Goal: Task Accomplishment & Management: Manage account settings

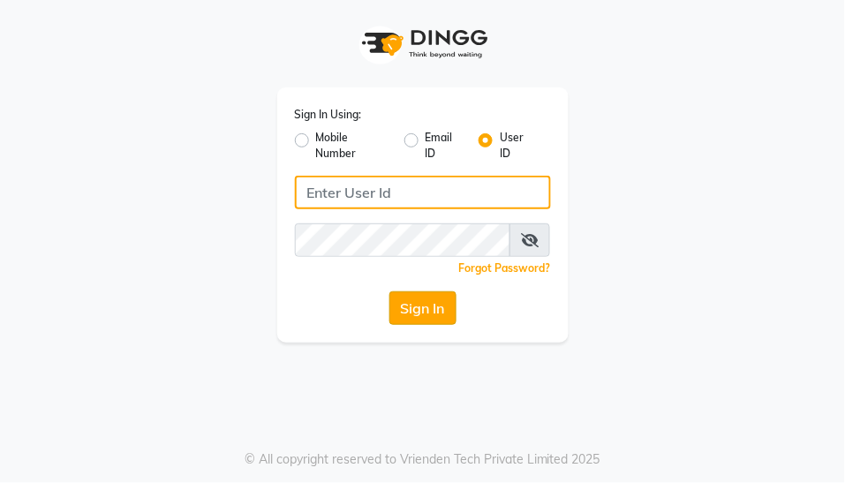
type input "yogesh@123"
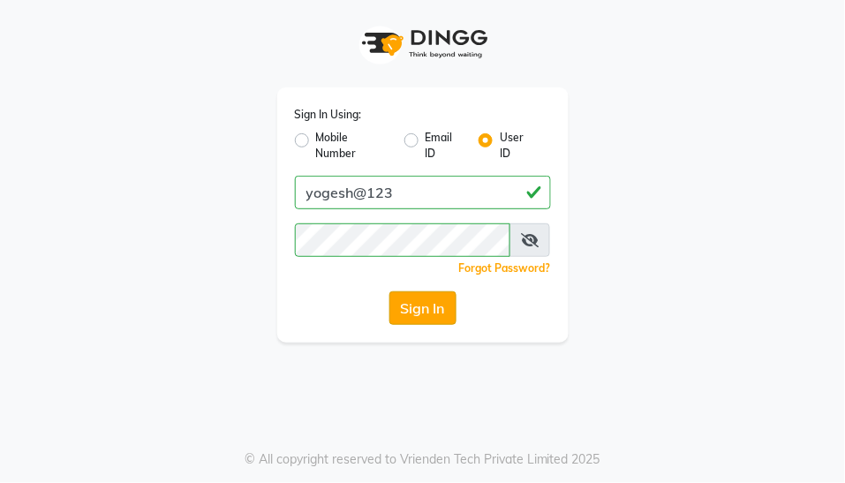
click at [426, 312] on button "Sign In" at bounding box center [422, 308] width 67 height 34
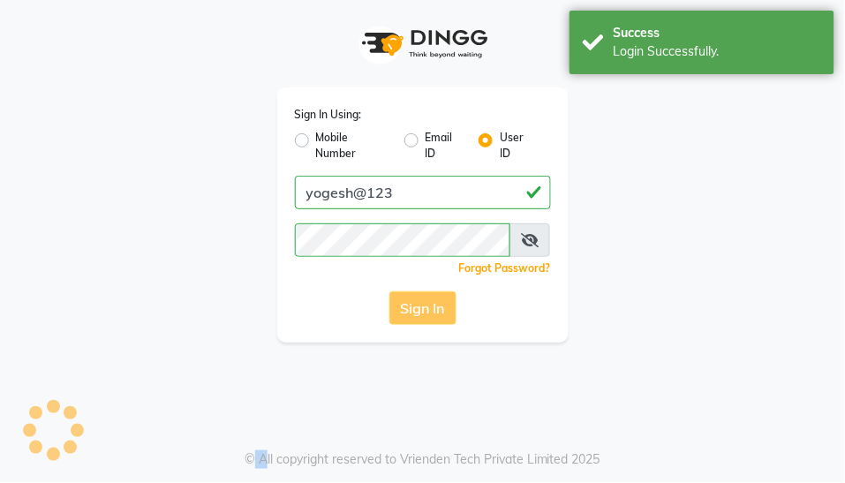
click at [426, 312] on div "Sign In" at bounding box center [423, 308] width 256 height 34
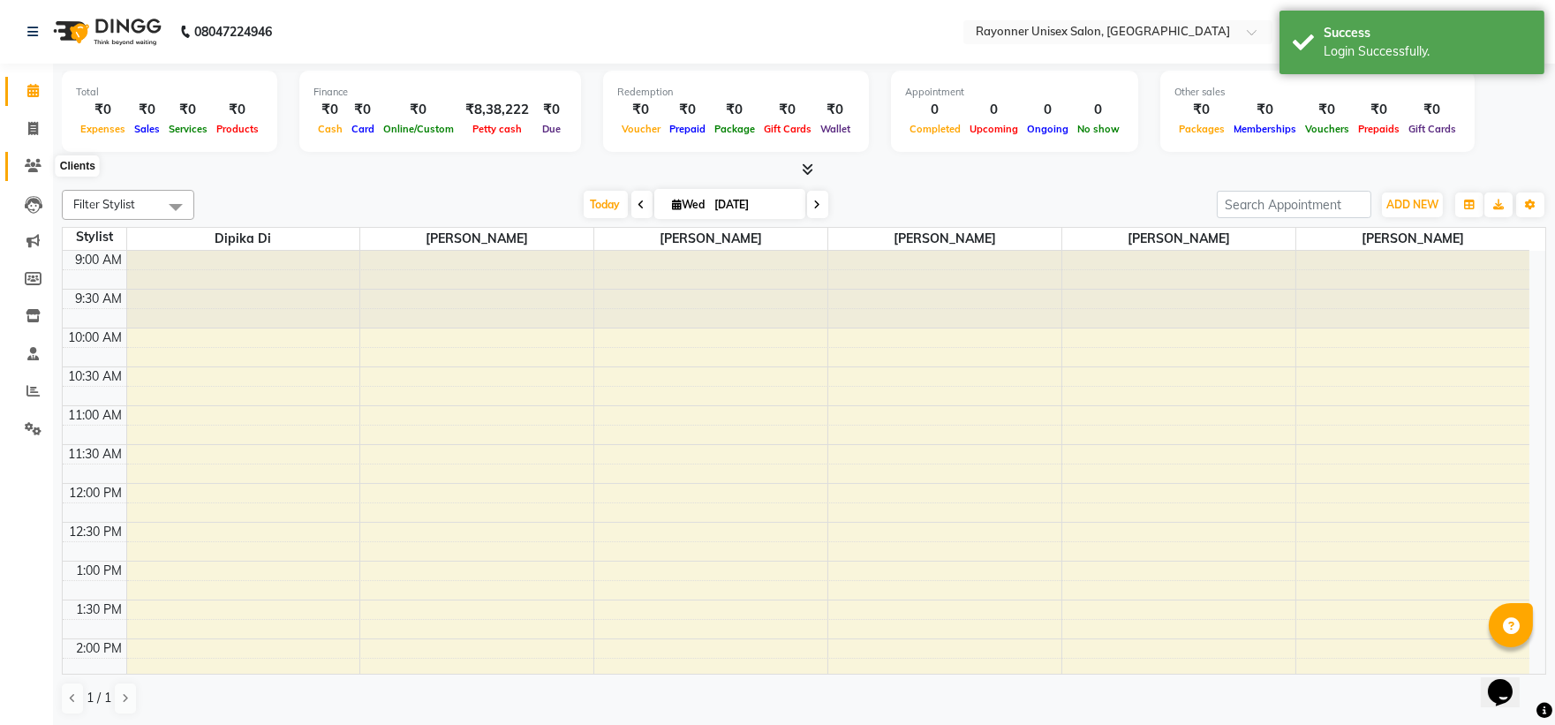
click at [41, 163] on span at bounding box center [33, 166] width 31 height 20
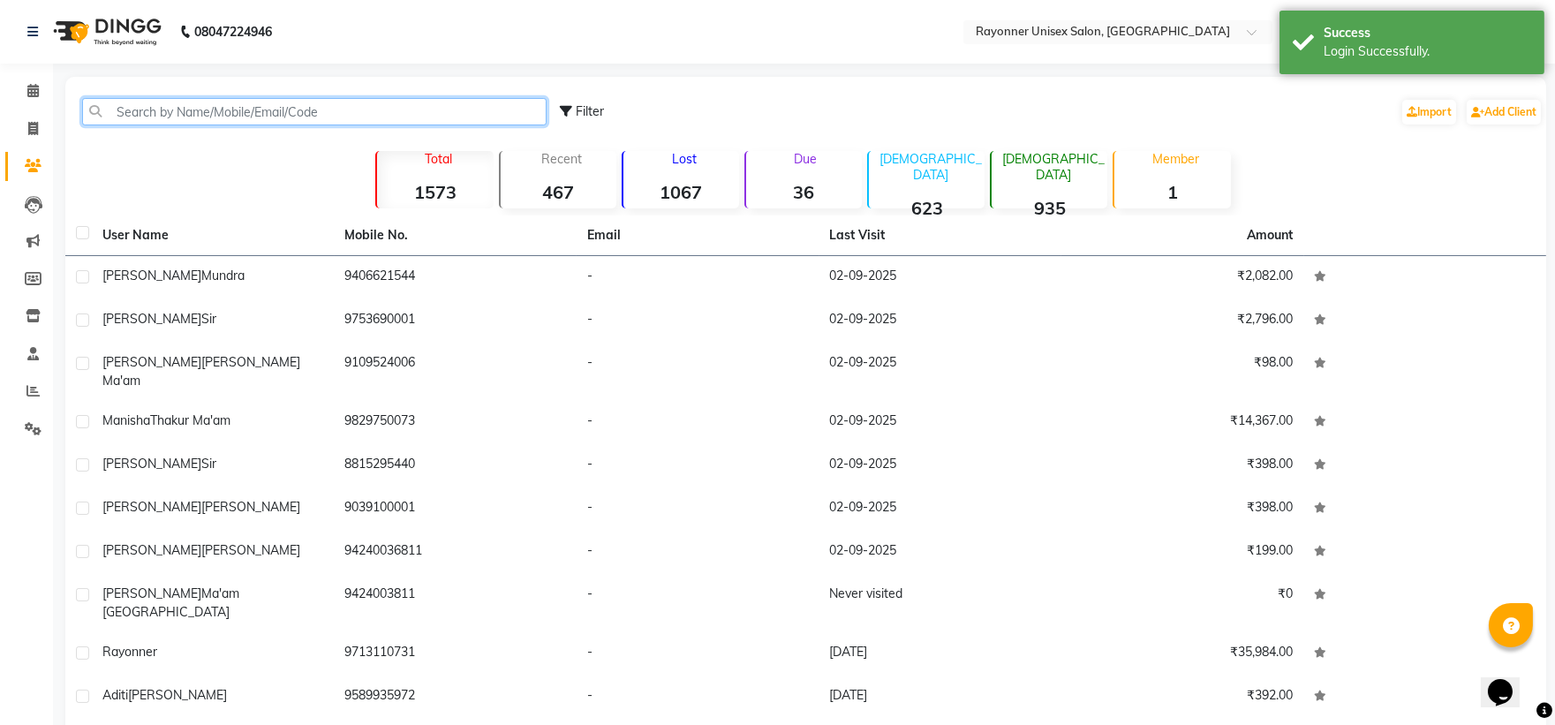
click at [234, 99] on input "text" at bounding box center [314, 111] width 465 height 27
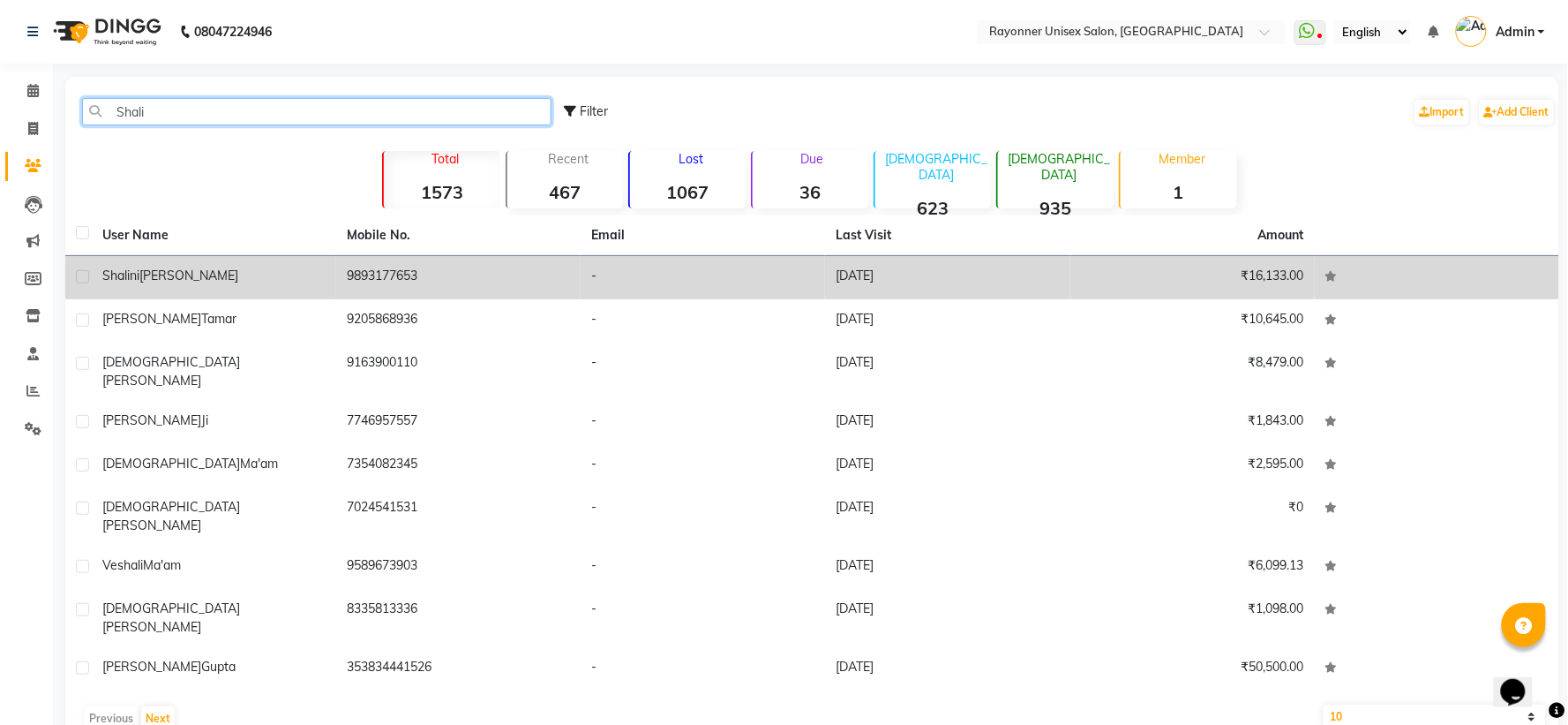
type input "Shali"
click at [478, 270] on td "9893177653" at bounding box center [458, 277] width 245 height 43
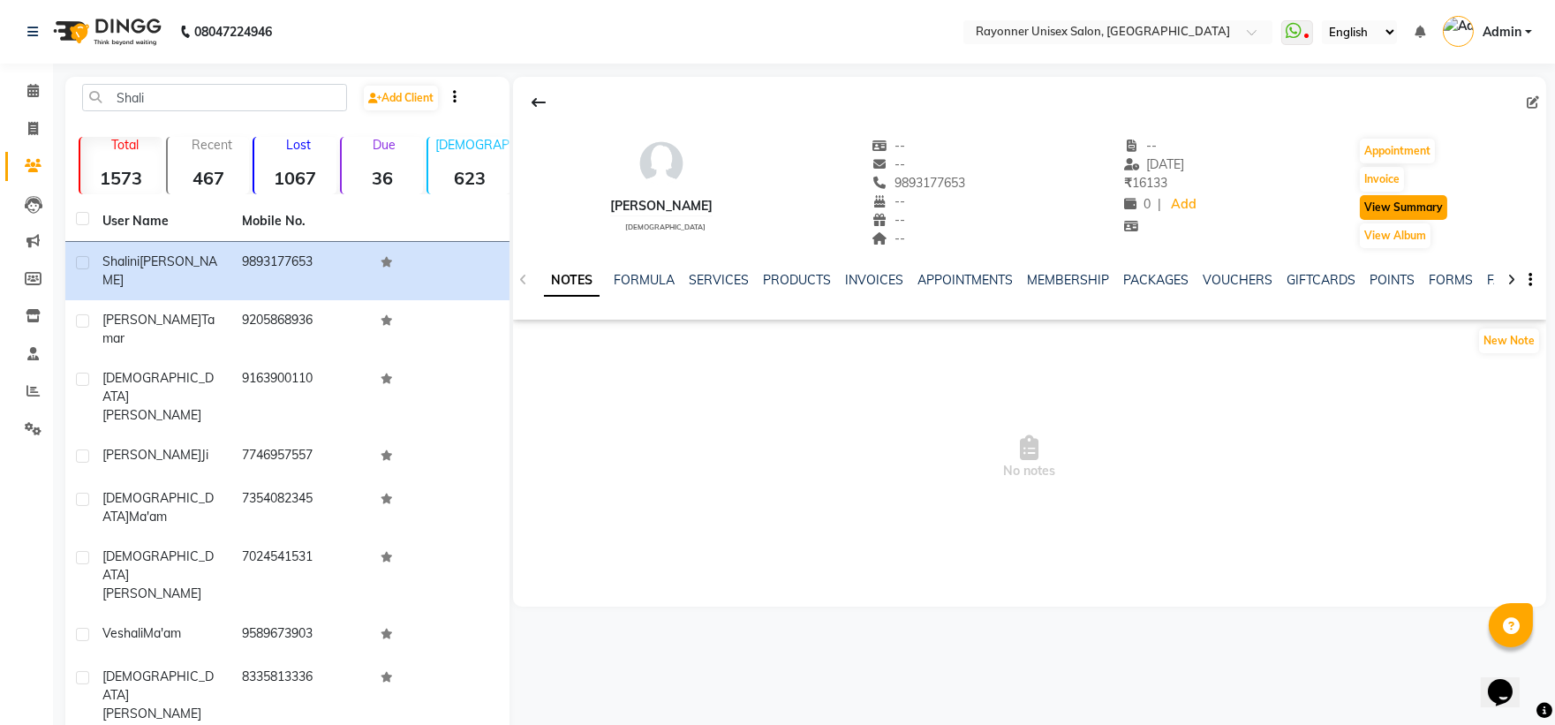
click at [844, 214] on button "View Summary" at bounding box center [1403, 207] width 87 height 25
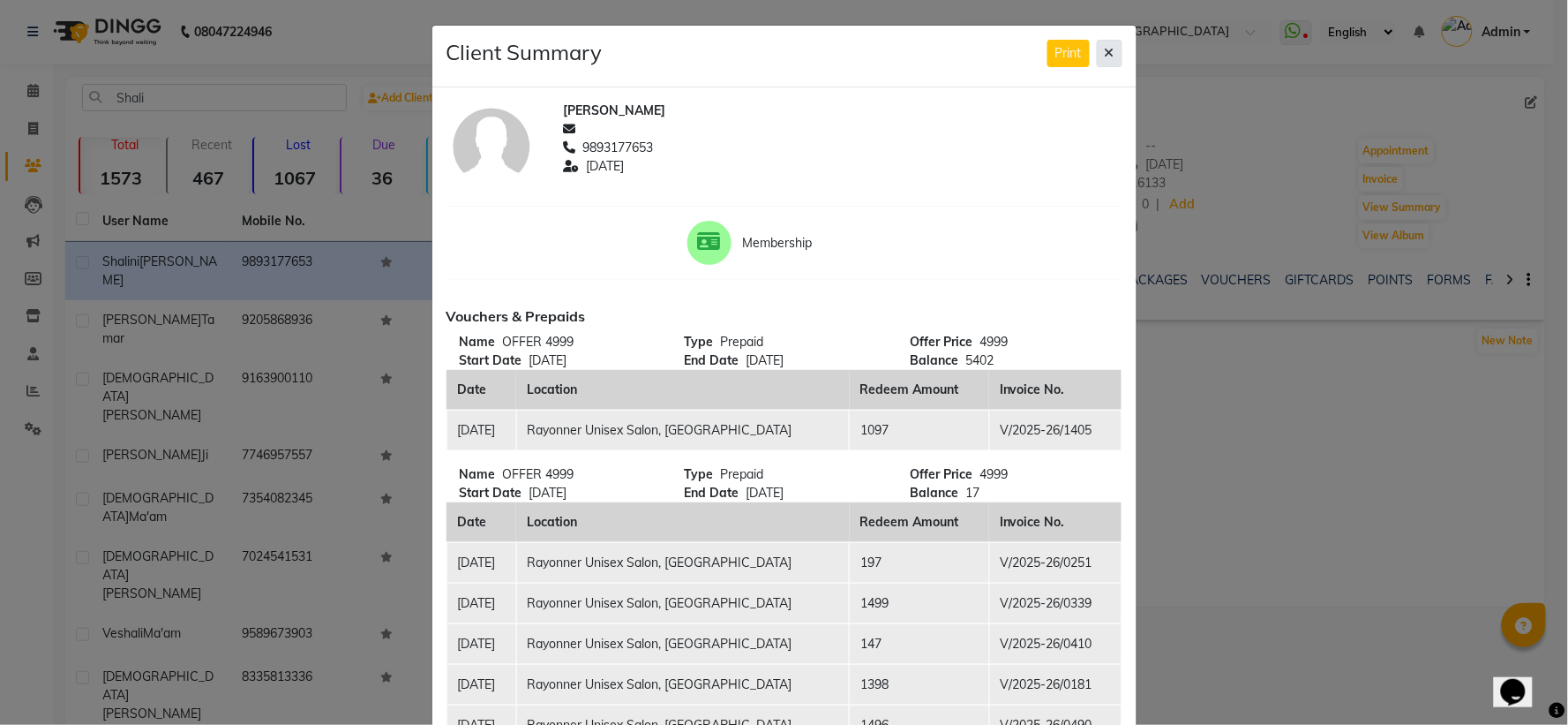
click at [843, 56] on button at bounding box center [1110, 53] width 26 height 27
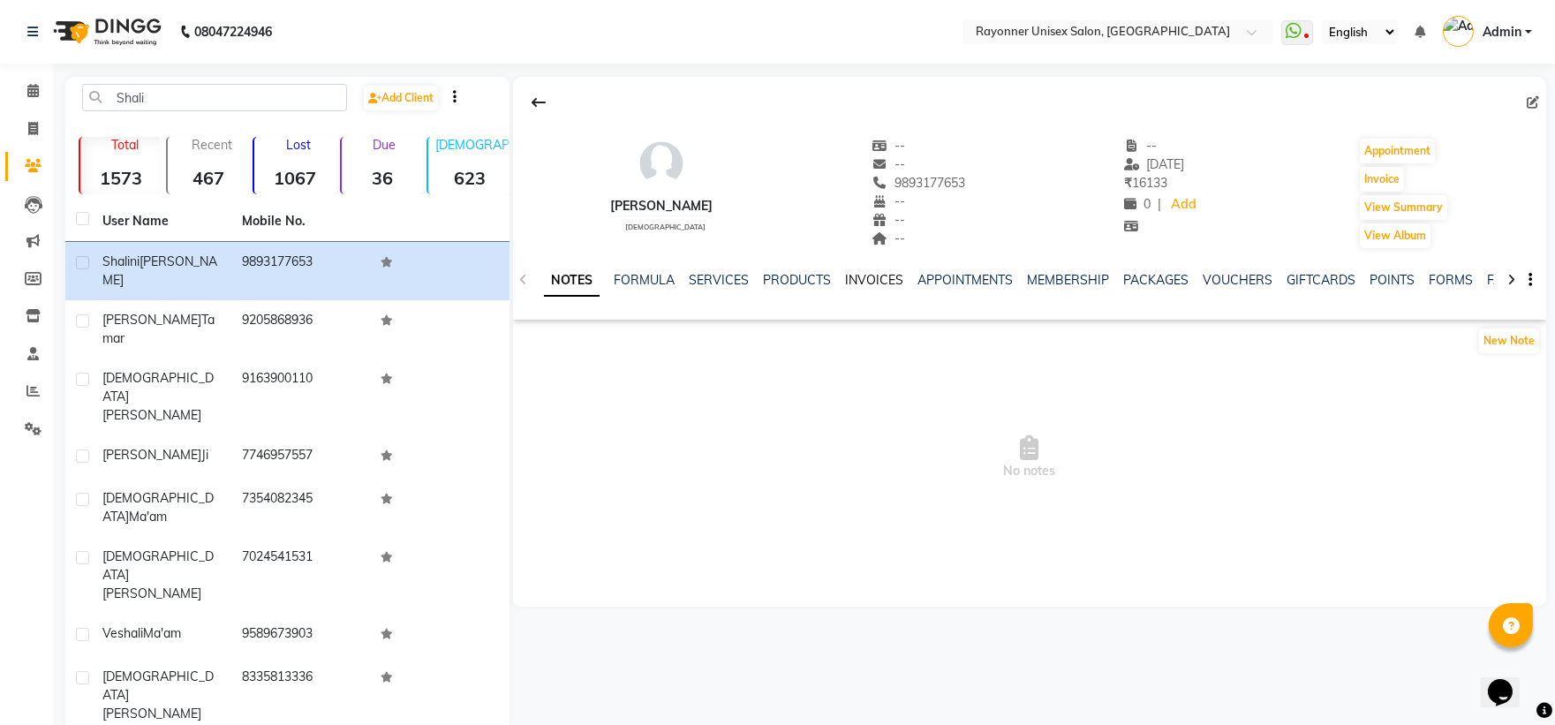
click at [844, 277] on link "INVOICES" at bounding box center [874, 280] width 58 height 16
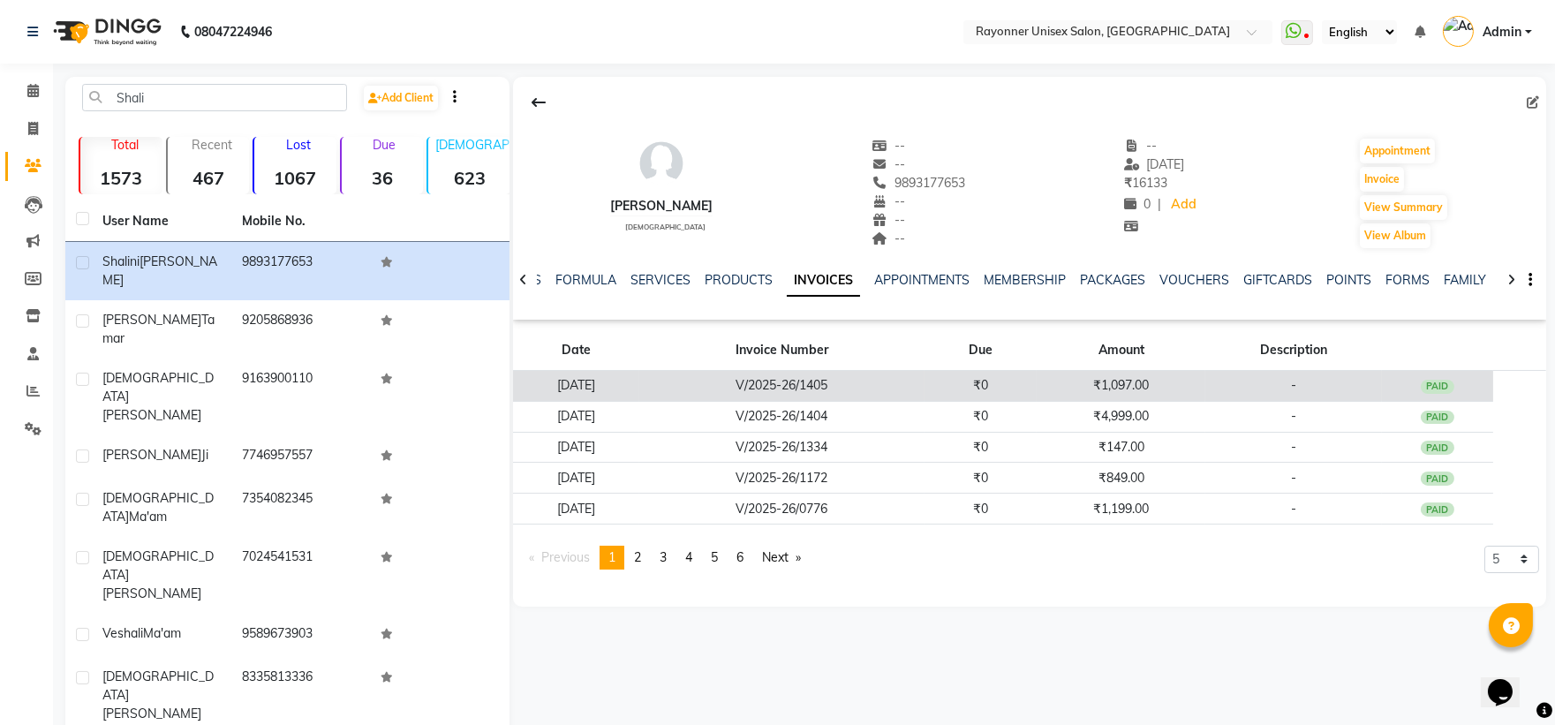
click at [844, 385] on td "V/2025-26/1405" at bounding box center [781, 386] width 285 height 31
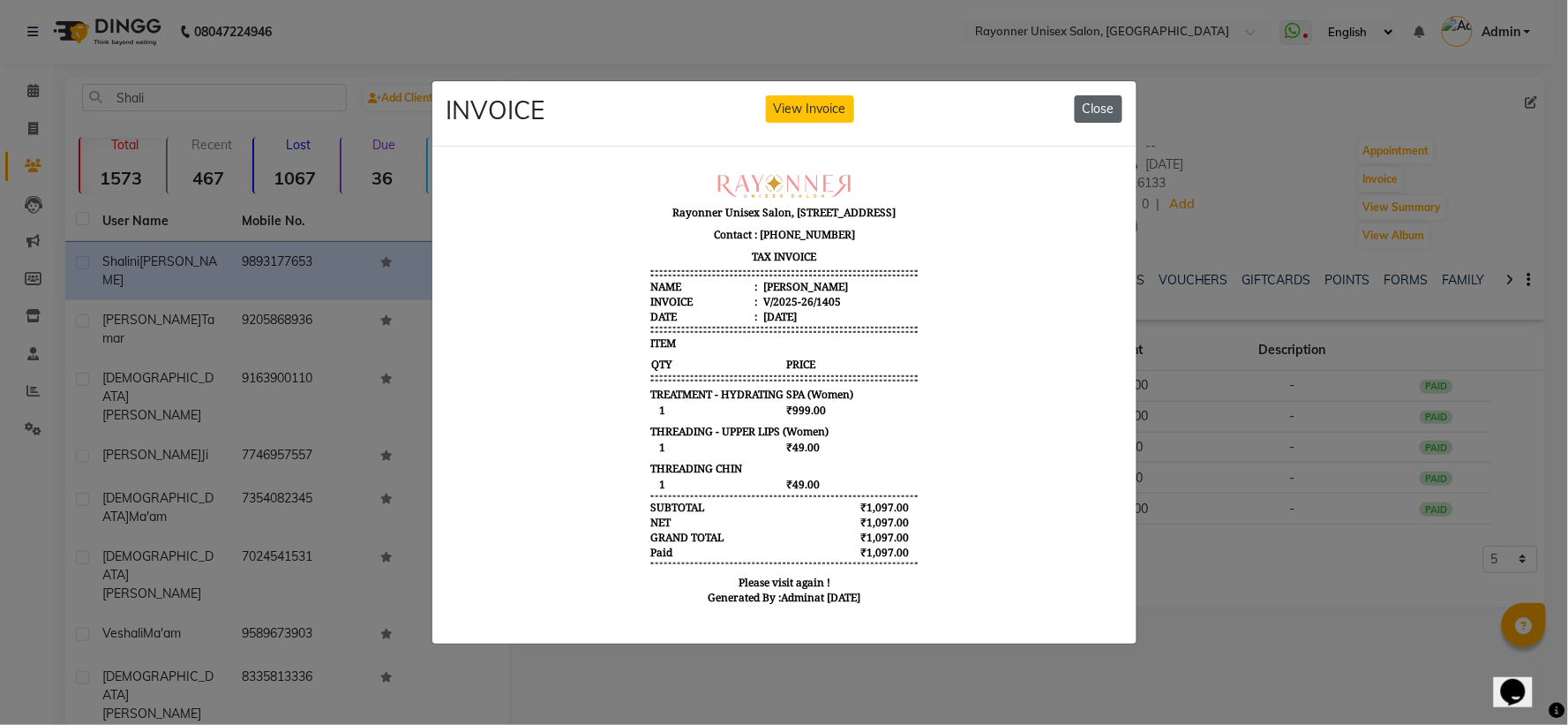
click at [843, 102] on button "Close" at bounding box center [1099, 108] width 48 height 27
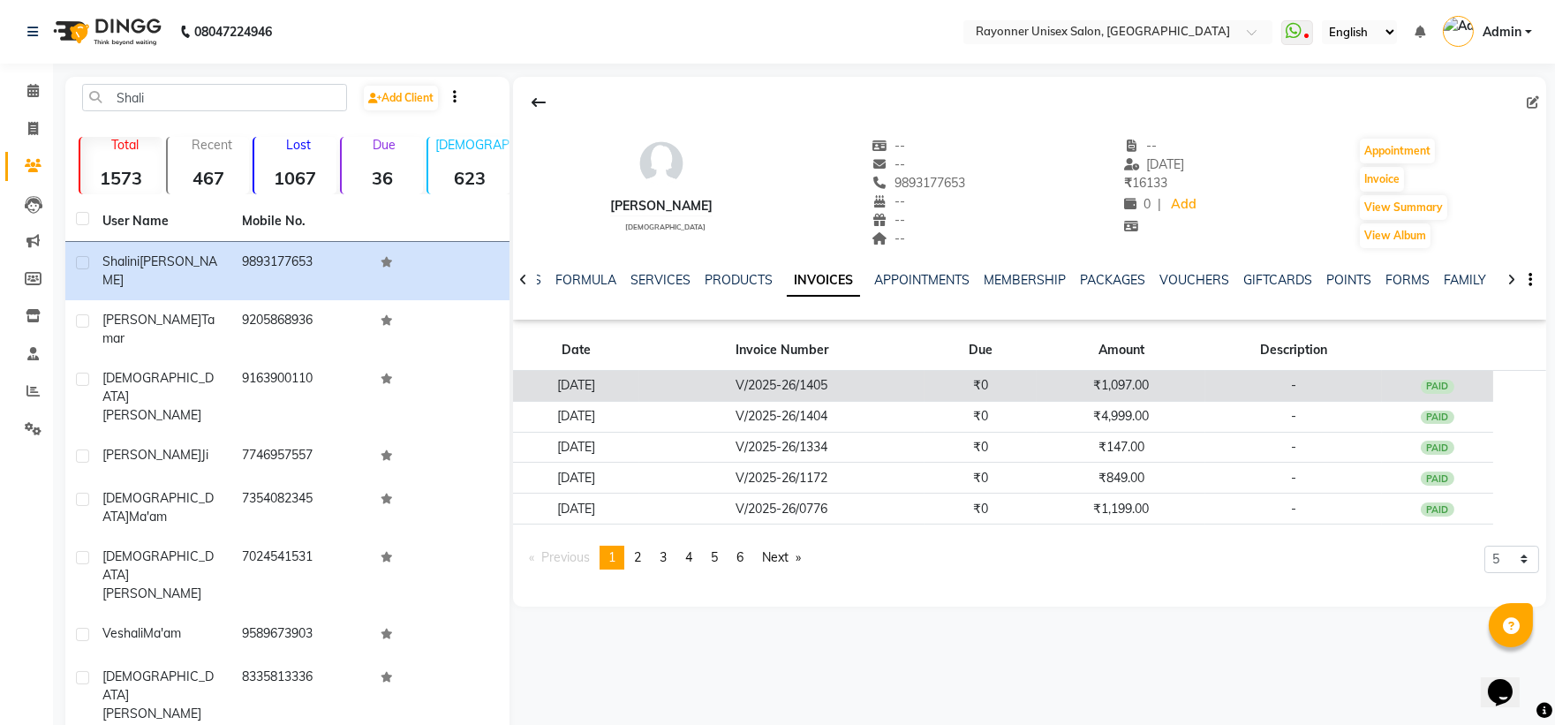
click at [844, 387] on td "V/2025-26/1405" at bounding box center [781, 386] width 285 height 31
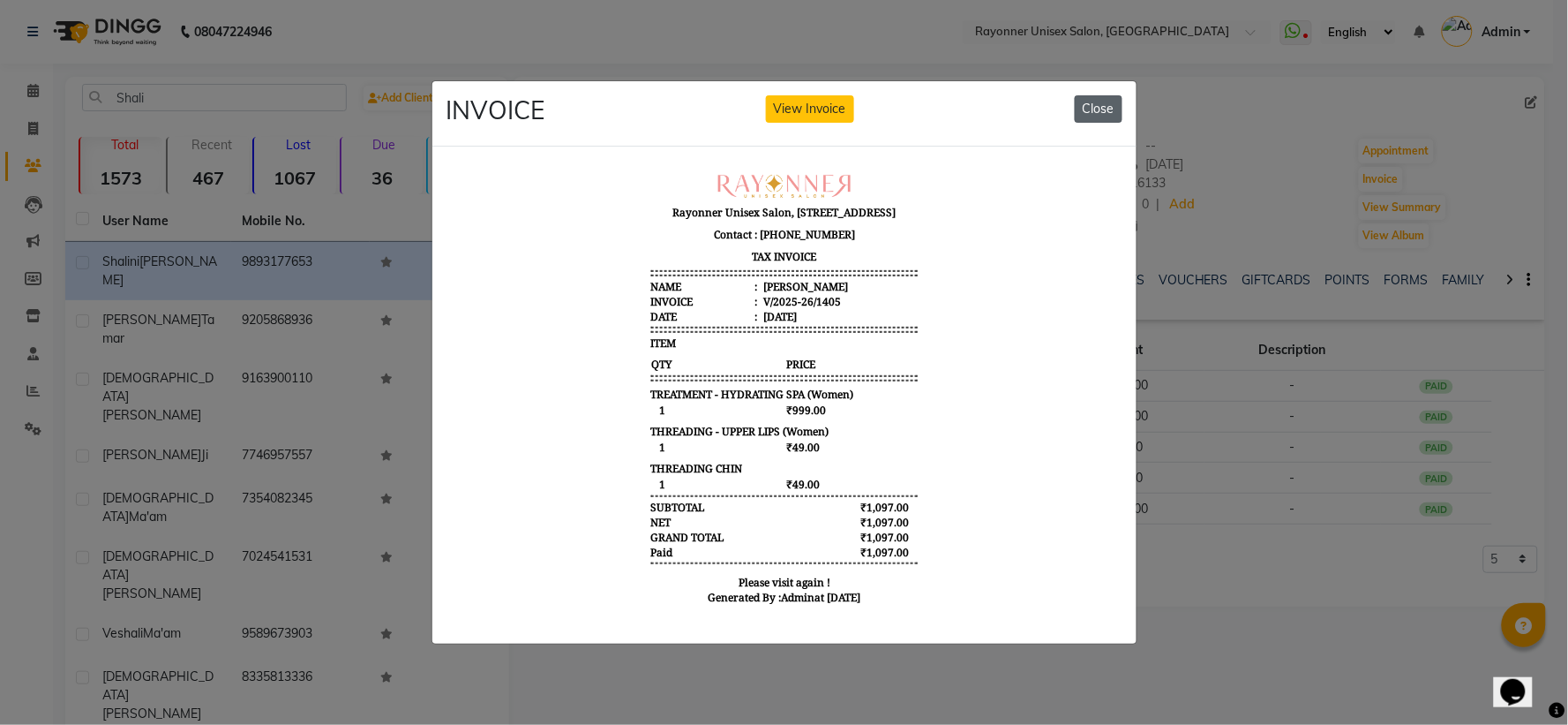
click at [843, 99] on button "Close" at bounding box center [1099, 108] width 48 height 27
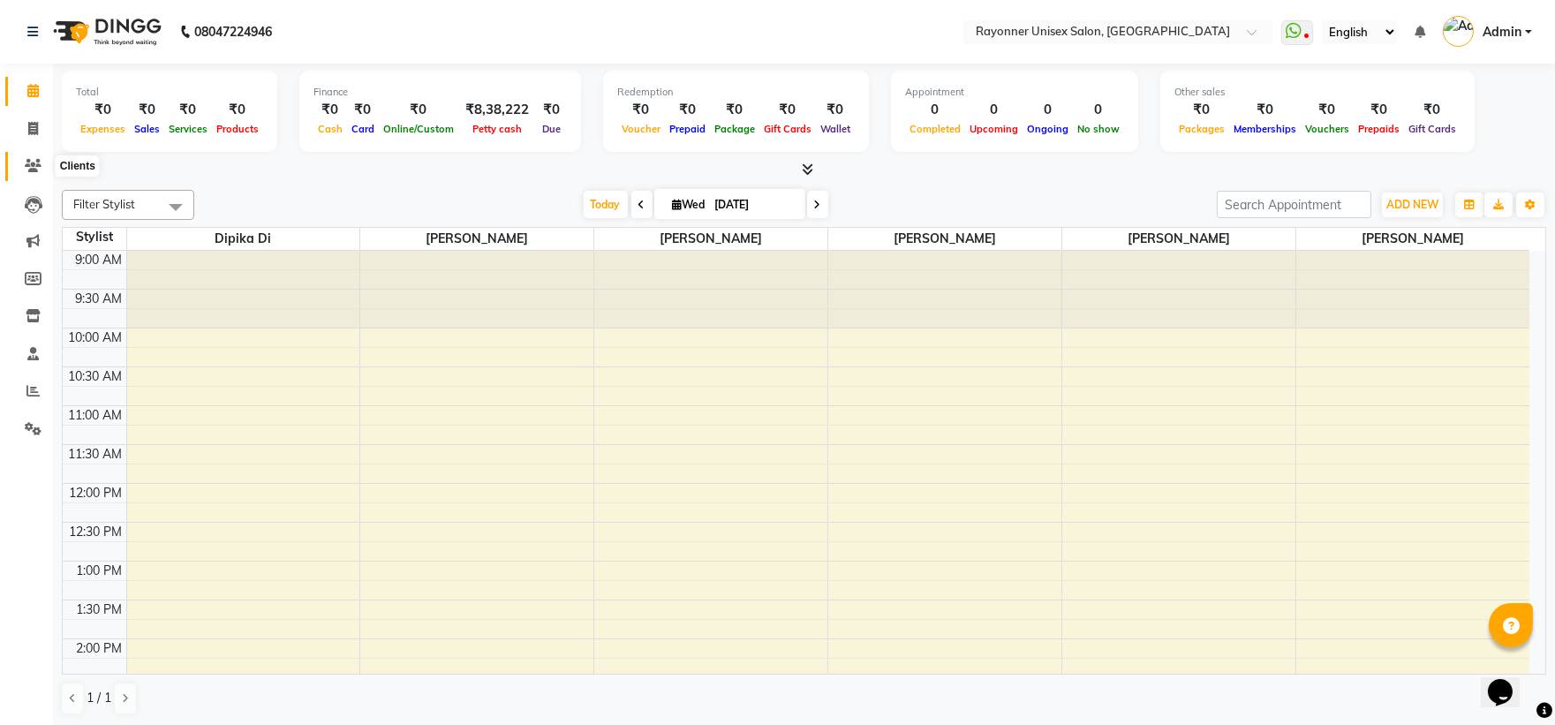
click at [29, 170] on icon at bounding box center [33, 165] width 17 height 13
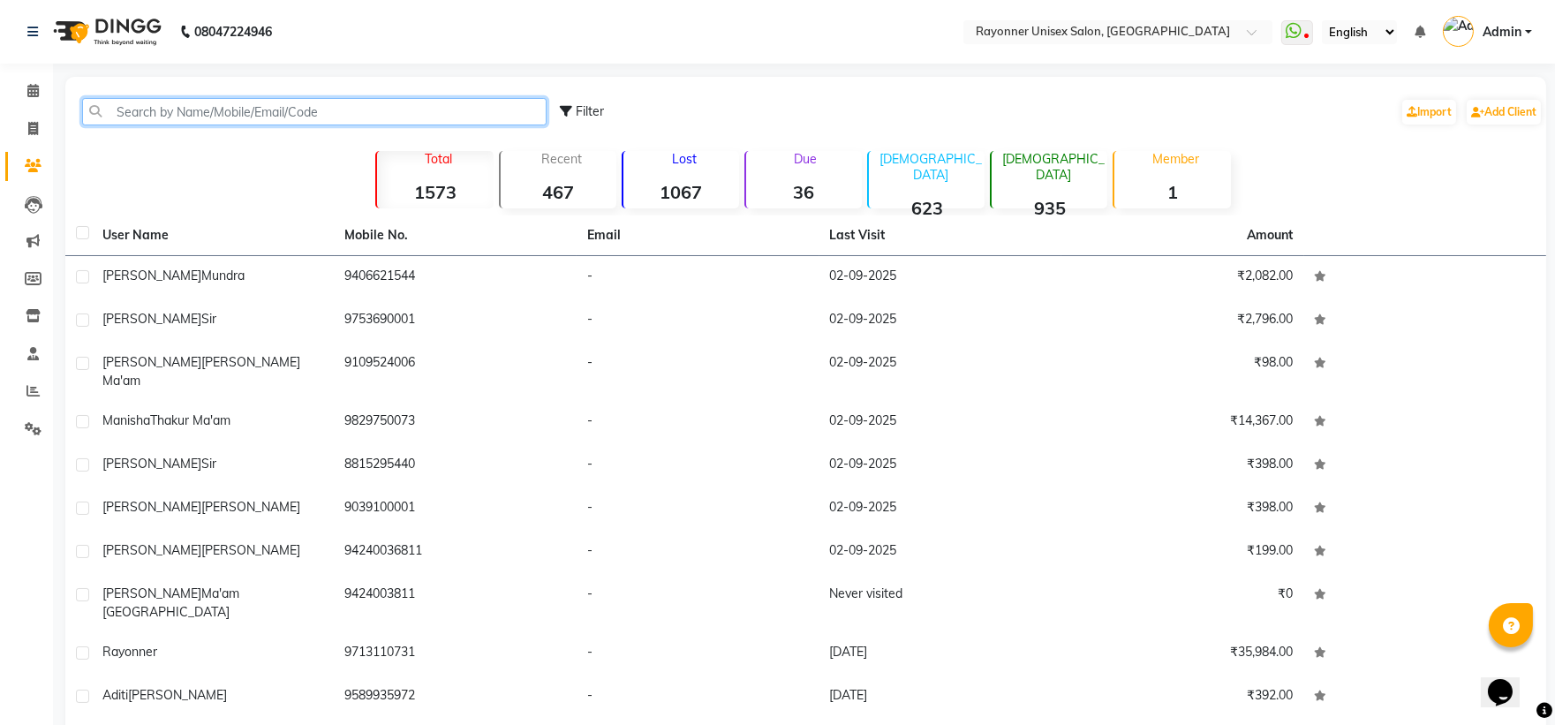
click at [178, 107] on input "text" at bounding box center [314, 111] width 465 height 27
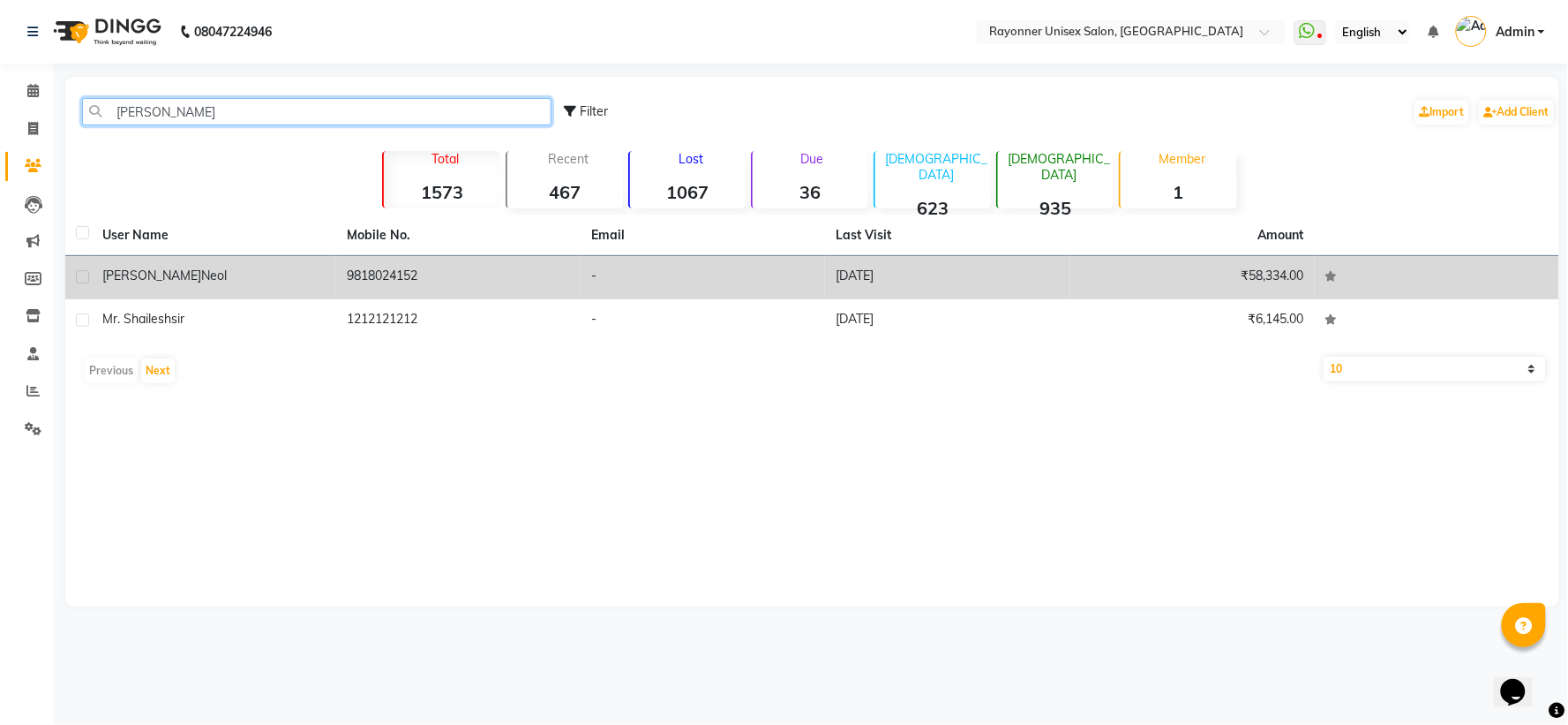
type input "[PERSON_NAME]"
click at [506, 271] on td "9818024152" at bounding box center [458, 277] width 245 height 43
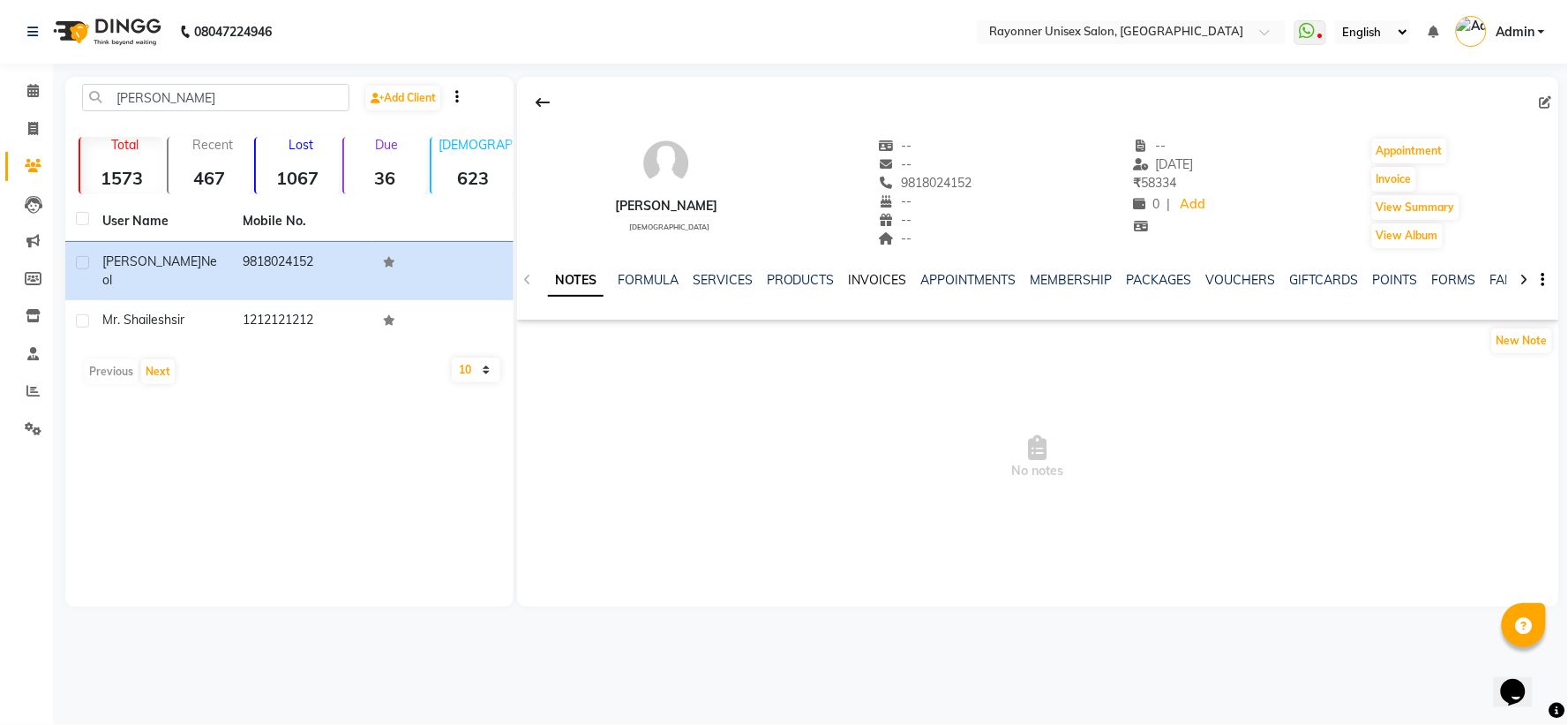
click at [843, 279] on link "INVOICES" at bounding box center [878, 280] width 58 height 16
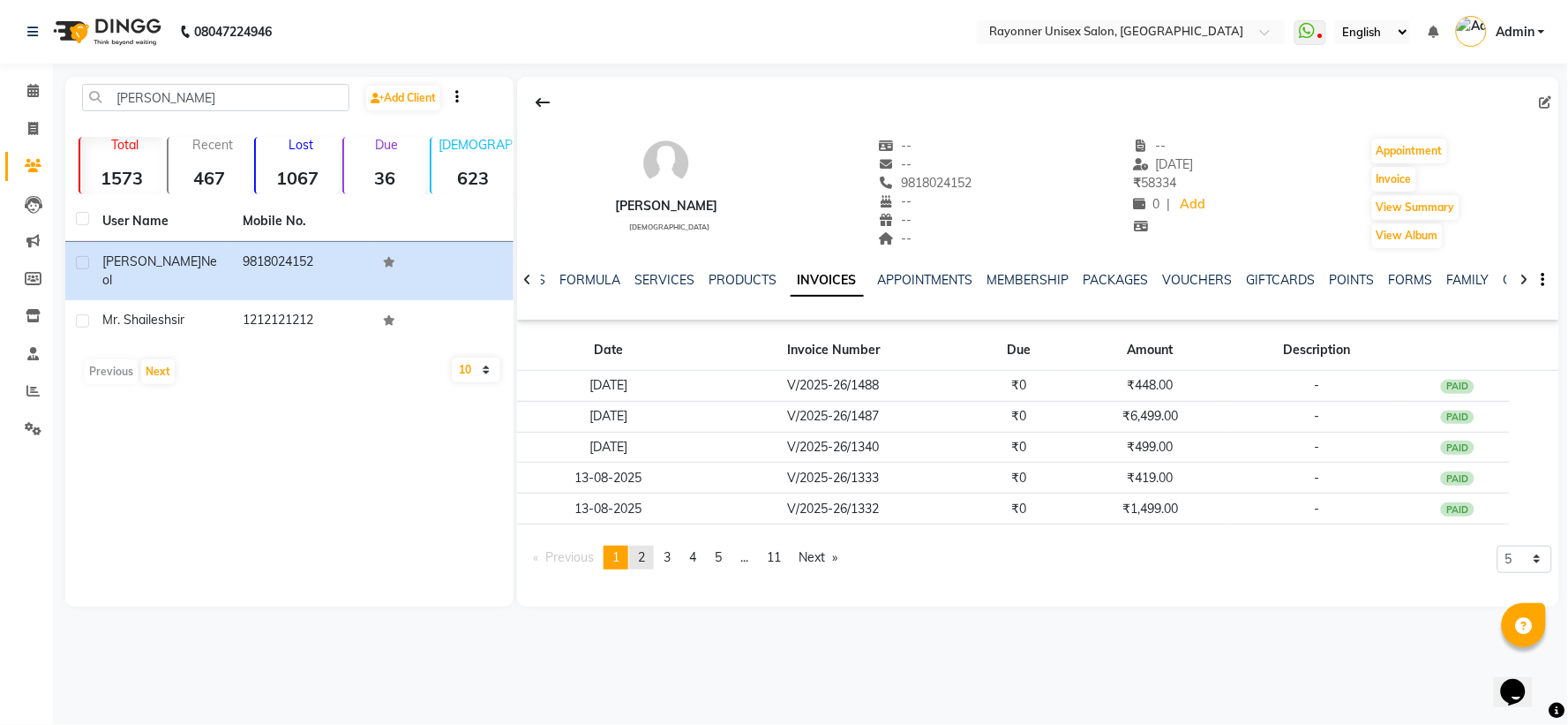
click at [645, 482] on link "page 2" at bounding box center [642, 558] width 25 height 24
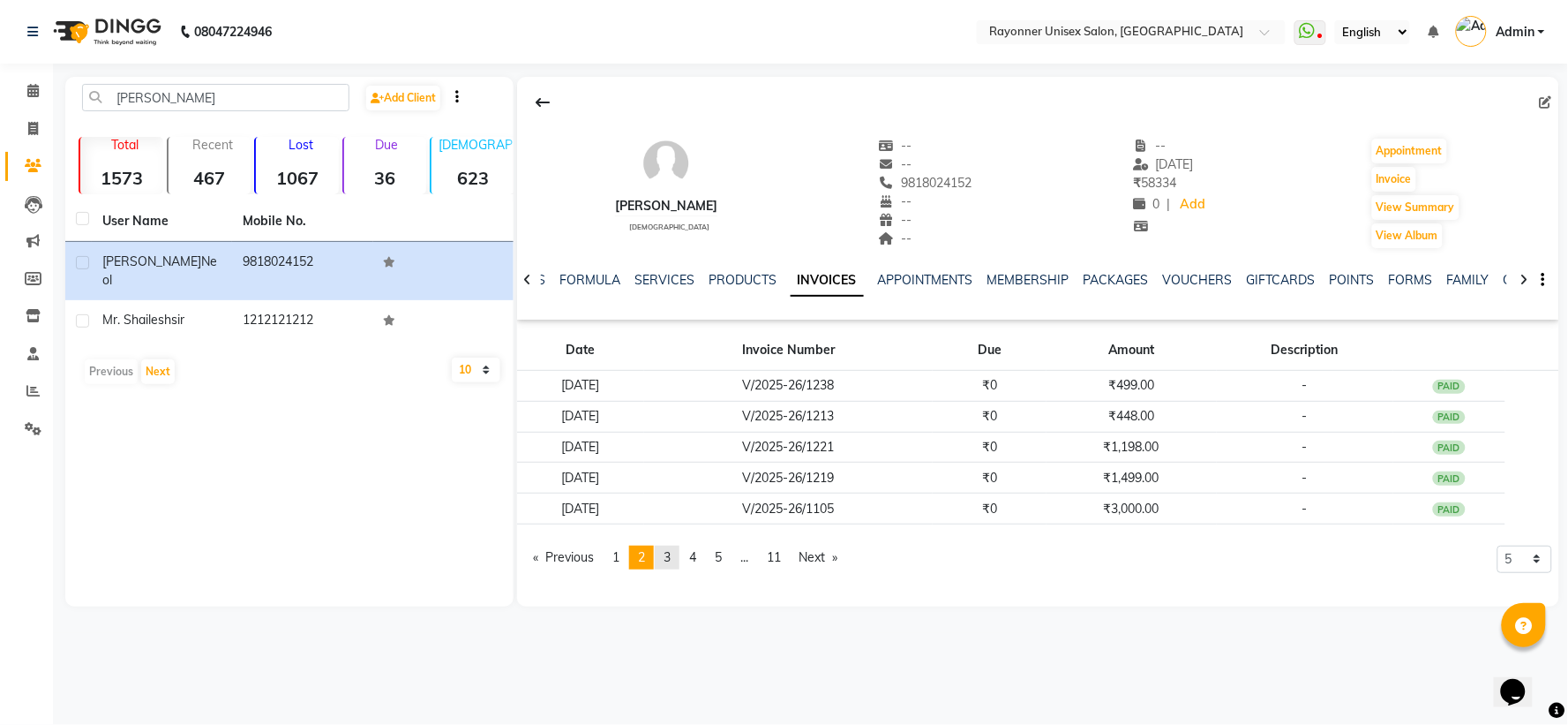
click at [671, 482] on span "3" at bounding box center [667, 557] width 7 height 16
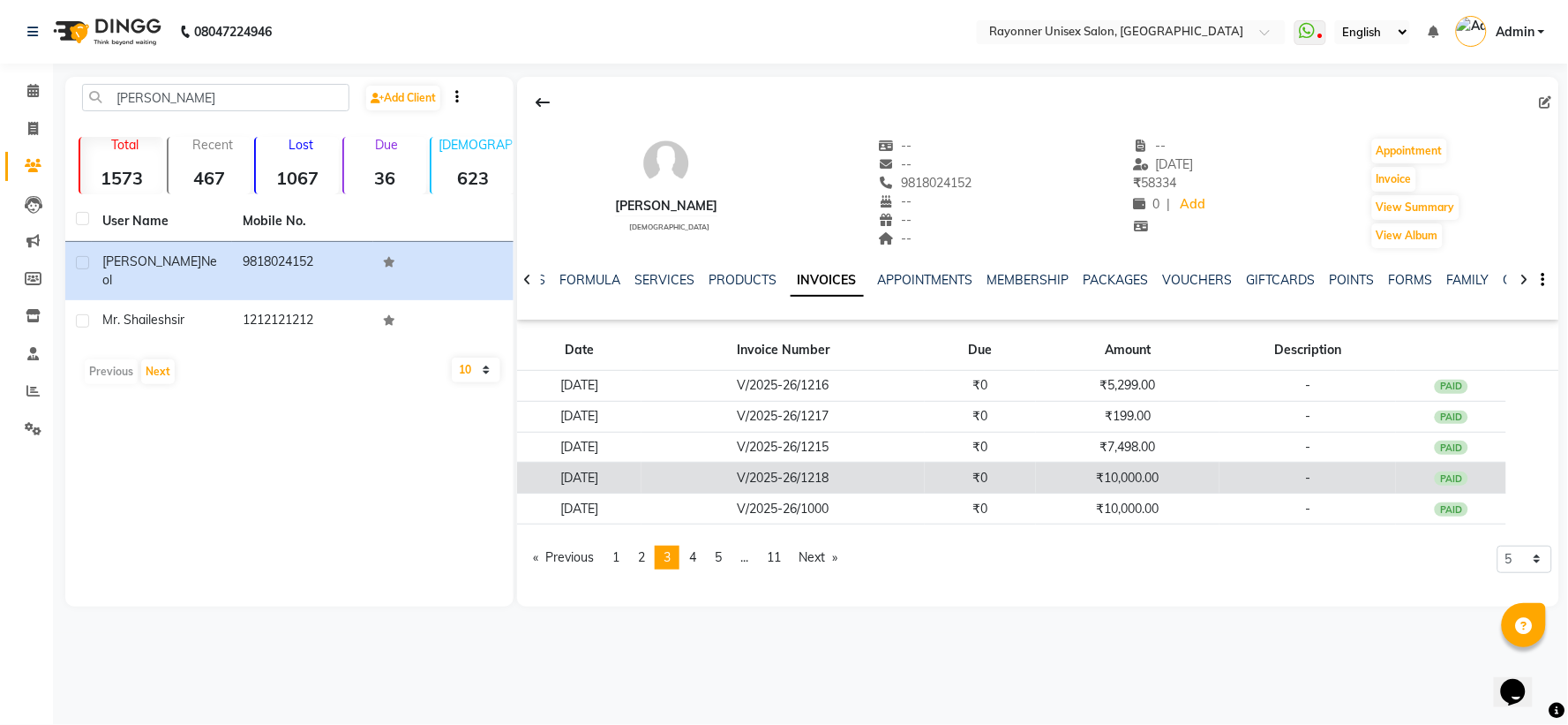
click at [643, 478] on td "16-07-2025" at bounding box center [580, 478] width 125 height 31
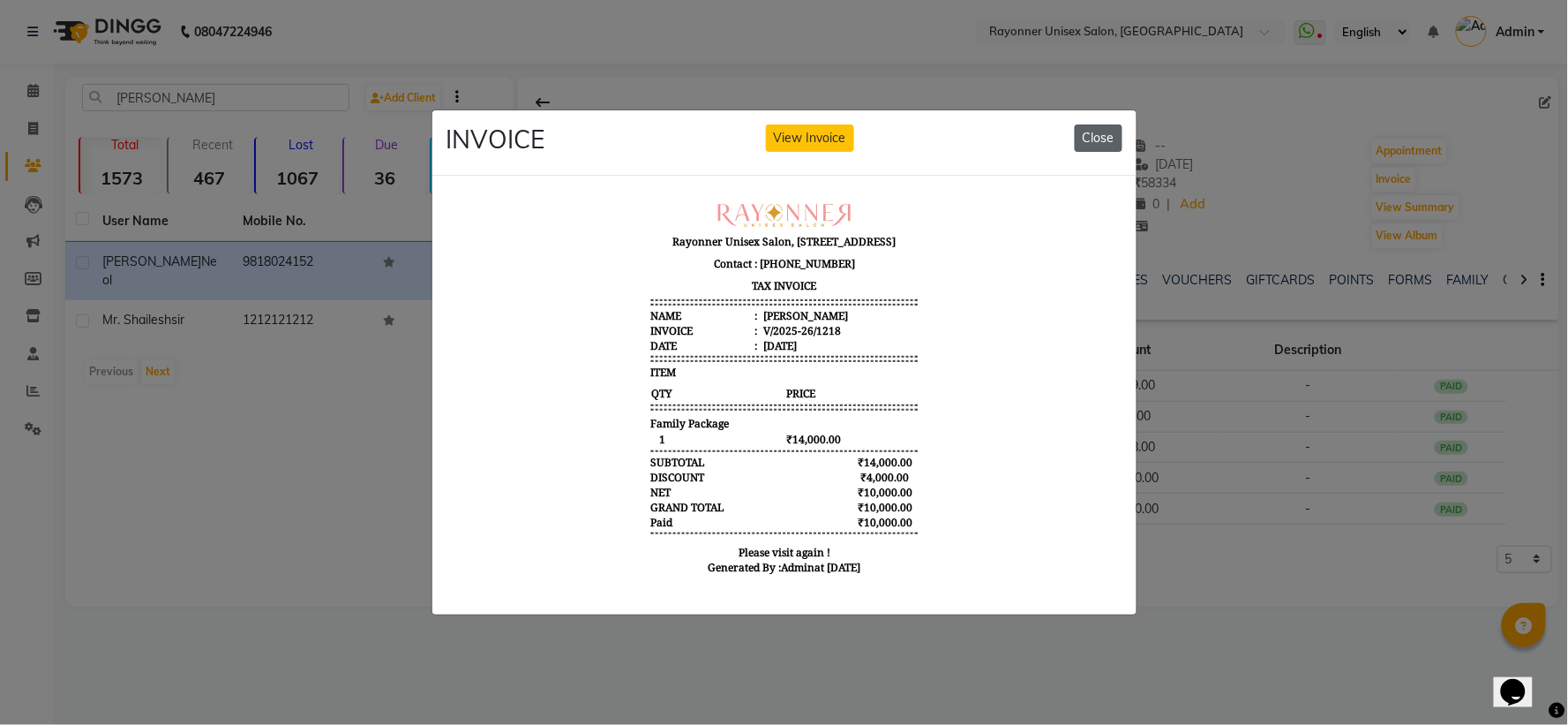
click at [843, 127] on button "Close" at bounding box center [1099, 138] width 48 height 27
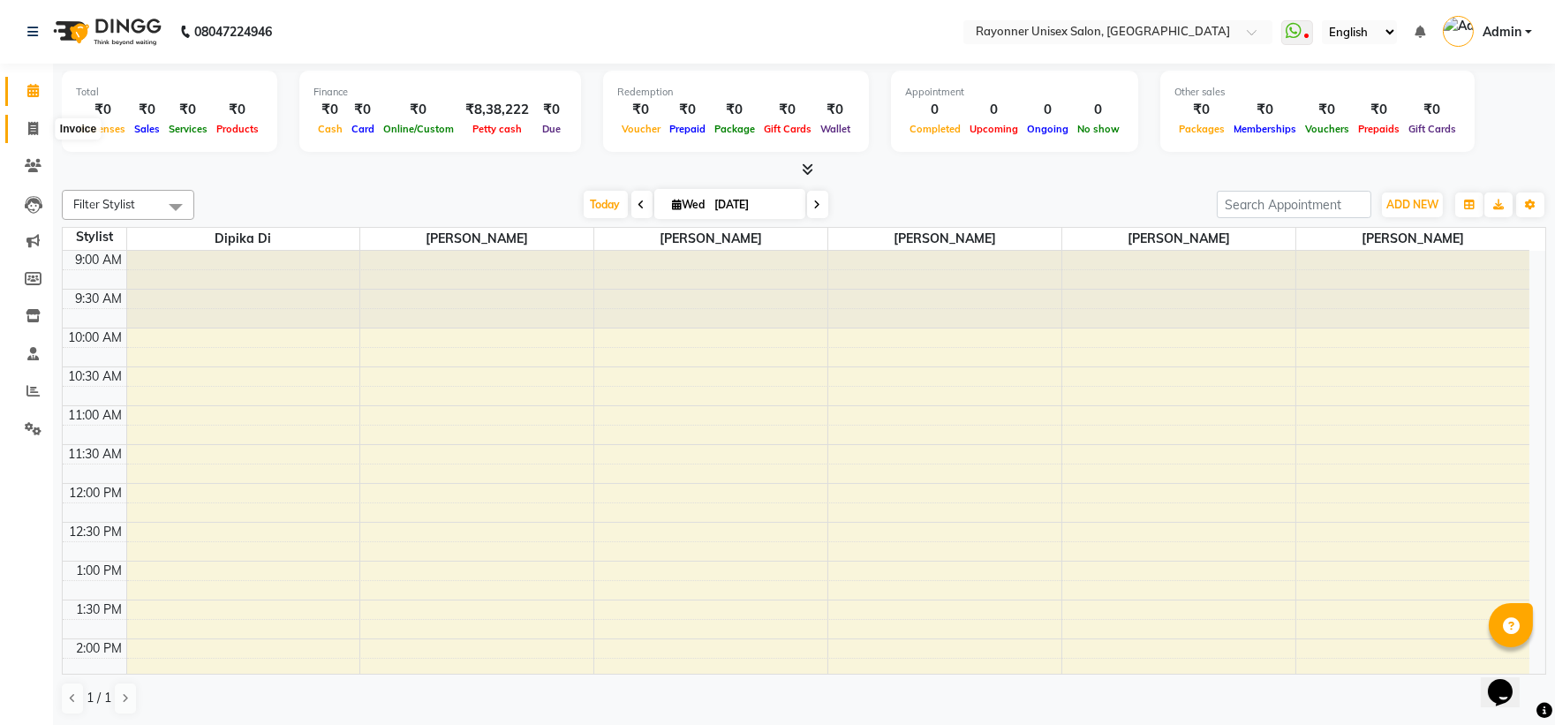
click at [29, 122] on icon at bounding box center [33, 128] width 10 height 13
select select "5201"
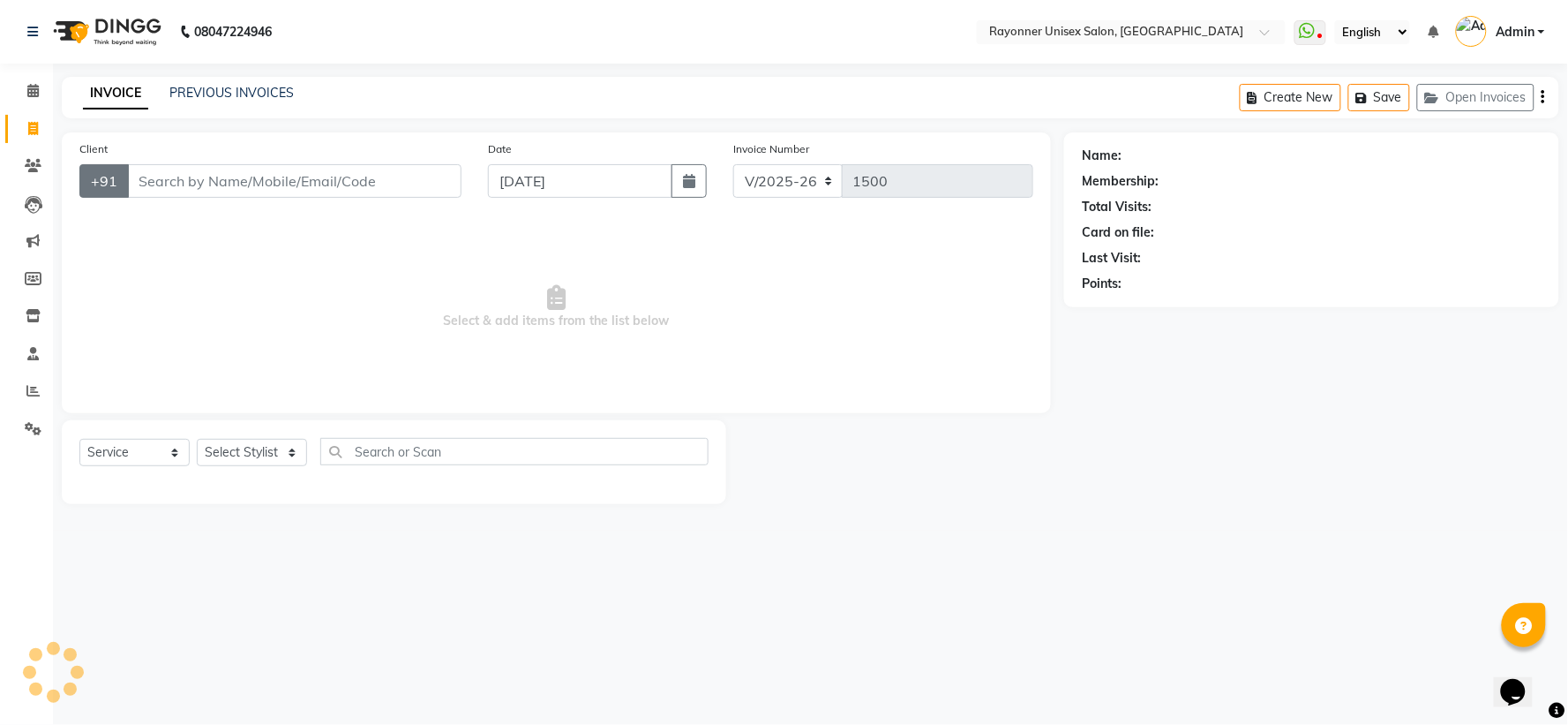
select select "P"
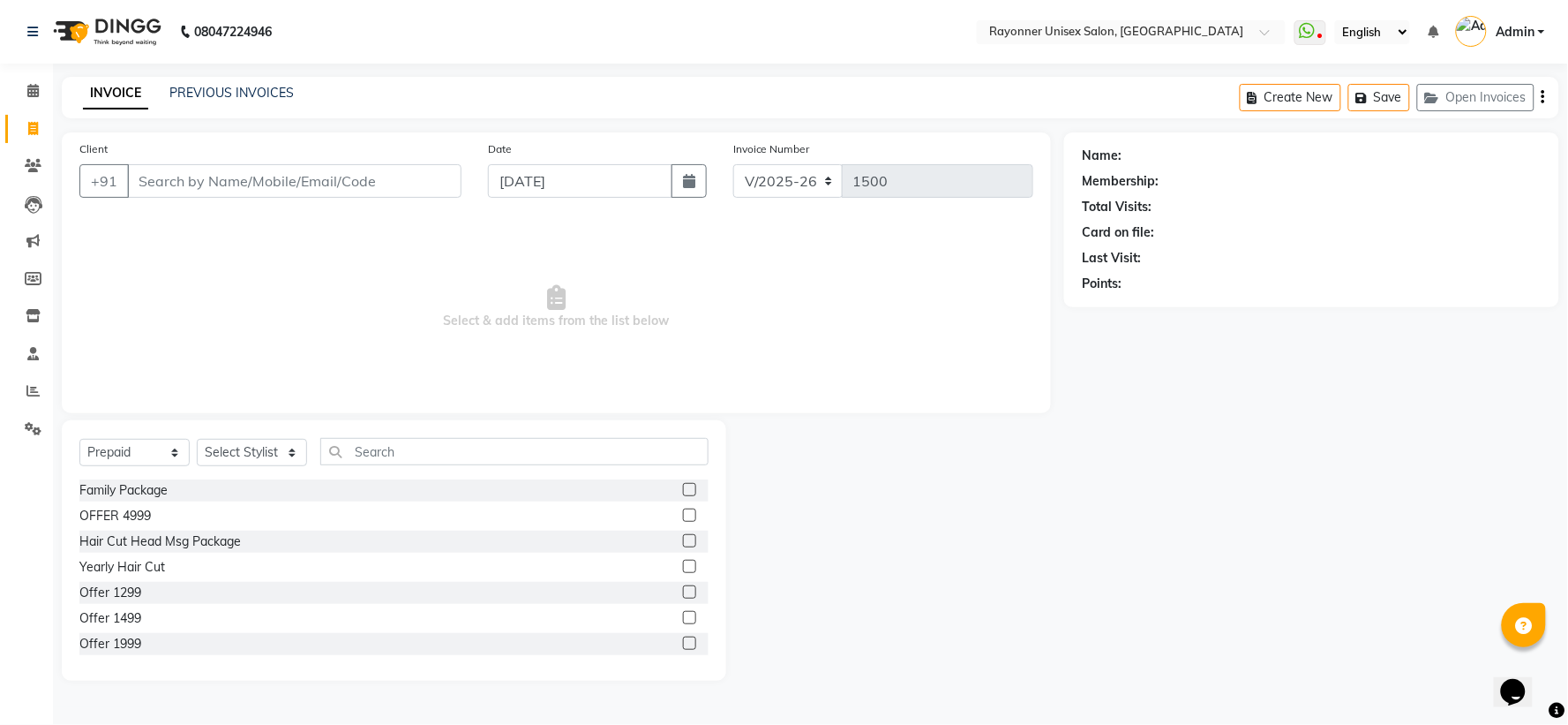
click at [155, 173] on input "Client" at bounding box center [294, 181] width 335 height 34
click at [197, 178] on input "Client" at bounding box center [294, 181] width 335 height 34
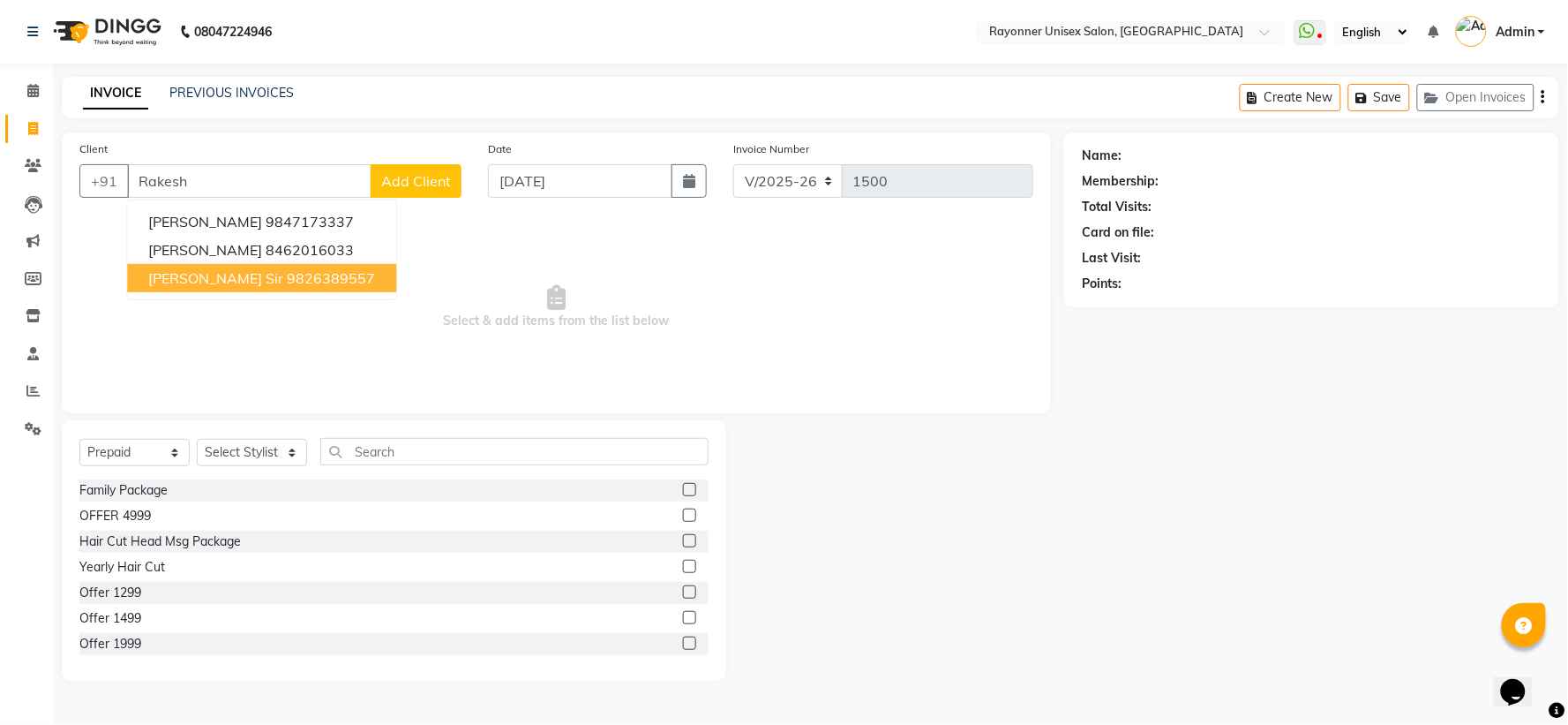
click at [210, 279] on span "Rakesh Balya Sir" at bounding box center [215, 278] width 135 height 18
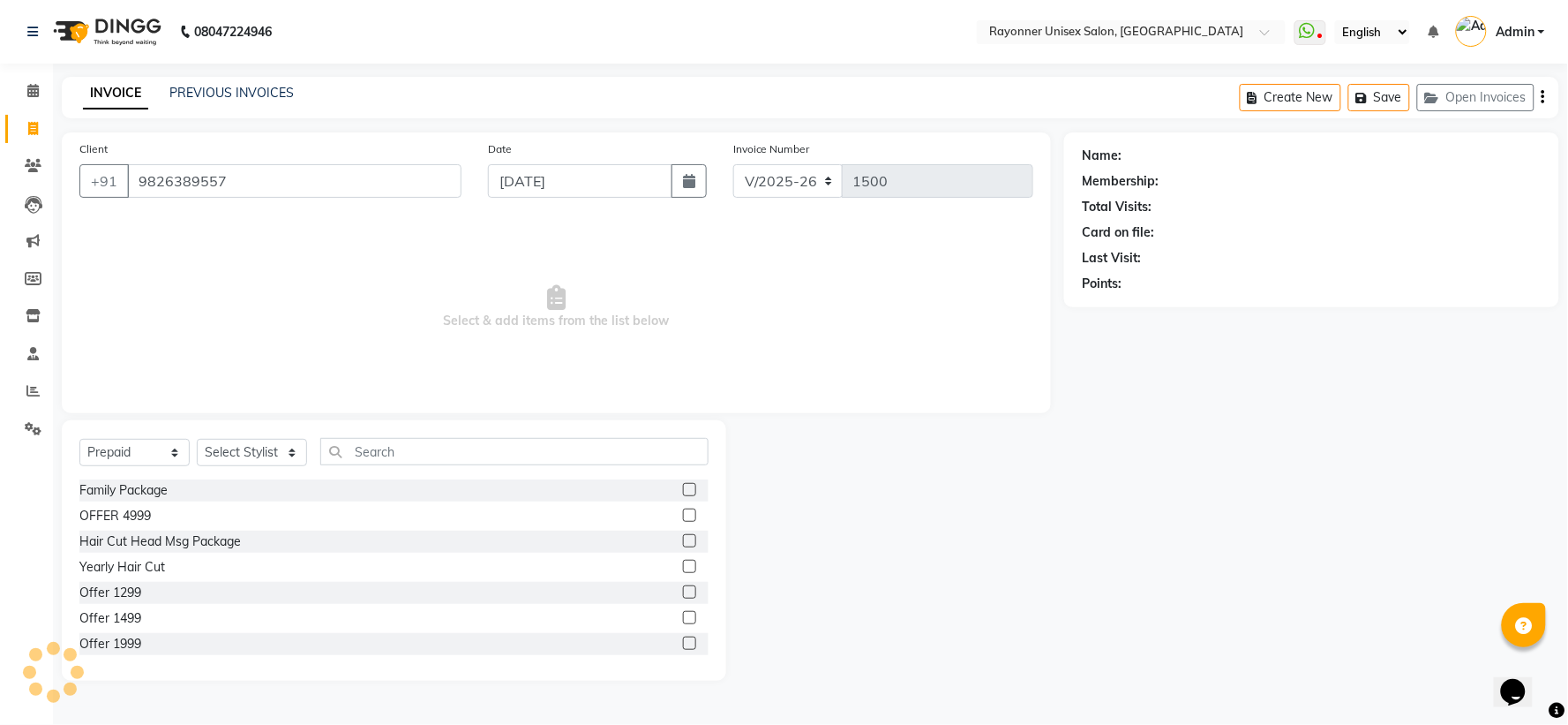
type input "9826389557"
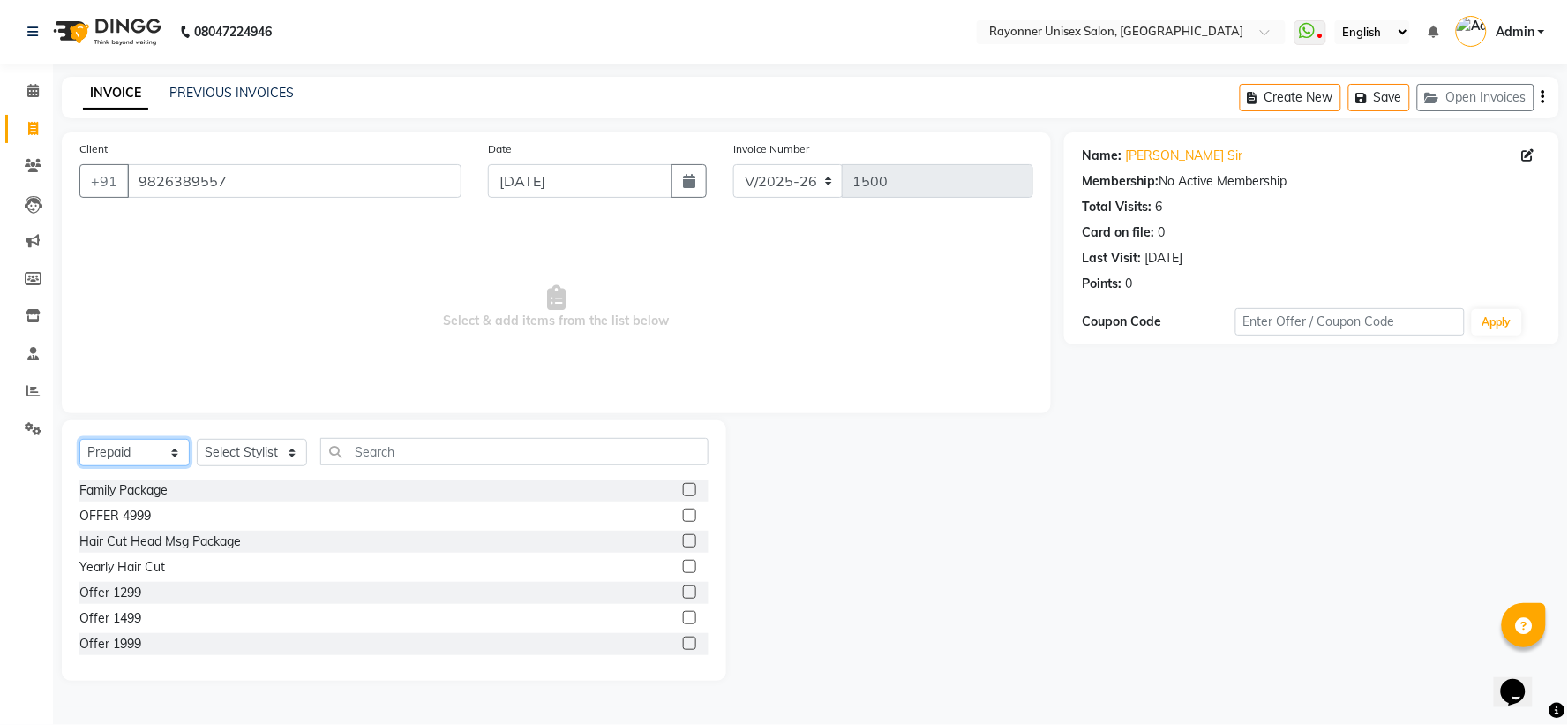
click at [165, 448] on select "Select Service Product Membership Package Voucher Prepaid Gift Card" at bounding box center [134, 452] width 110 height 27
select select "service"
click at [79, 440] on select "Select Service Product Membership Package Voucher Prepaid Gift Card" at bounding box center [134, 452] width 110 height 27
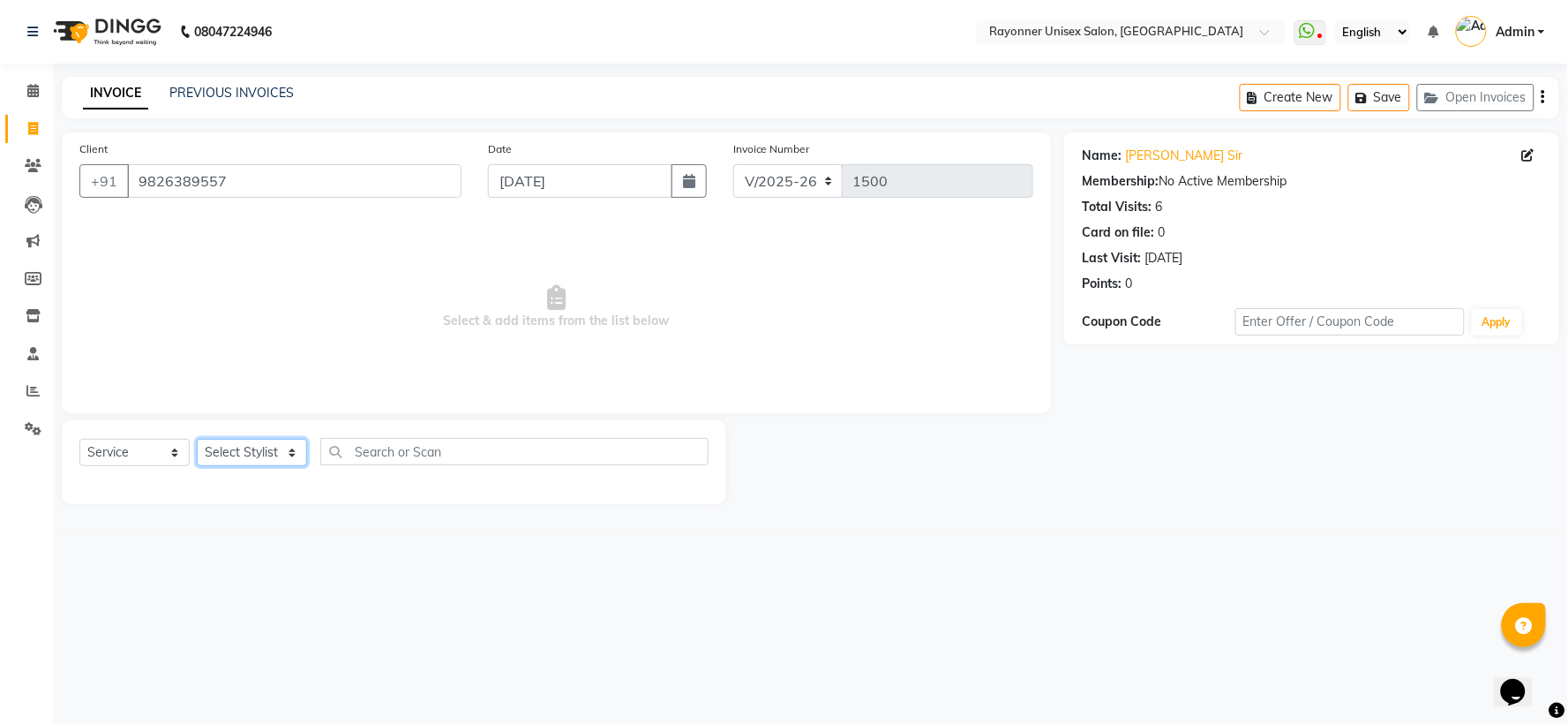
click at [287, 453] on select "Select Stylist Anjali Rajput Avanya Chouhan Dipika Di Harsh Varma Niraj Chauhan…" at bounding box center [252, 452] width 110 height 27
select select "60343"
click at [197, 440] on select "Select Stylist Anjali Rajput Avanya Chouhan Dipika Di Harsh Varma Niraj Chauhan…" at bounding box center [252, 452] width 110 height 27
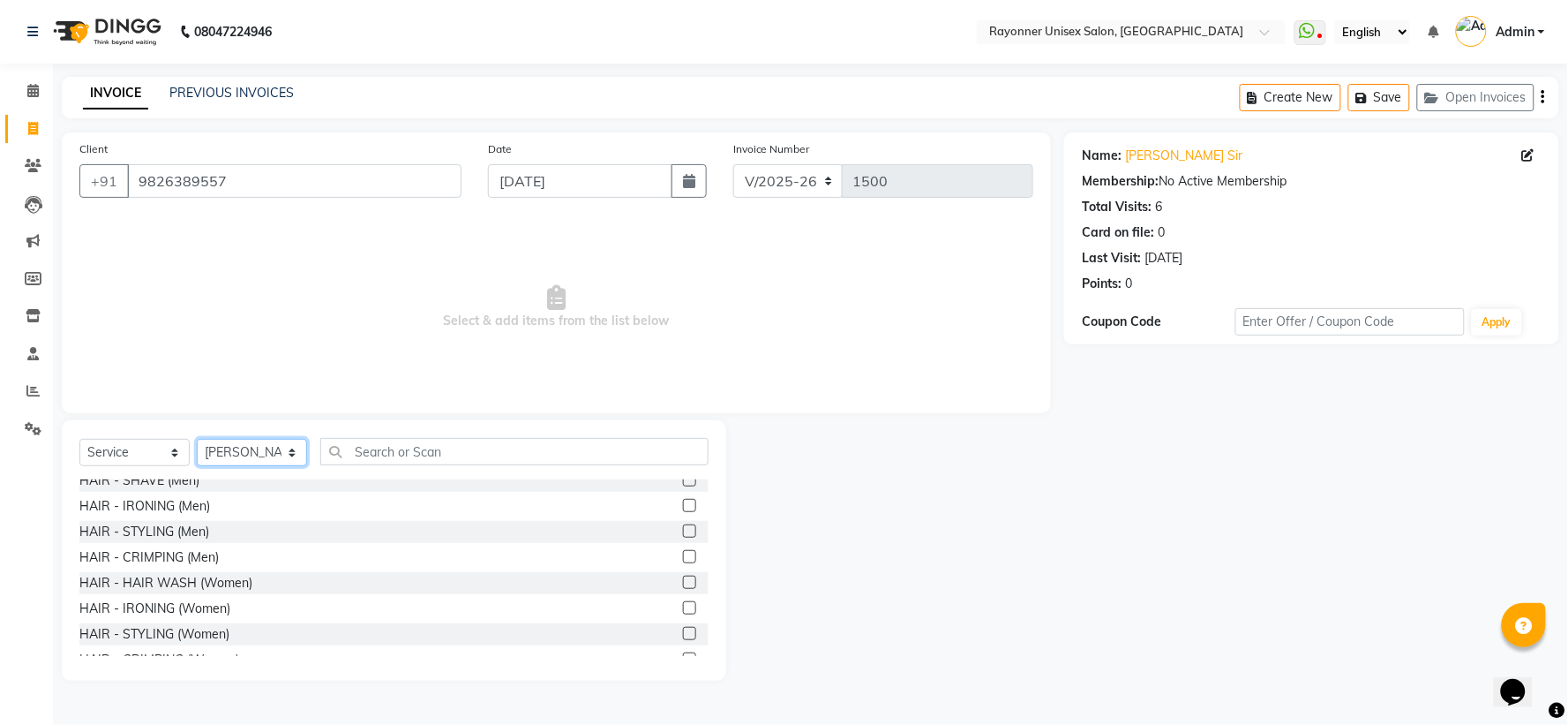
scroll to position [1079, 0]
click at [684, 482] on label at bounding box center [690, 639] width 13 height 13
click at [684, 482] on input "checkbox" at bounding box center [689, 640] width 11 height 11
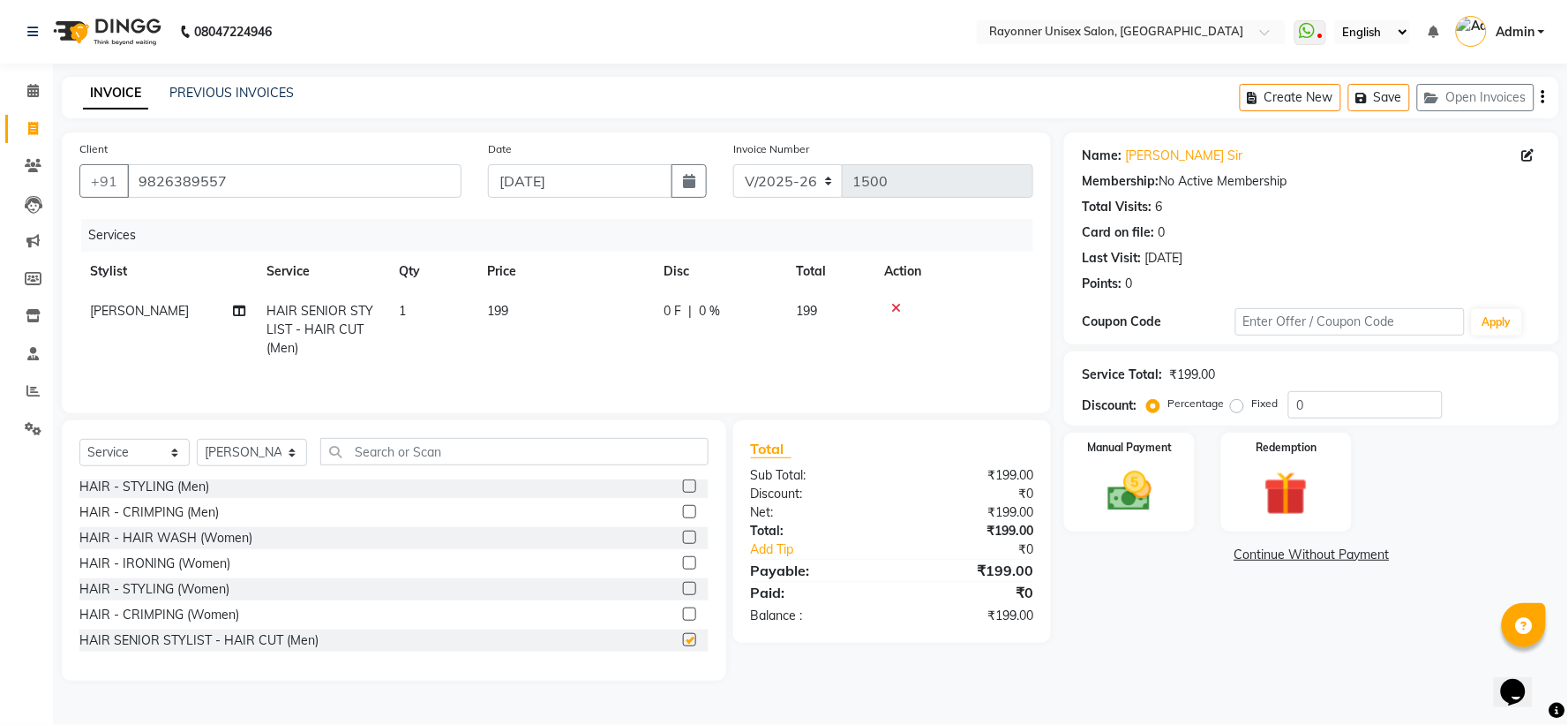
checkbox input "false"
click at [843, 305] on icon at bounding box center [896, 308] width 10 height 12
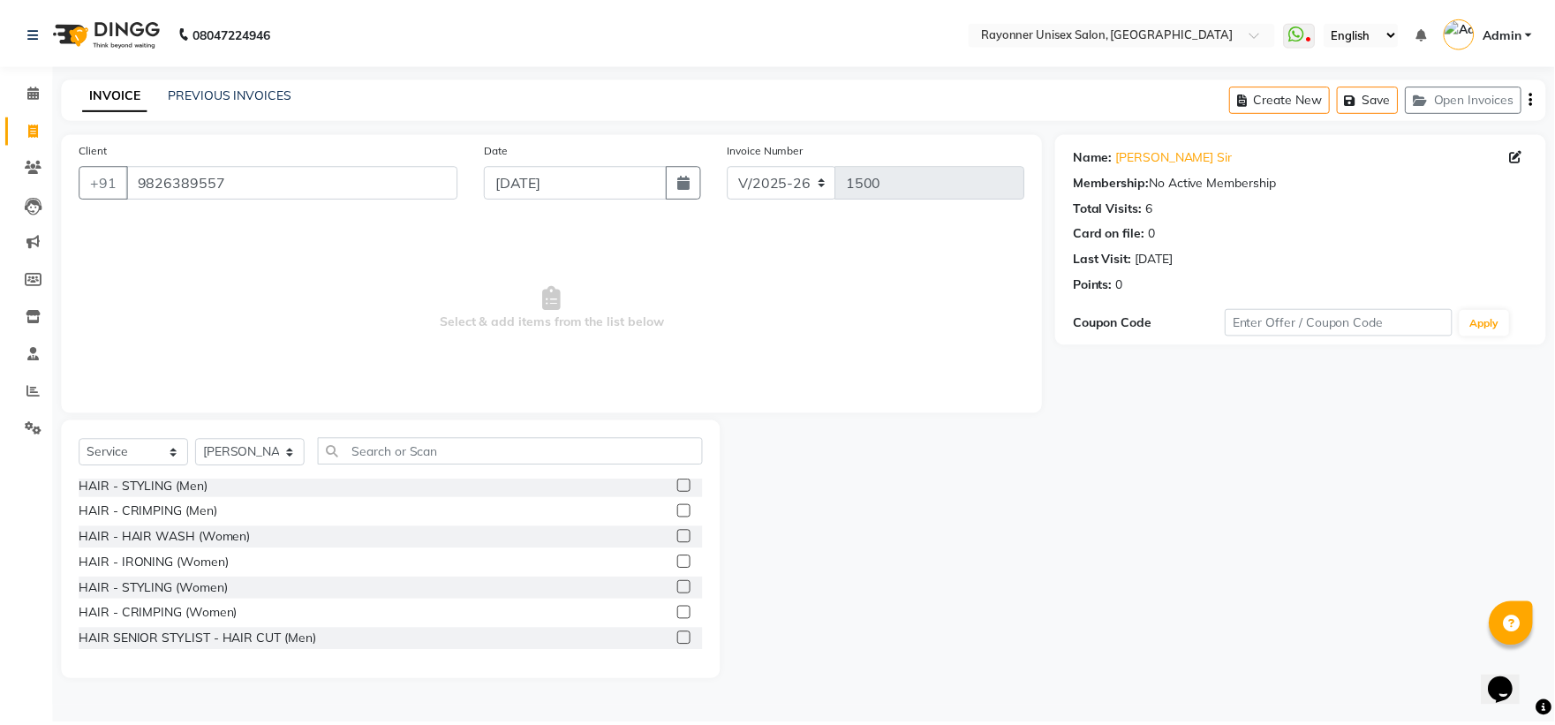
scroll to position [1177, 0]
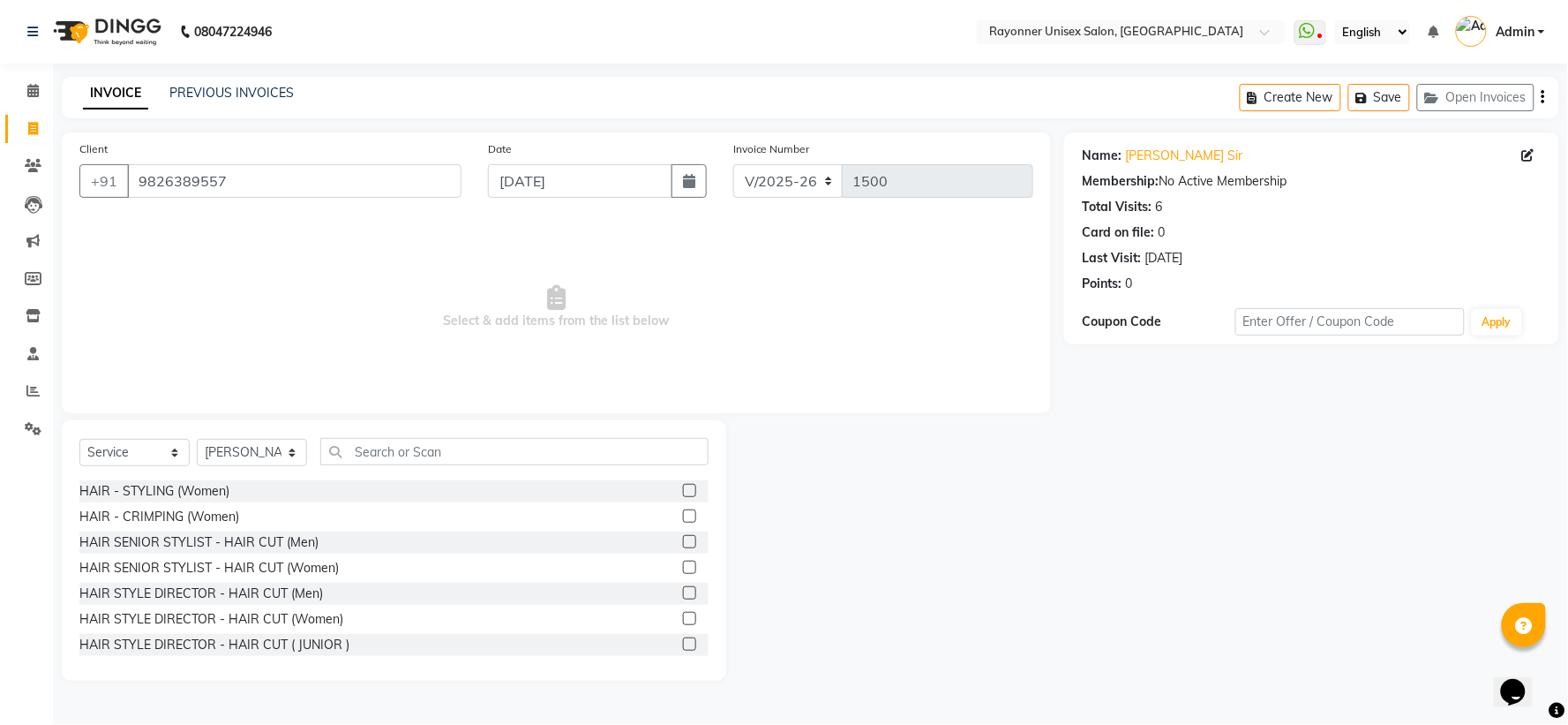
click at [684, 482] on label at bounding box center [690, 592] width 13 height 13
click at [684, 482] on input "checkbox" at bounding box center [689, 593] width 11 height 11
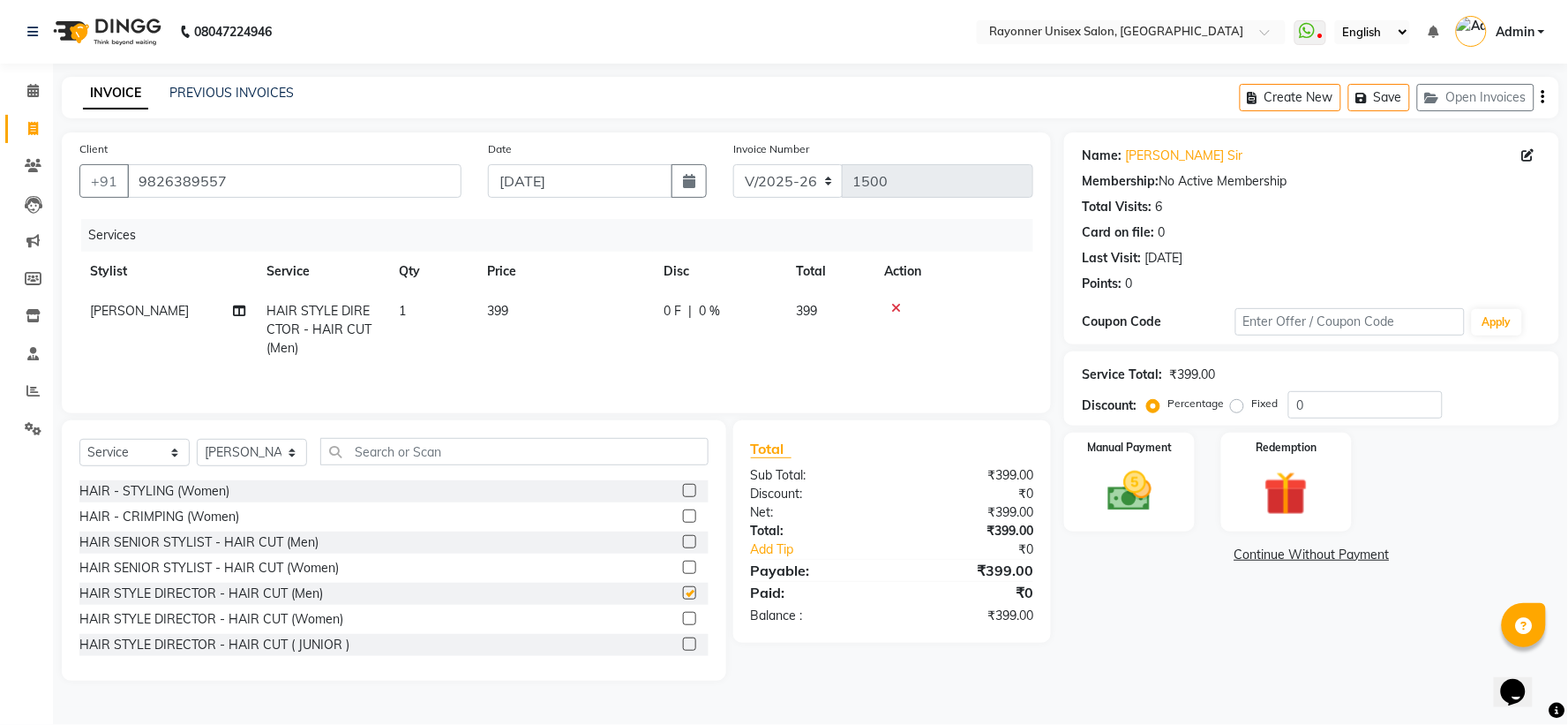
checkbox input "false"
click at [496, 300] on td "399" at bounding box center [565, 329] width 177 height 77
select select "60343"
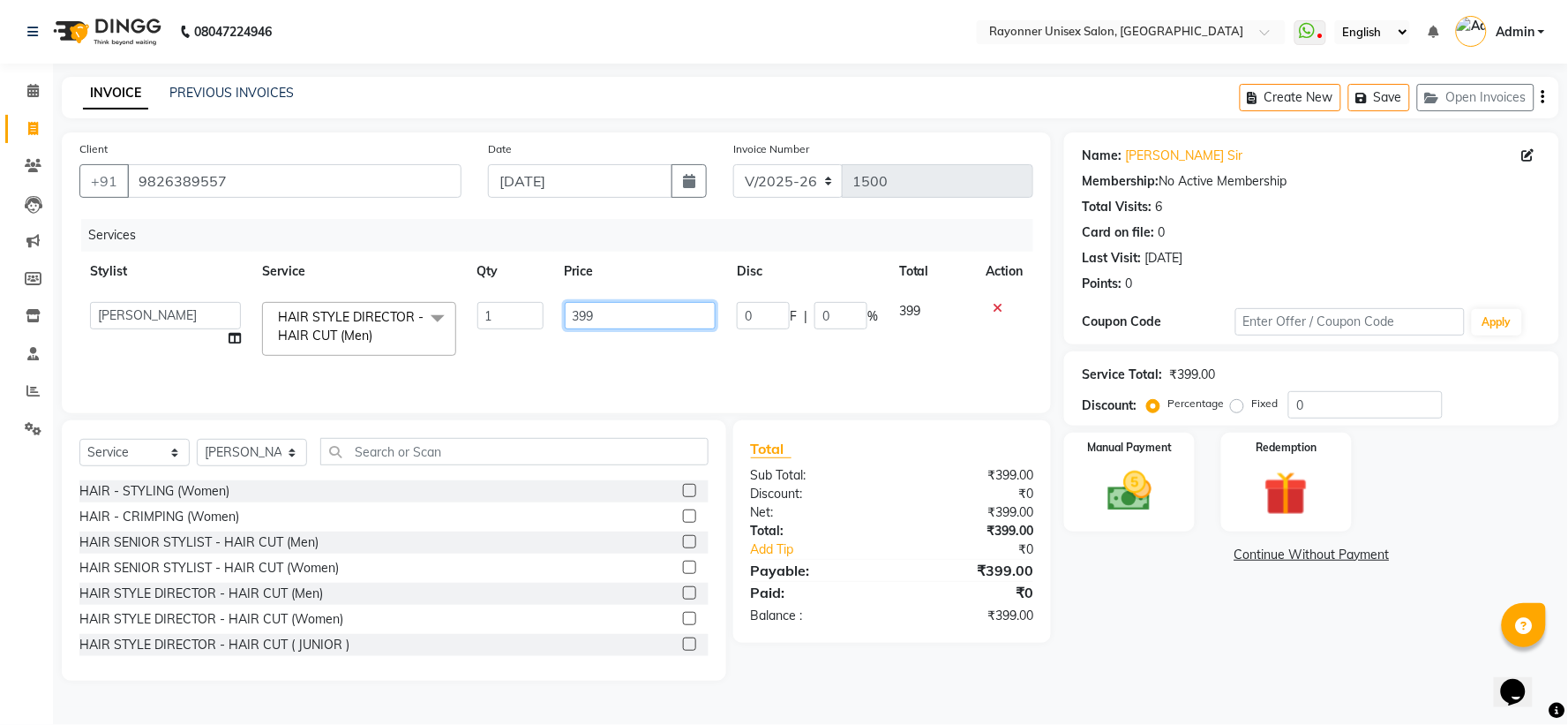
click at [579, 307] on input "399" at bounding box center [640, 315] width 151 height 27
type input "299"
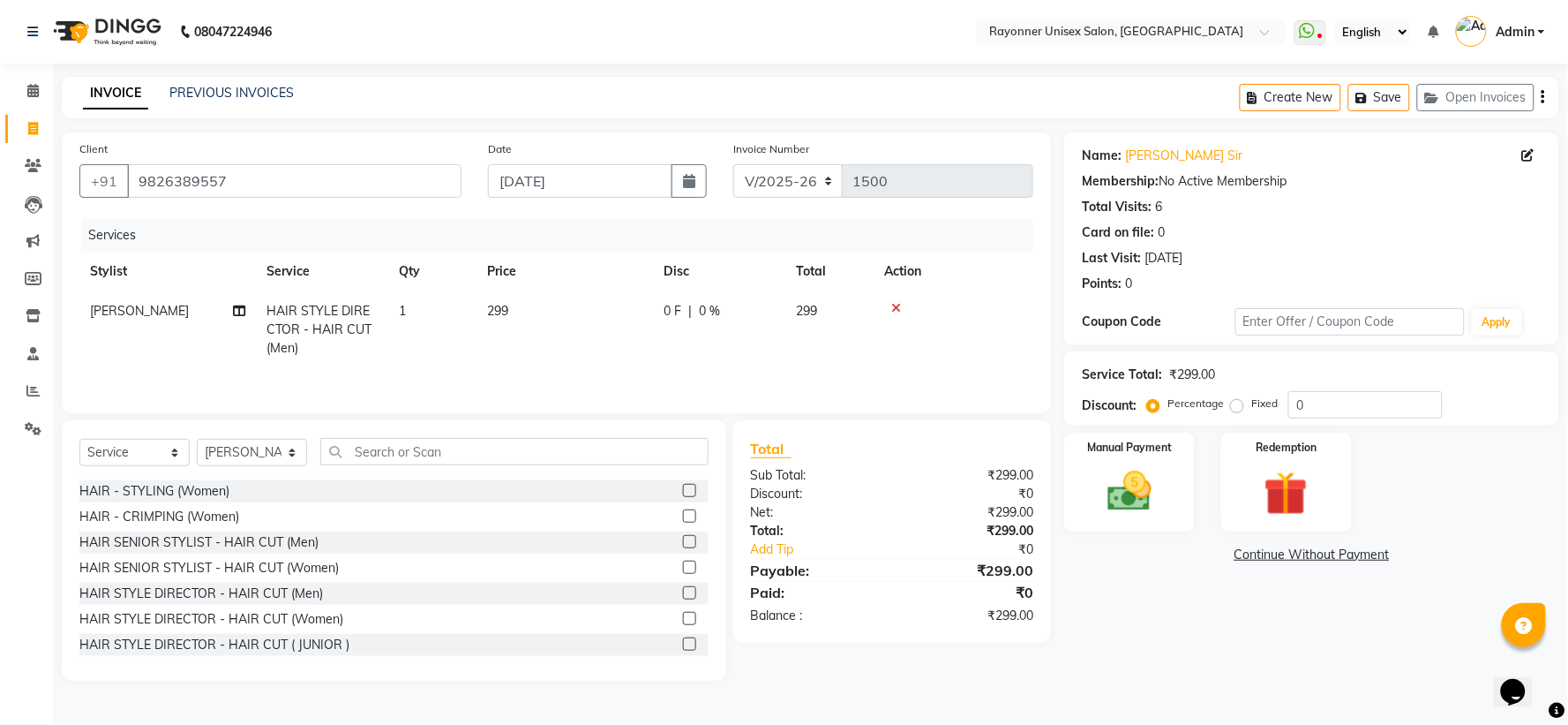
click at [843, 316] on tr "Niraj Chauhan HAIR STYLE DIRECTOR - HAIR CUT (Men) 1 299 0 F | 0 % 299" at bounding box center [556, 329] width 954 height 77
click at [843, 475] on img at bounding box center [1129, 491] width 74 height 53
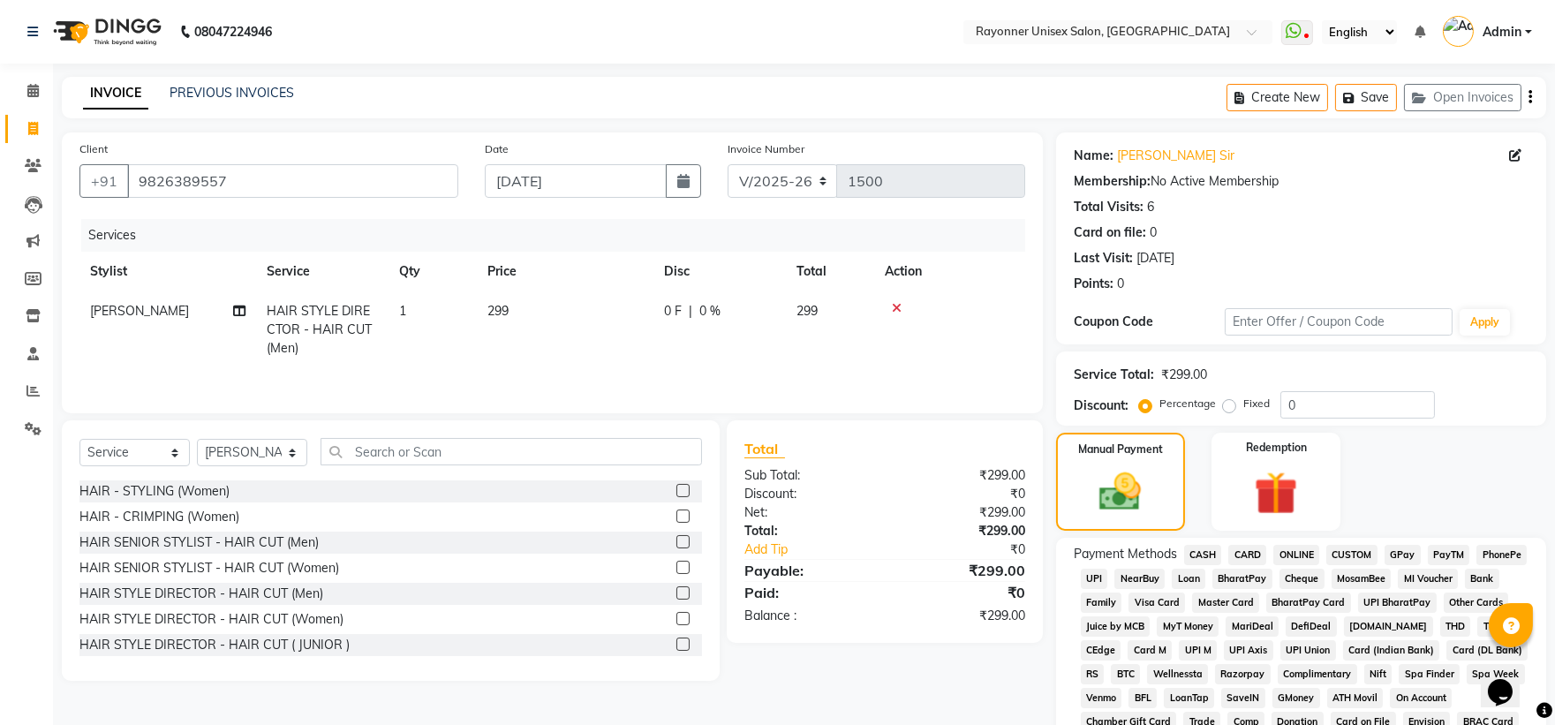
click at [844, 482] on span "ONLINE" at bounding box center [1296, 555] width 46 height 20
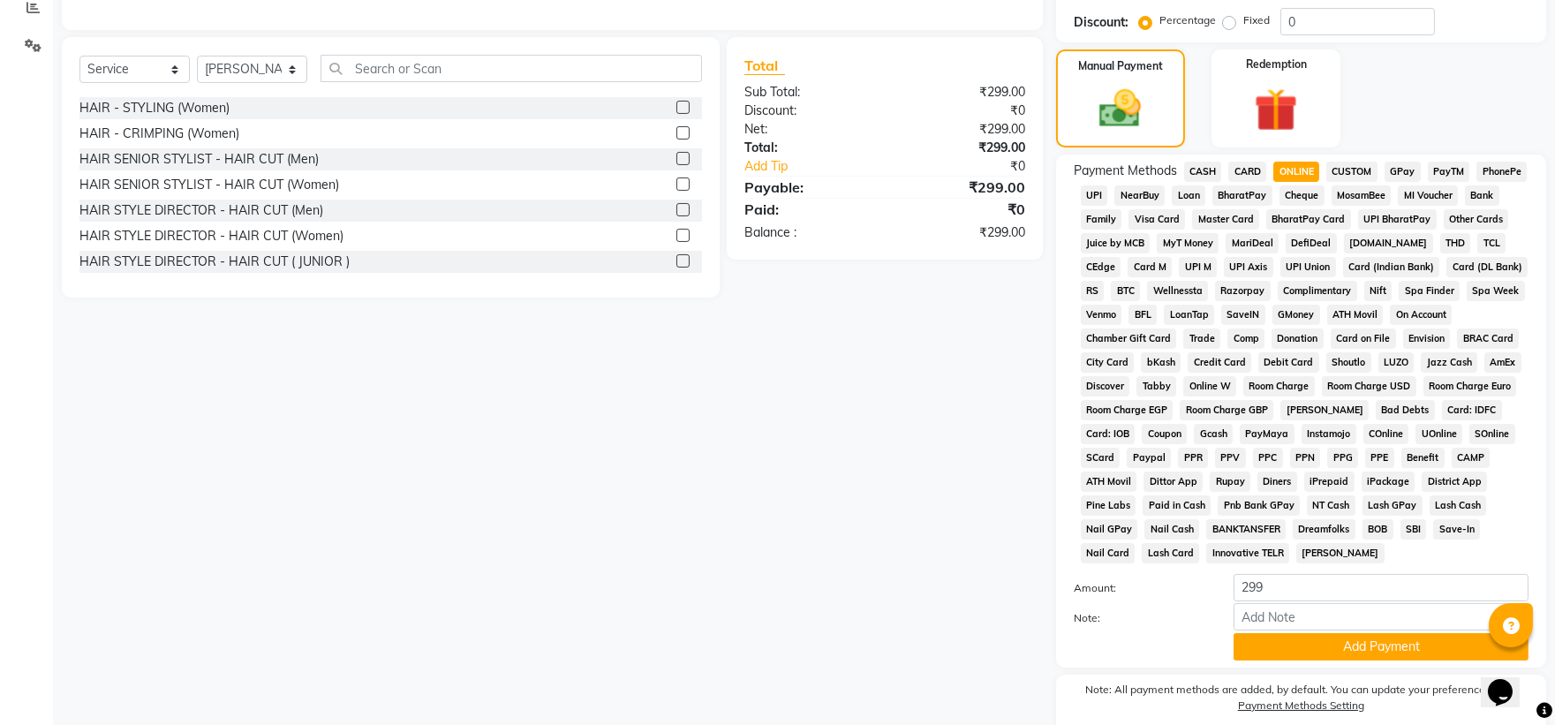
scroll to position [392, 0]
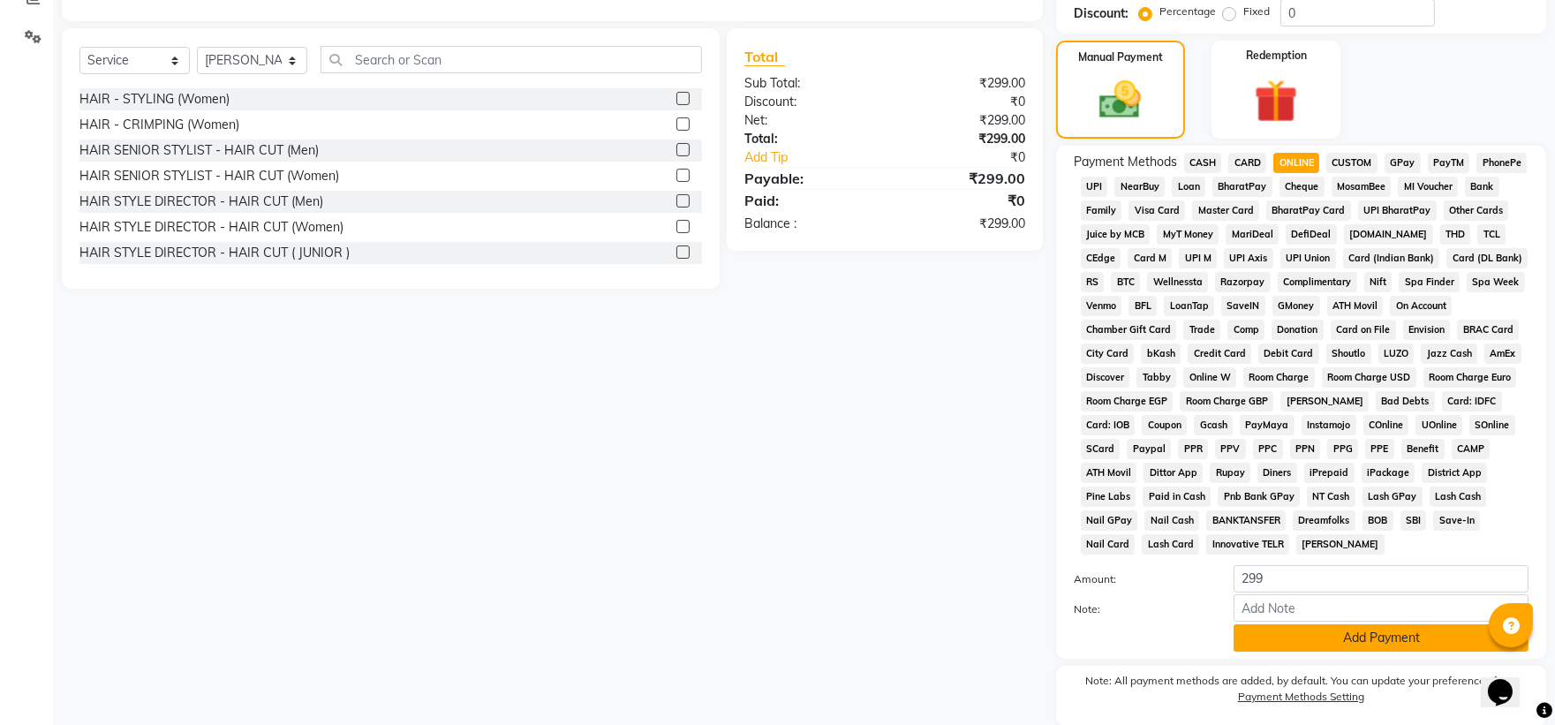
click at [844, 482] on button "Add Payment" at bounding box center [1381, 637] width 295 height 27
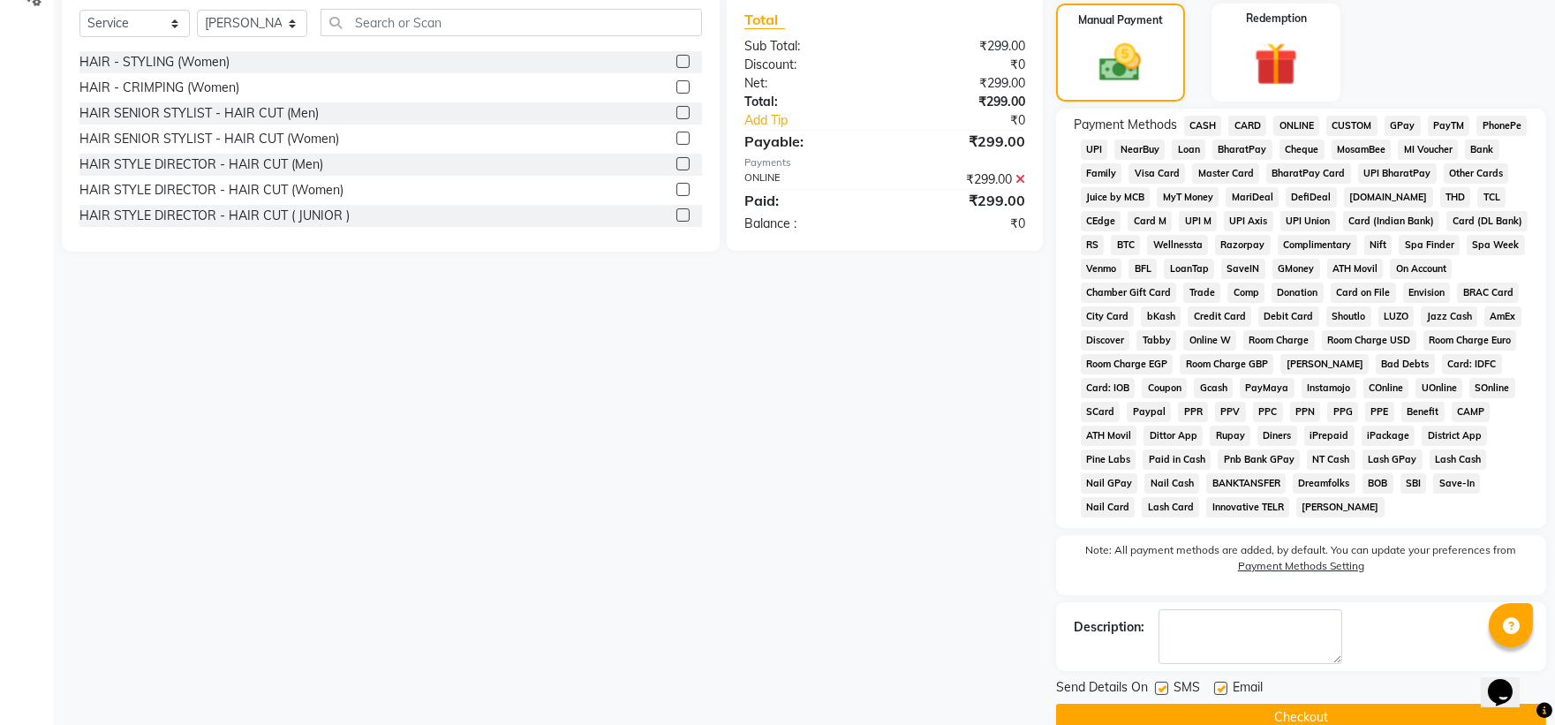
scroll to position [465, 0]
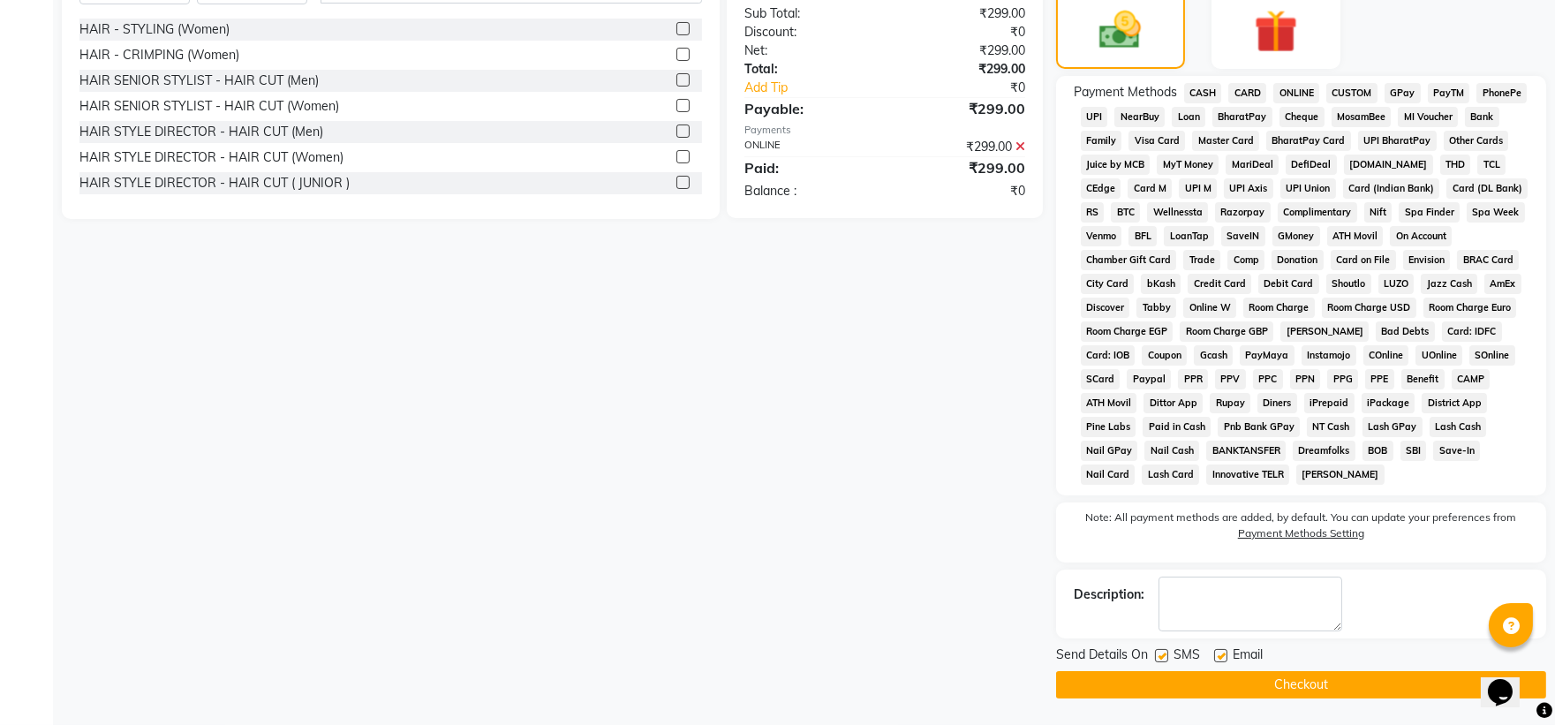
click at [844, 482] on button "Checkout" at bounding box center [1301, 684] width 490 height 27
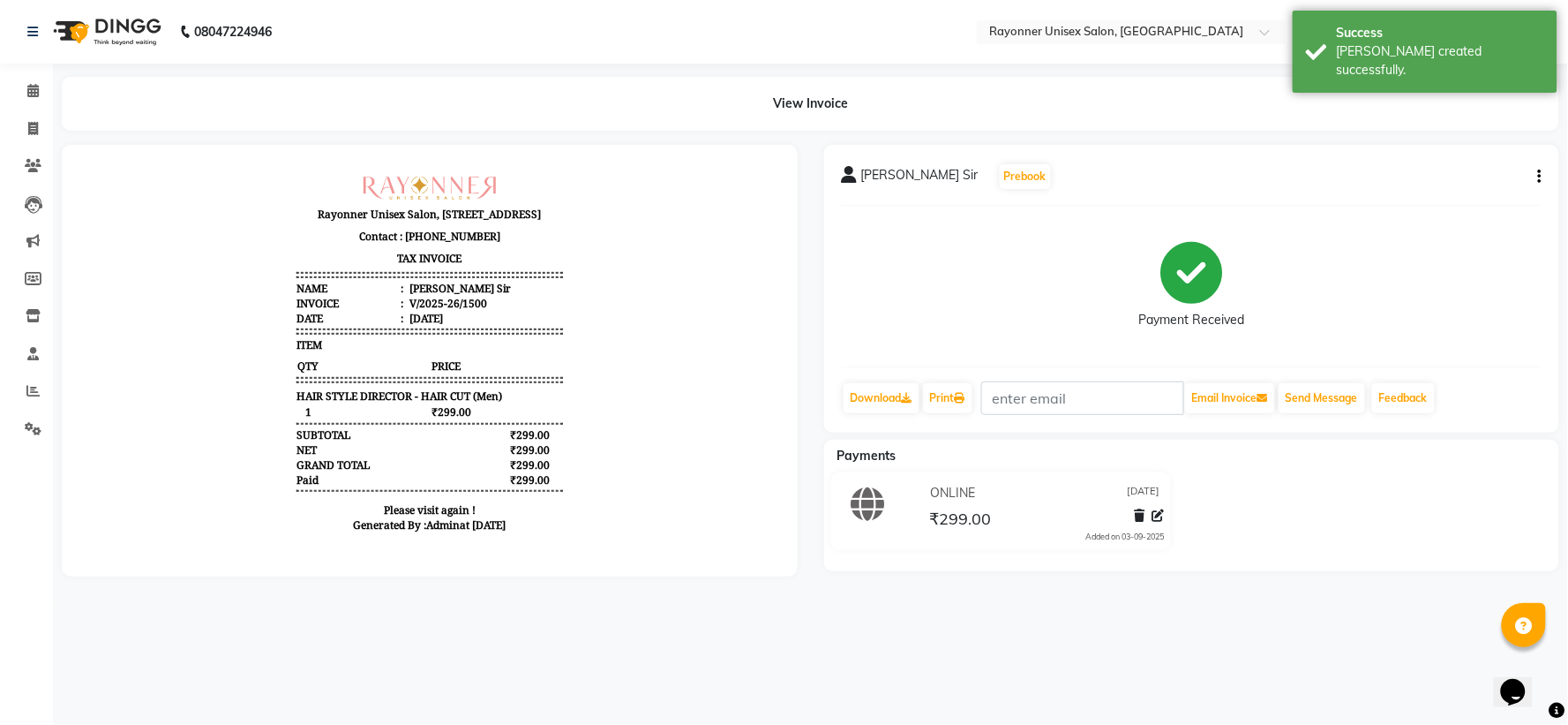
click at [843, 482] on div "08047224946 Select Location × Rayonner Unisex Salon, Gold Plaza WhatsApp Status…" at bounding box center [784, 362] width 1568 height 725
click at [34, 125] on icon at bounding box center [33, 128] width 10 height 13
select select "5201"
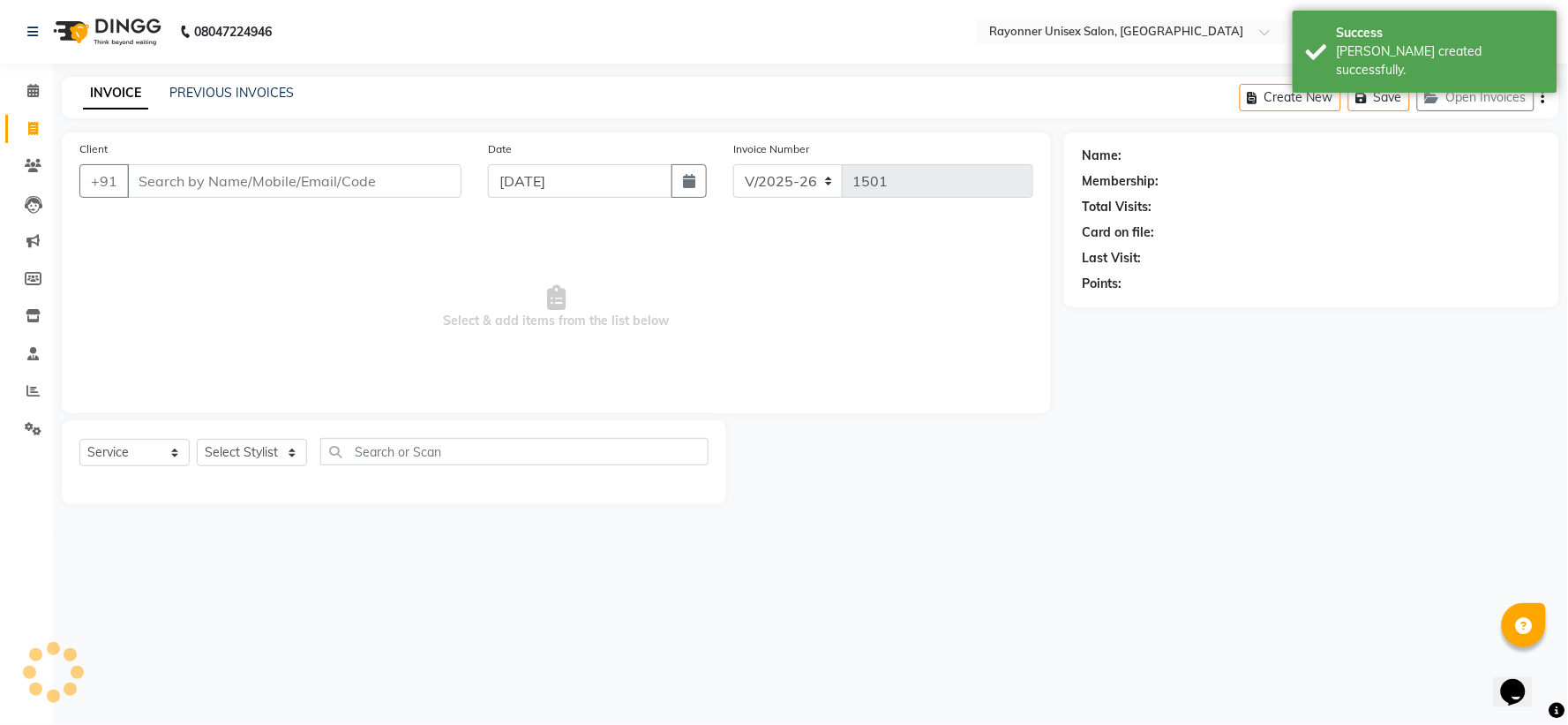
select select "P"
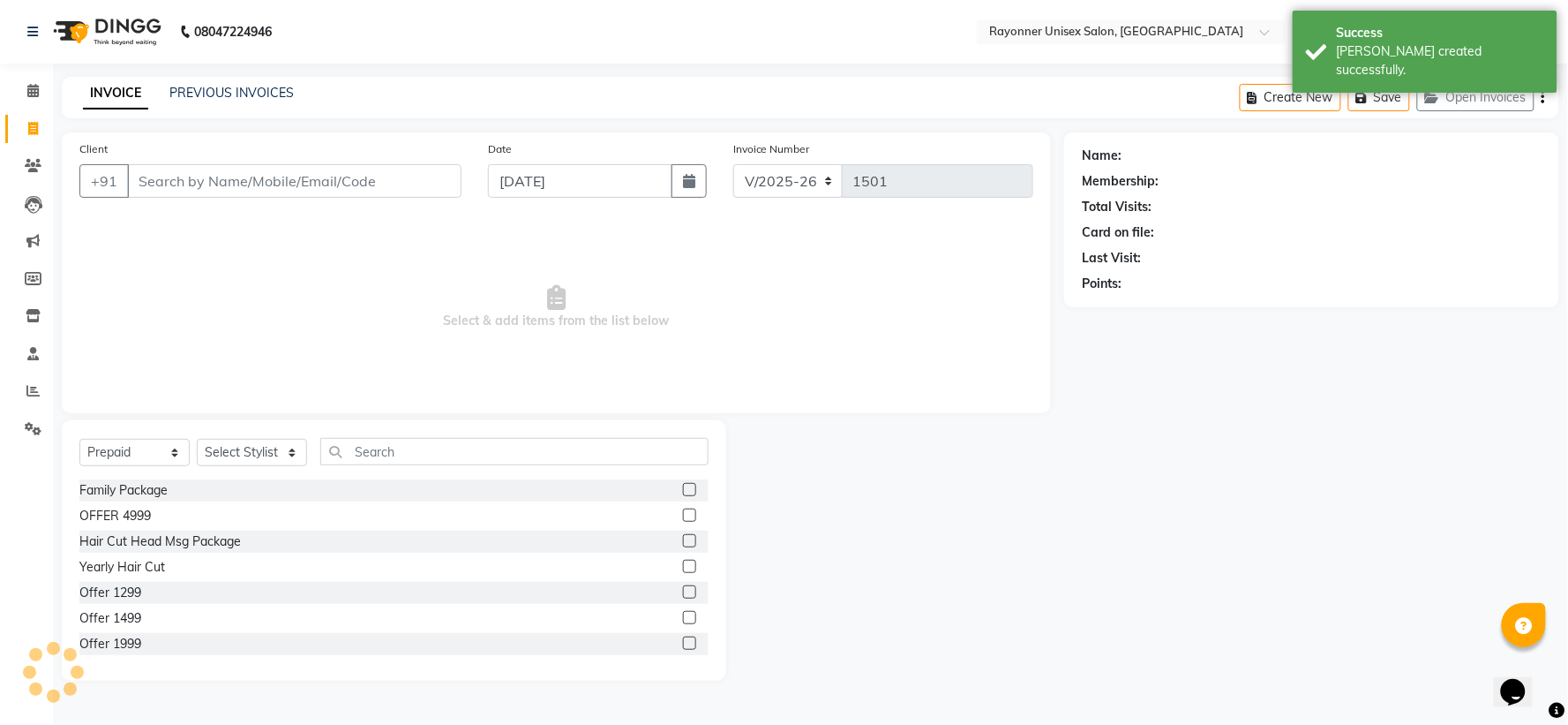
click at [204, 178] on input "Client" at bounding box center [294, 181] width 335 height 34
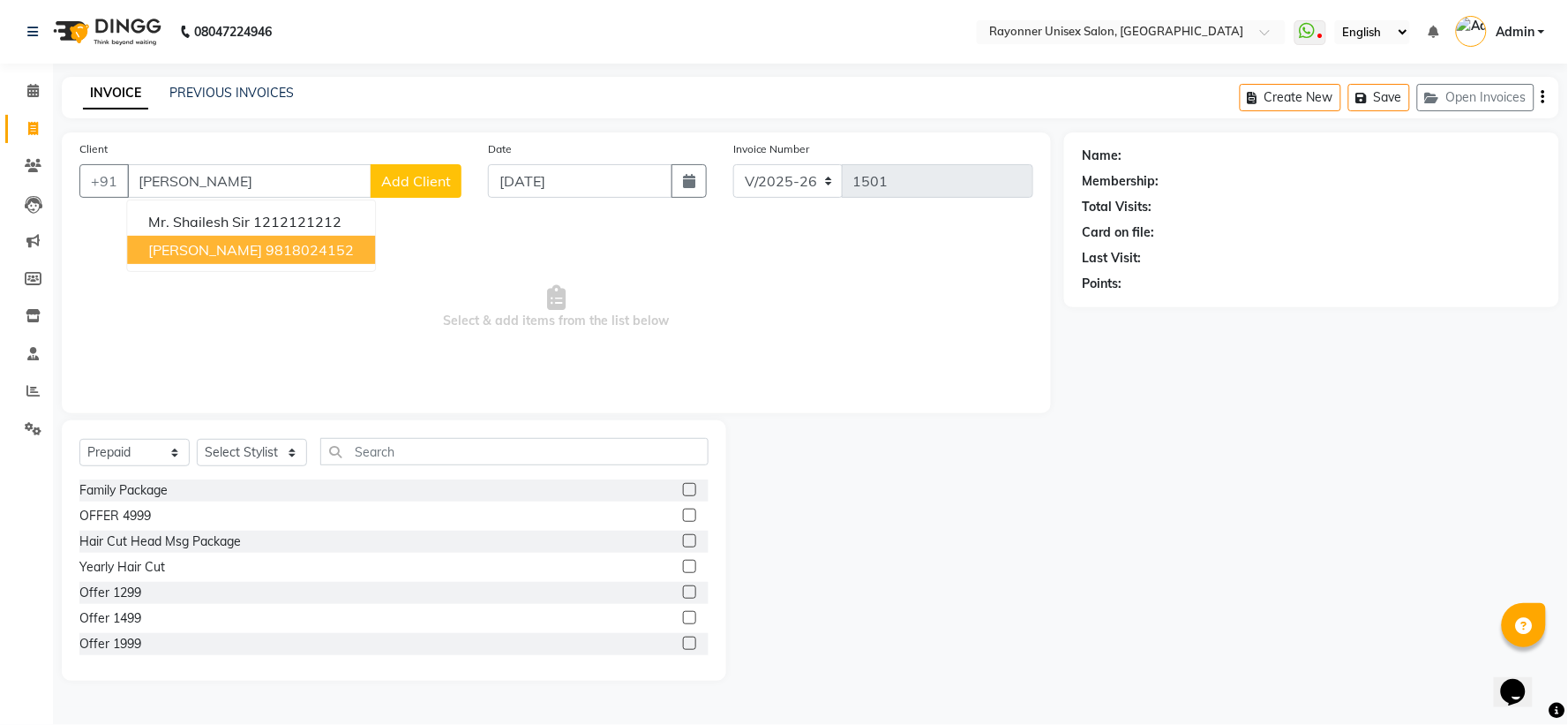
click at [228, 243] on span "Shailesh Neol" at bounding box center [205, 250] width 114 height 18
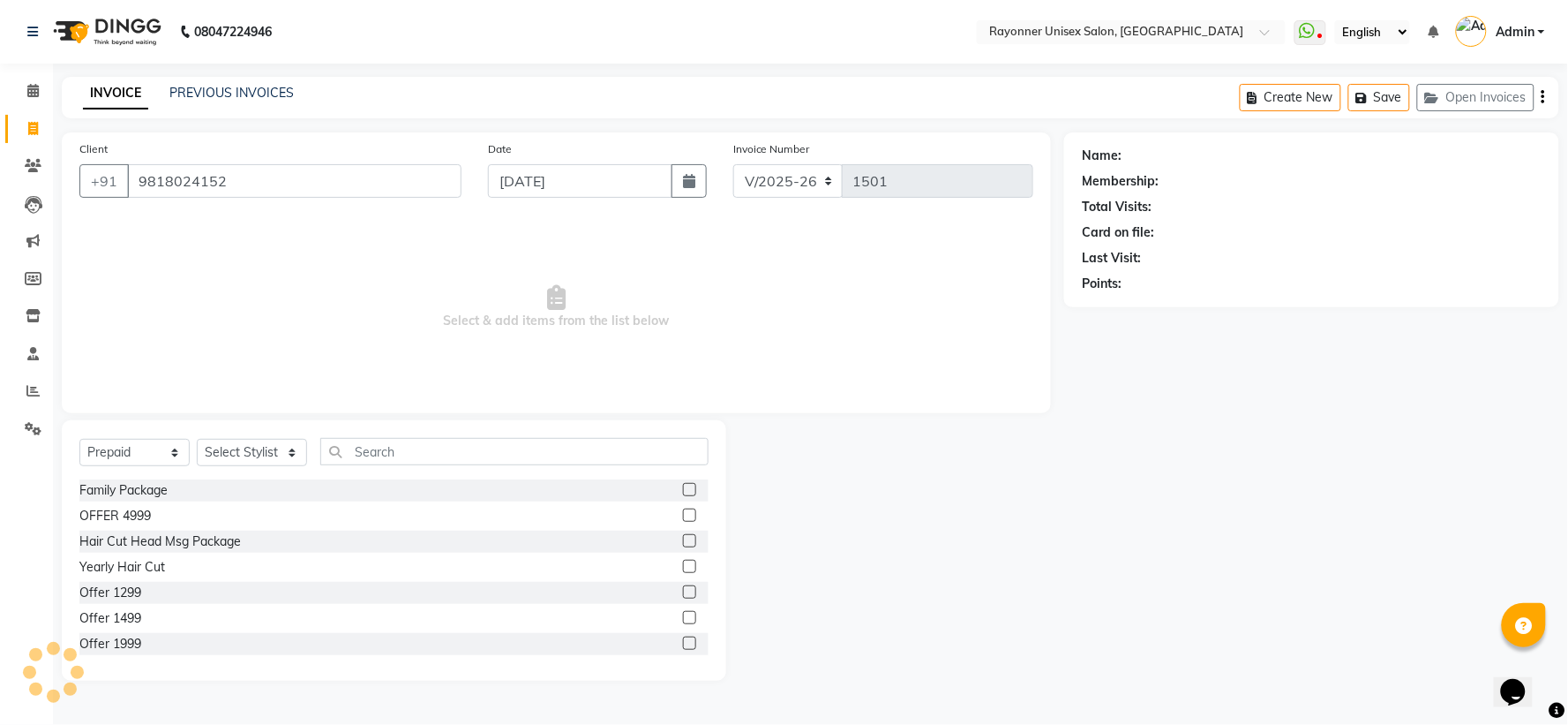
type input "9818024152"
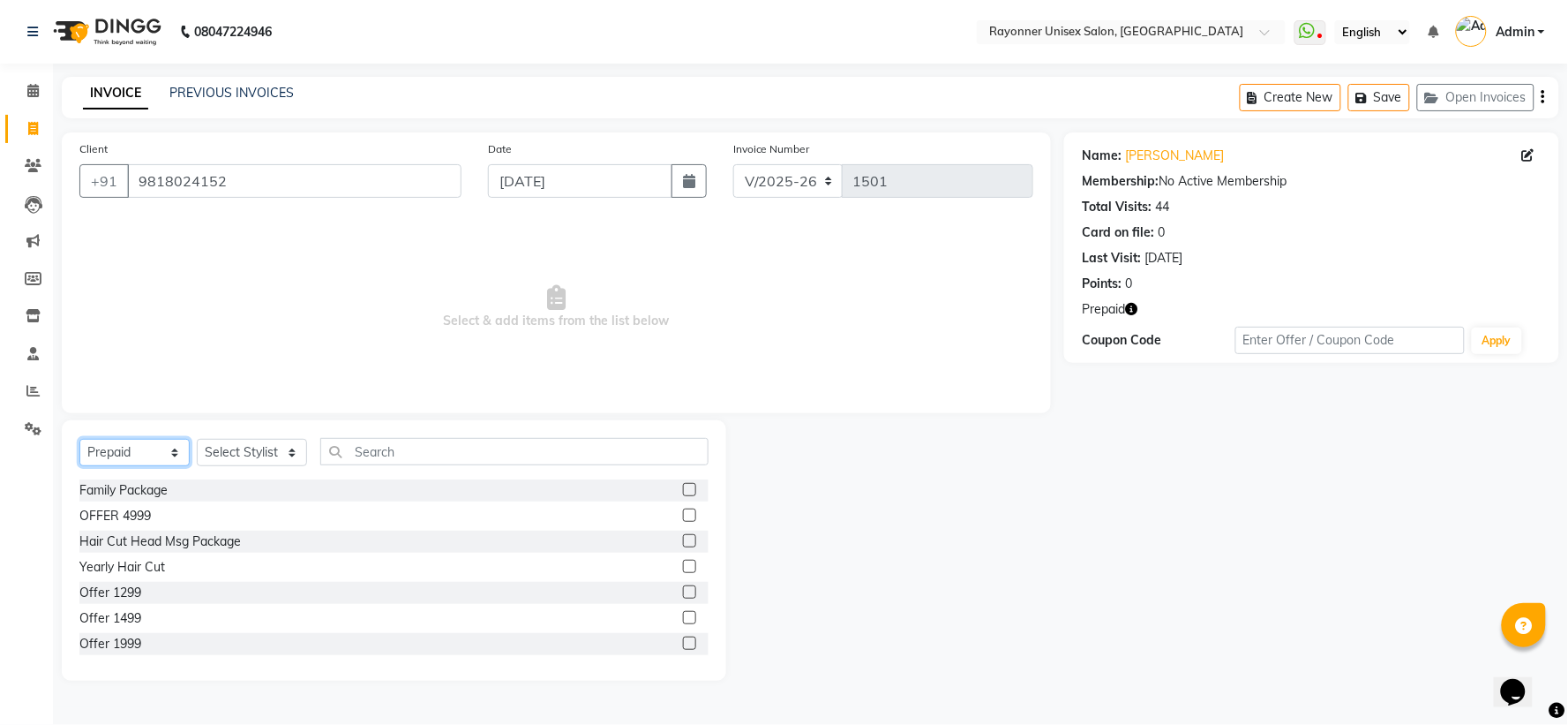
click at [173, 442] on select "Select Service Product Membership Package Voucher Prepaid Gift Card" at bounding box center [134, 452] width 110 height 27
select select "service"
click at [79, 440] on select "Select Service Product Membership Package Voucher Prepaid Gift Card" at bounding box center [134, 452] width 110 height 27
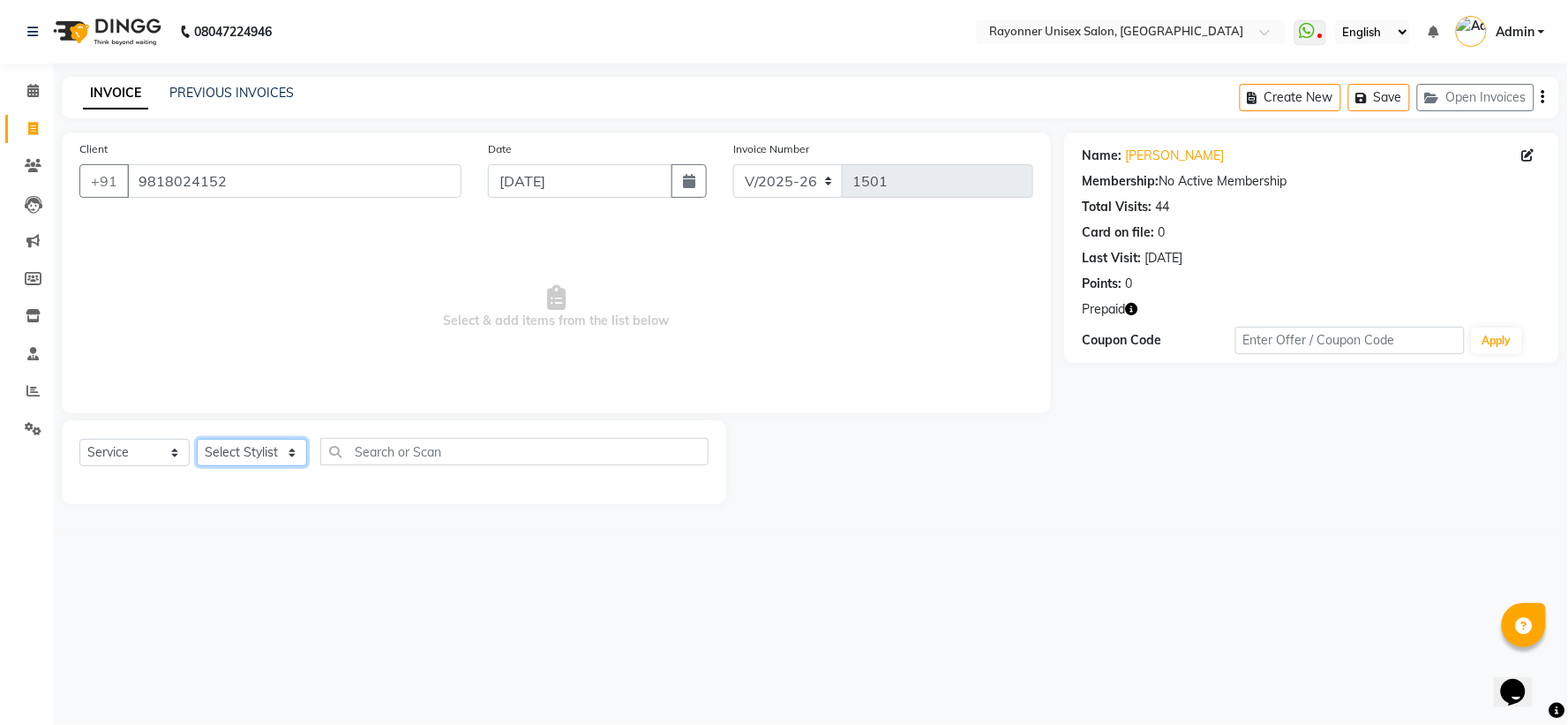
click at [289, 447] on select "Select Stylist Anjali Rajput Avanya Chouhan Dipika Di Harsh Varma Niraj Chauhan…" at bounding box center [252, 452] width 110 height 27
click at [197, 440] on select "Select Stylist Anjali Rajput Avanya Chouhan Dipika Di Harsh Varma Niraj Chauhan…" at bounding box center [252, 452] width 110 height 27
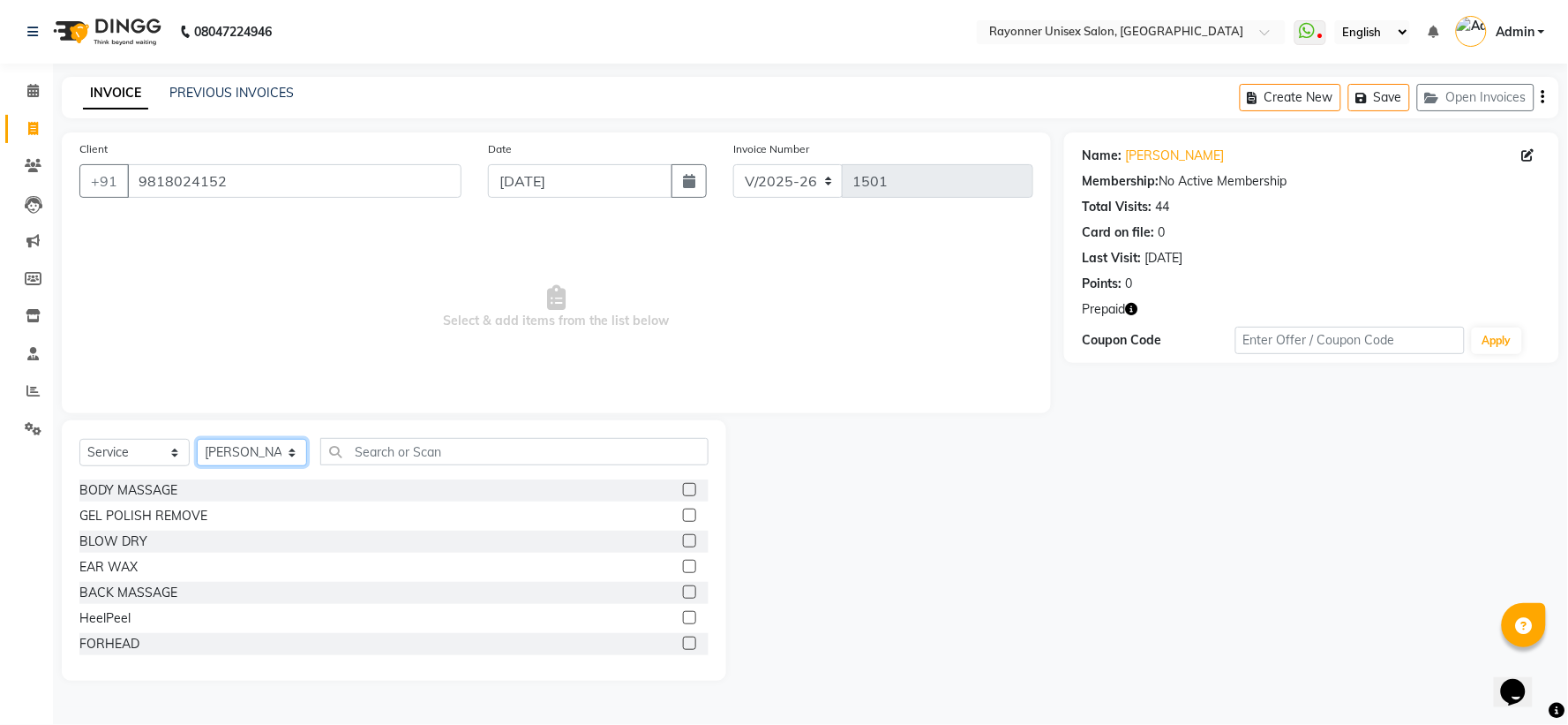
click at [291, 449] on select "Select Stylist Anjali Rajput Avanya Chouhan Dipika Di Harsh Varma Niraj Chauhan…" at bounding box center [252, 452] width 110 height 27
select select "49211"
click at [197, 440] on select "Select Stylist Anjali Rajput Avanya Chouhan Dipika Di Harsh Varma Niraj Chauhan…" at bounding box center [252, 452] width 110 height 27
click at [174, 444] on select "Select Service Product Membership Package Voucher Prepaid Gift Card" at bounding box center [134, 452] width 110 height 27
select select "P"
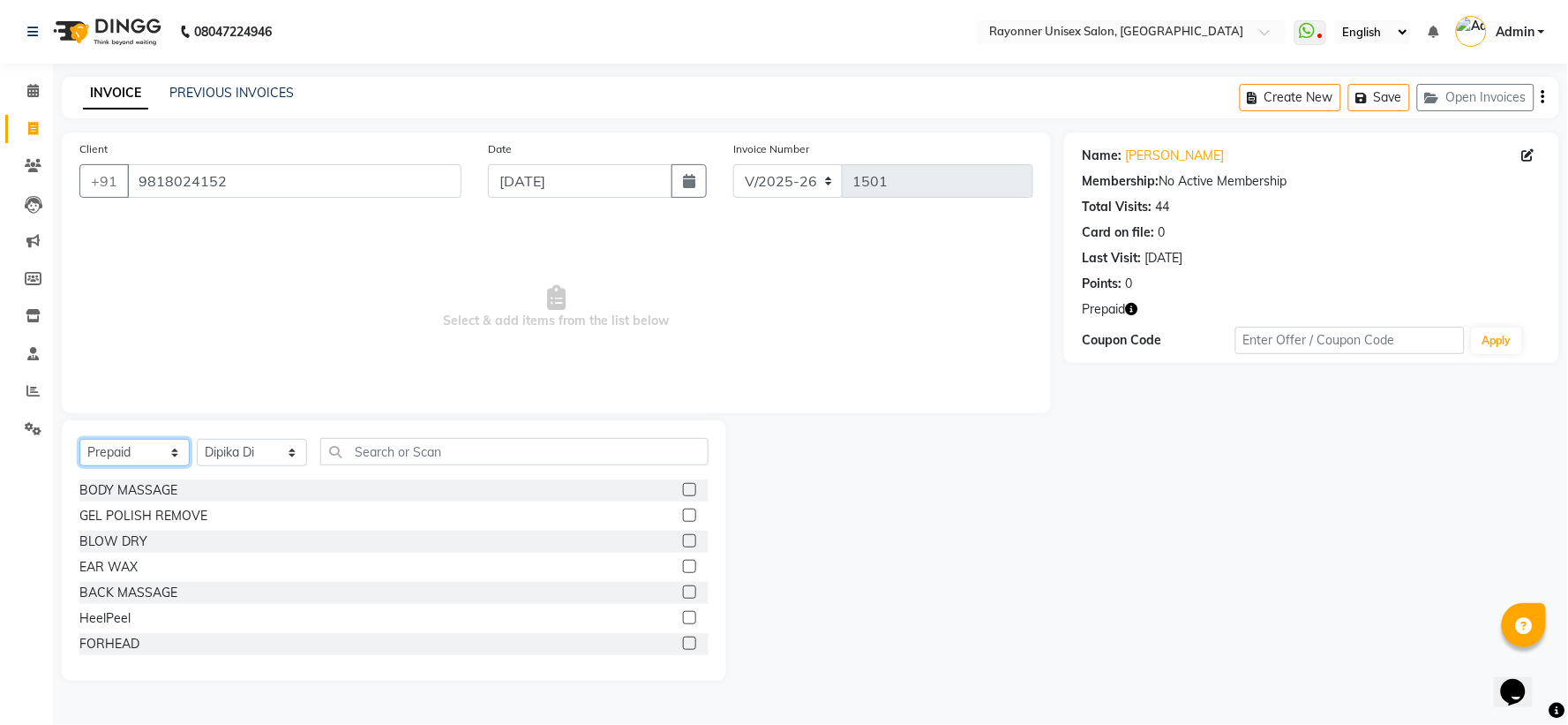
click at [79, 440] on select "Select Service Product Membership Package Voucher Prepaid Gift Card" at bounding box center [134, 452] width 110 height 27
click at [684, 482] on label at bounding box center [690, 489] width 13 height 13
click at [684, 482] on input "checkbox" at bounding box center [689, 490] width 11 height 11
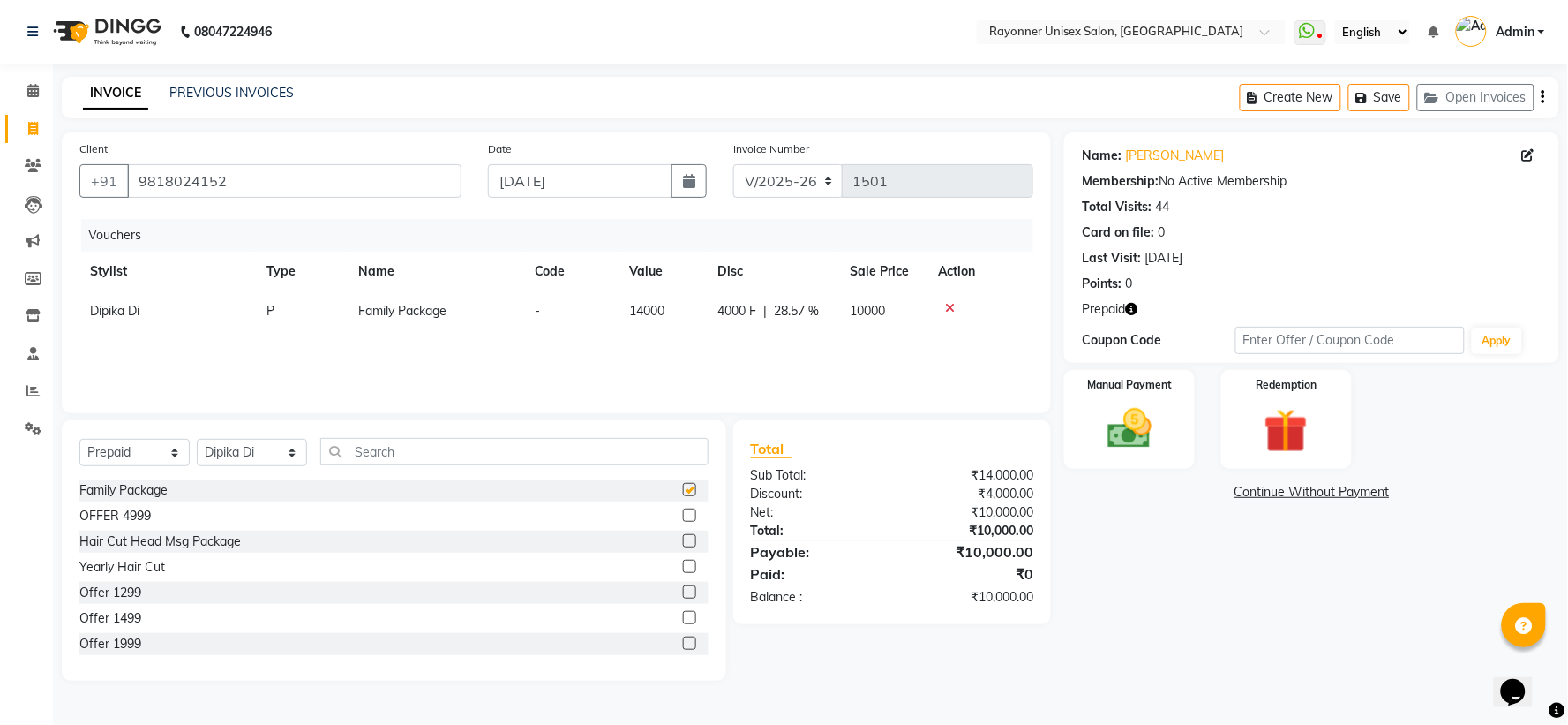
checkbox input "false"
click at [843, 421] on img at bounding box center [1129, 429] width 74 height 53
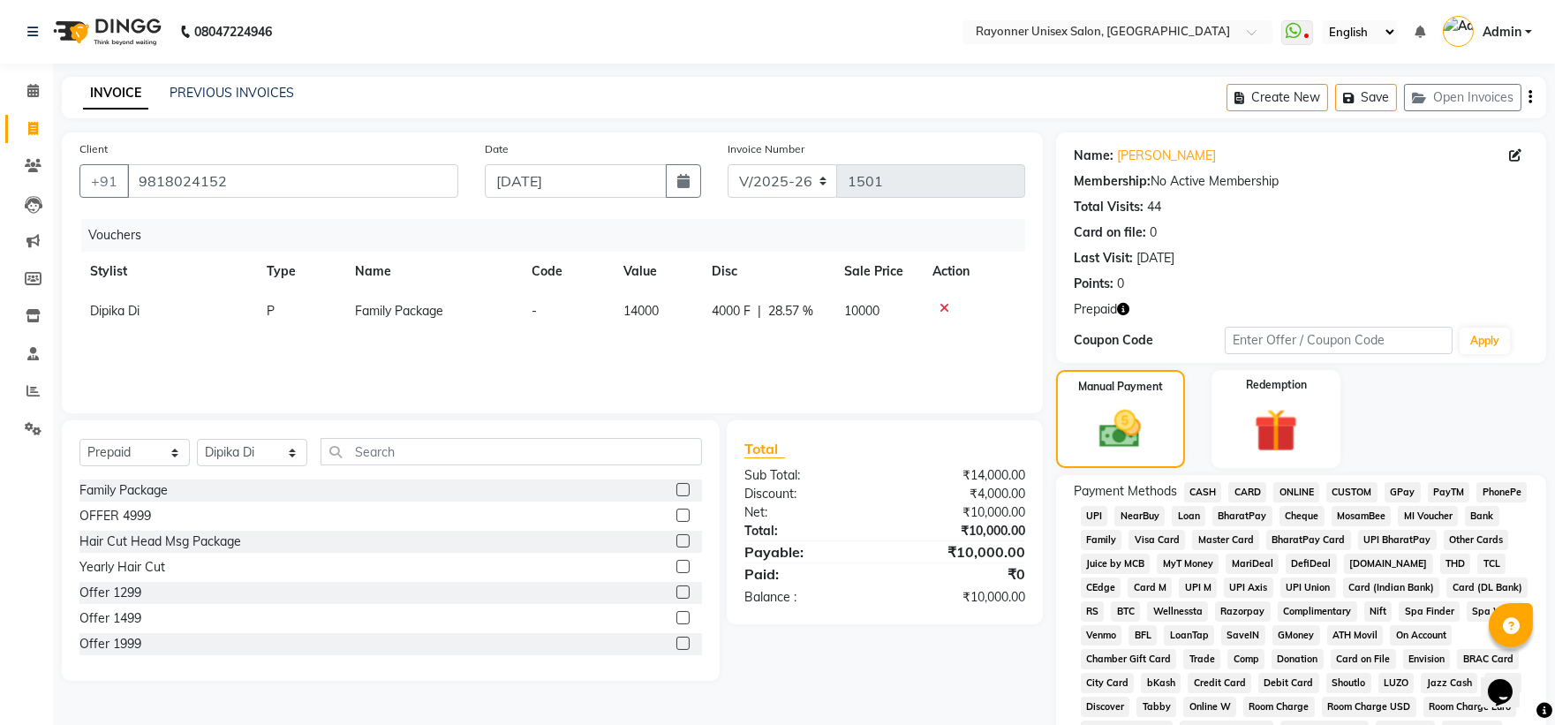
click at [844, 482] on span "CASH" at bounding box center [1203, 492] width 38 height 20
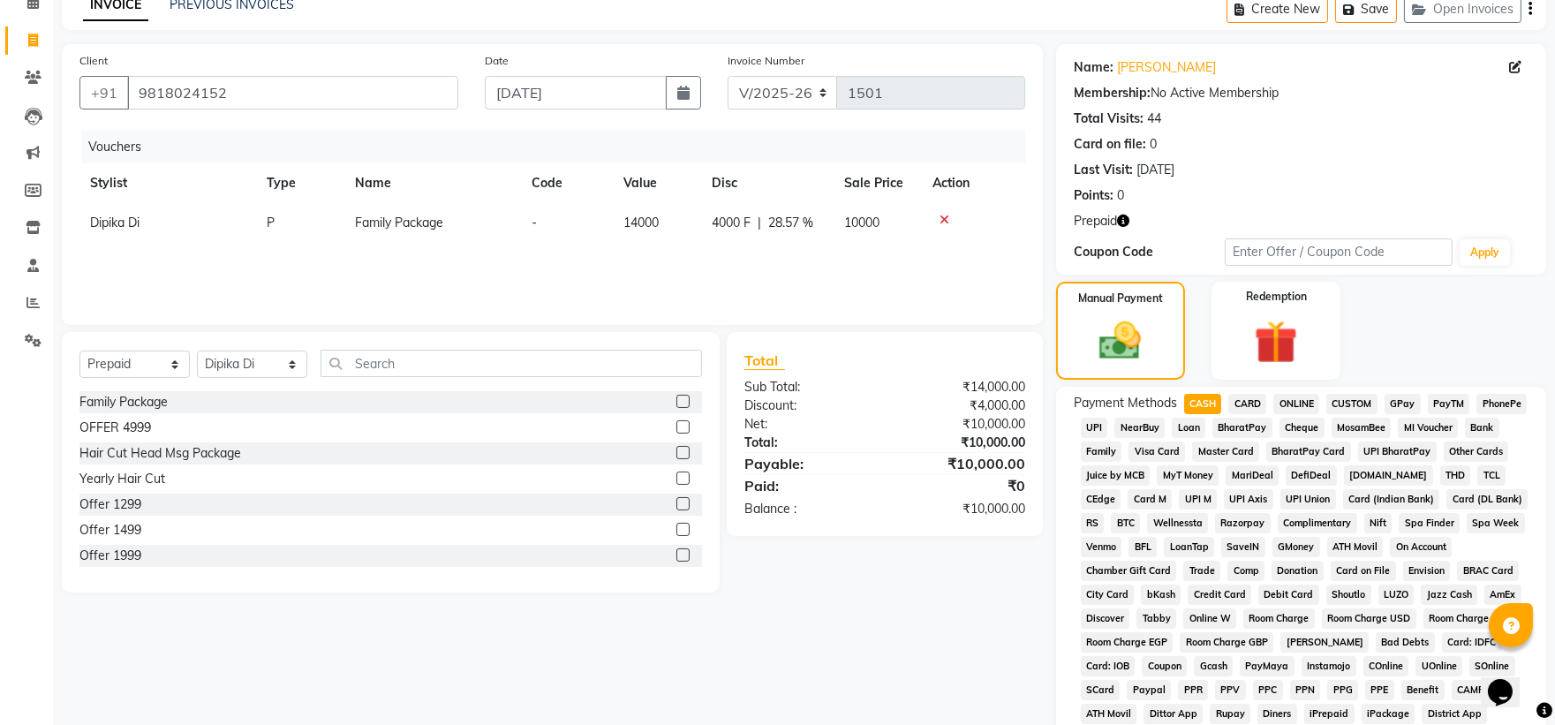
scroll to position [392, 0]
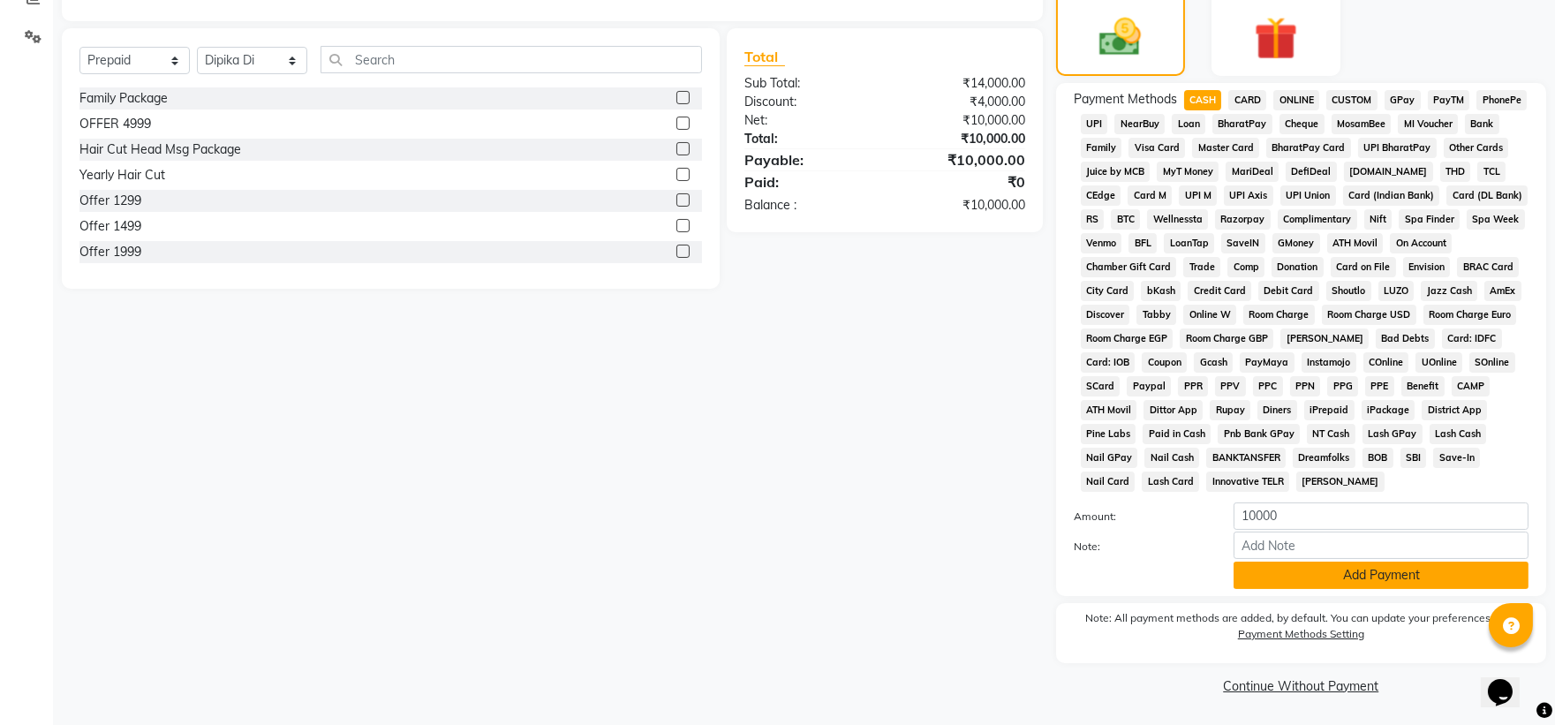
click at [844, 482] on button "Add Payment" at bounding box center [1381, 575] width 295 height 27
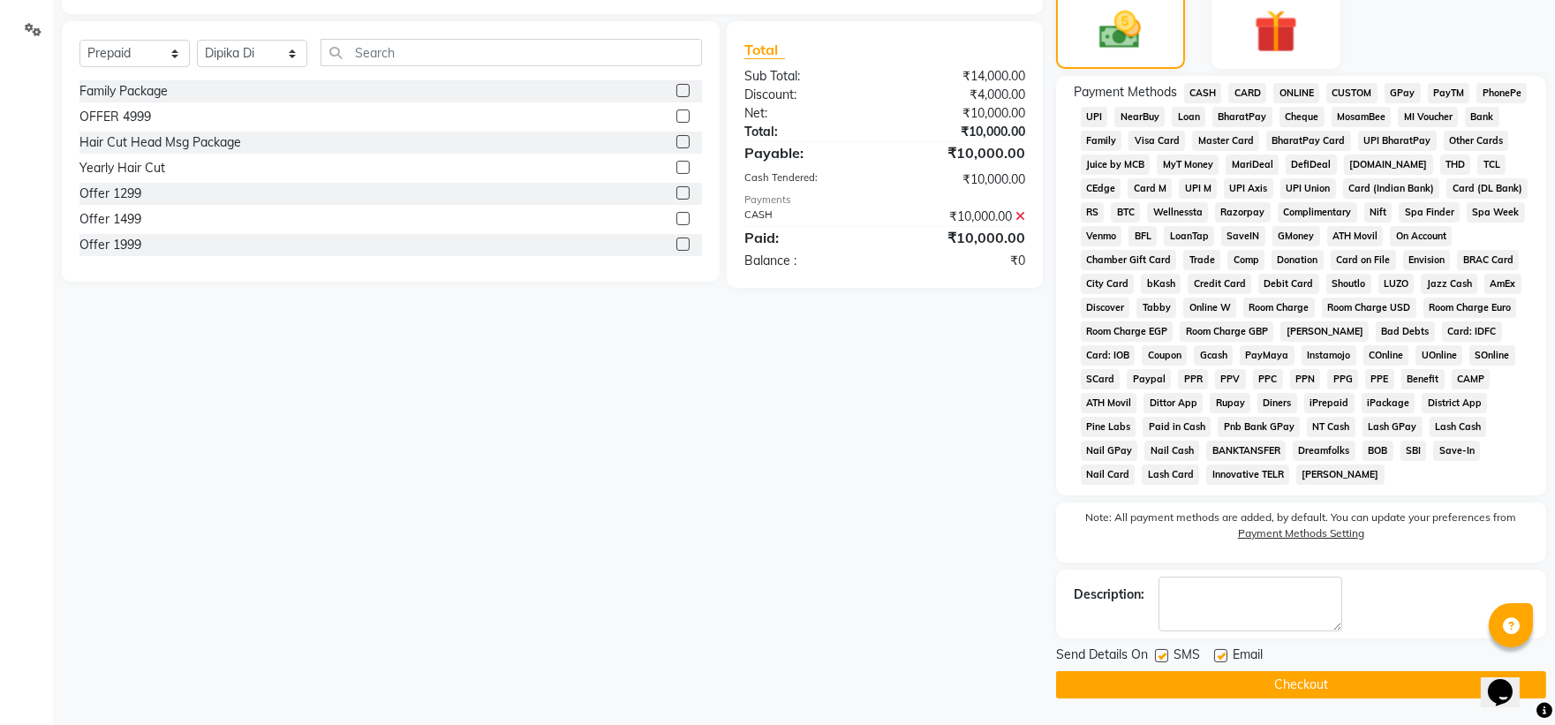
scroll to position [403, 0]
click at [844, 482] on button "Checkout" at bounding box center [1301, 684] width 490 height 27
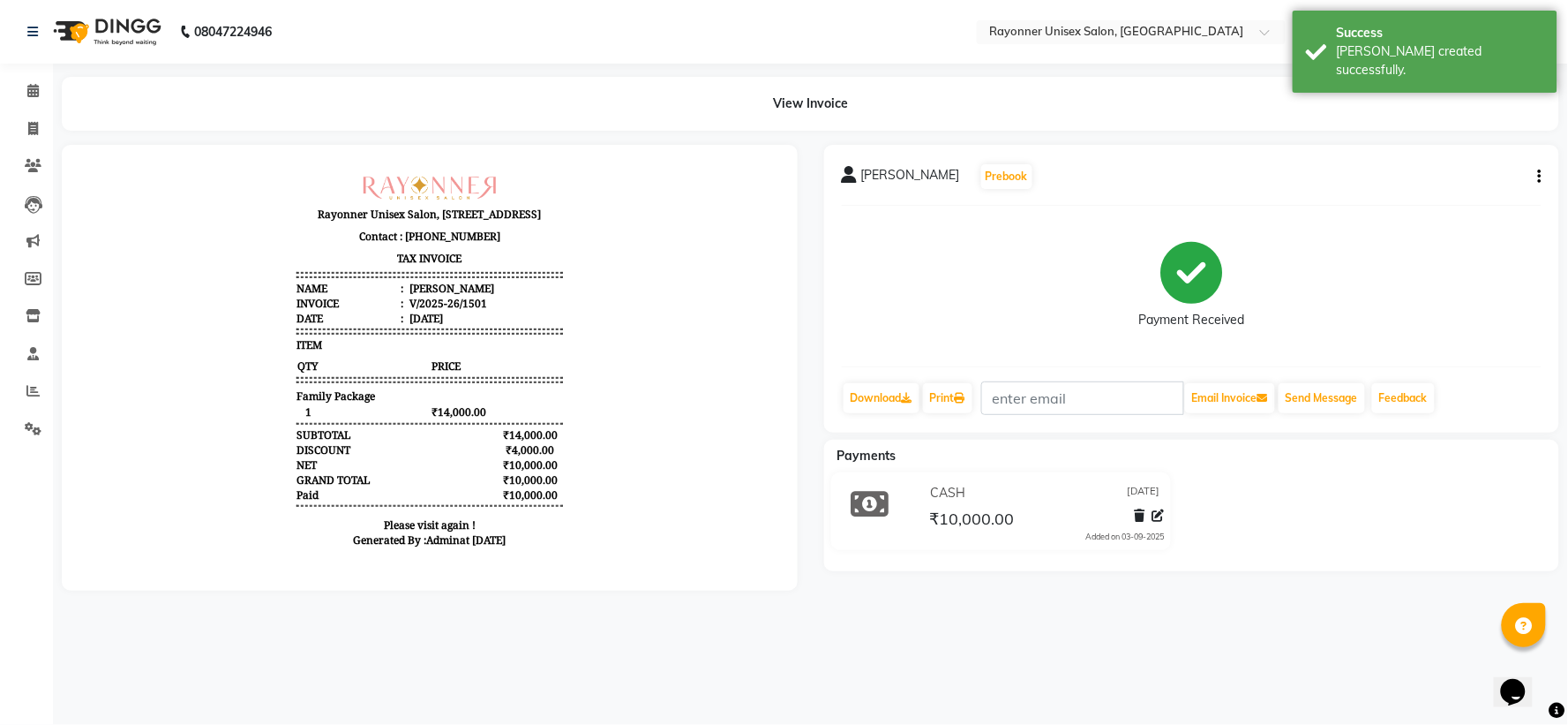
click at [843, 482] on div "08047224946 Select Location × Rayonner Unisex Salon, Gold Plaza WhatsApp Status…" at bounding box center [784, 362] width 1568 height 725
click at [30, 122] on icon at bounding box center [33, 128] width 10 height 13
select select "5201"
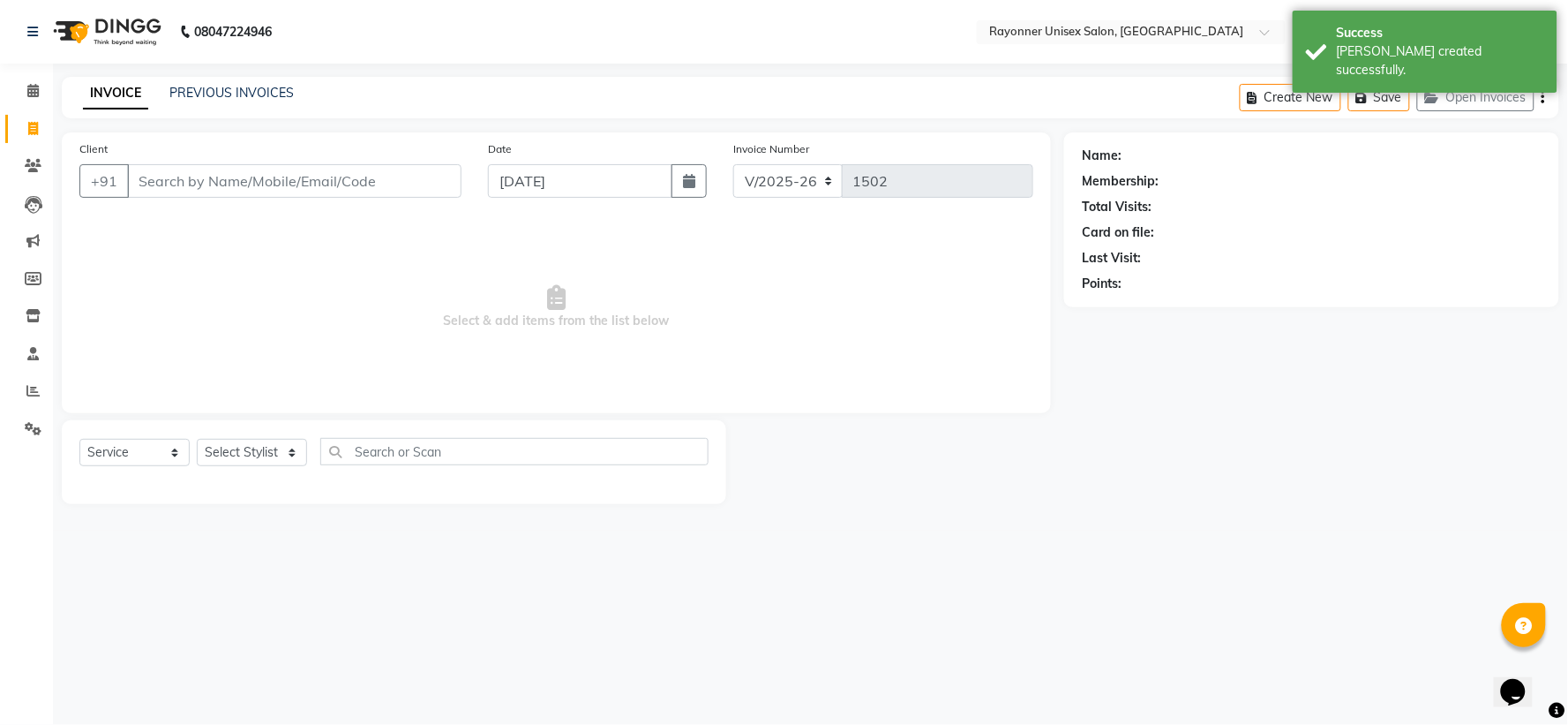
select select "P"
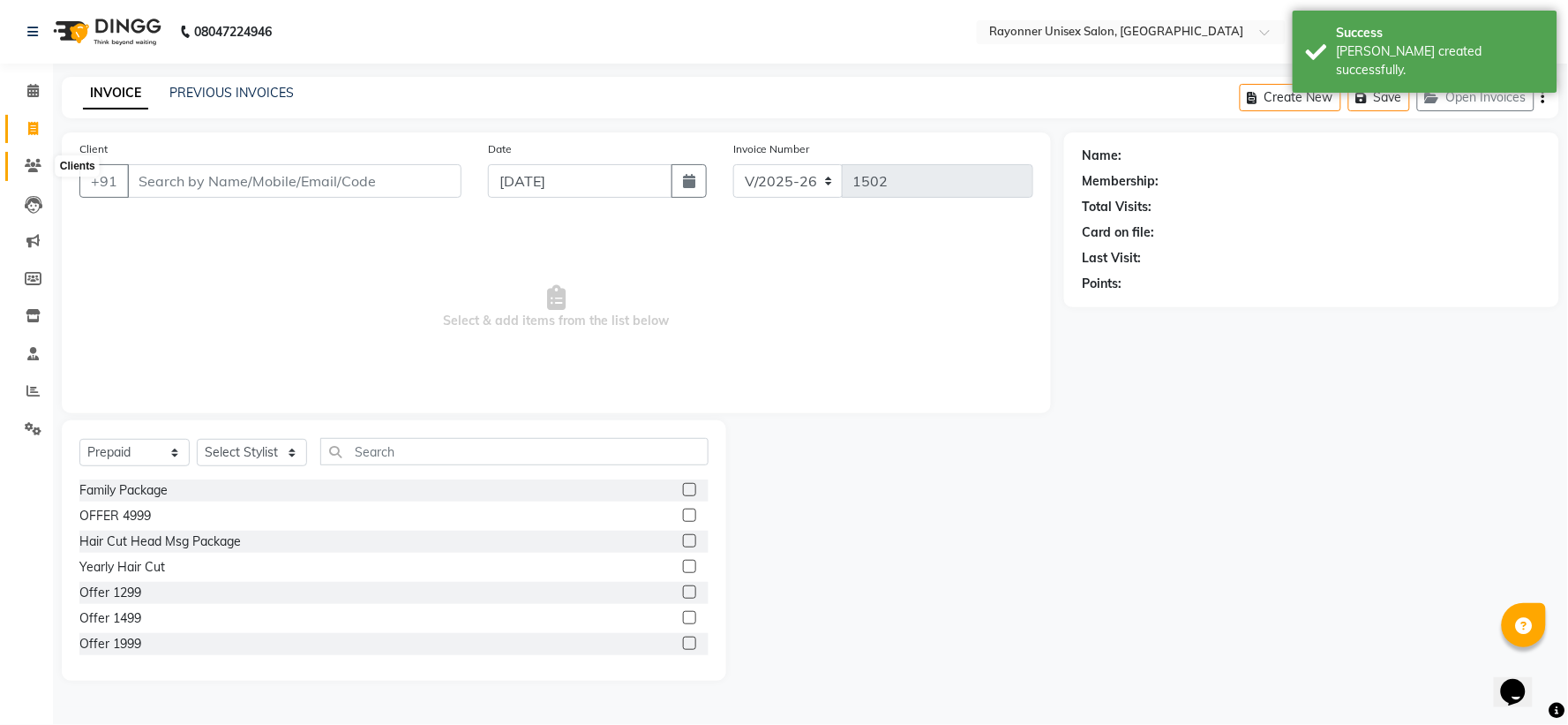
click at [20, 169] on span at bounding box center [33, 166] width 31 height 20
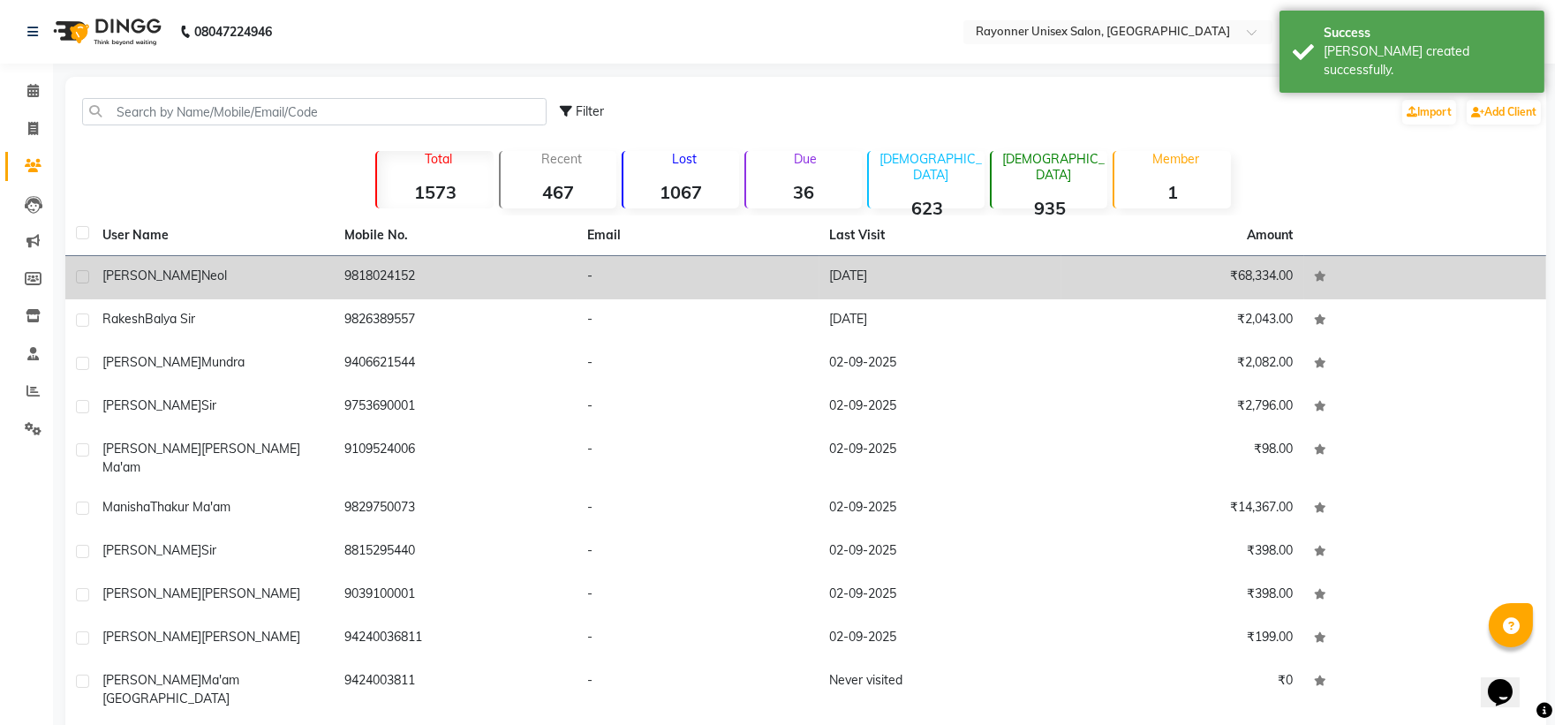
click at [479, 288] on td "9818024152" at bounding box center [456, 277] width 243 height 43
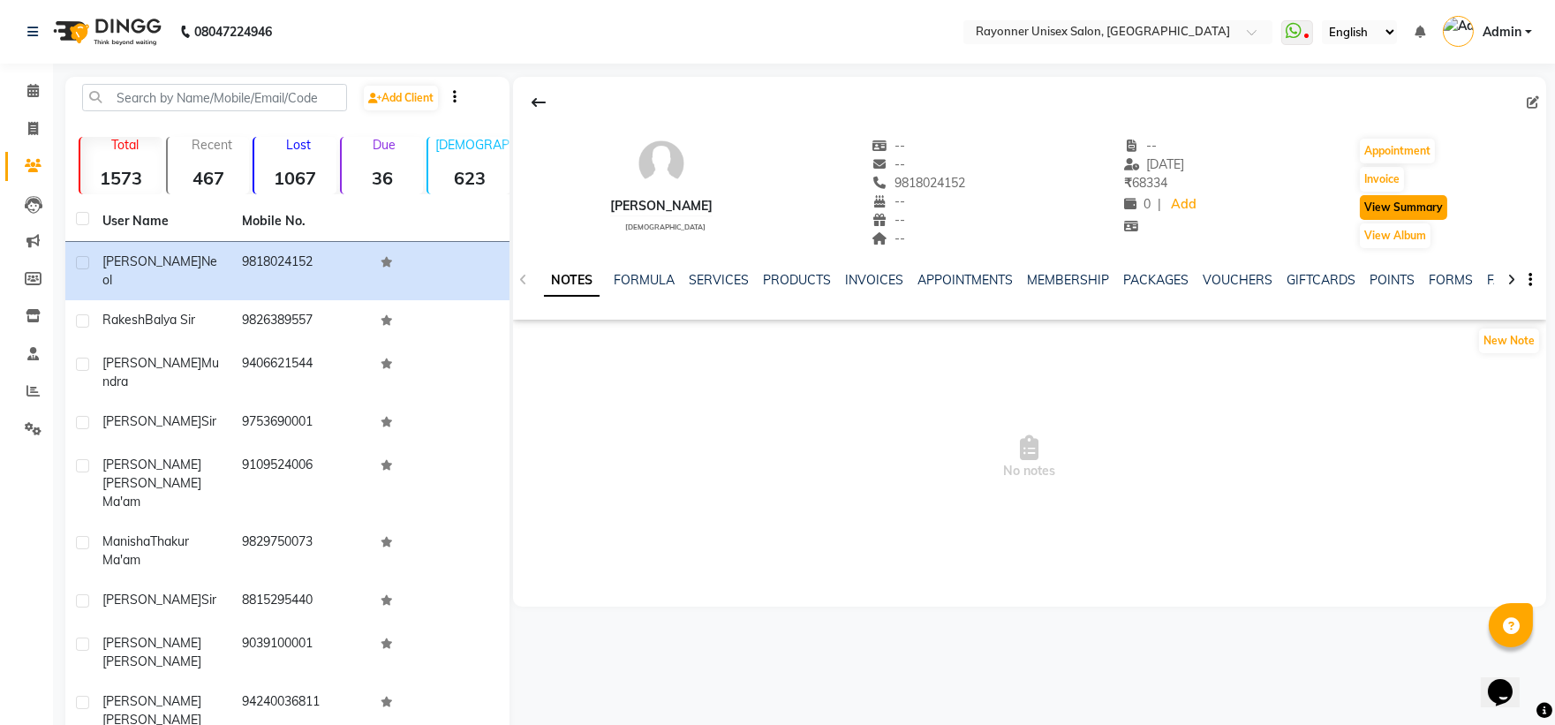
click at [844, 208] on button "View Summary" at bounding box center [1403, 207] width 87 height 25
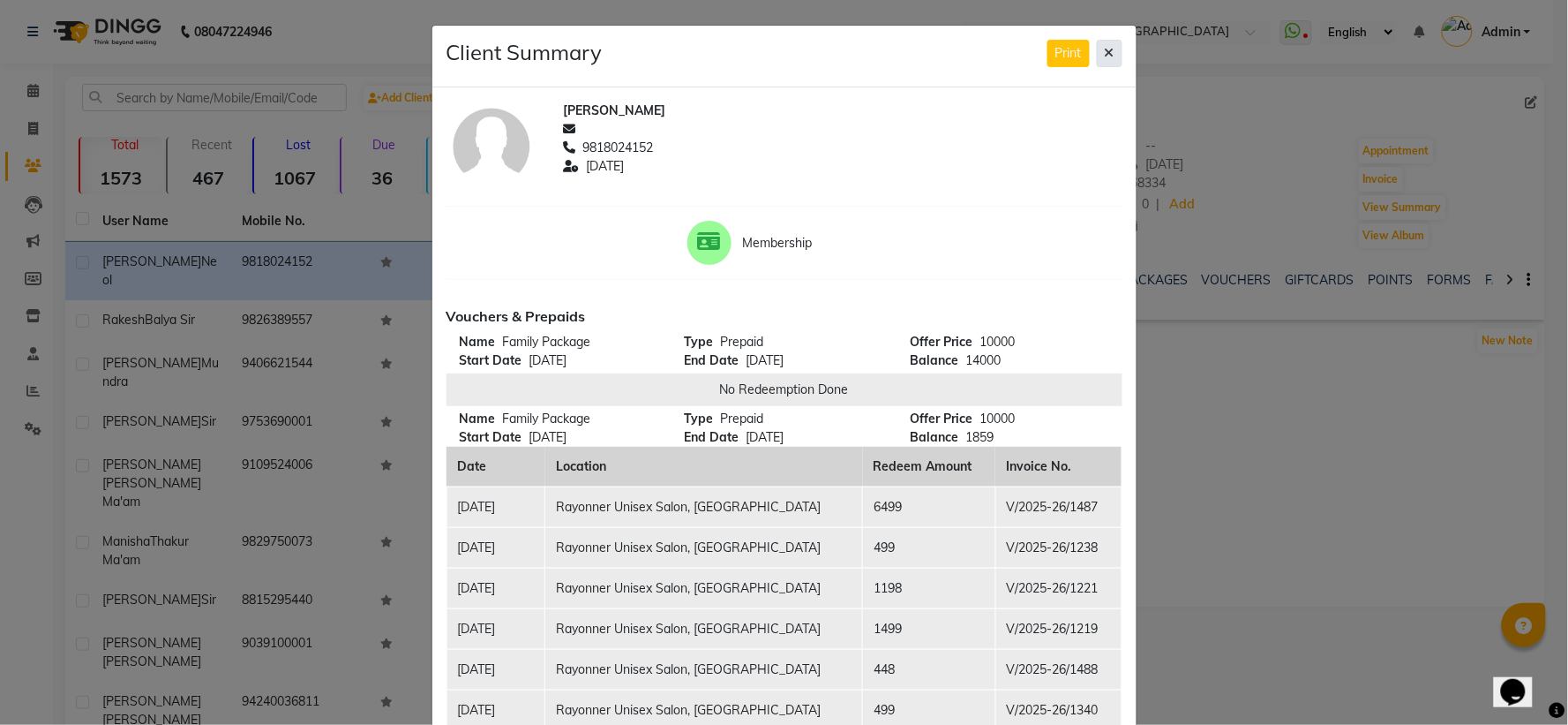
click at [843, 53] on button at bounding box center [1110, 53] width 26 height 27
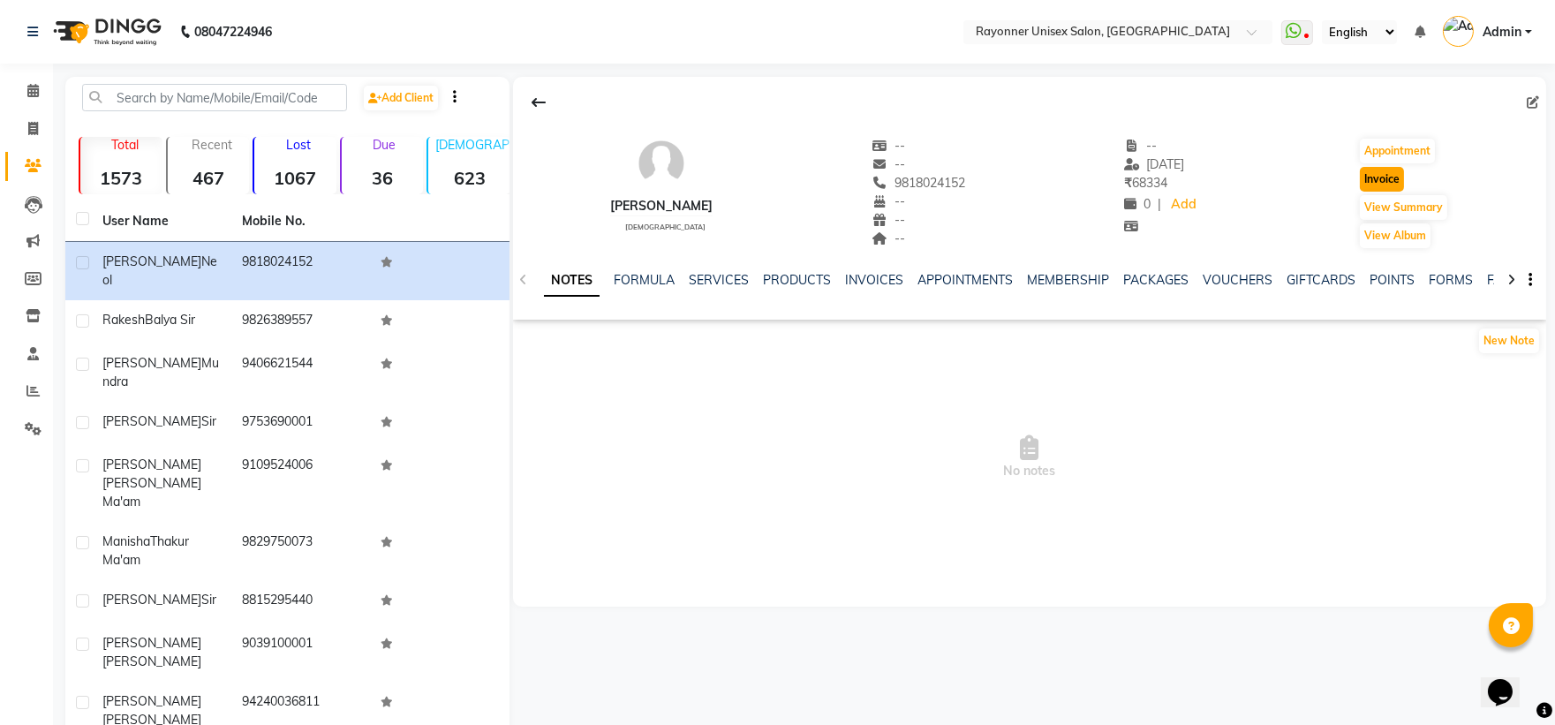
click at [844, 175] on button "Invoice" at bounding box center [1382, 179] width 44 height 25
select select "5201"
select select "service"
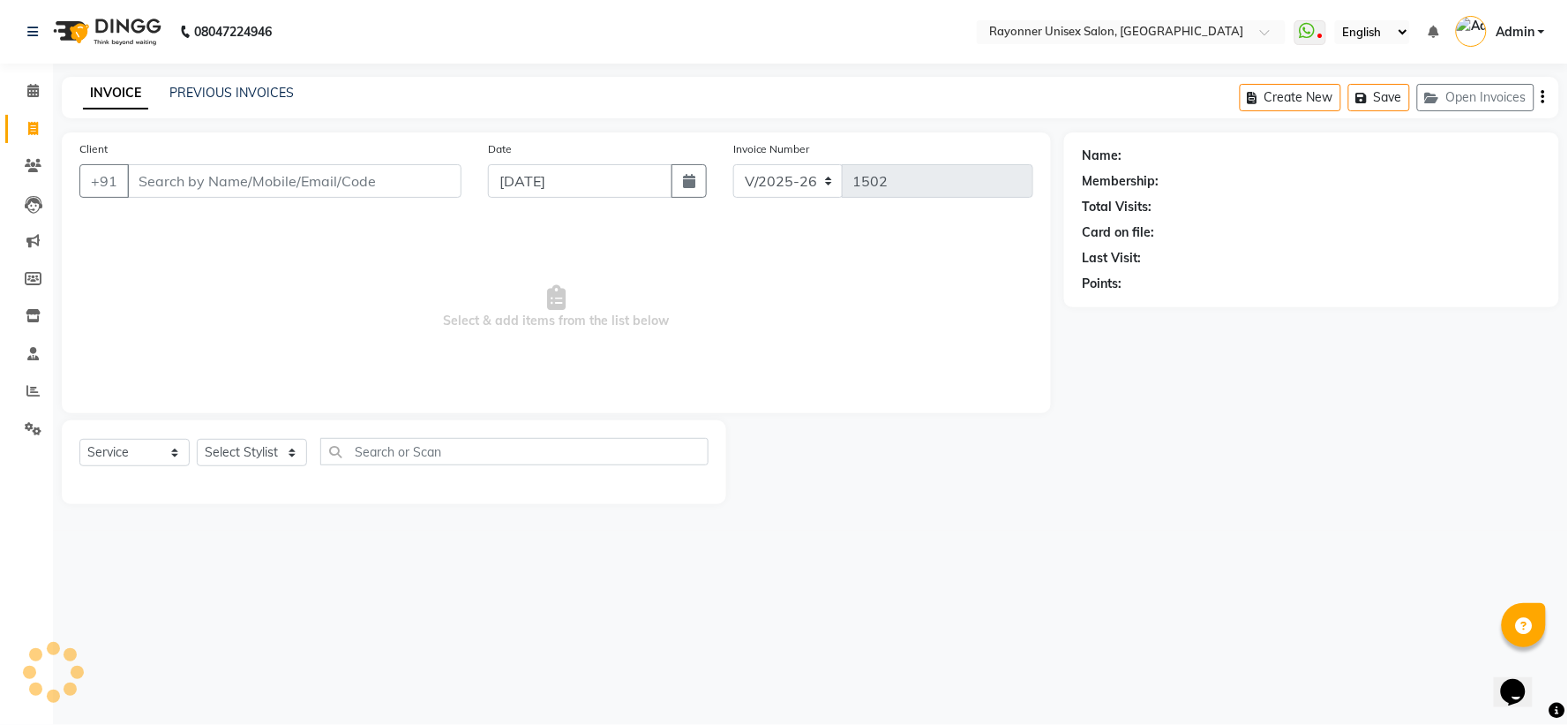
type input "9818024152"
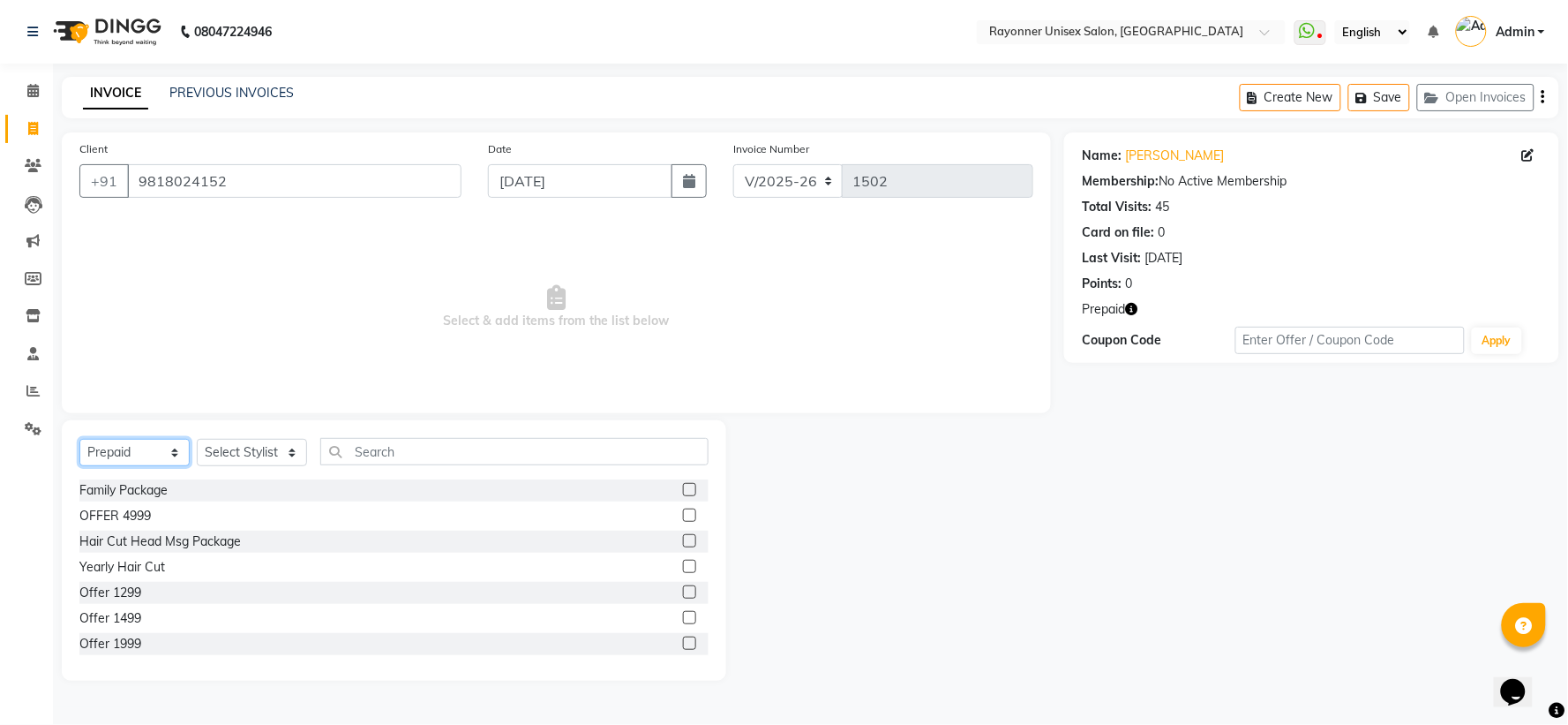
click at [175, 447] on select "Select Service Product Membership Package Voucher Prepaid Gift Card" at bounding box center [134, 452] width 110 height 27
select select "service"
click at [79, 440] on select "Select Service Product Membership Package Voucher Prepaid Gift Card" at bounding box center [134, 452] width 110 height 27
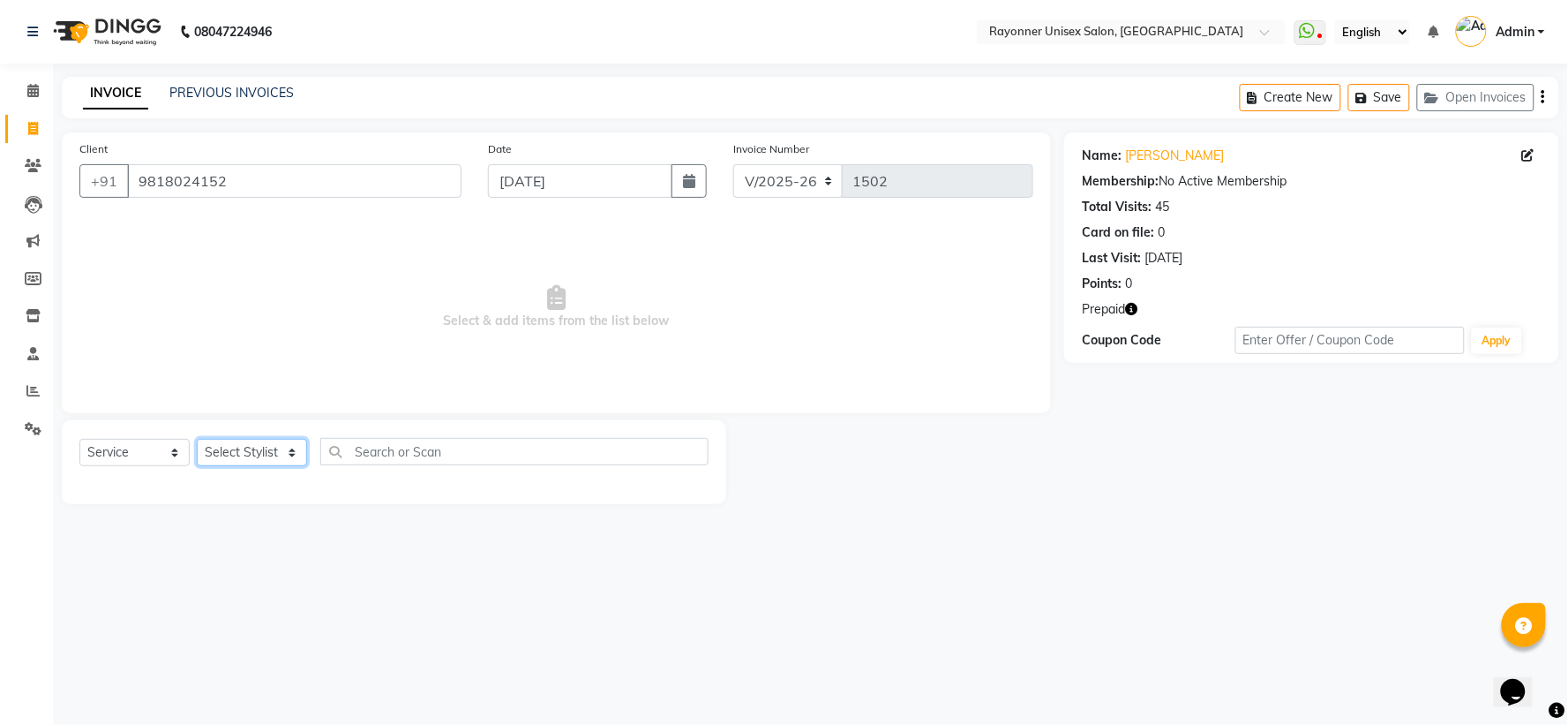
click at [296, 448] on select "Select Stylist Anjali Rajput Avanya Chouhan Dipika Di Harsh Varma Niraj Chauhan…" at bounding box center [252, 452] width 110 height 27
select select "60343"
click at [197, 440] on select "Select Stylist Anjali Rajput Avanya Chouhan Dipika Di Harsh Varma Niraj Chauhan…" at bounding box center [252, 452] width 110 height 27
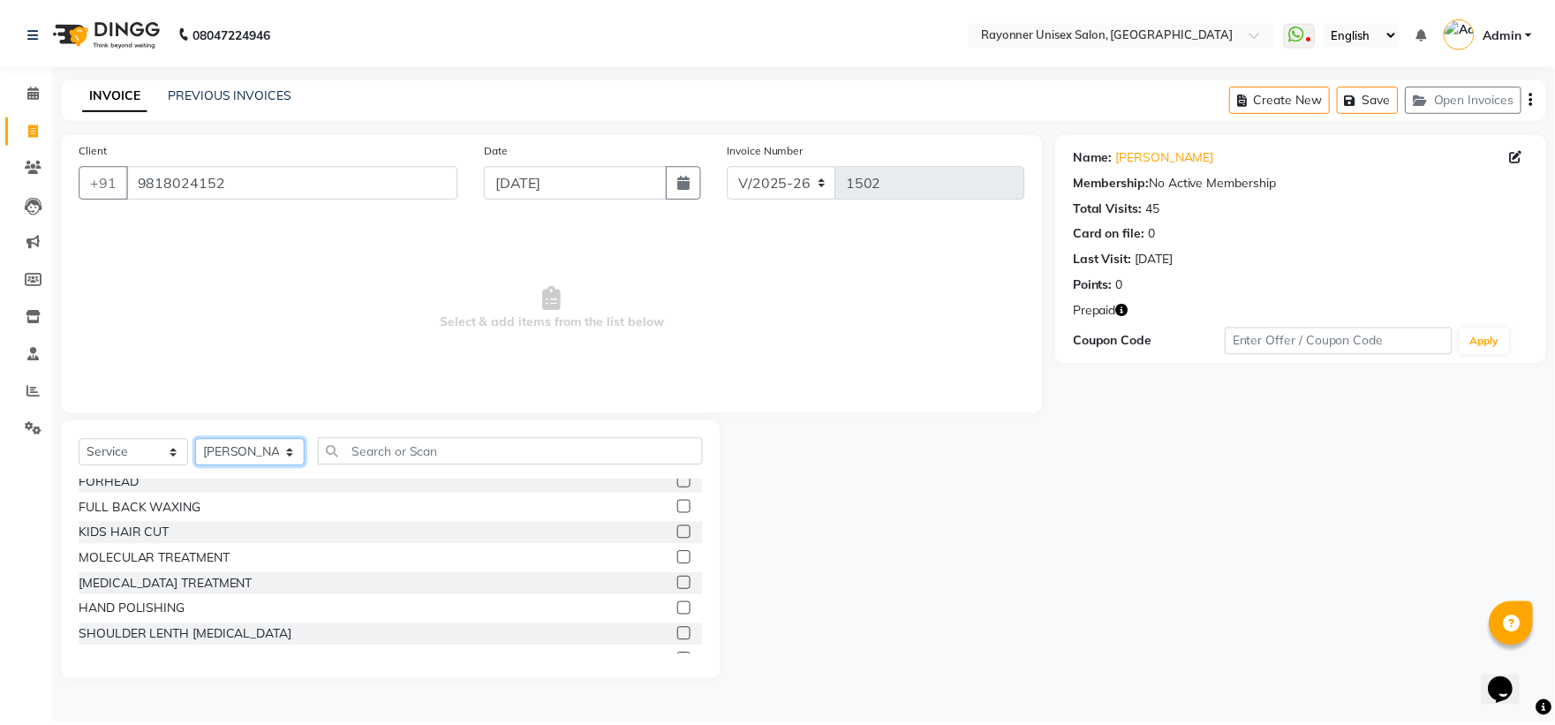
scroll to position [196, 0]
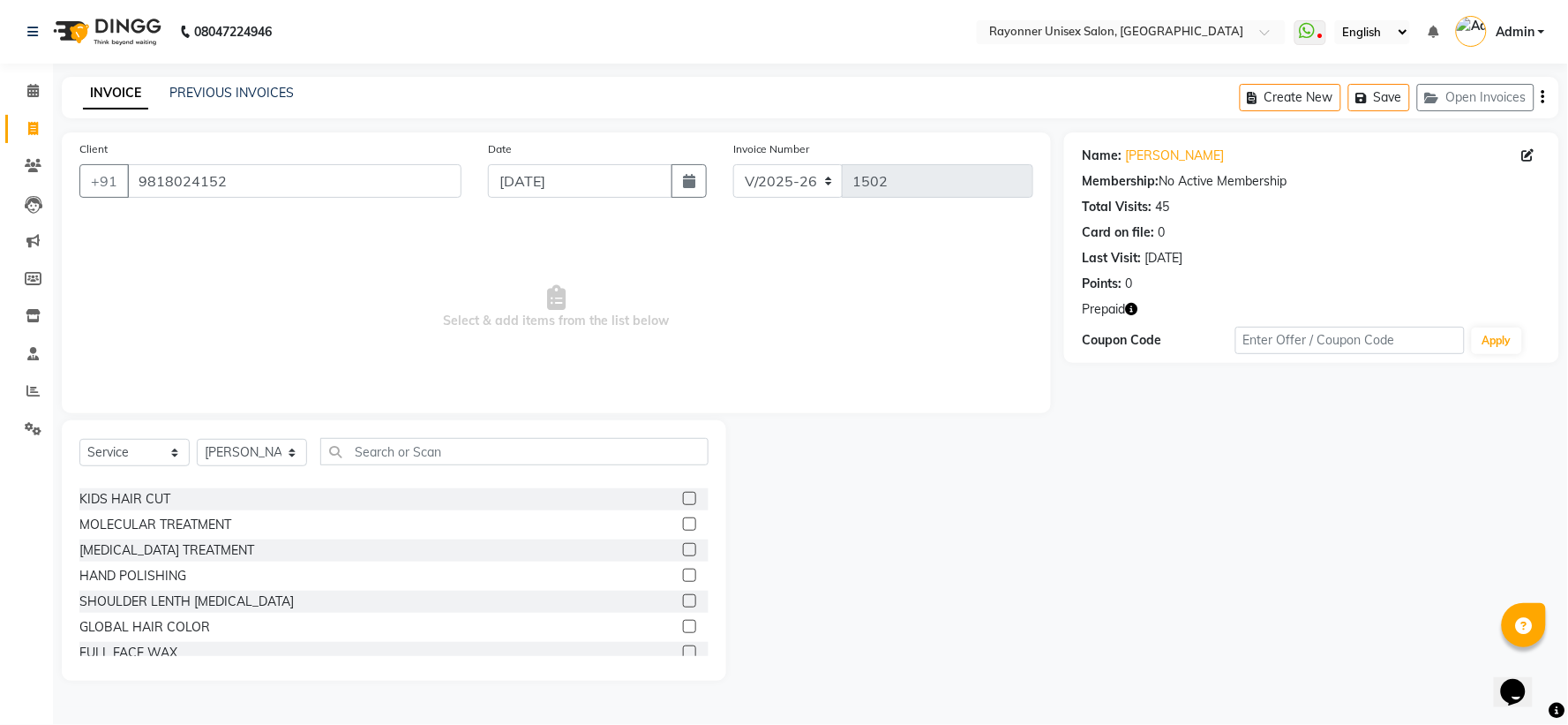
click at [684, 482] on label at bounding box center [690, 549] width 13 height 13
click at [684, 482] on input "checkbox" at bounding box center [689, 550] width 11 height 11
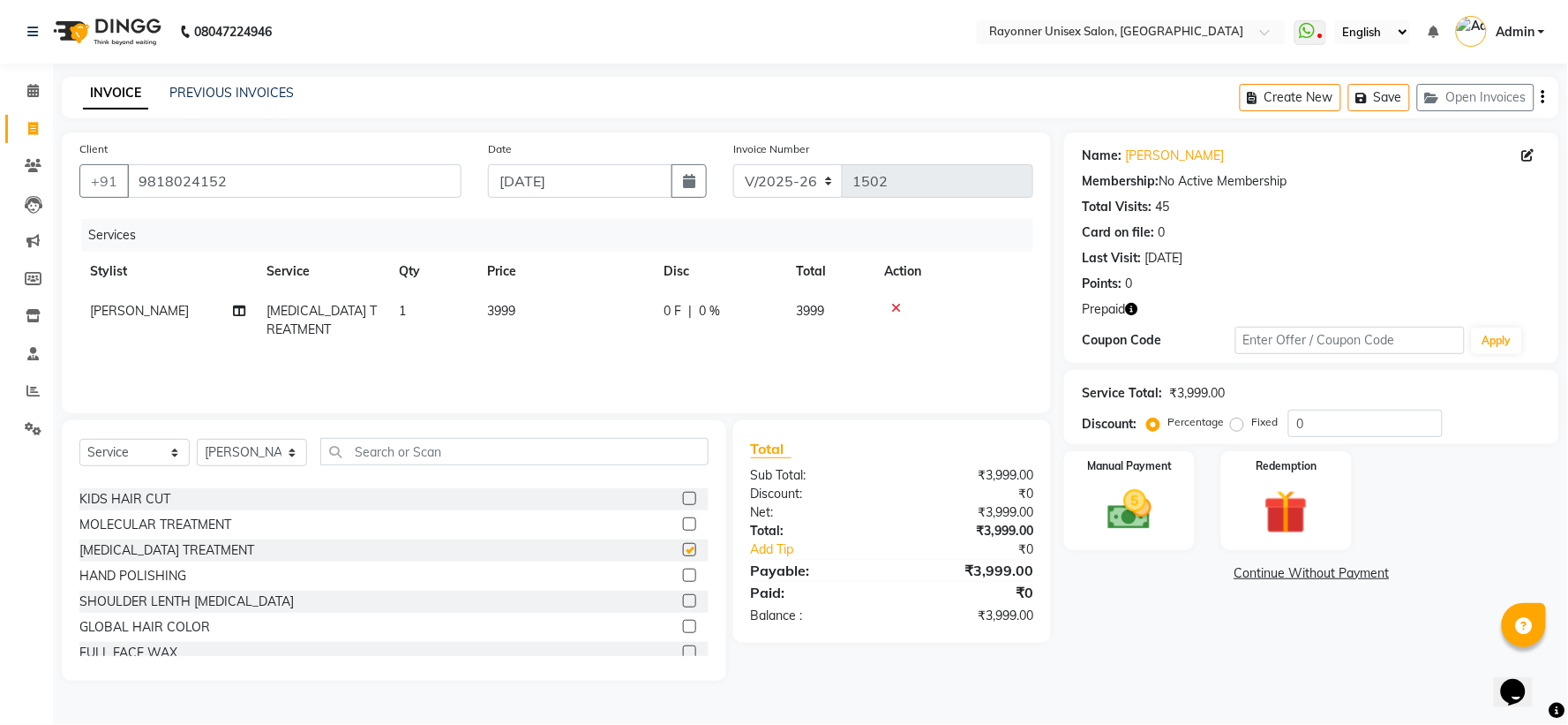
checkbox input "false"
click at [530, 296] on td "3999" at bounding box center [565, 320] width 177 height 58
select select "60343"
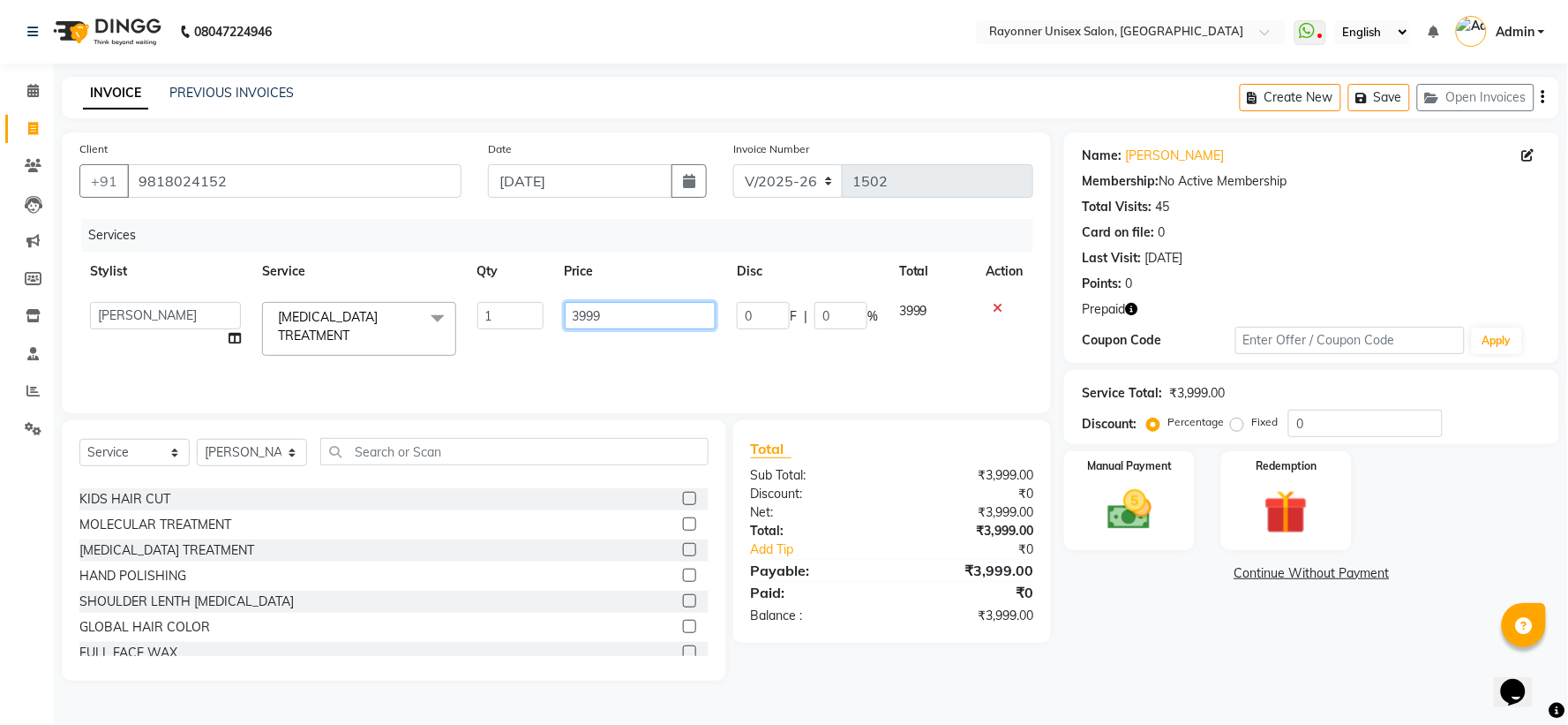
click at [632, 329] on input "3999" at bounding box center [640, 315] width 151 height 27
type input "3"
type input "1859"
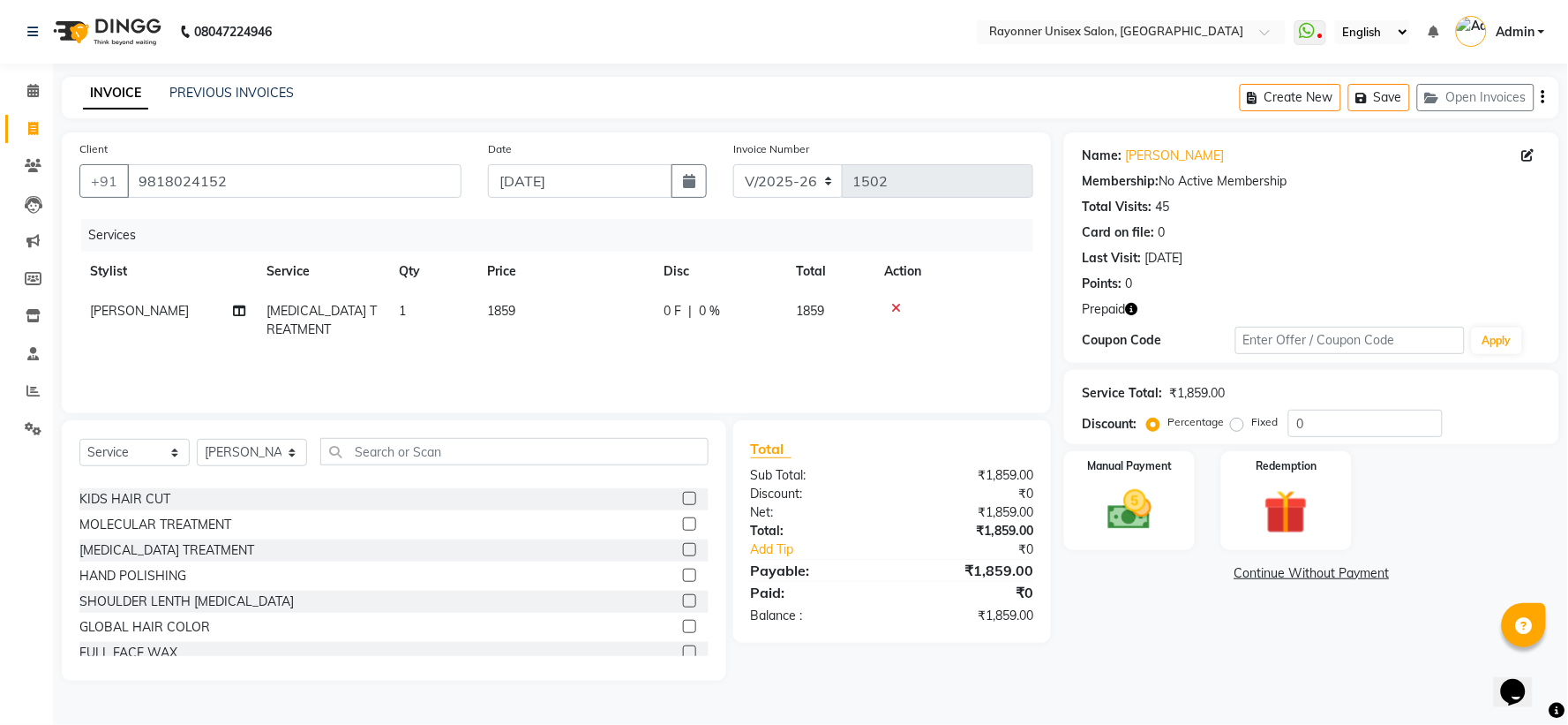
click at [843, 306] on tr "Niraj Chauhan BOTOX TREATMENT 1 1859 0 F | 0 % 1859" at bounding box center [556, 320] width 954 height 58
click at [843, 482] on div "Redemption" at bounding box center [1287, 501] width 136 height 102
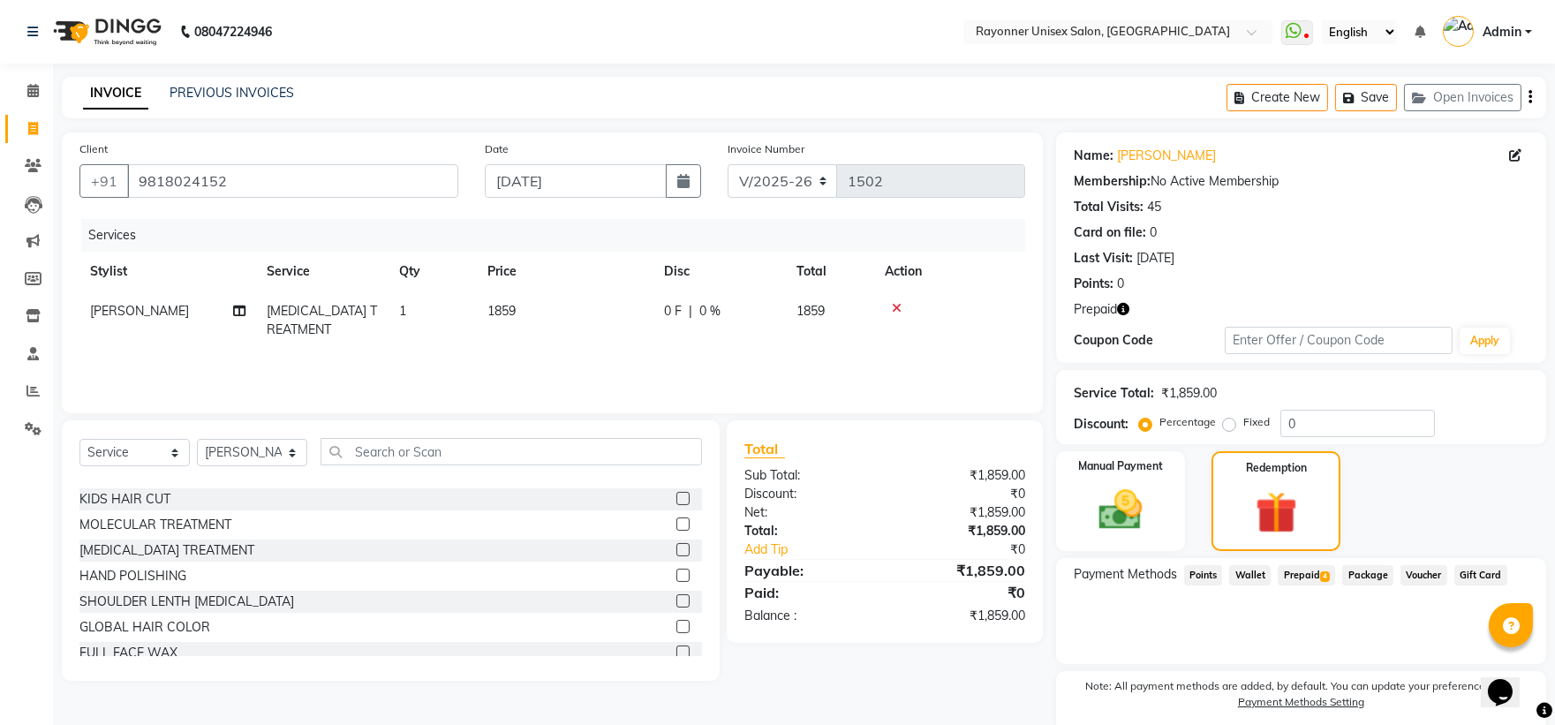
click at [844, 482] on span "4" at bounding box center [1325, 576] width 10 height 11
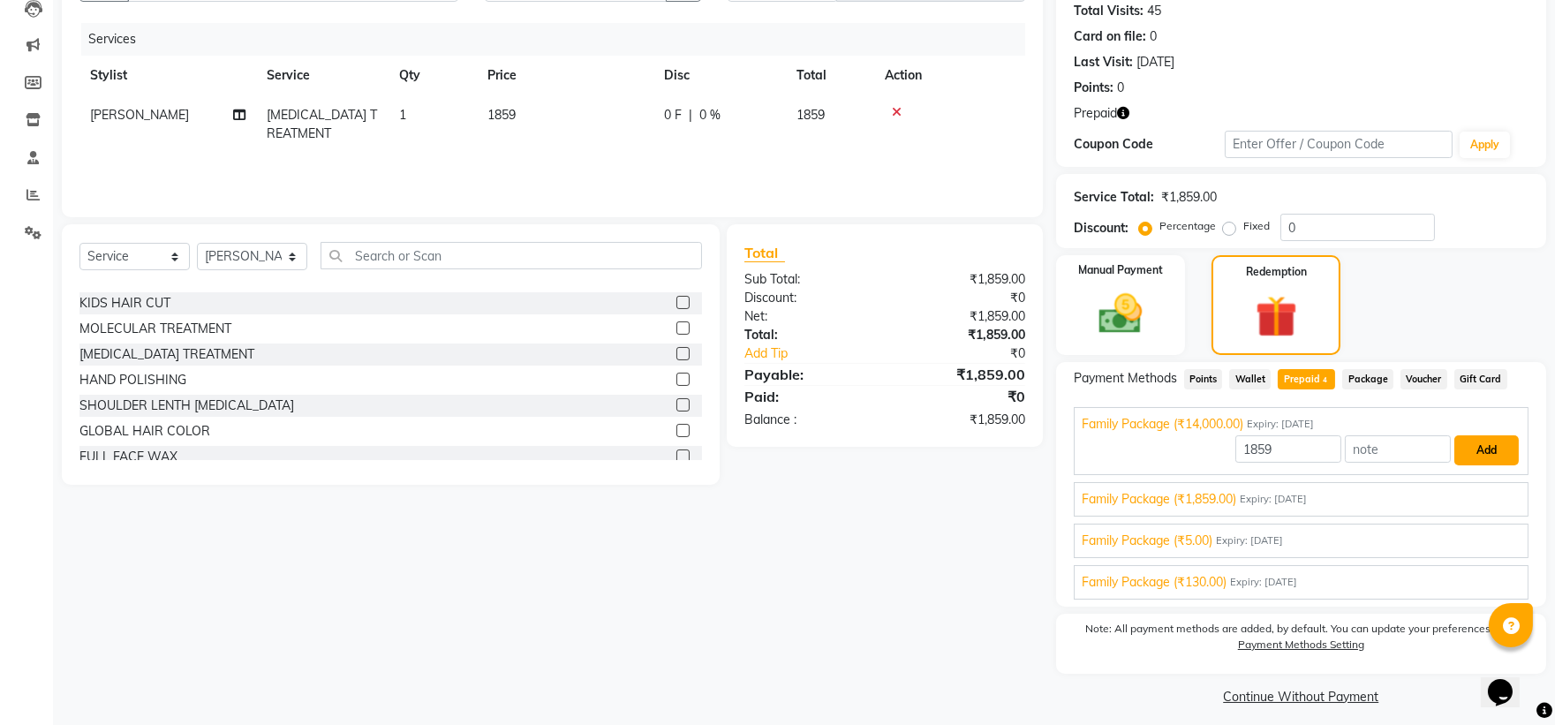
click at [844, 447] on button "Add" at bounding box center [1487, 450] width 64 height 30
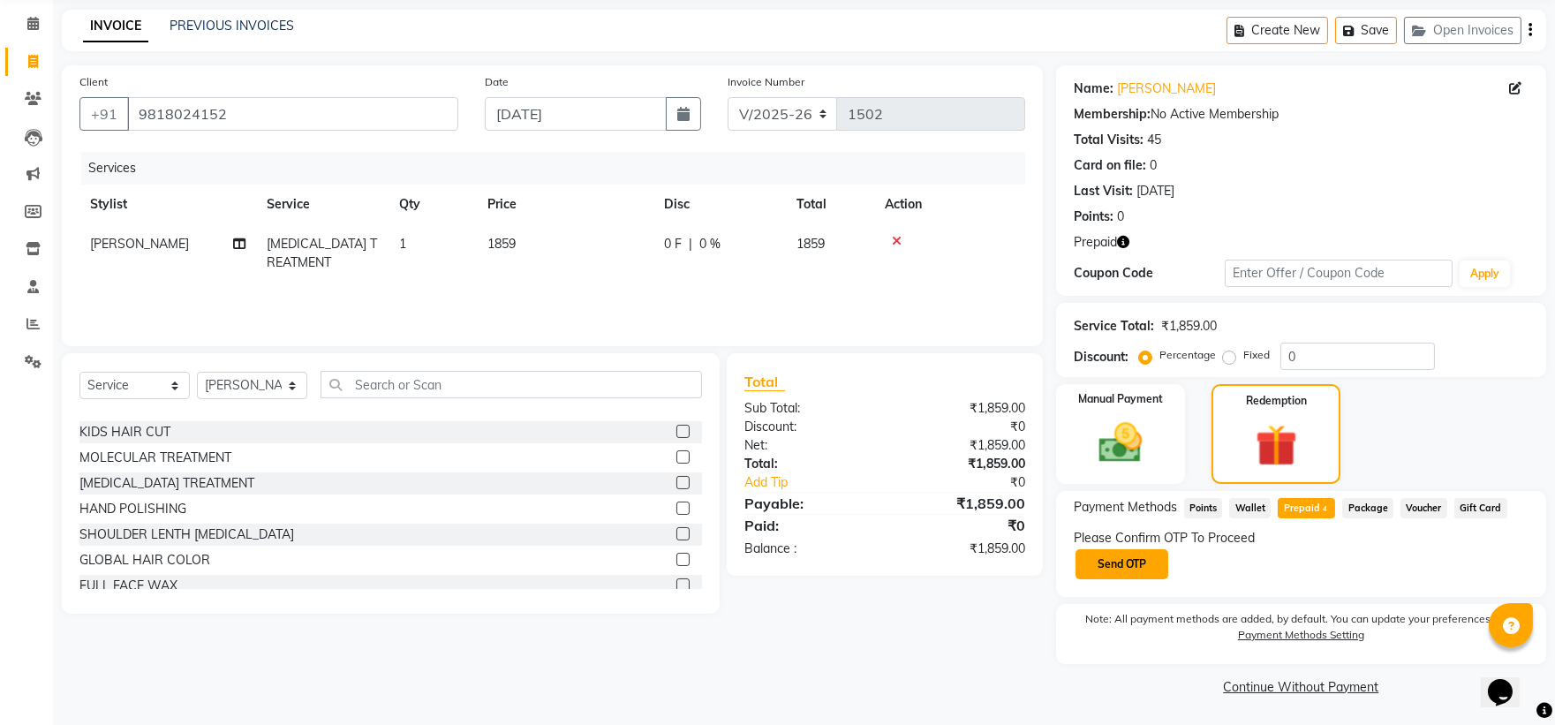
click at [844, 482] on button "Send OTP" at bounding box center [1122, 564] width 93 height 30
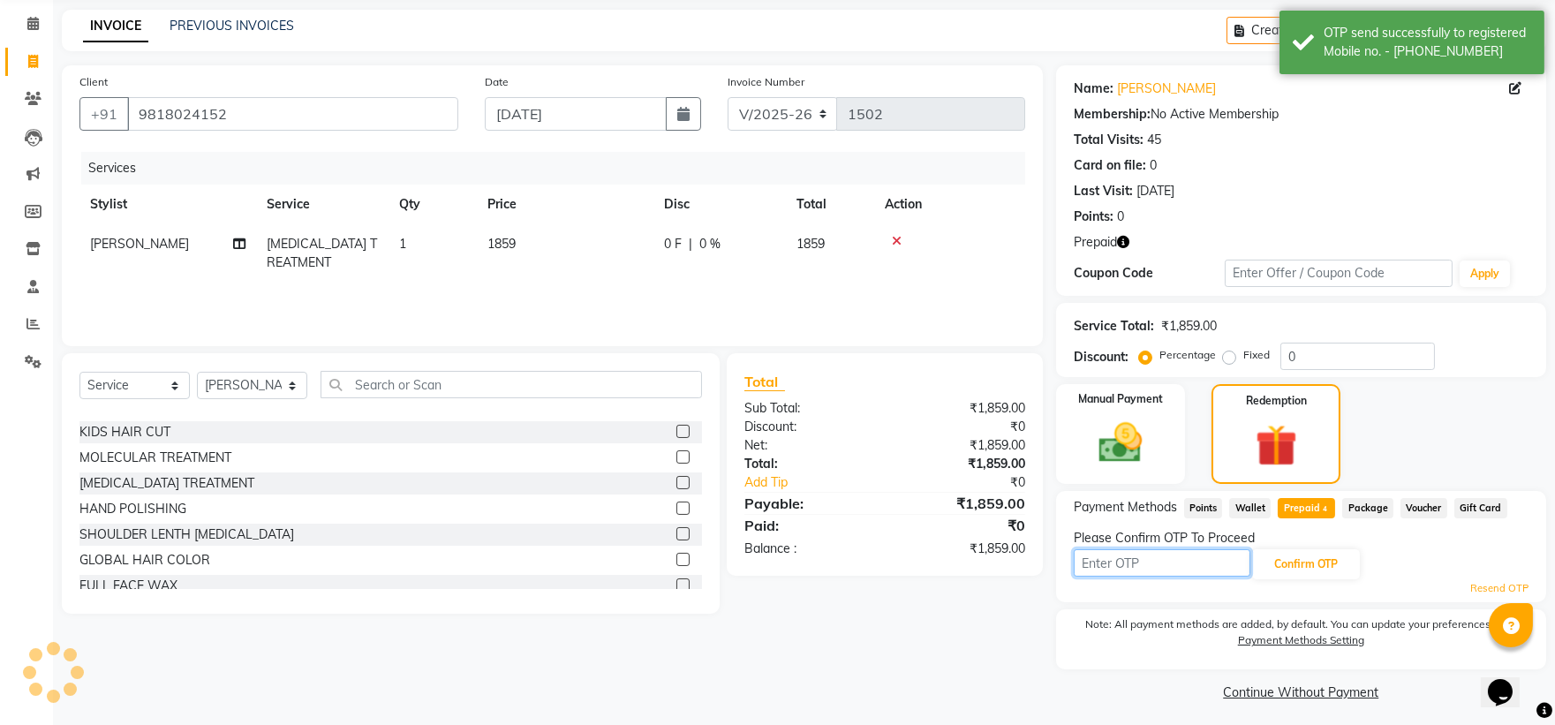
click at [844, 482] on input "text" at bounding box center [1162, 562] width 177 height 27
type input "2857"
click at [844, 482] on button "Confirm OTP" at bounding box center [1306, 564] width 108 height 30
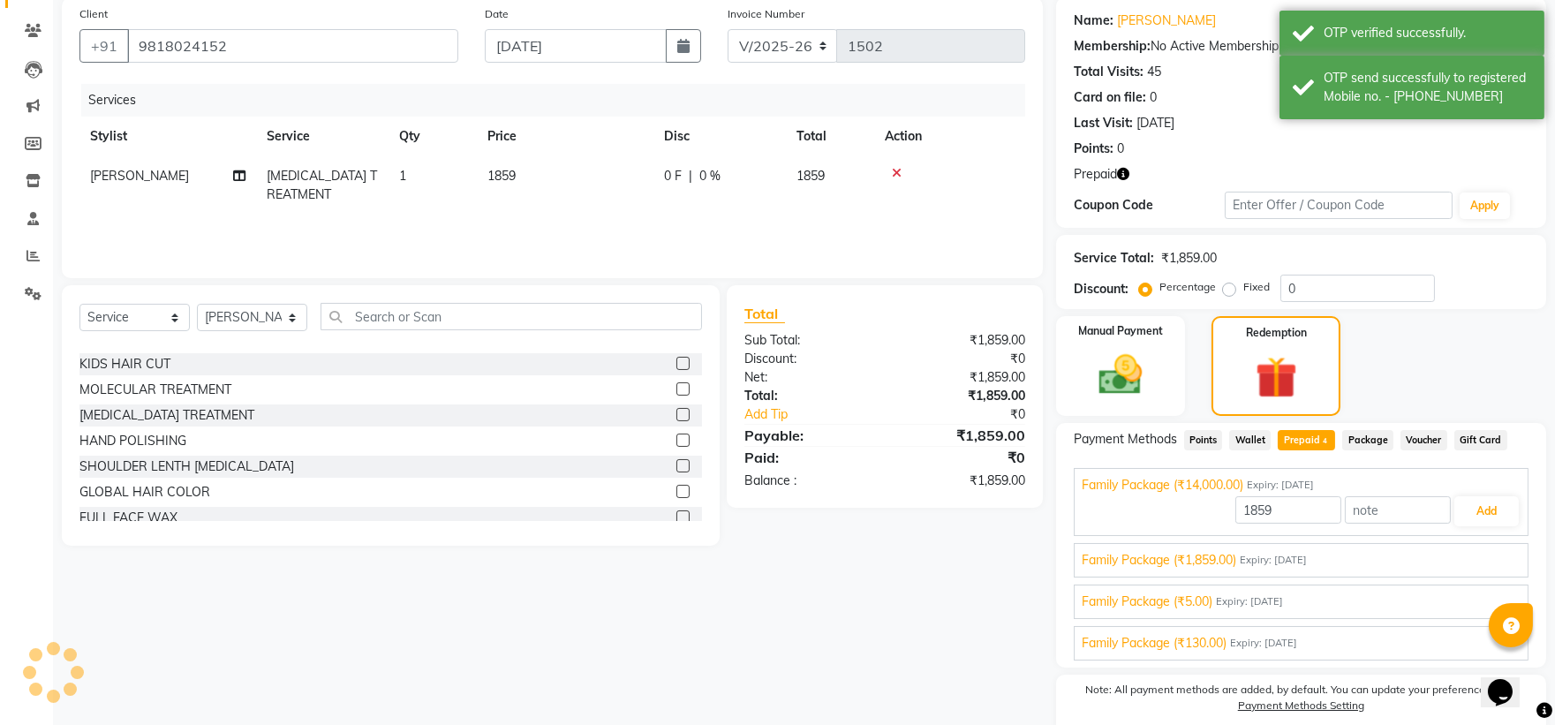
scroll to position [207, 0]
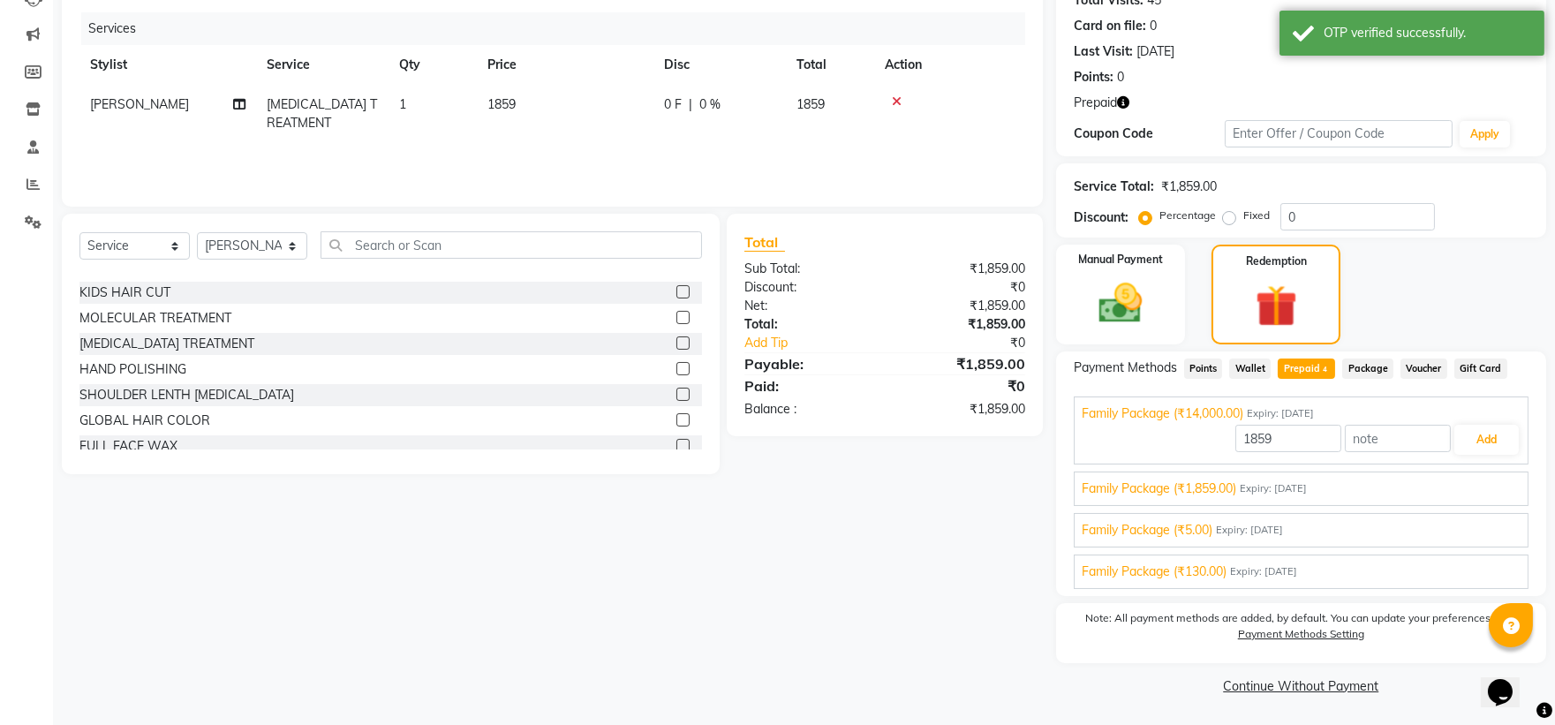
click at [844, 482] on span "Family Package (₹1,859.00)" at bounding box center [1159, 489] width 155 height 19
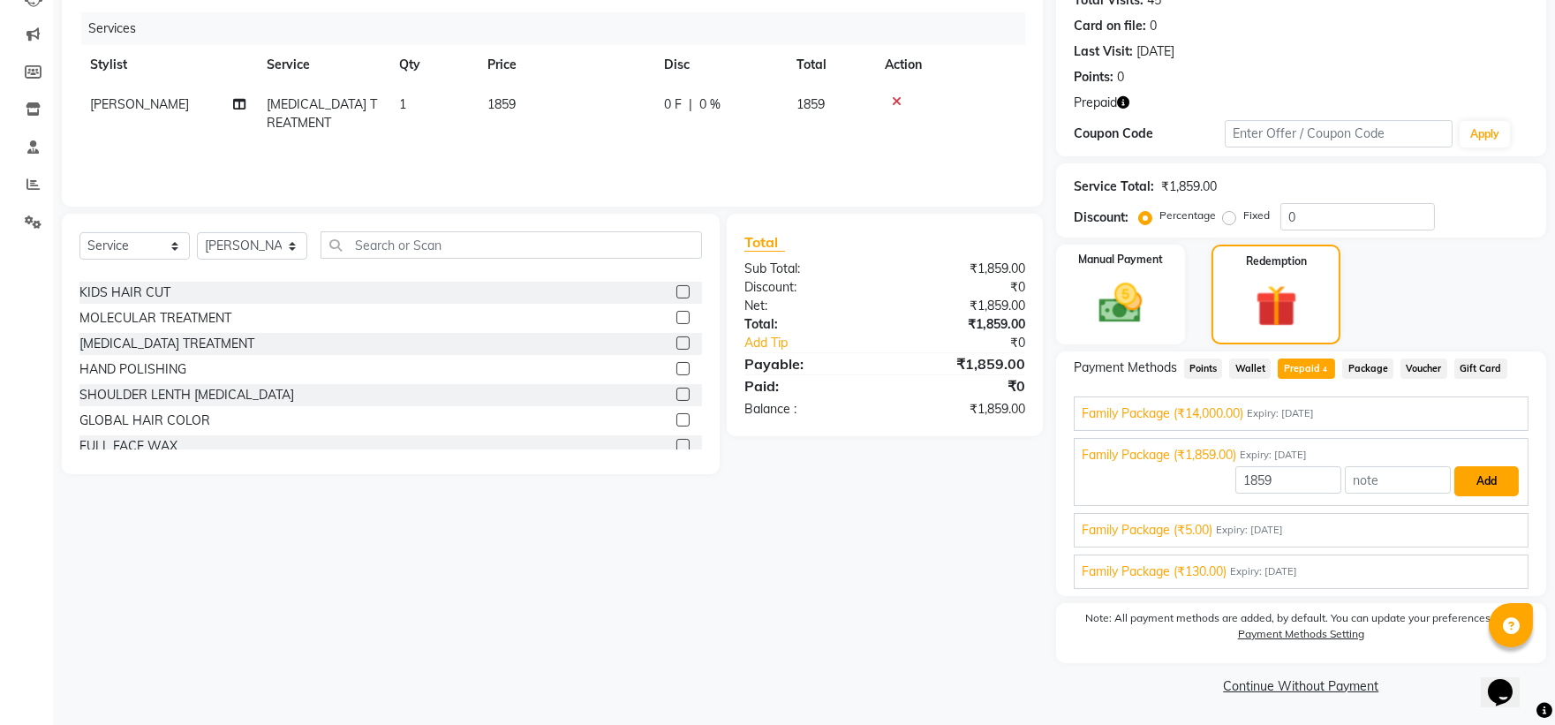
click at [844, 475] on button "Add" at bounding box center [1487, 481] width 64 height 30
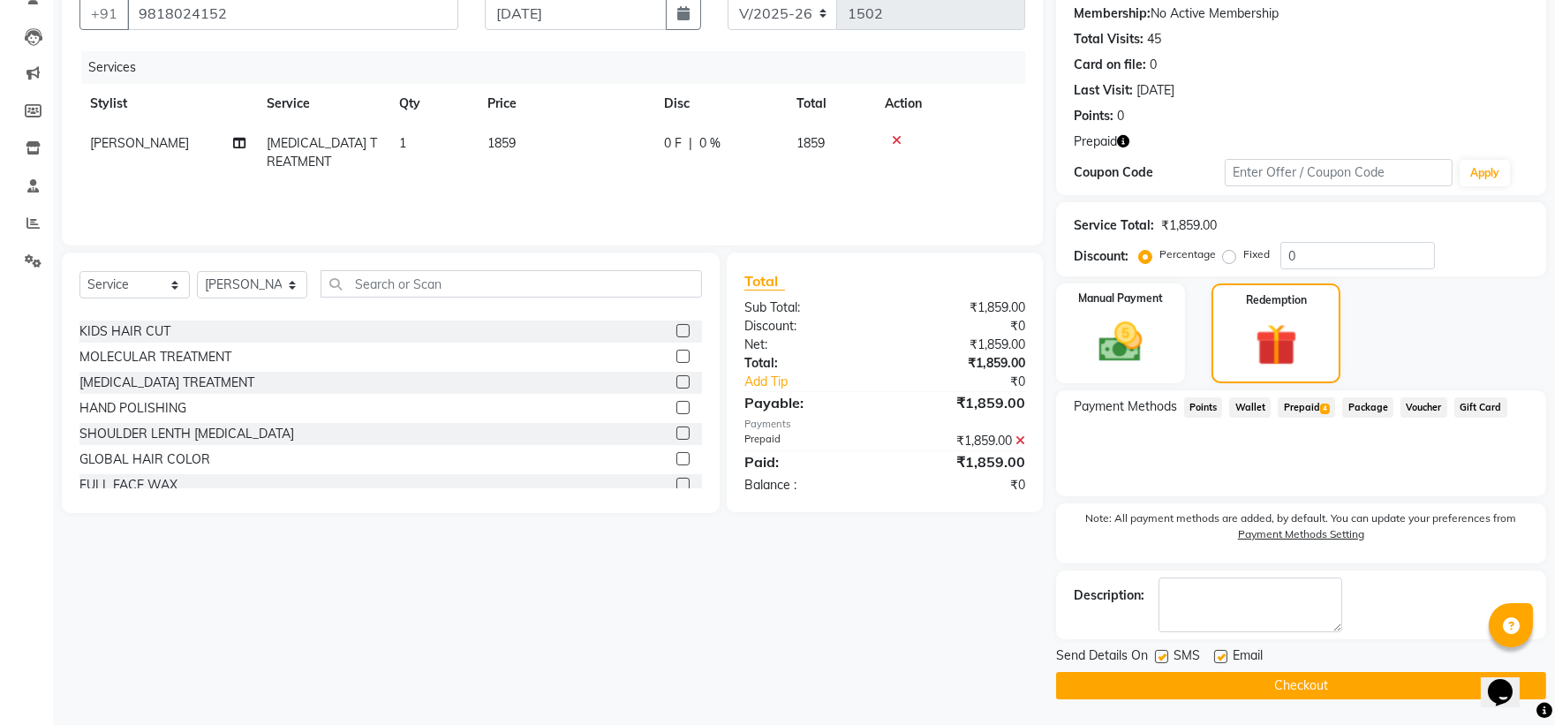
click at [844, 482] on button "Checkout" at bounding box center [1301, 685] width 490 height 27
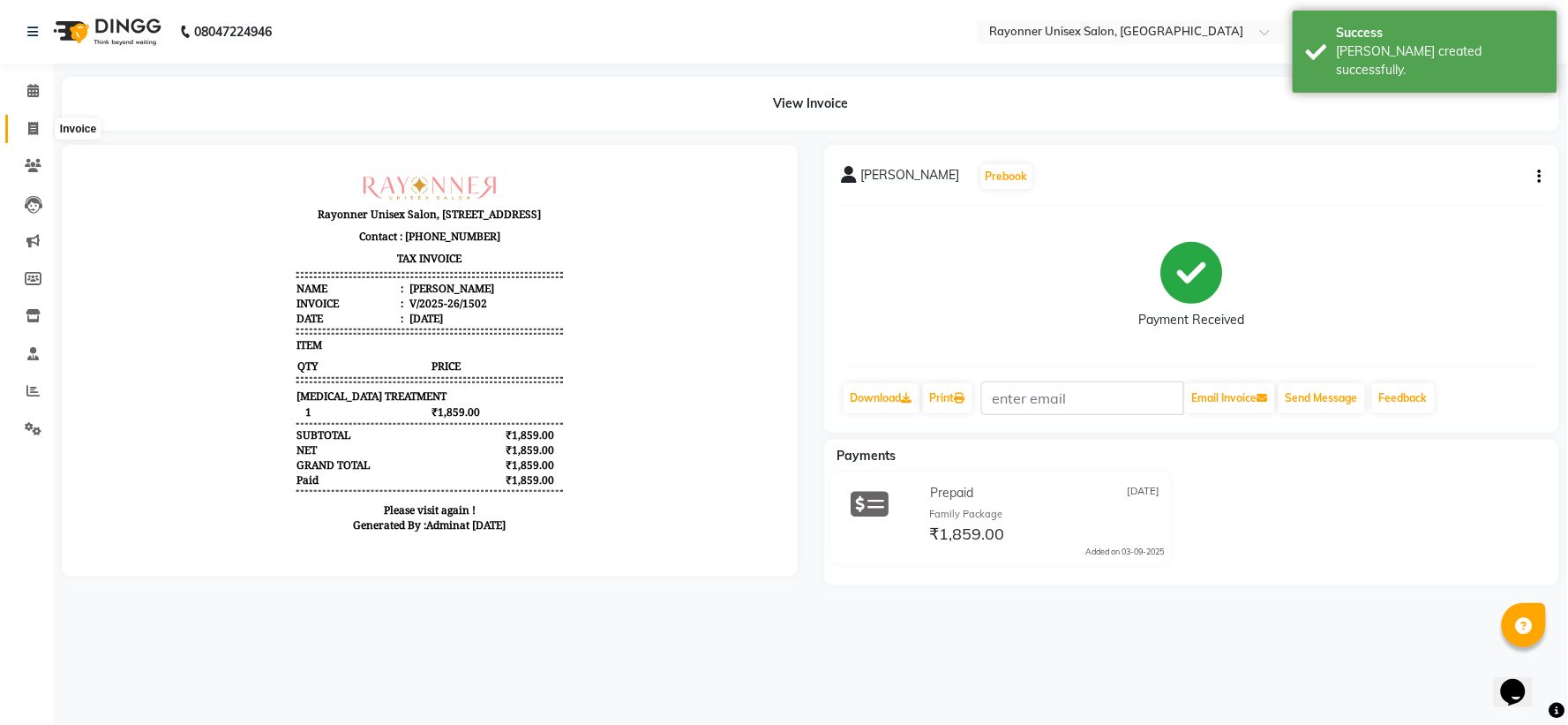
click at [30, 128] on icon at bounding box center [33, 128] width 10 height 13
select select "service"
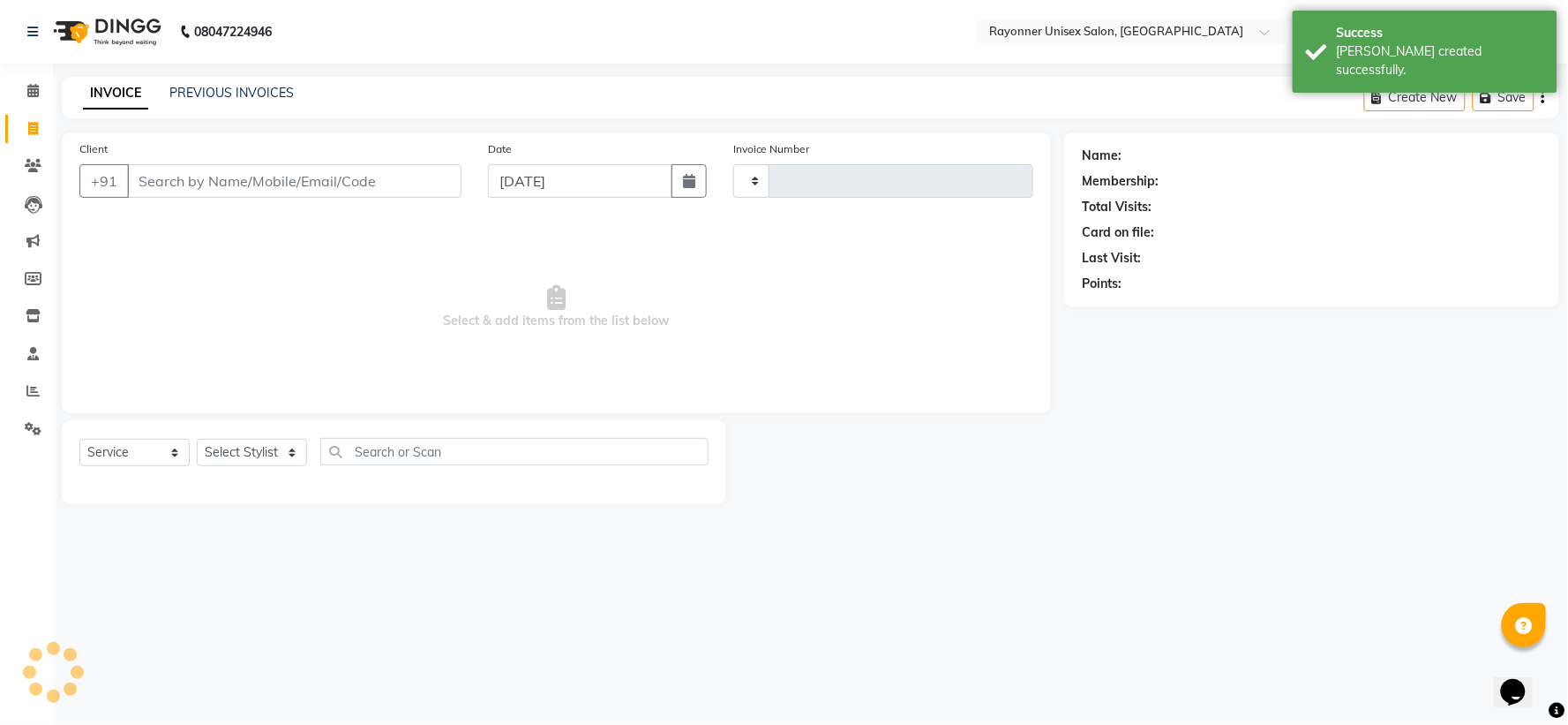
type input "1503"
select select "5201"
select select "P"
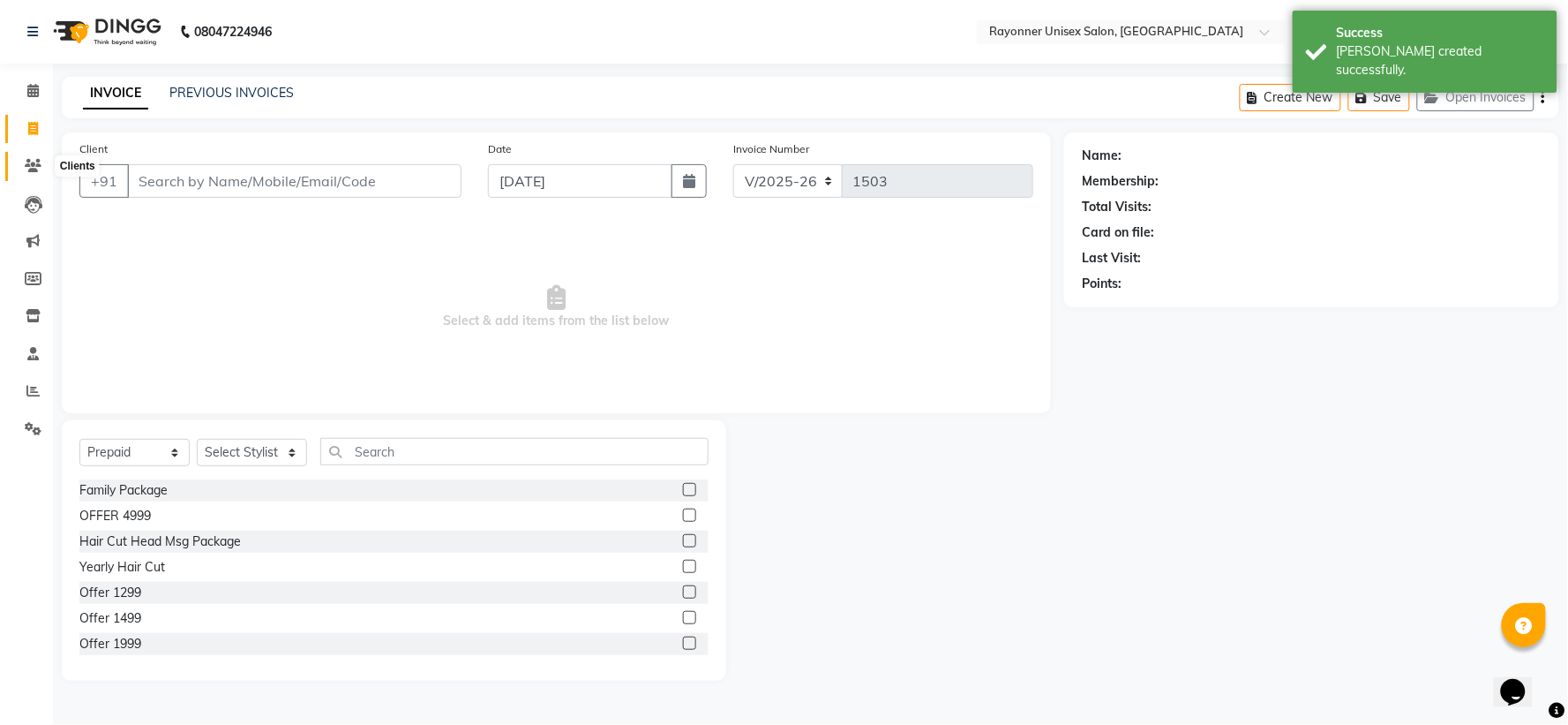
click at [33, 171] on icon at bounding box center [33, 165] width 17 height 13
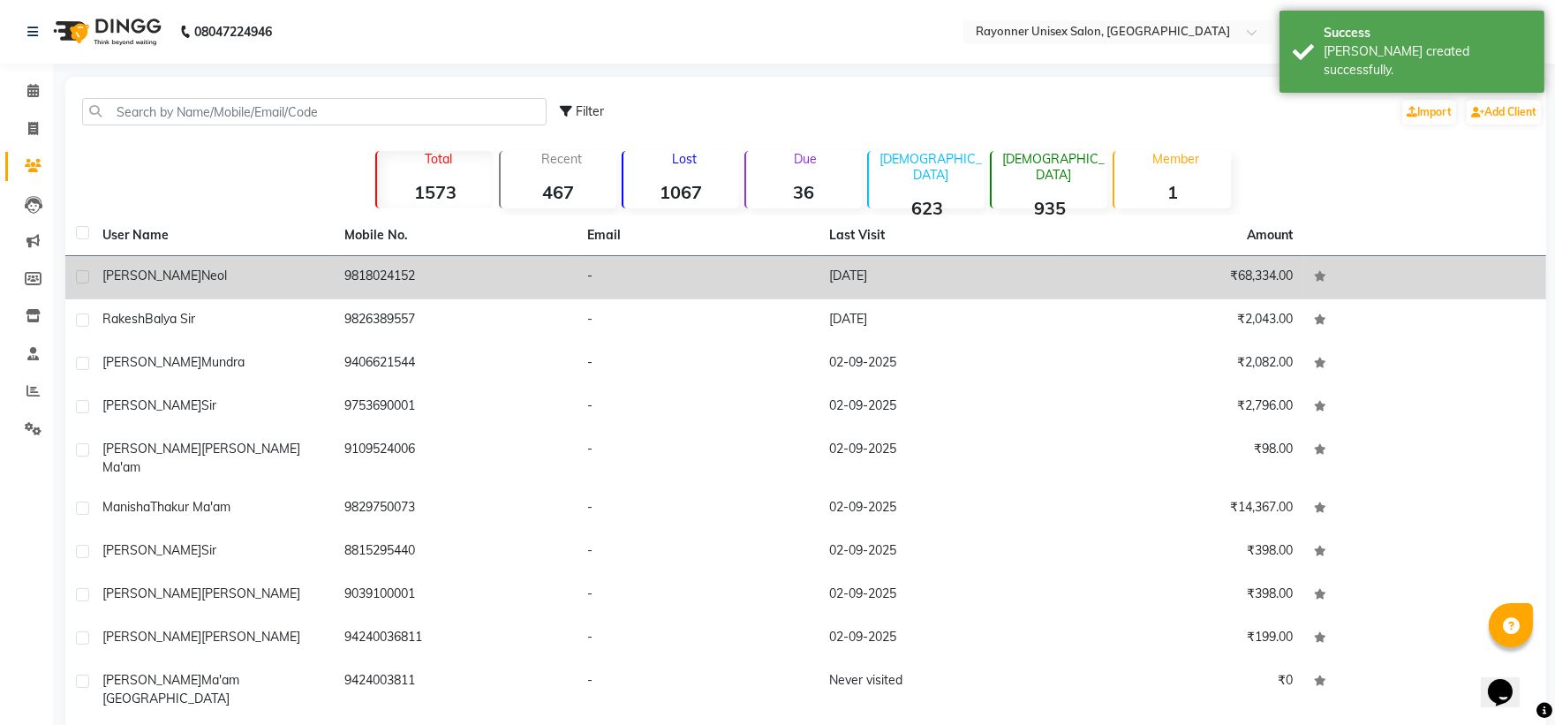
click at [475, 283] on td "9818024152" at bounding box center [456, 277] width 243 height 43
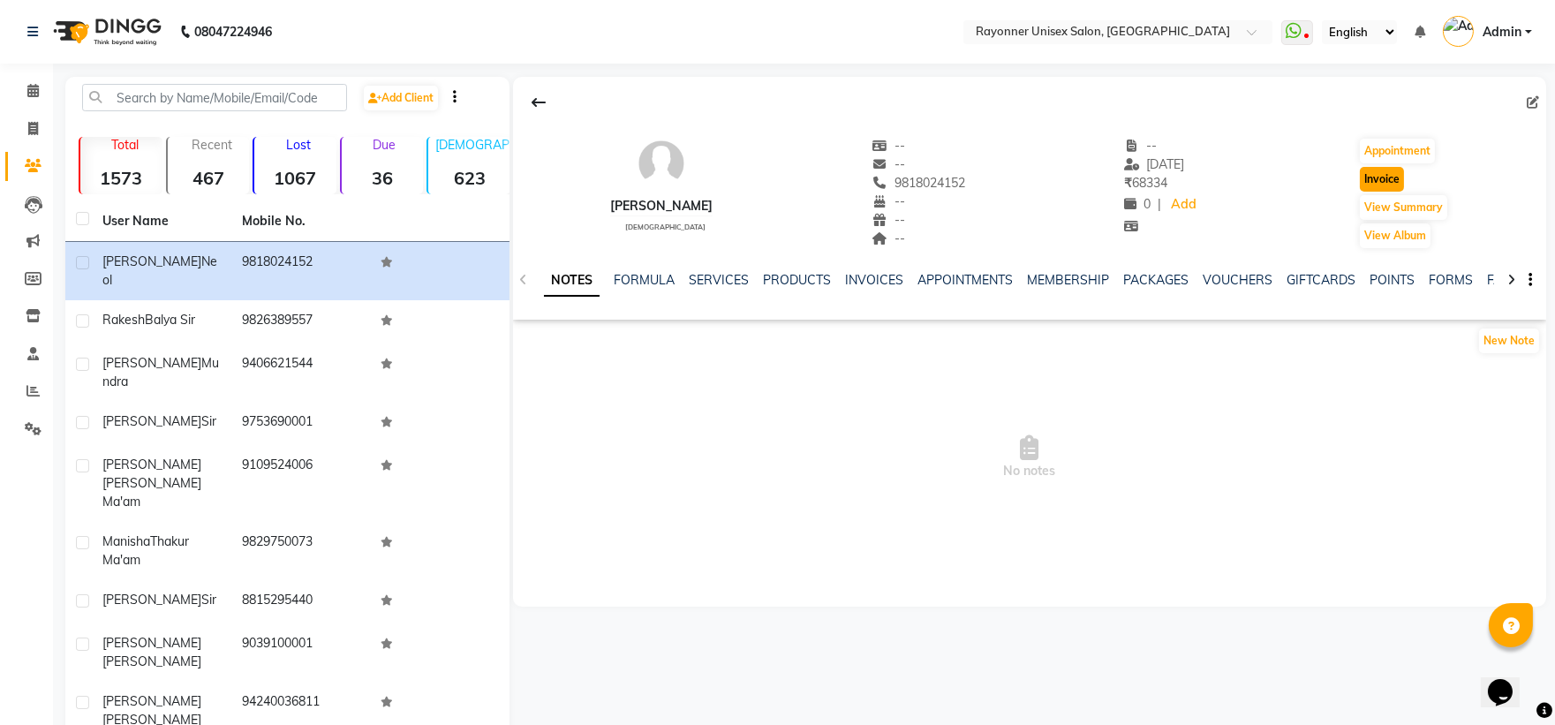
click at [844, 178] on button "Invoice" at bounding box center [1382, 179] width 44 height 25
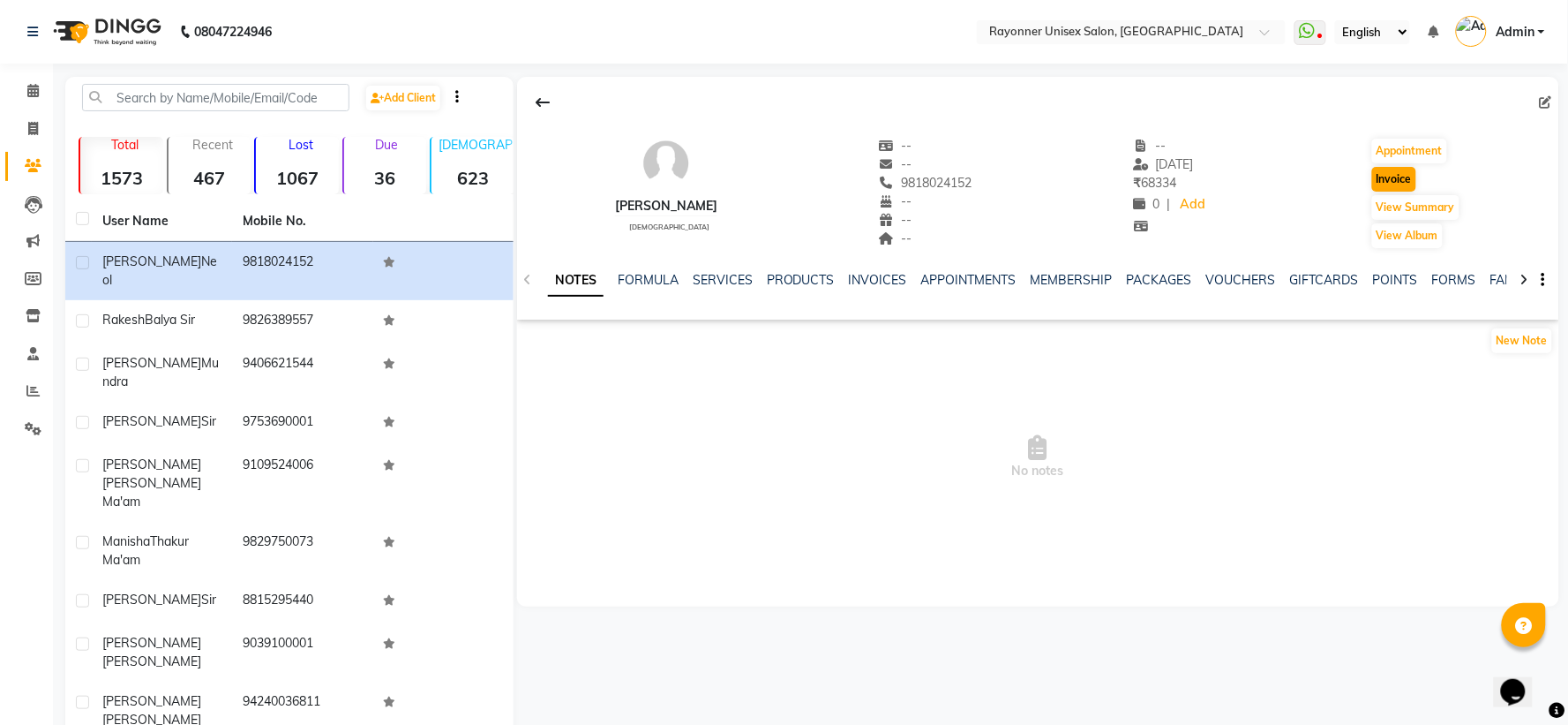
select select "5201"
select select "service"
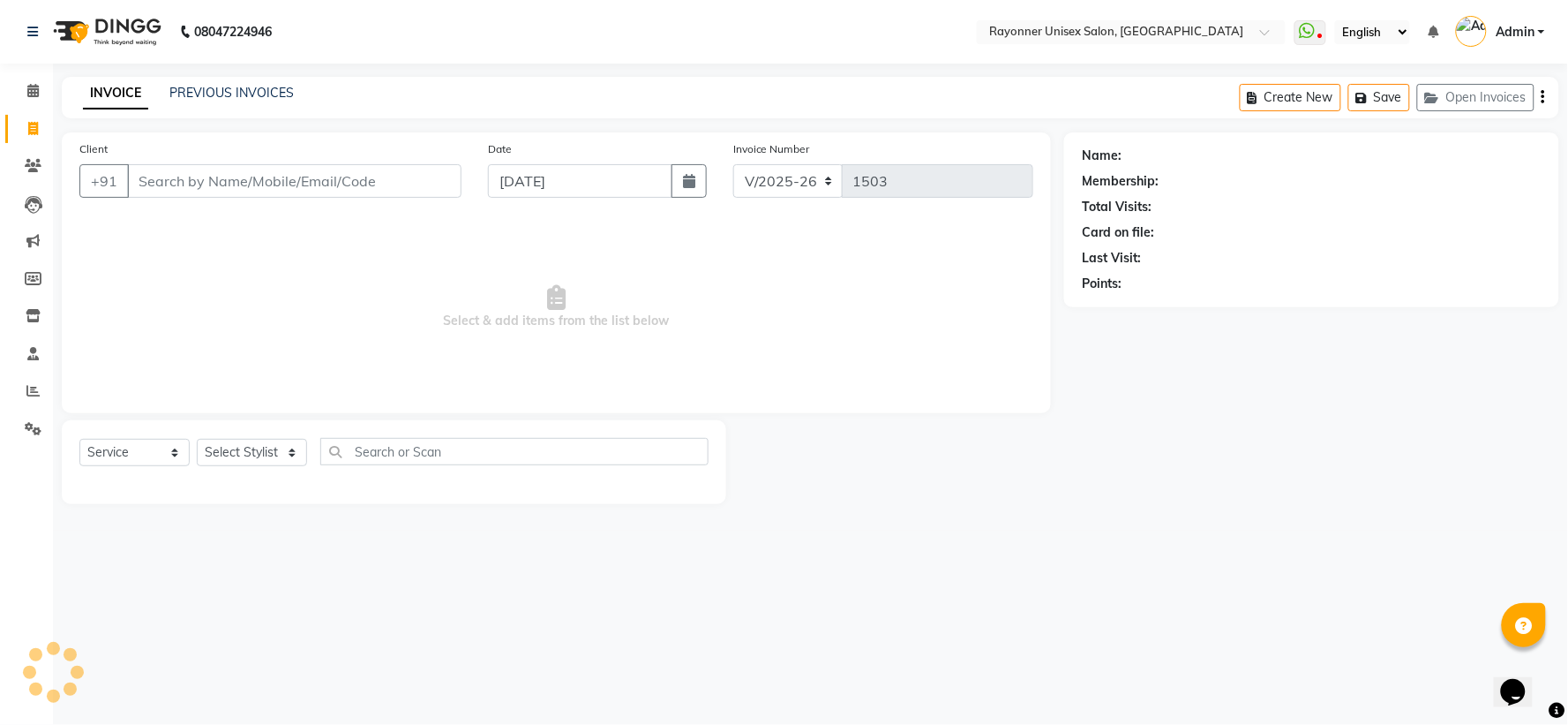
type input "9818024152"
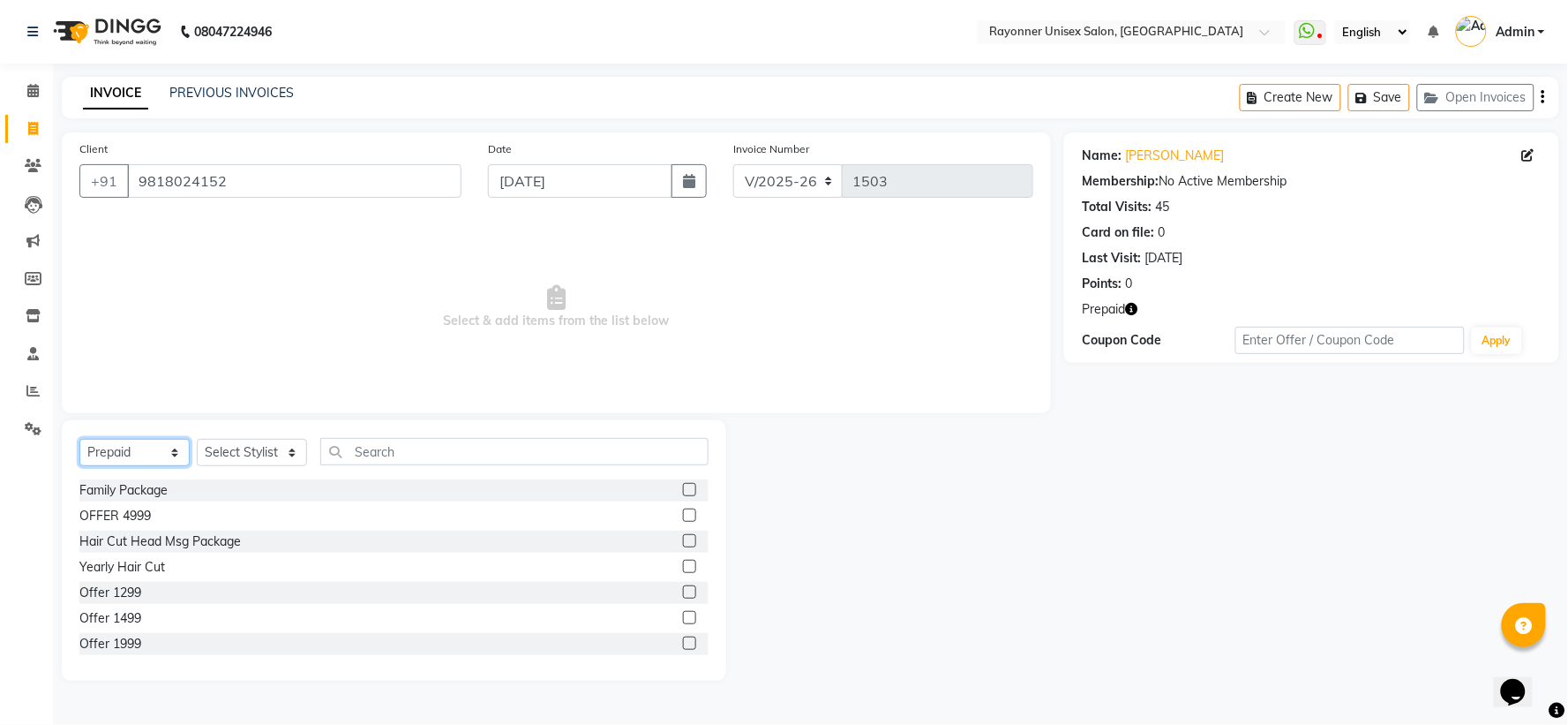
click at [166, 449] on select "Select Service Product Membership Package Voucher Prepaid Gift Card" at bounding box center [134, 452] width 110 height 27
select select "service"
click at [79, 440] on select "Select Service Product Membership Package Voucher Prepaid Gift Card" at bounding box center [134, 452] width 110 height 27
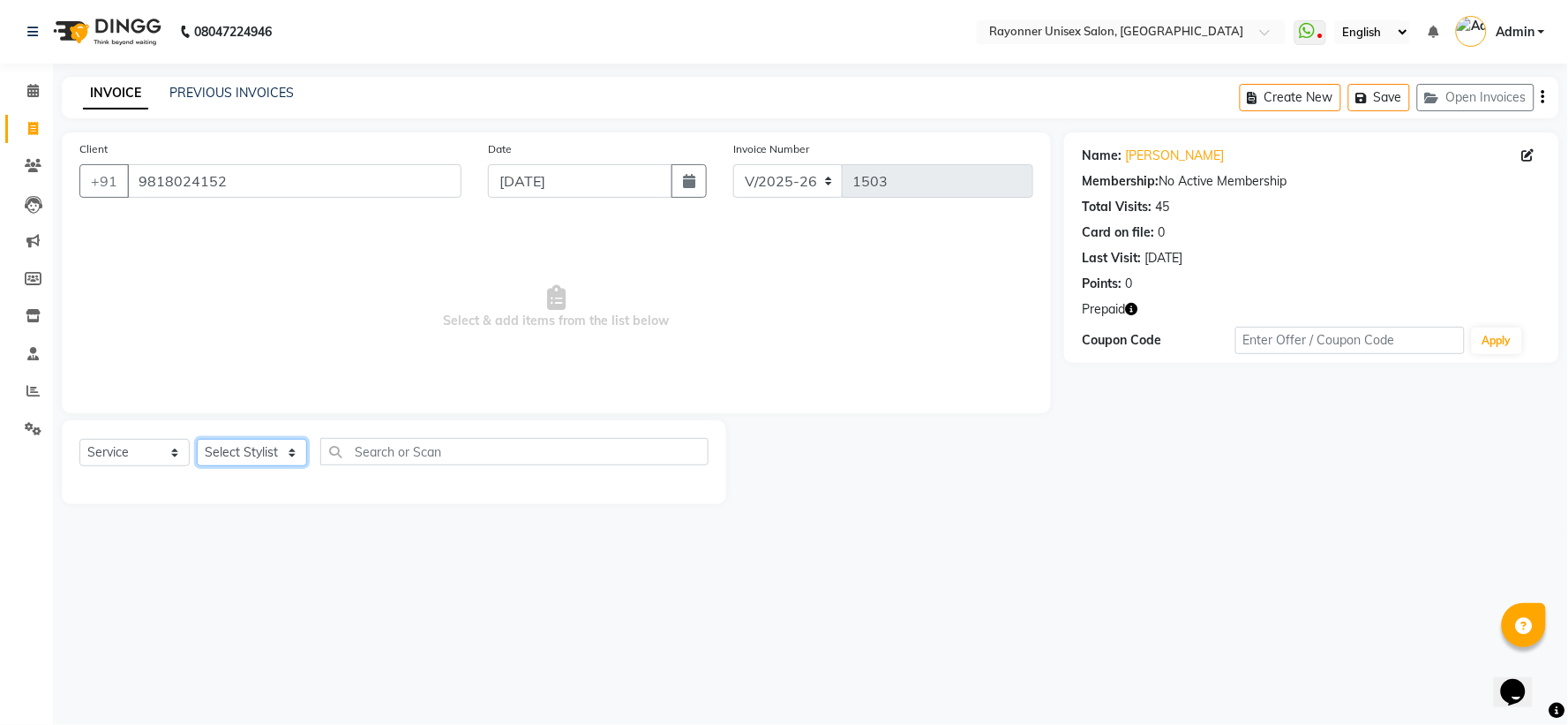
click at [295, 453] on select "Select Stylist Anjali Rajput Avanya Chouhan Dipika Di Harsh Varma Niraj Chauhan…" at bounding box center [252, 452] width 110 height 27
select select "60343"
click at [197, 440] on select "Select Stylist Anjali Rajput Avanya Chouhan Dipika Di Harsh Varma Niraj Chauhan…" at bounding box center [252, 452] width 110 height 27
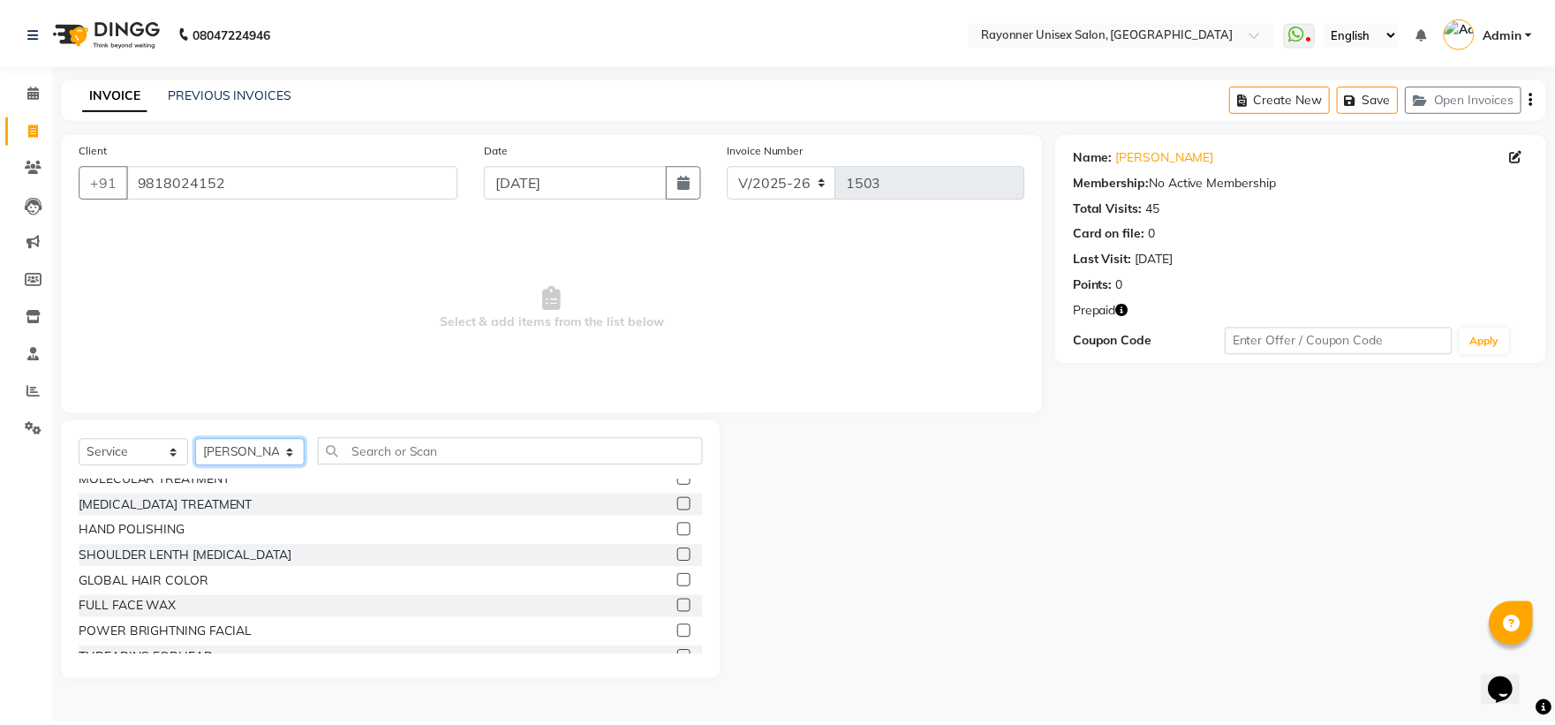
scroll to position [196, 0]
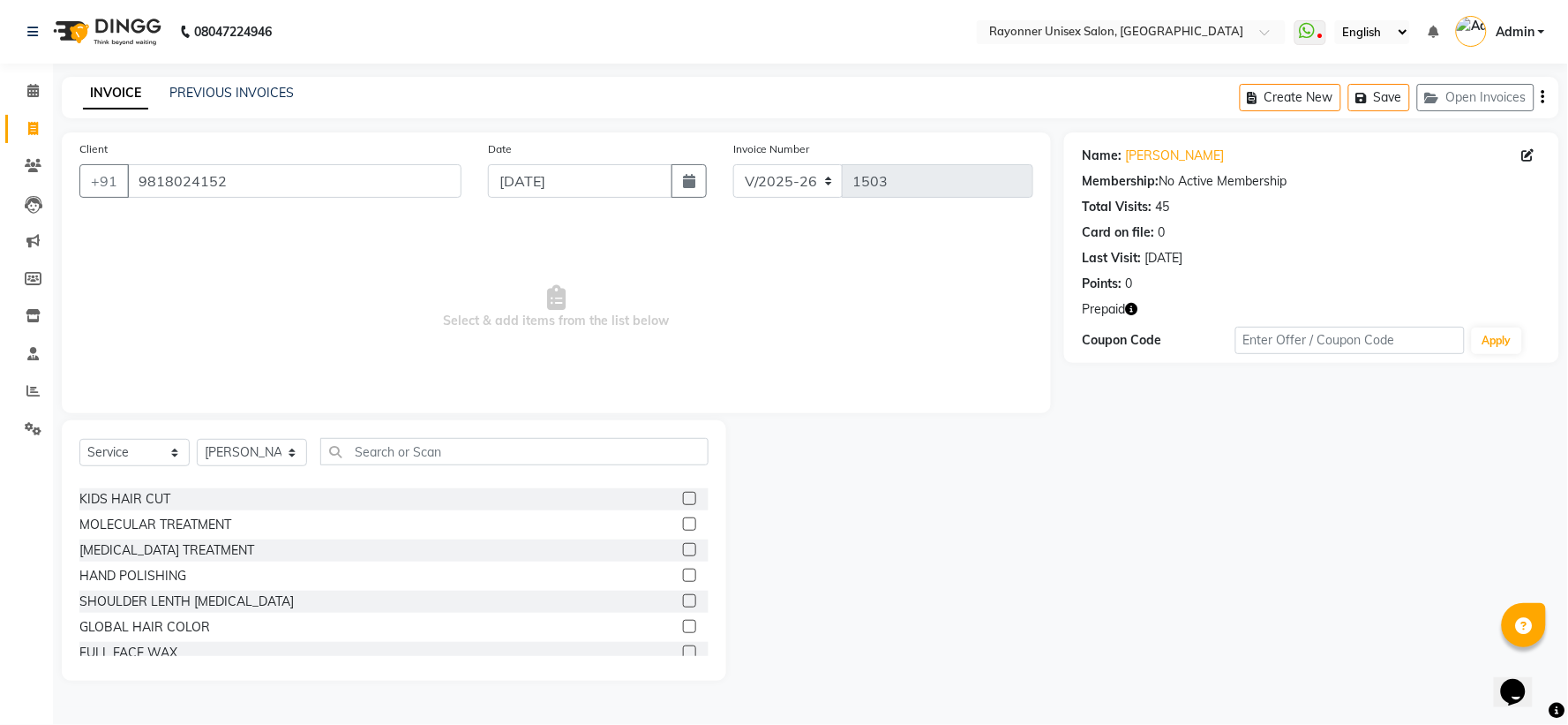
click at [684, 482] on label at bounding box center [690, 549] width 13 height 13
click at [684, 482] on input "checkbox" at bounding box center [689, 550] width 11 height 11
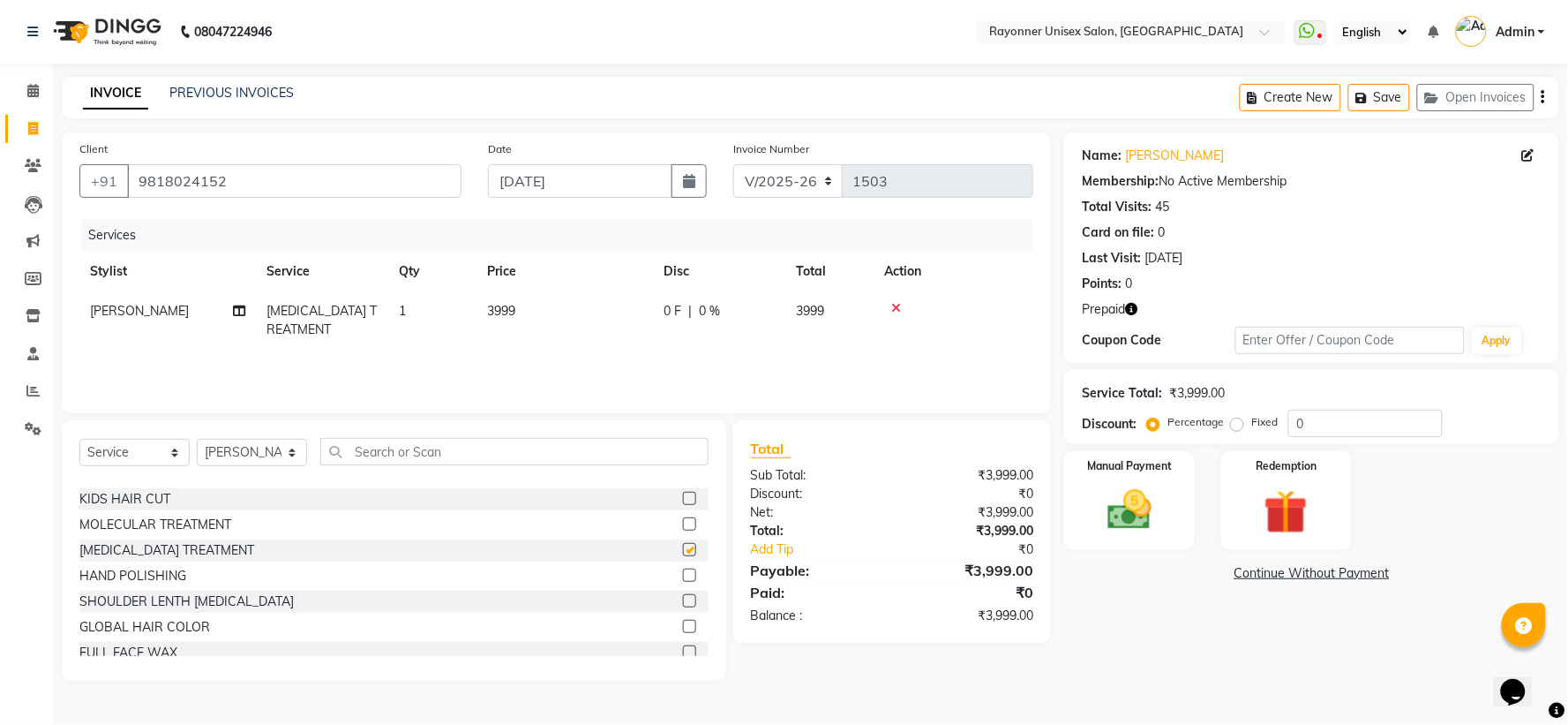
checkbox input "false"
click at [525, 307] on td "3999" at bounding box center [565, 320] width 177 height 58
select select "60343"
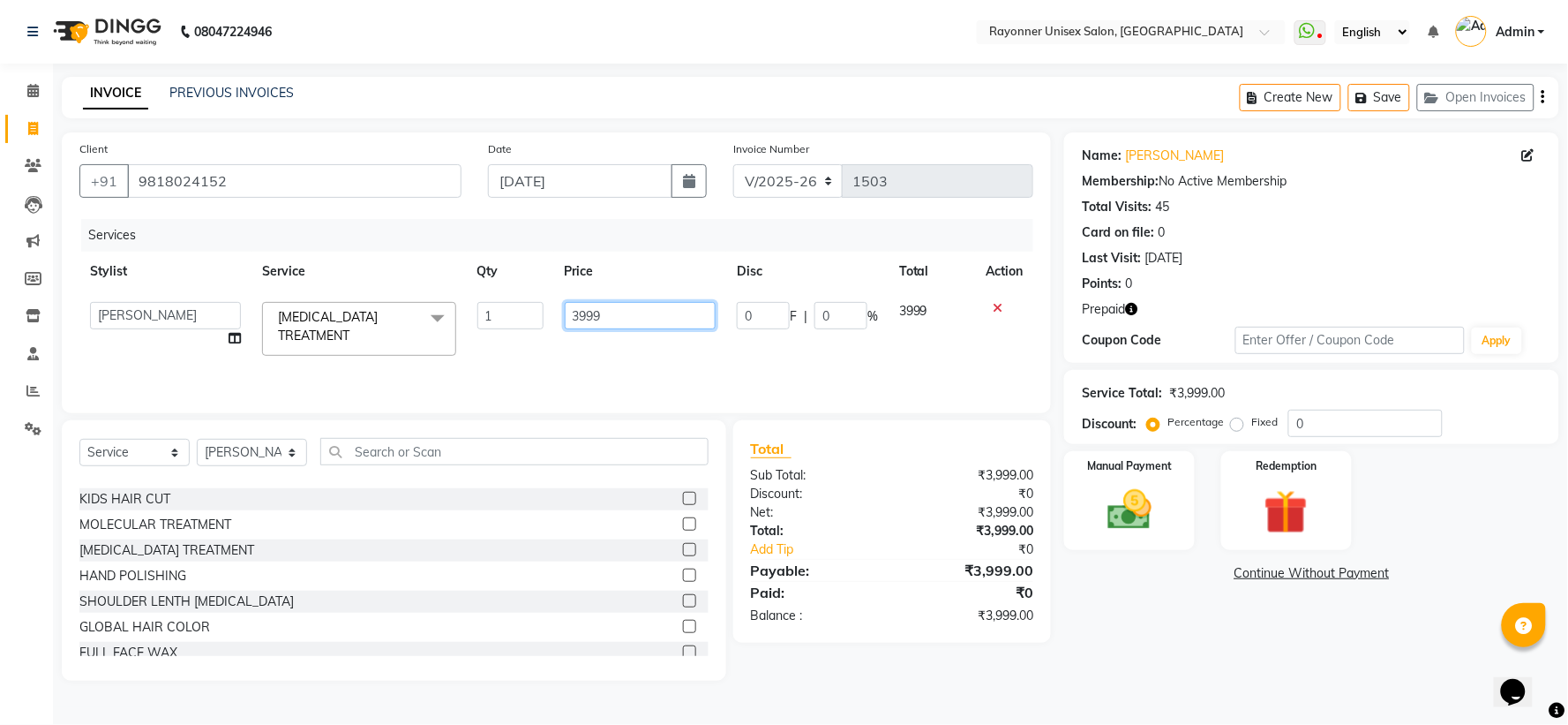
click at [611, 312] on input "3999" at bounding box center [640, 315] width 151 height 27
type input "3"
type input "4641"
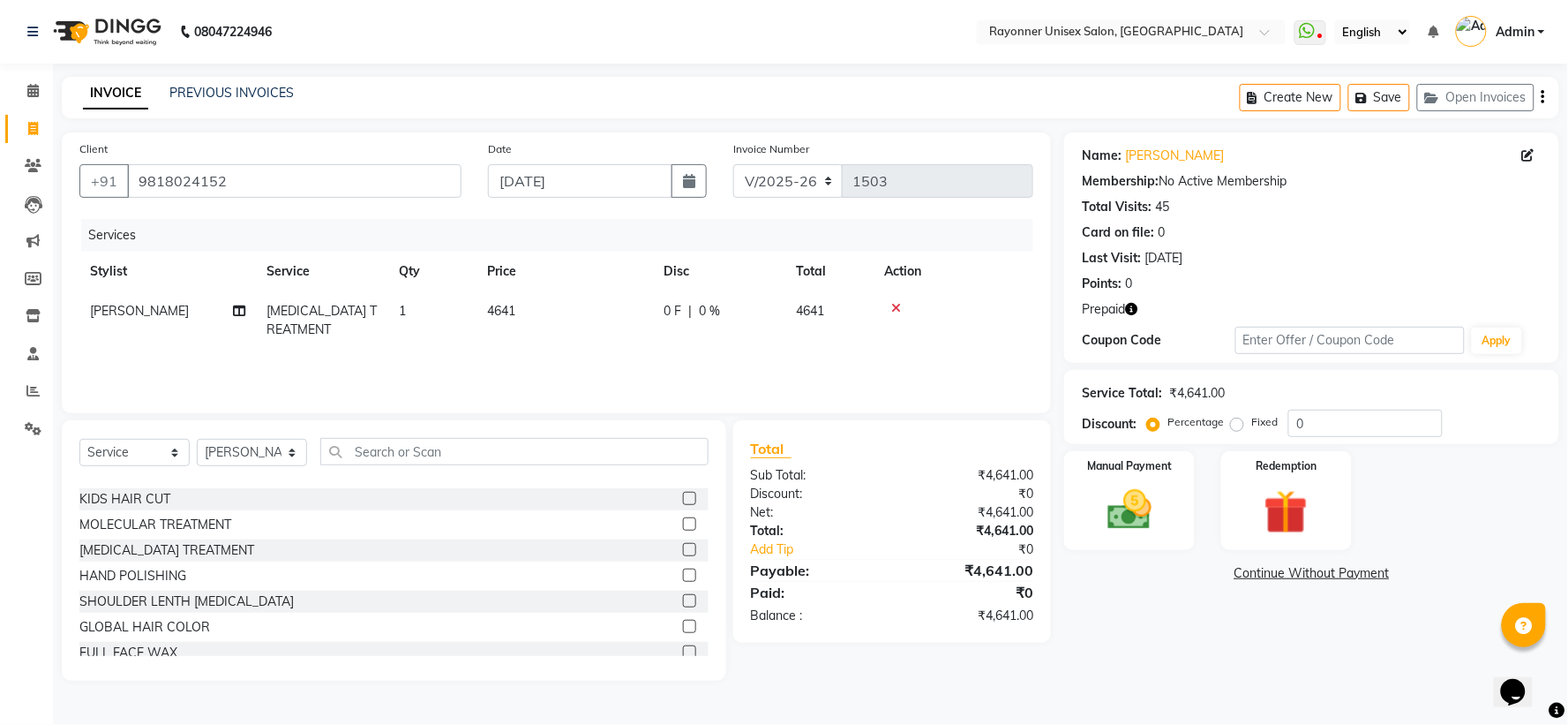
click at [843, 320] on tr "Niraj Chauhan BOTOX TREATMENT 1 4641 0 F | 0 % 4641" at bounding box center [556, 320] width 954 height 58
click at [843, 477] on div "Redemption" at bounding box center [1287, 501] width 136 height 102
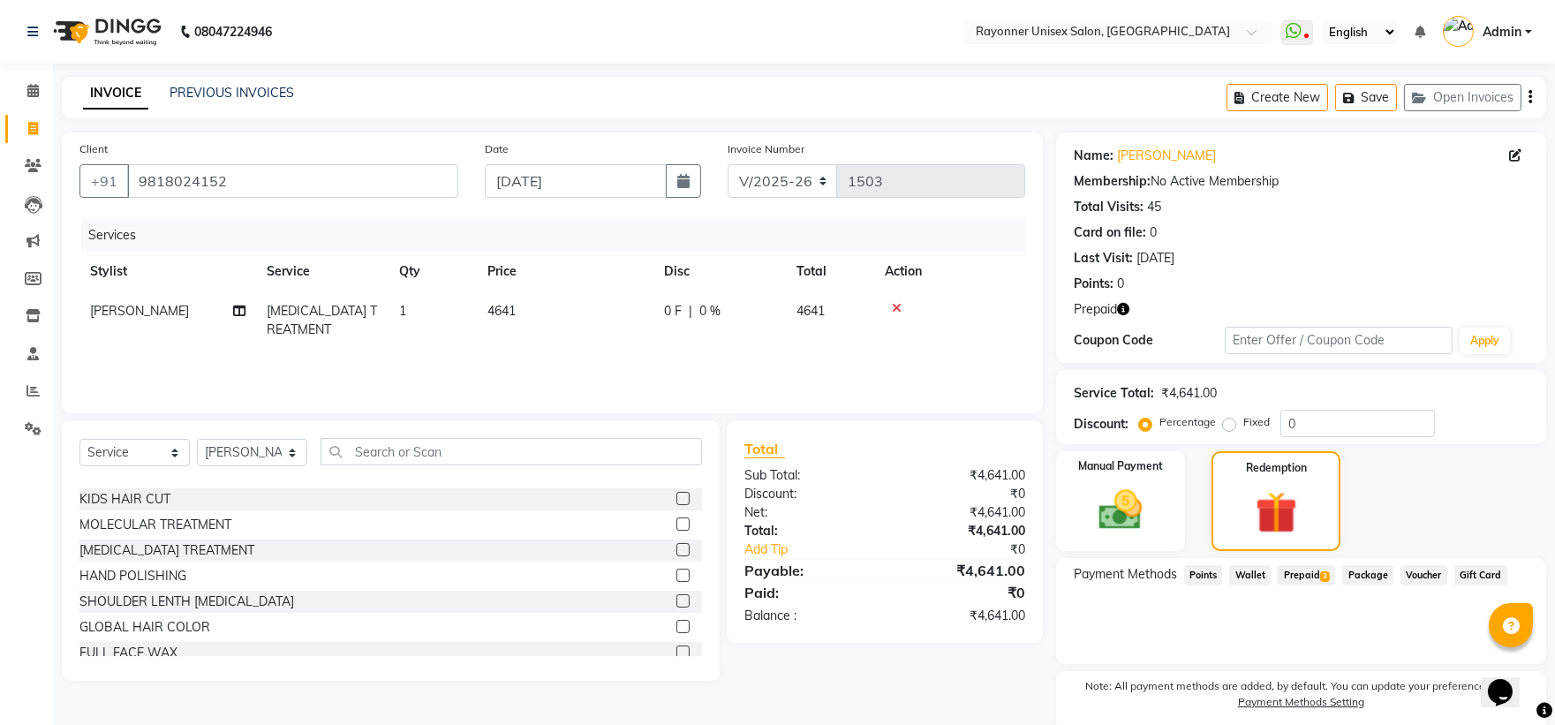
click at [844, 482] on span "3" at bounding box center [1325, 576] width 10 height 11
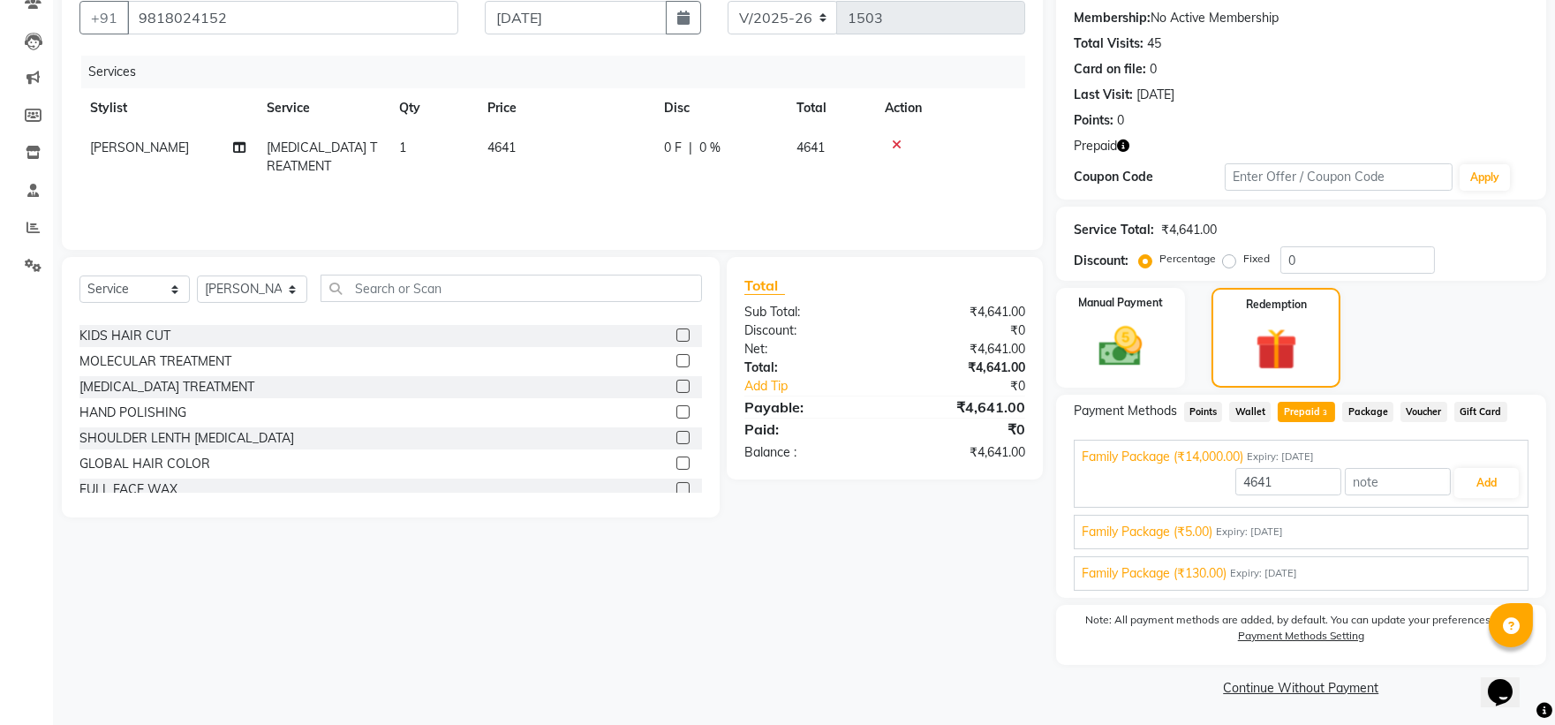
scroll to position [164, 0]
click at [844, 482] on button "Add" at bounding box center [1487, 482] width 64 height 30
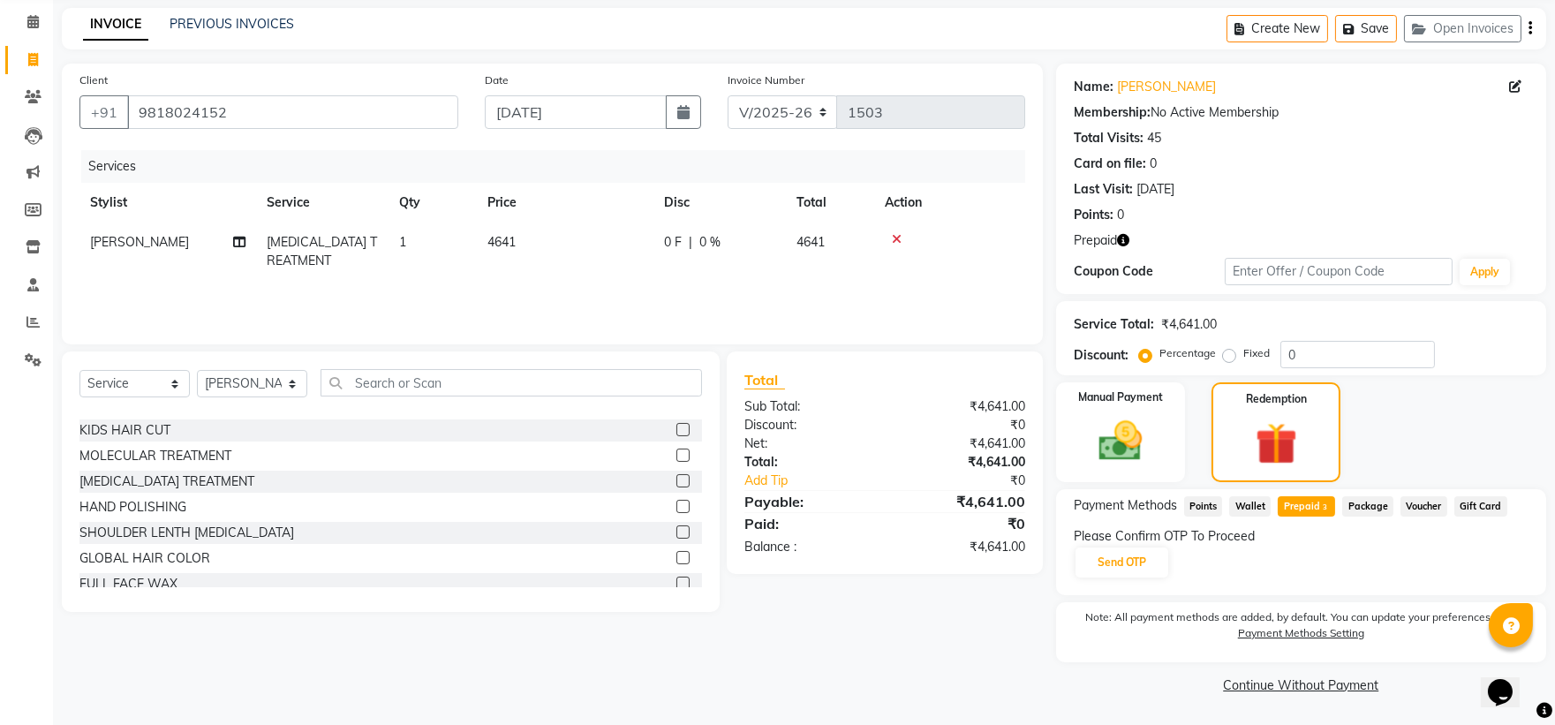
scroll to position [67, 0]
click at [844, 482] on button "Send OTP" at bounding box center [1122, 564] width 93 height 30
click at [844, 482] on div "Please Confirm OTP To Proceed Send OTP" at bounding box center [1301, 555] width 455 height 52
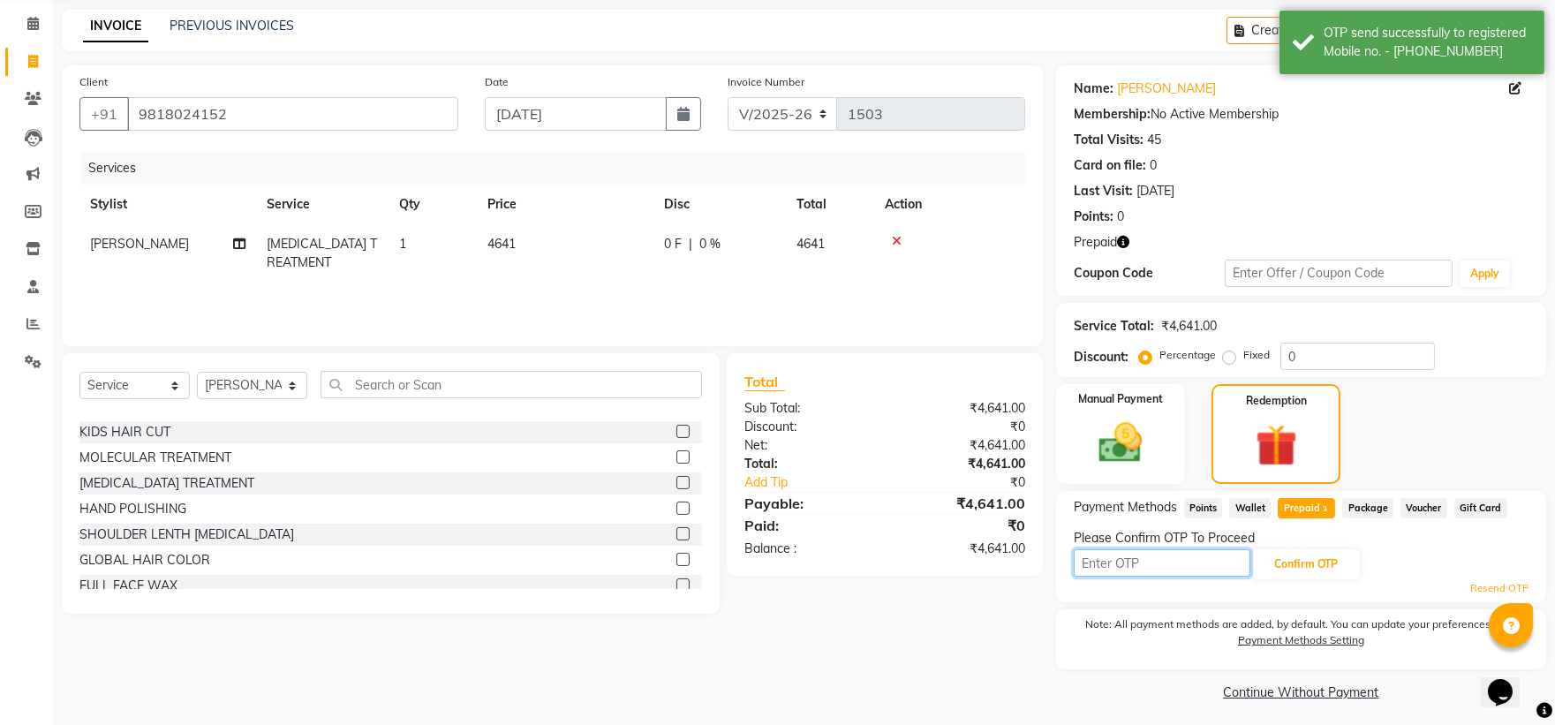
click at [844, 482] on input "text" at bounding box center [1162, 562] width 177 height 27
type input "2857"
click at [844, 482] on button "Confirm OTP" at bounding box center [1306, 564] width 108 height 30
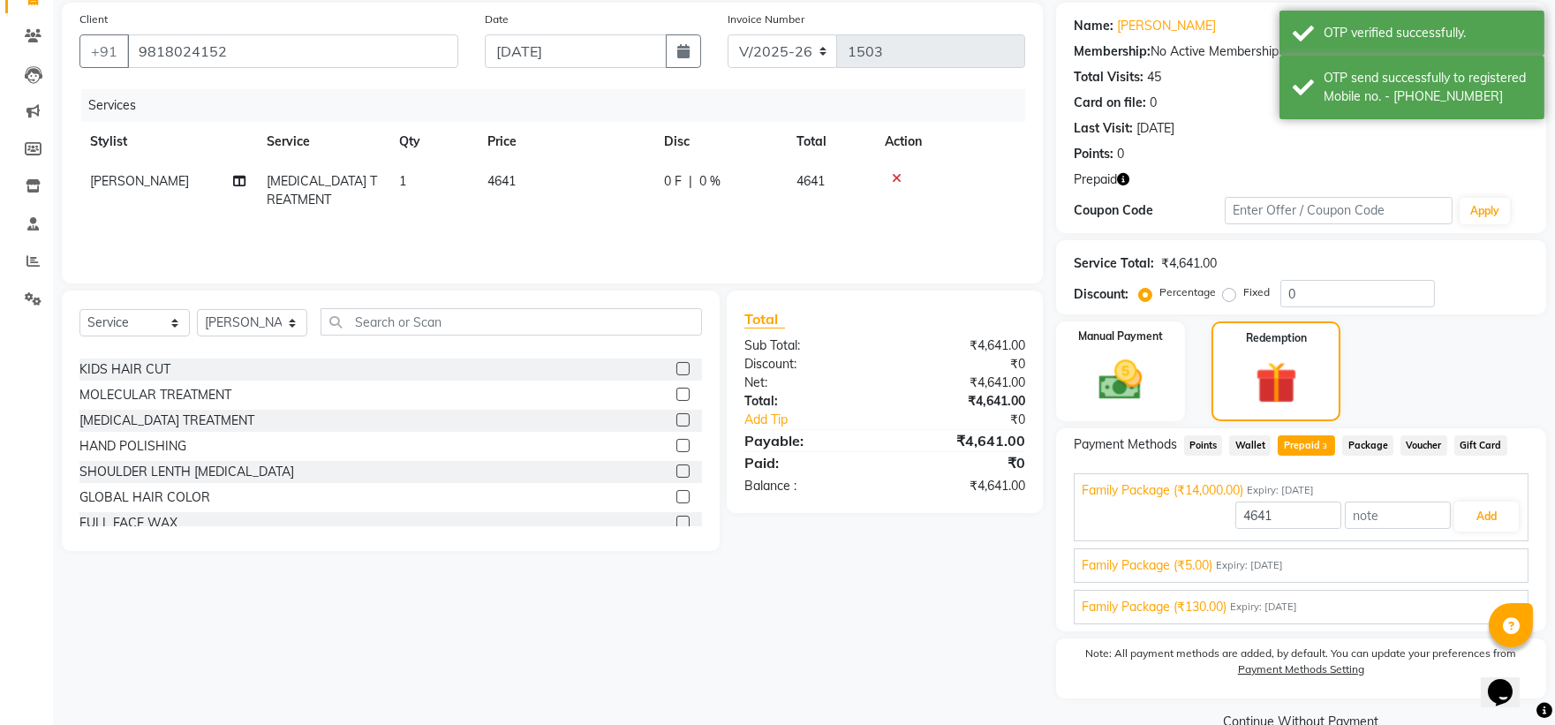
scroll to position [164, 0]
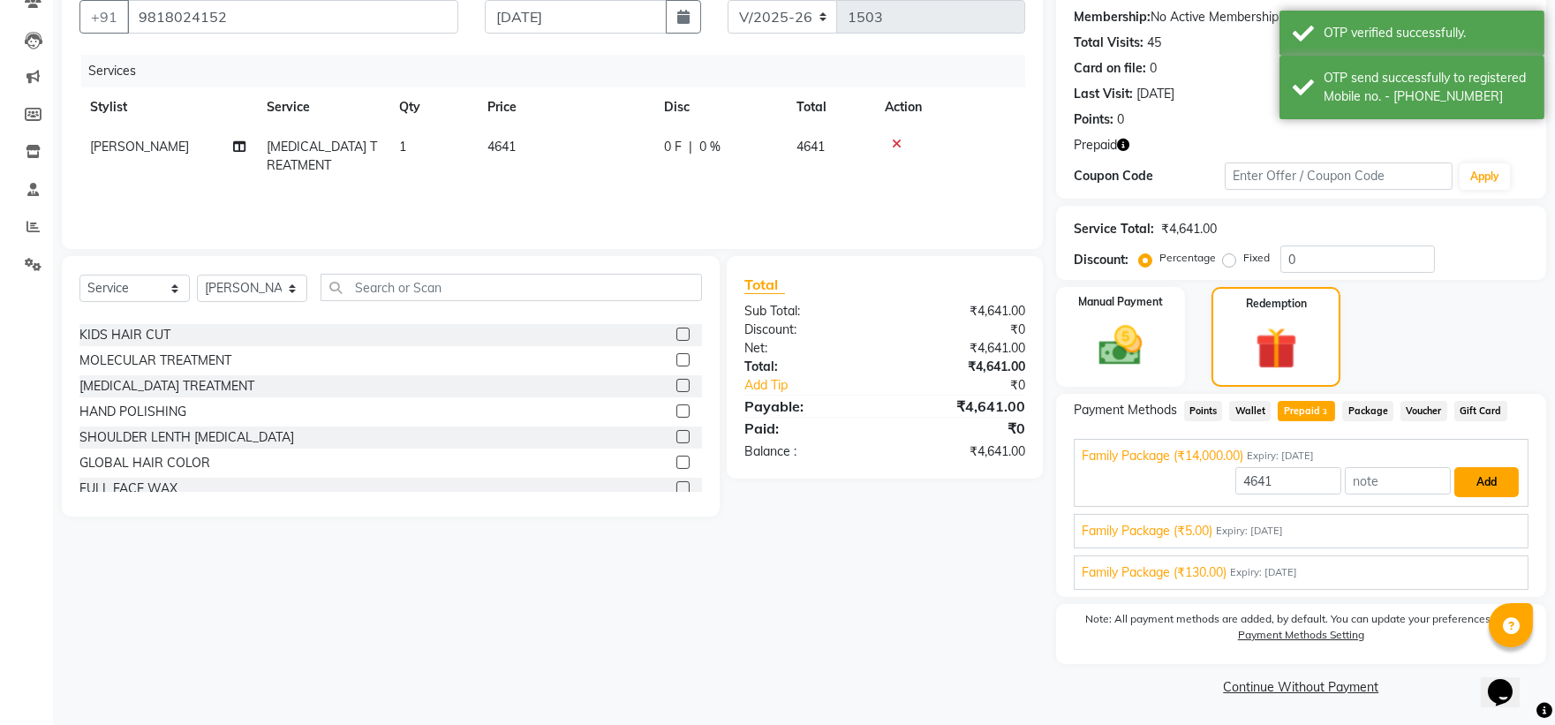
click at [844, 475] on button "Add" at bounding box center [1487, 482] width 64 height 30
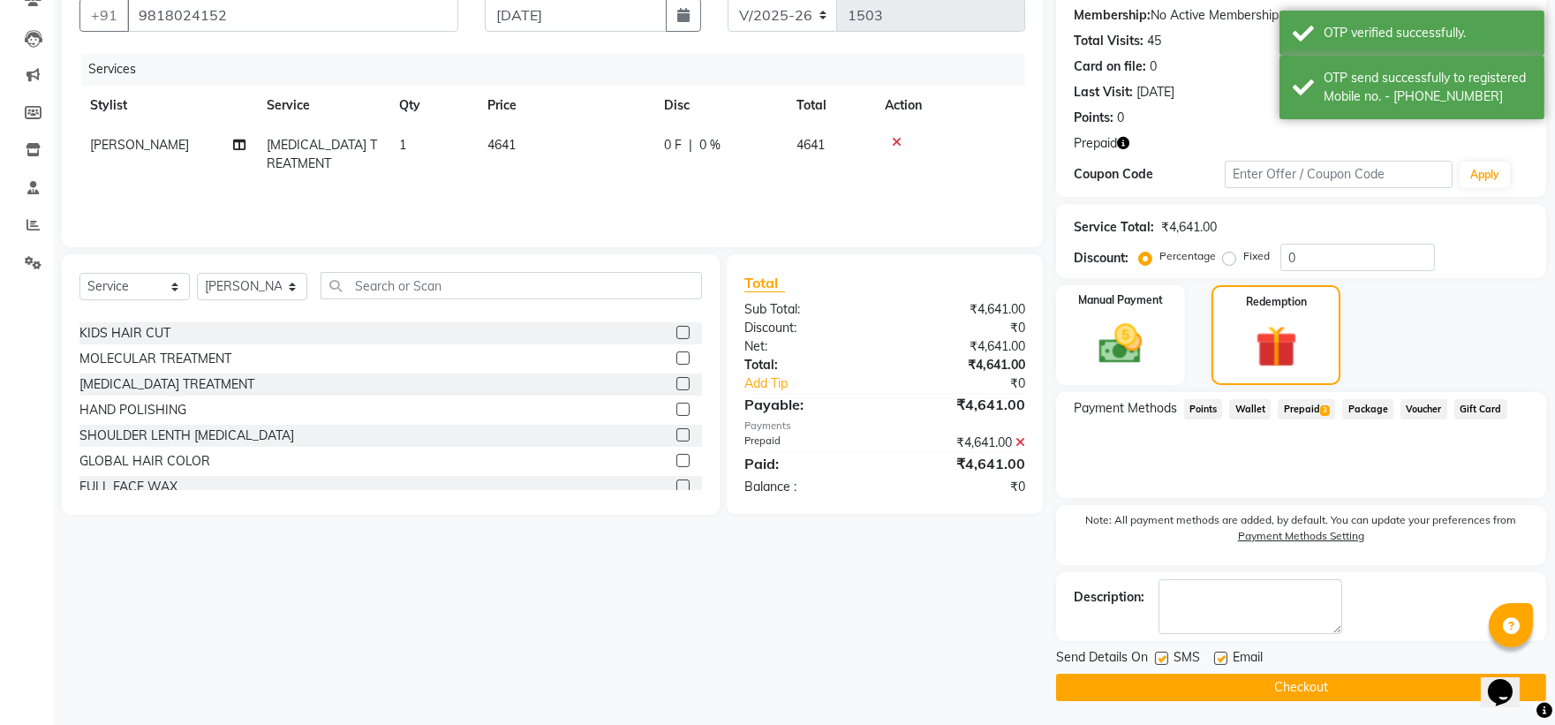
scroll to position [168, 0]
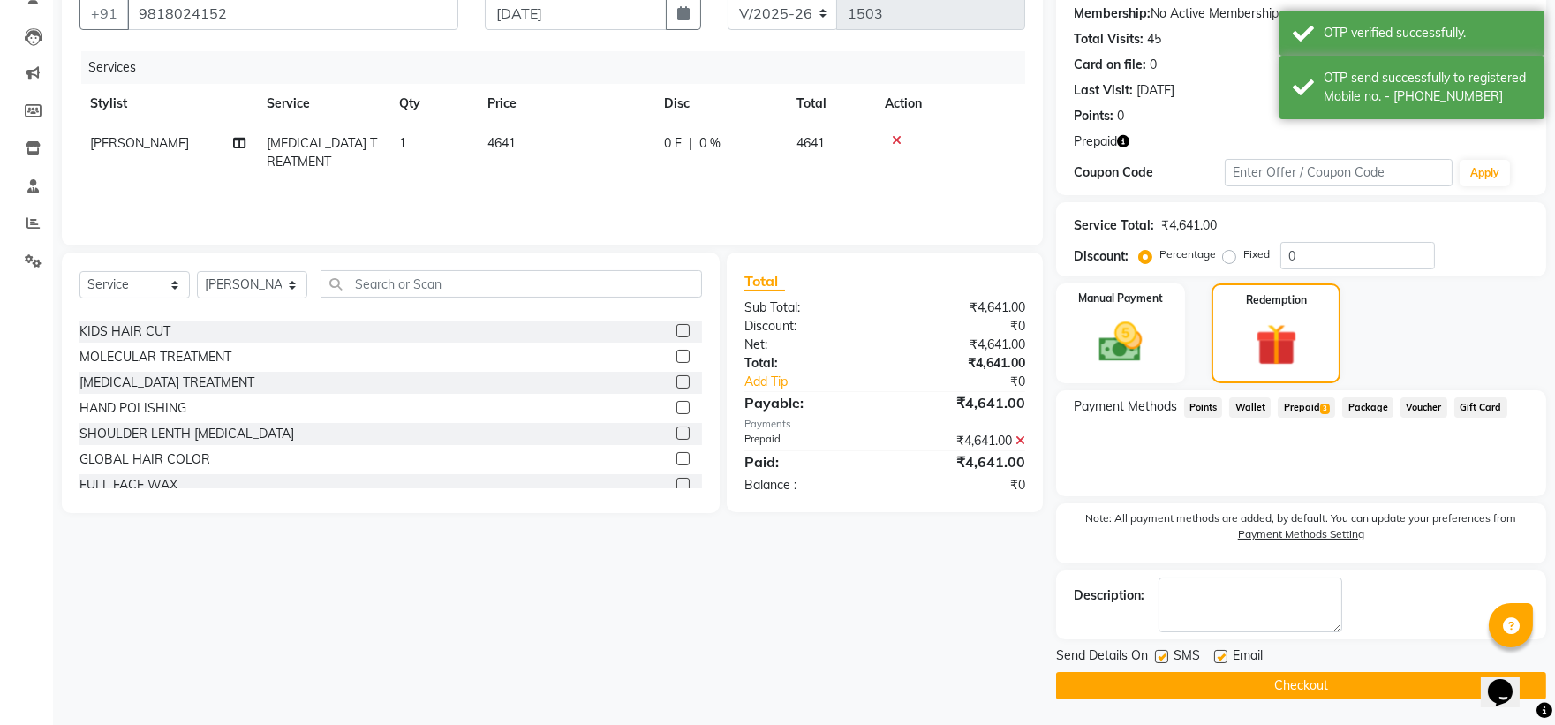
click at [844, 482] on button "Checkout" at bounding box center [1301, 685] width 490 height 27
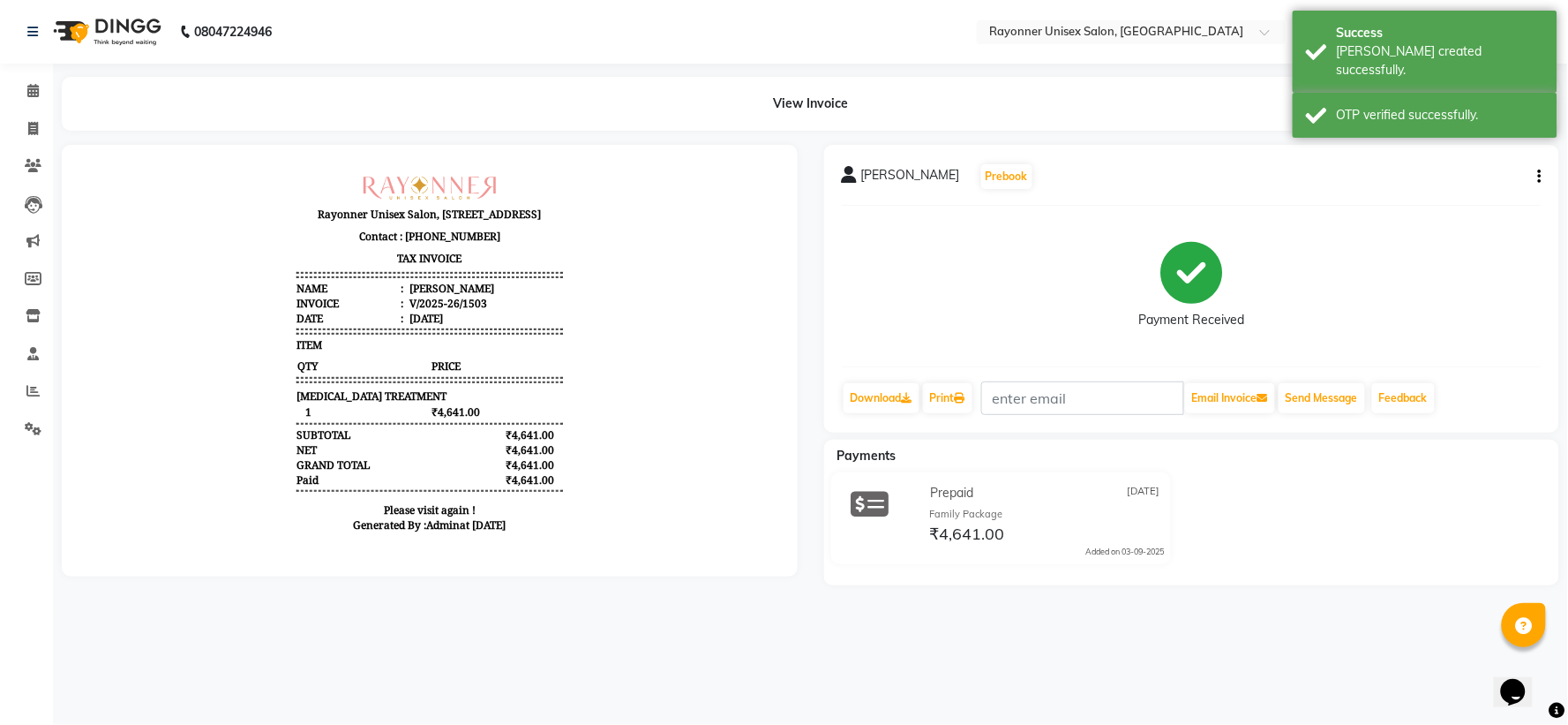
click at [843, 482] on div "08047224946 Select Location × Rayonner Unisex Salon, Gold Plaza WhatsApp Status…" at bounding box center [784, 362] width 1568 height 725
click at [32, 122] on icon at bounding box center [33, 128] width 10 height 13
select select "5201"
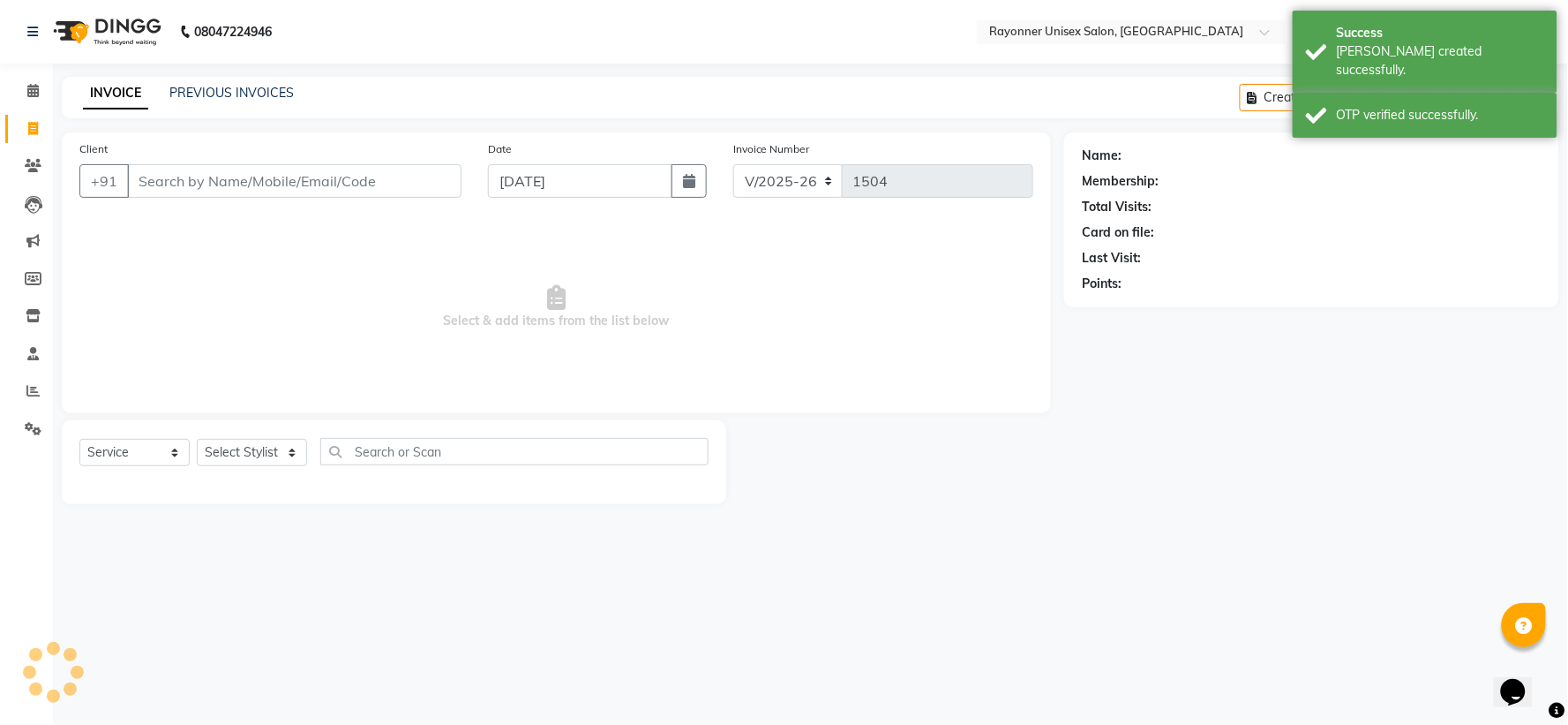
select select "P"
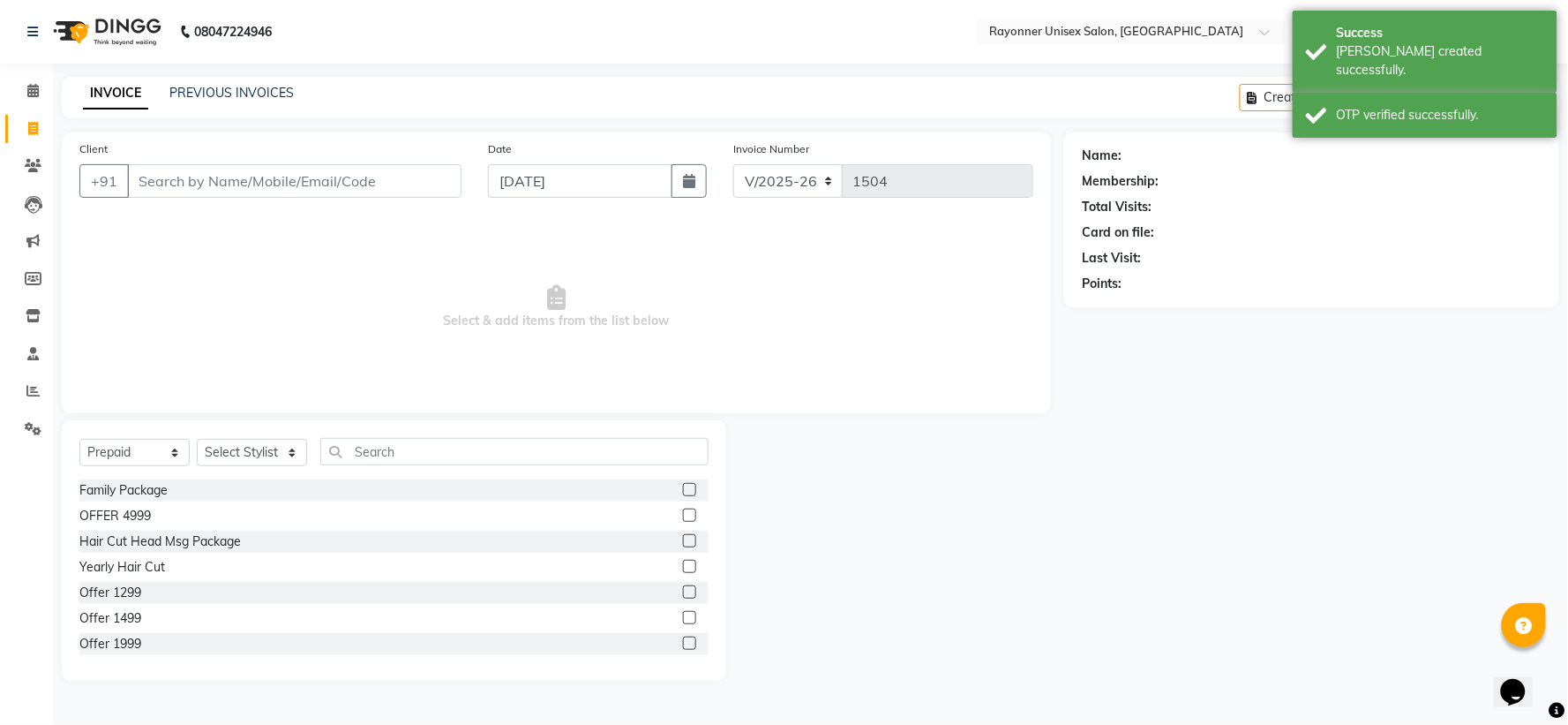
click at [200, 185] on input "Client" at bounding box center [294, 181] width 335 height 34
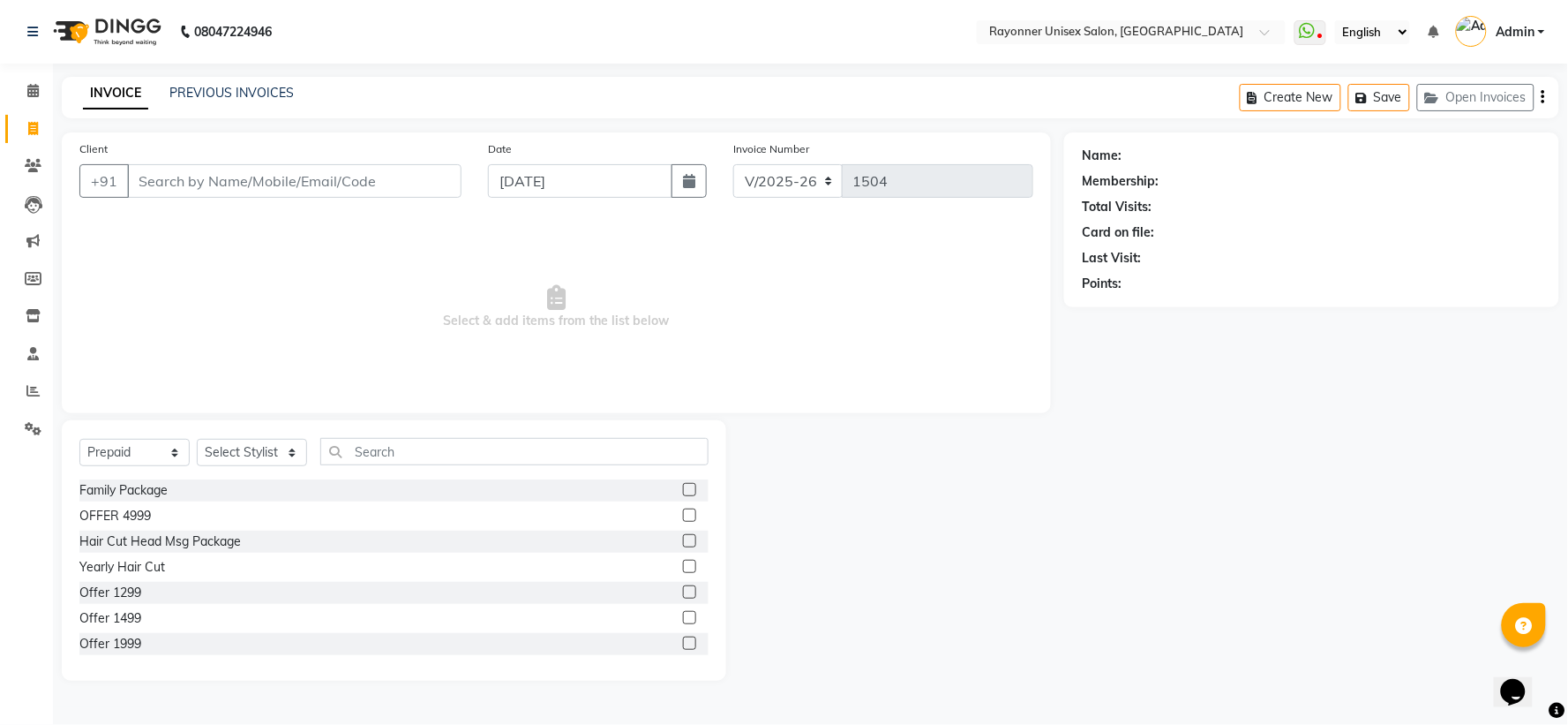
click at [249, 184] on input "Client" at bounding box center [294, 181] width 335 height 34
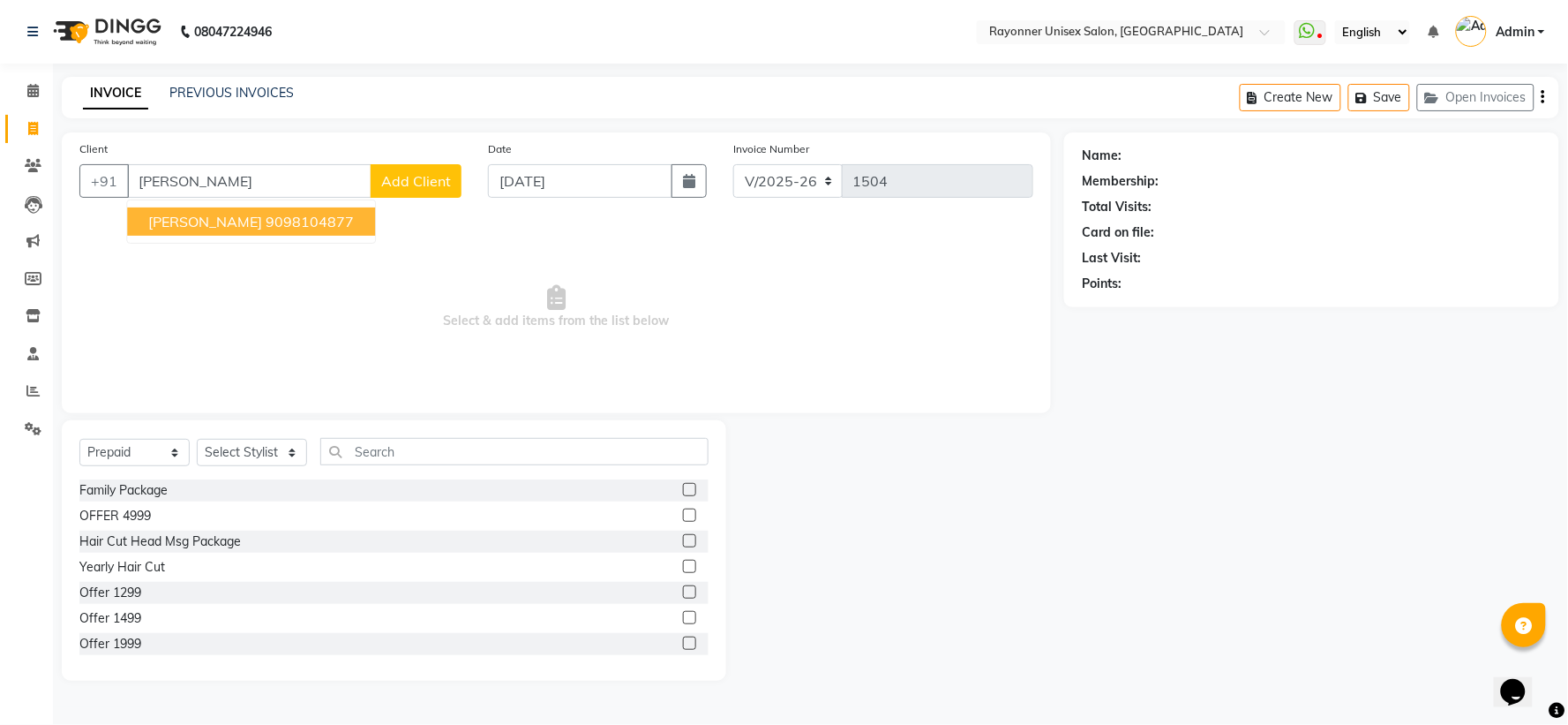
click at [160, 224] on span "Priya Dubey" at bounding box center [205, 222] width 114 height 18
type input "9098104877"
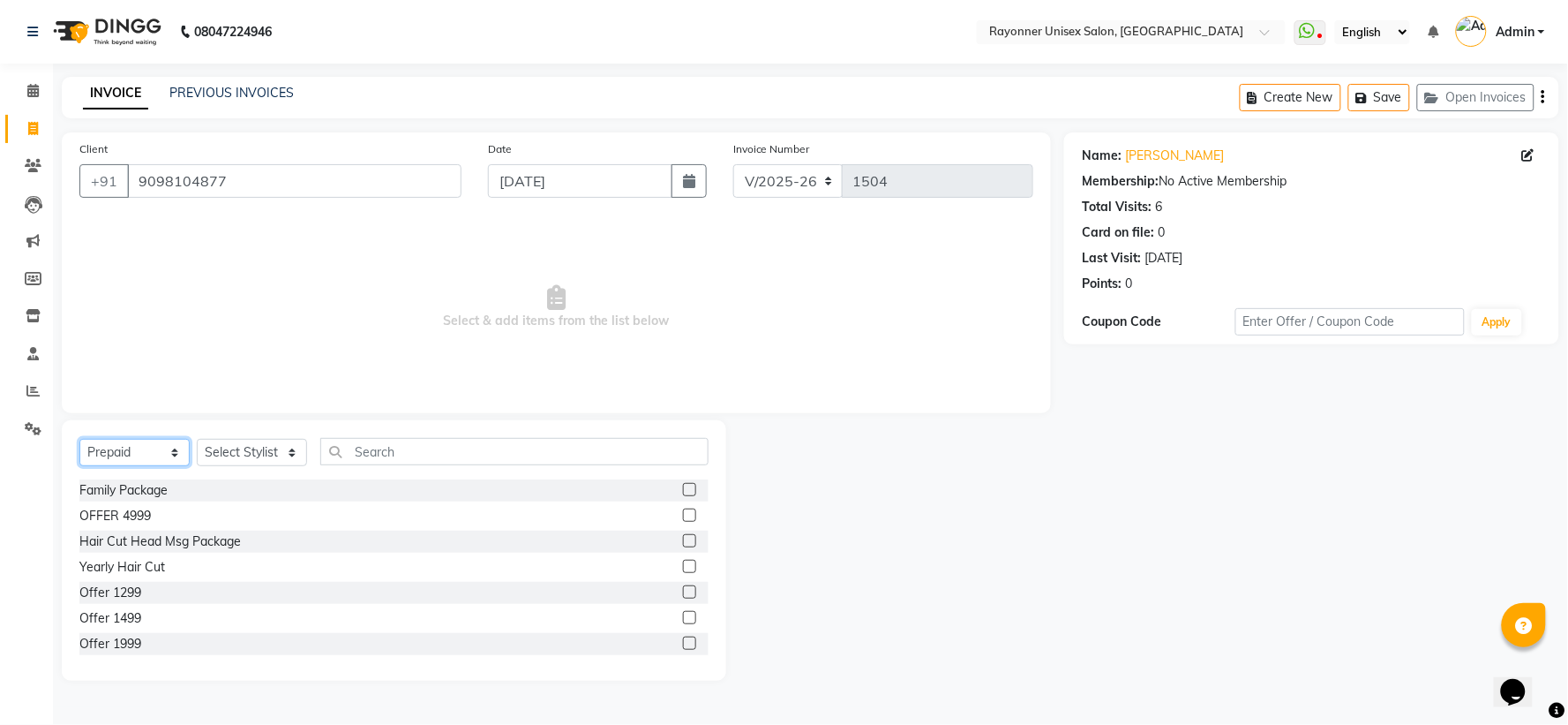
click at [171, 450] on select "Select Service Product Membership Package Voucher Prepaid Gift Card" at bounding box center [134, 452] width 110 height 27
select select "service"
click at [79, 440] on select "Select Service Product Membership Package Voucher Prepaid Gift Card" at bounding box center [134, 452] width 110 height 27
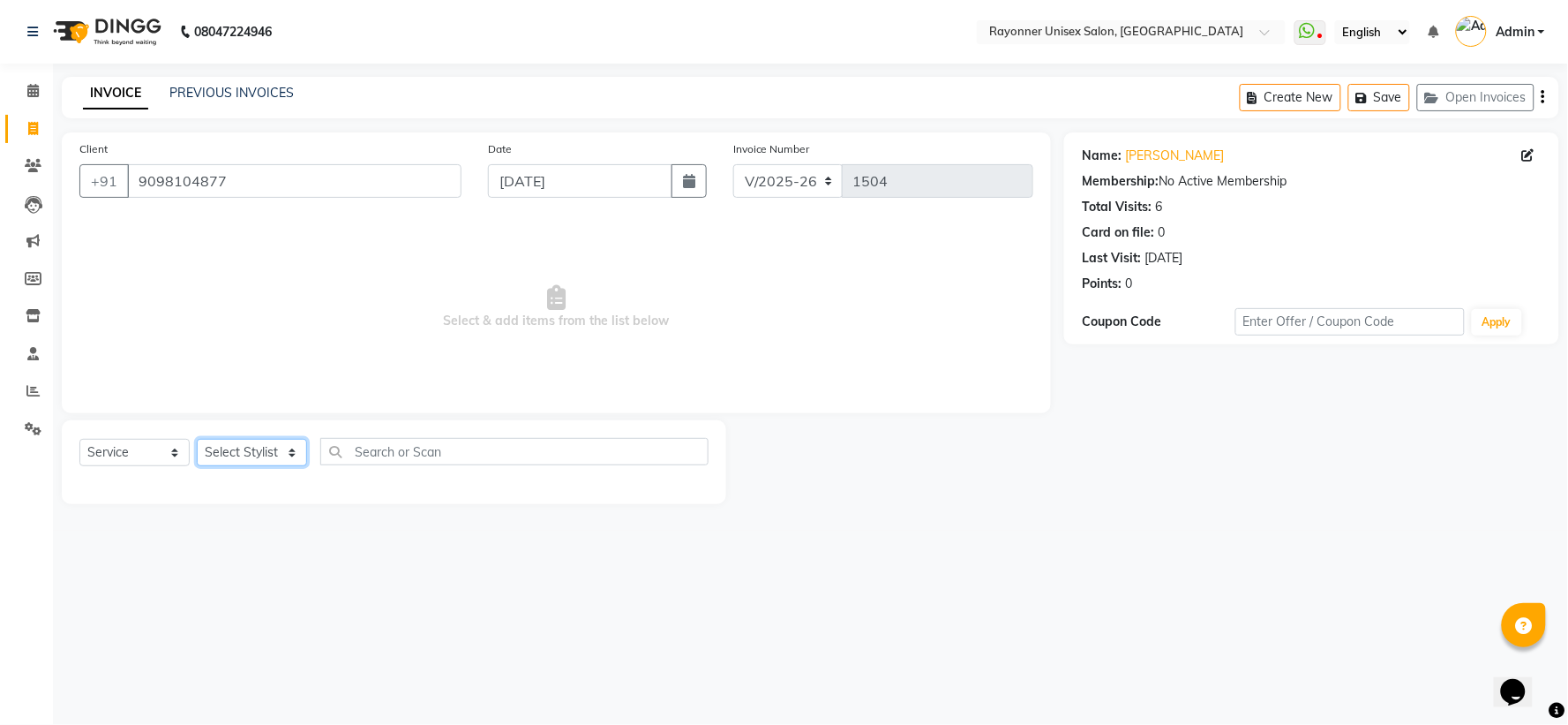
click at [288, 457] on select "Select Stylist Anjali Rajput Avanya Chouhan Dipika Di Harsh Varma Niraj Chauhan…" at bounding box center [252, 452] width 110 height 27
select select "49274"
click at [197, 440] on select "Select Stylist Anjali Rajput Avanya Chouhan Dipika Di Harsh Varma Niraj Chauhan…" at bounding box center [252, 452] width 110 height 27
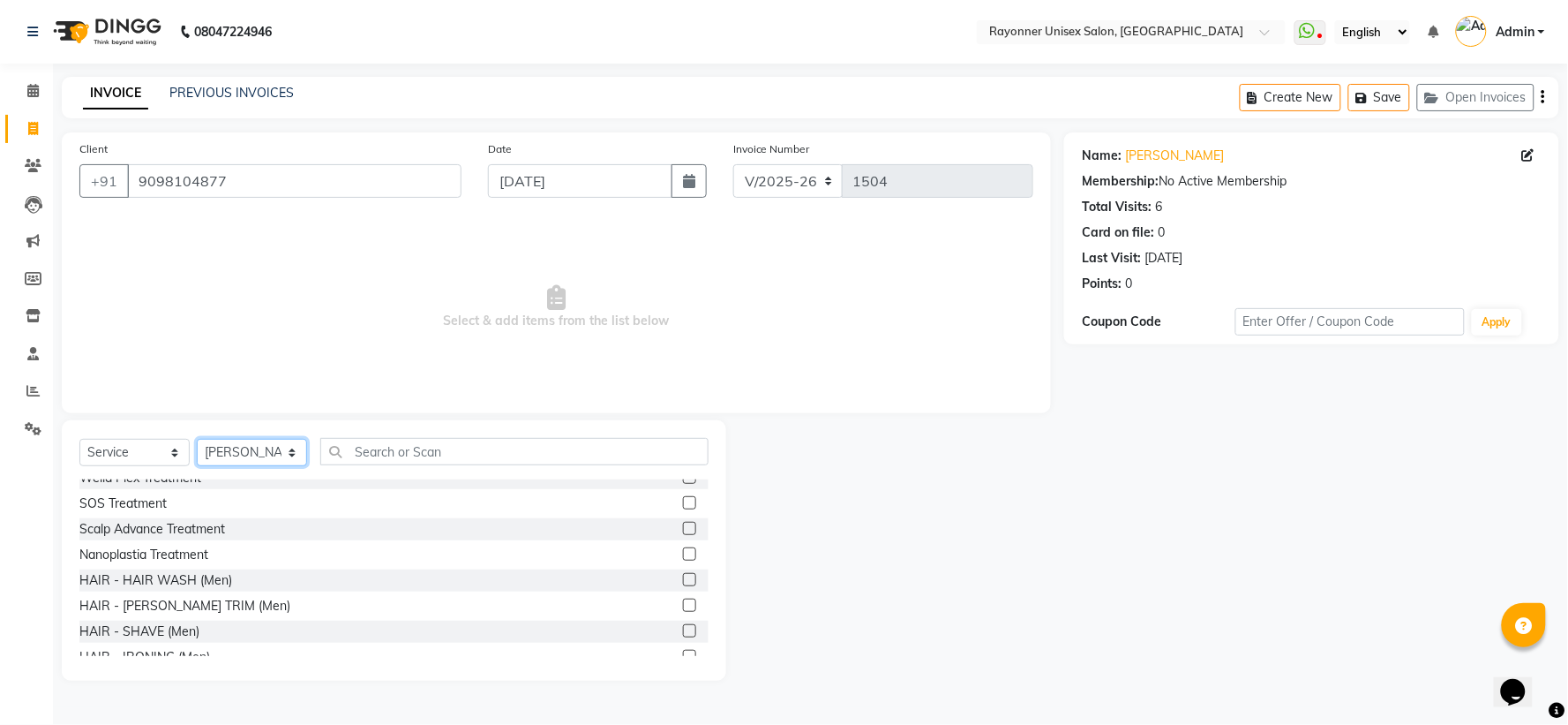
scroll to position [981, 0]
click at [684, 482] on label at bounding box center [690, 635] width 13 height 13
click at [684, 482] on input "checkbox" at bounding box center [689, 636] width 11 height 11
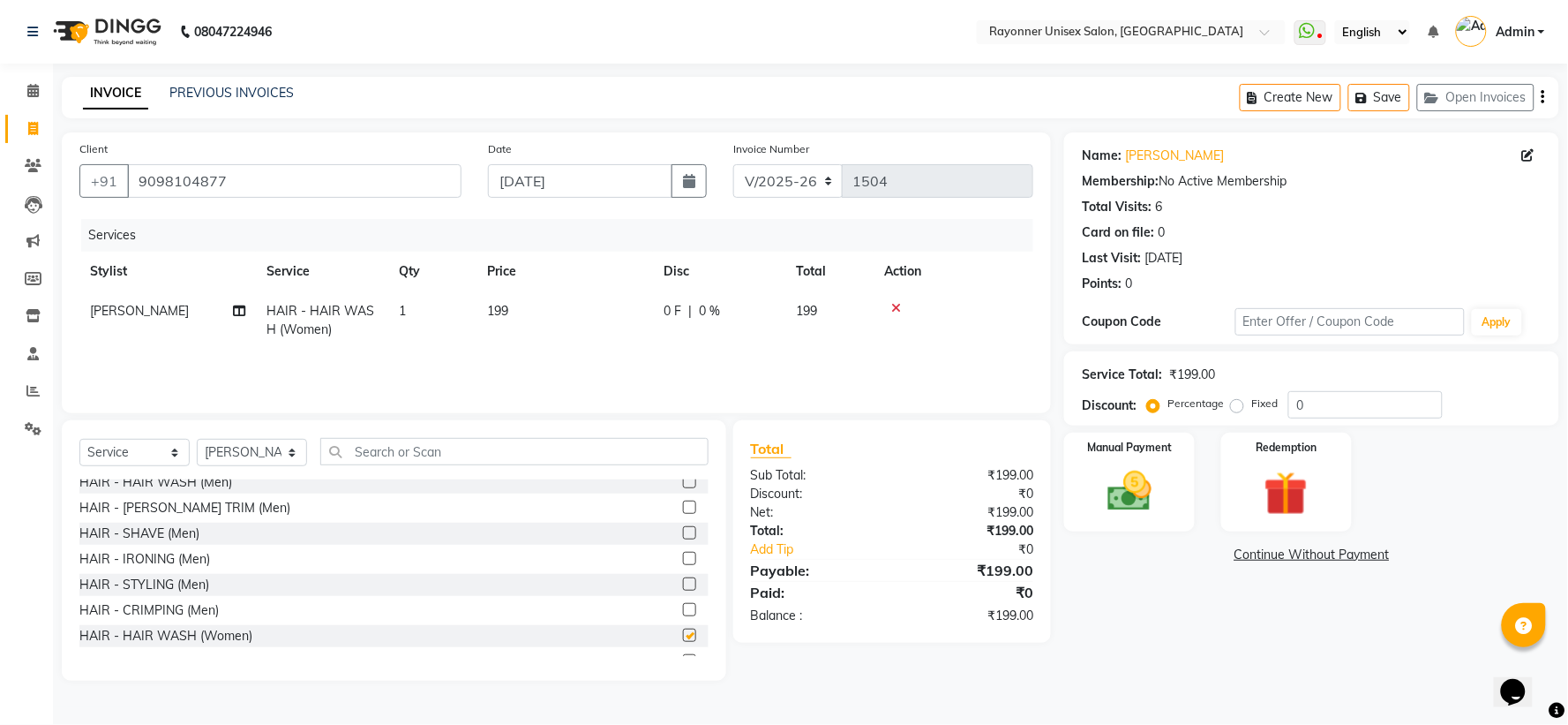
checkbox input "false"
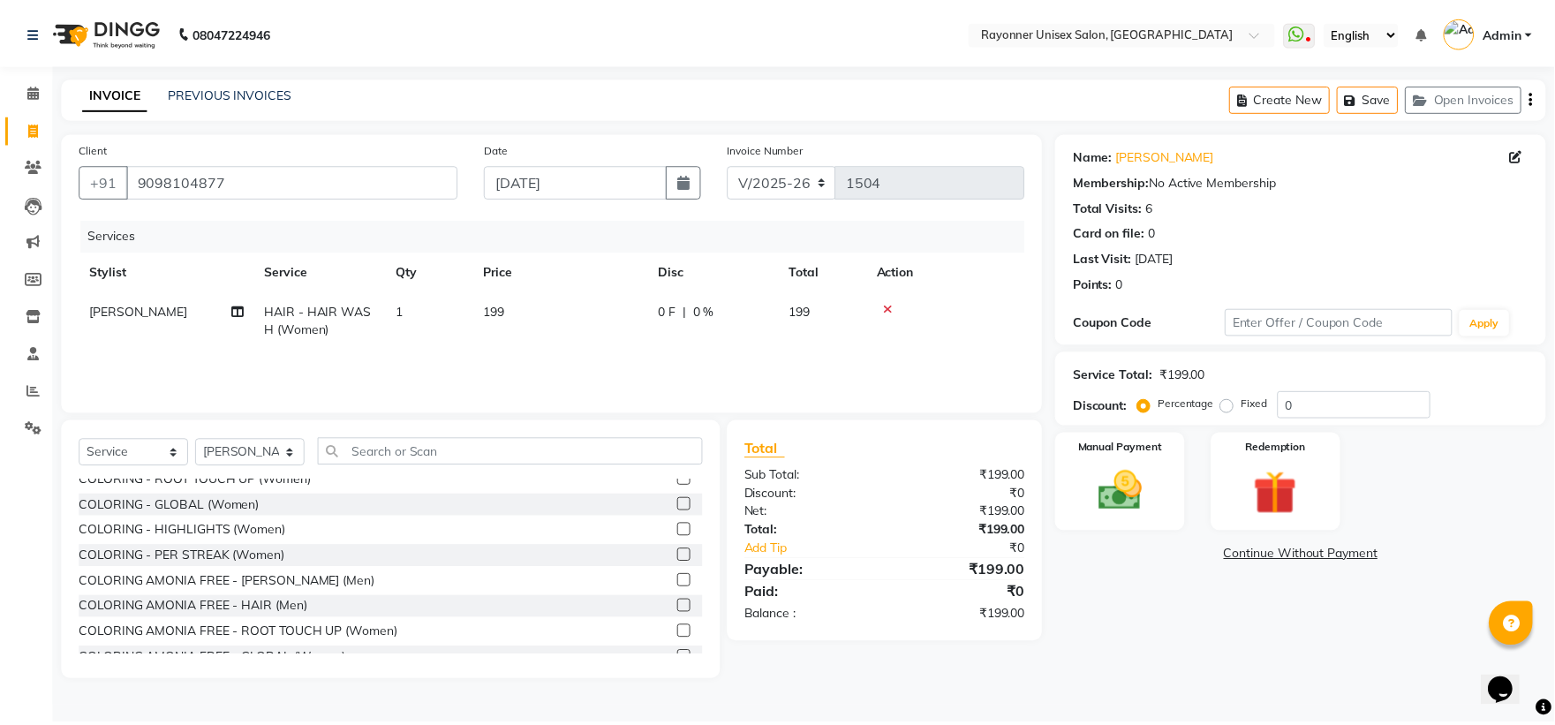
scroll to position [1373, 0]
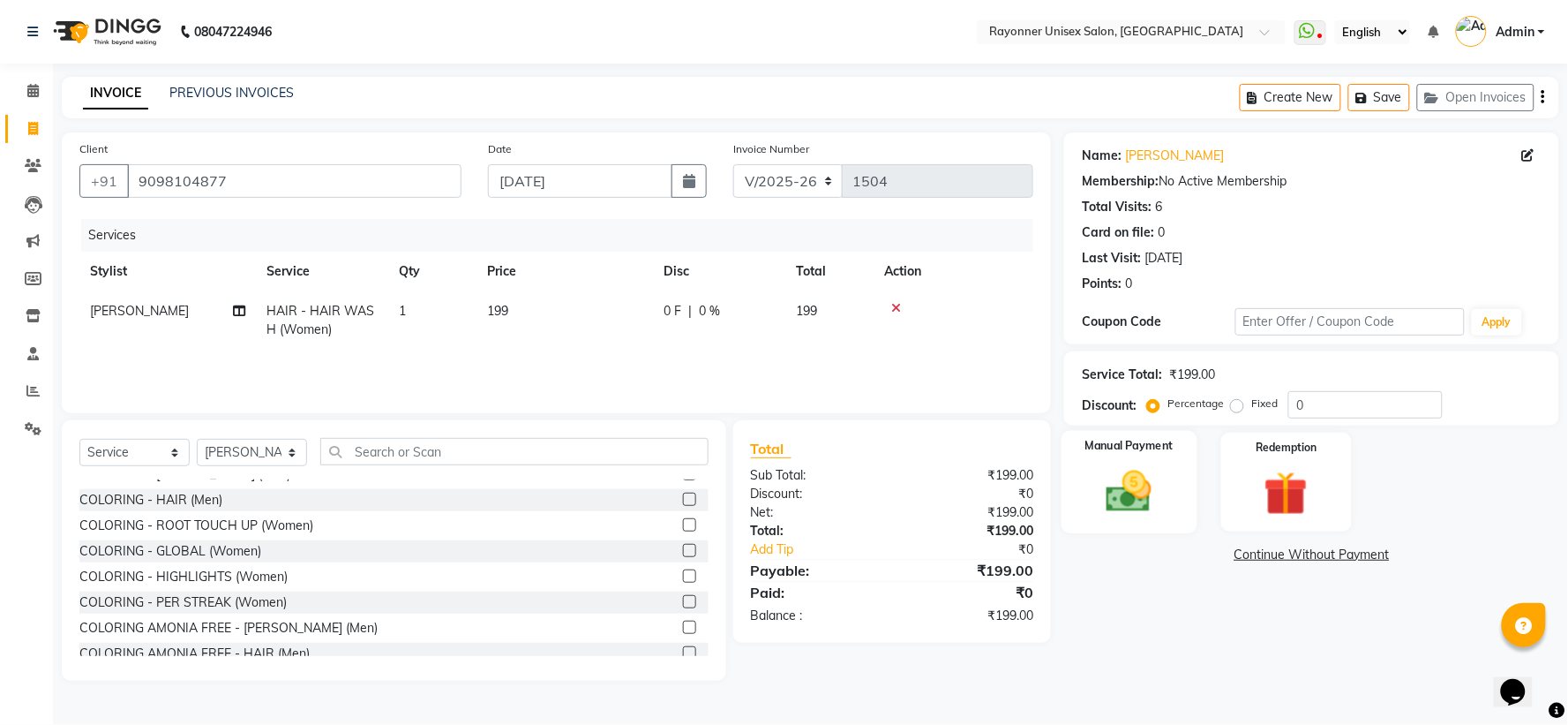
click at [843, 482] on div "Manual Payment" at bounding box center [1129, 482] width 136 height 102
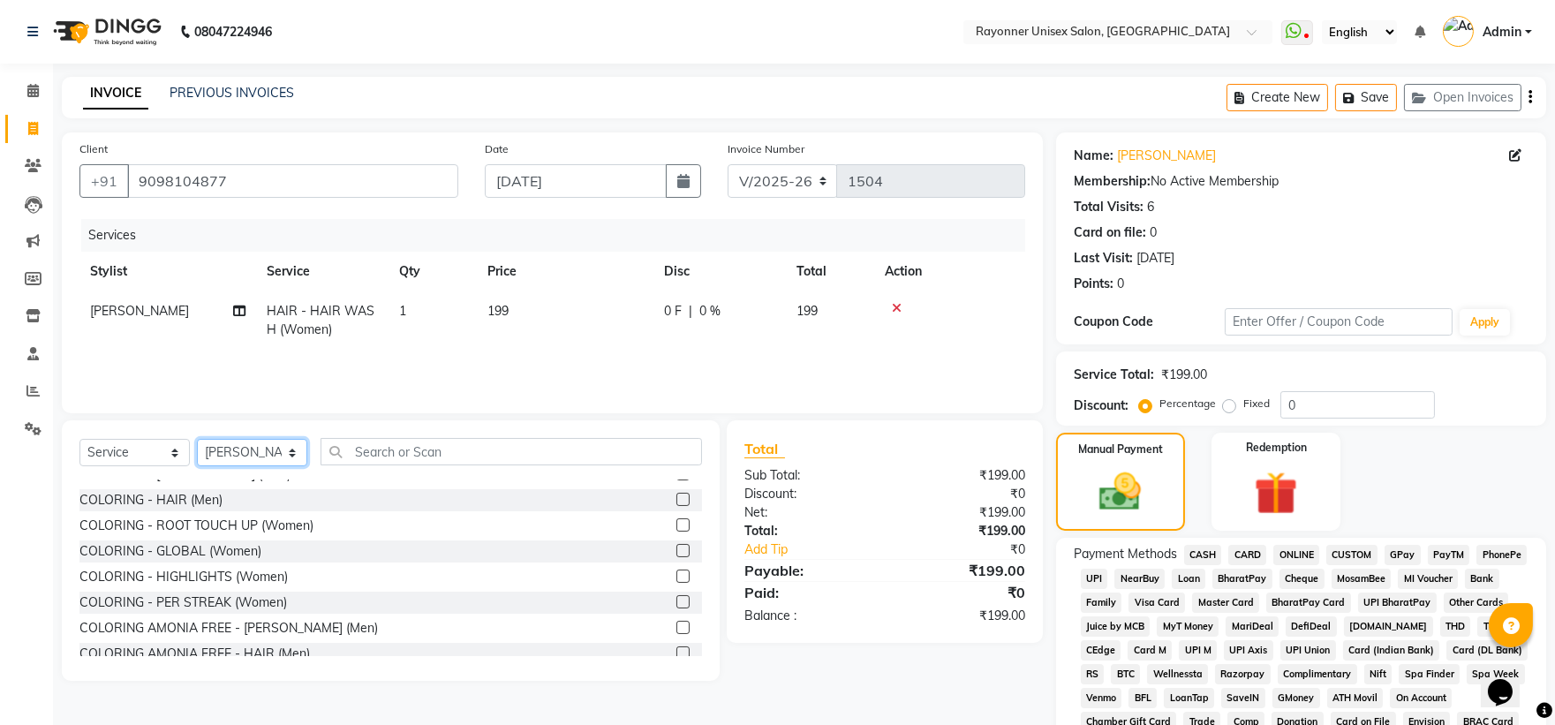
click at [284, 446] on select "Select Stylist Anjali Rajput Avanya Chouhan Dipika Di Harsh Varma Niraj Chauhan…" at bounding box center [252, 452] width 110 height 27
select select "72204"
click at [197, 440] on select "Select Stylist Anjali Rajput Avanya Chouhan Dipika Di Harsh Varma Niraj Chauhan…" at bounding box center [252, 452] width 110 height 27
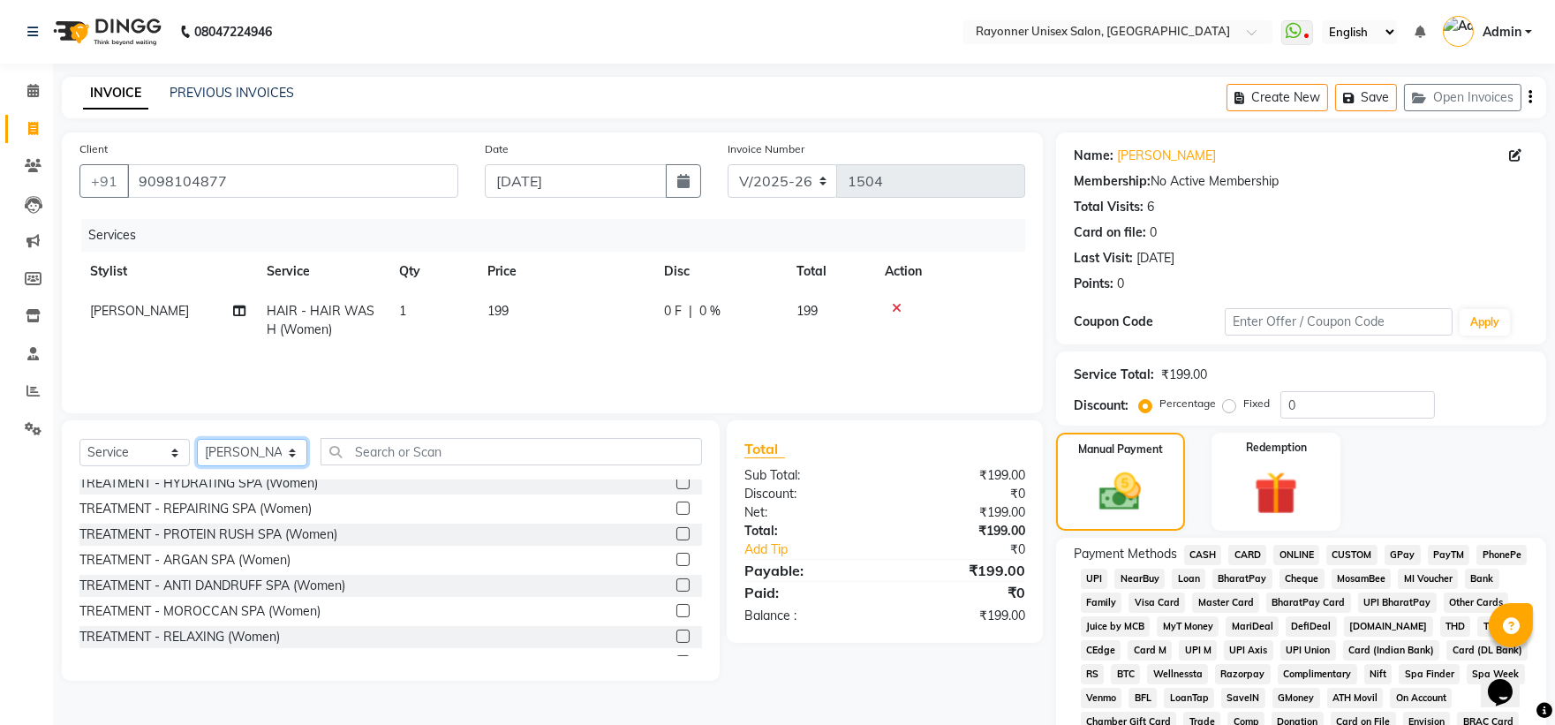
scroll to position [2256, 0]
click at [676, 482] on label at bounding box center [682, 614] width 13 height 13
click at [676, 482] on input "checkbox" at bounding box center [681, 615] width 11 height 11
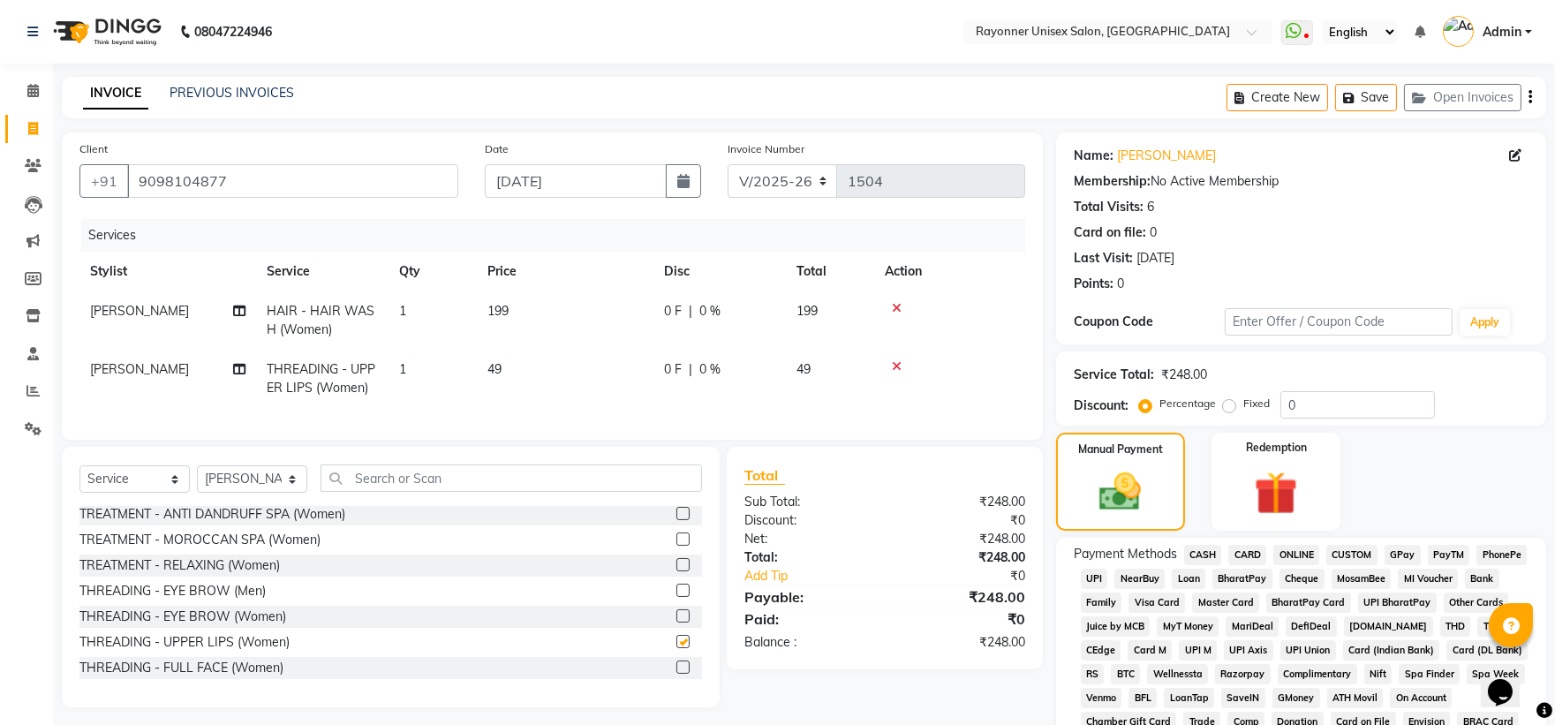
checkbox input "false"
click at [676, 482] on label at bounding box center [682, 615] width 13 height 13
click at [676, 482] on input "checkbox" at bounding box center [681, 616] width 11 height 11
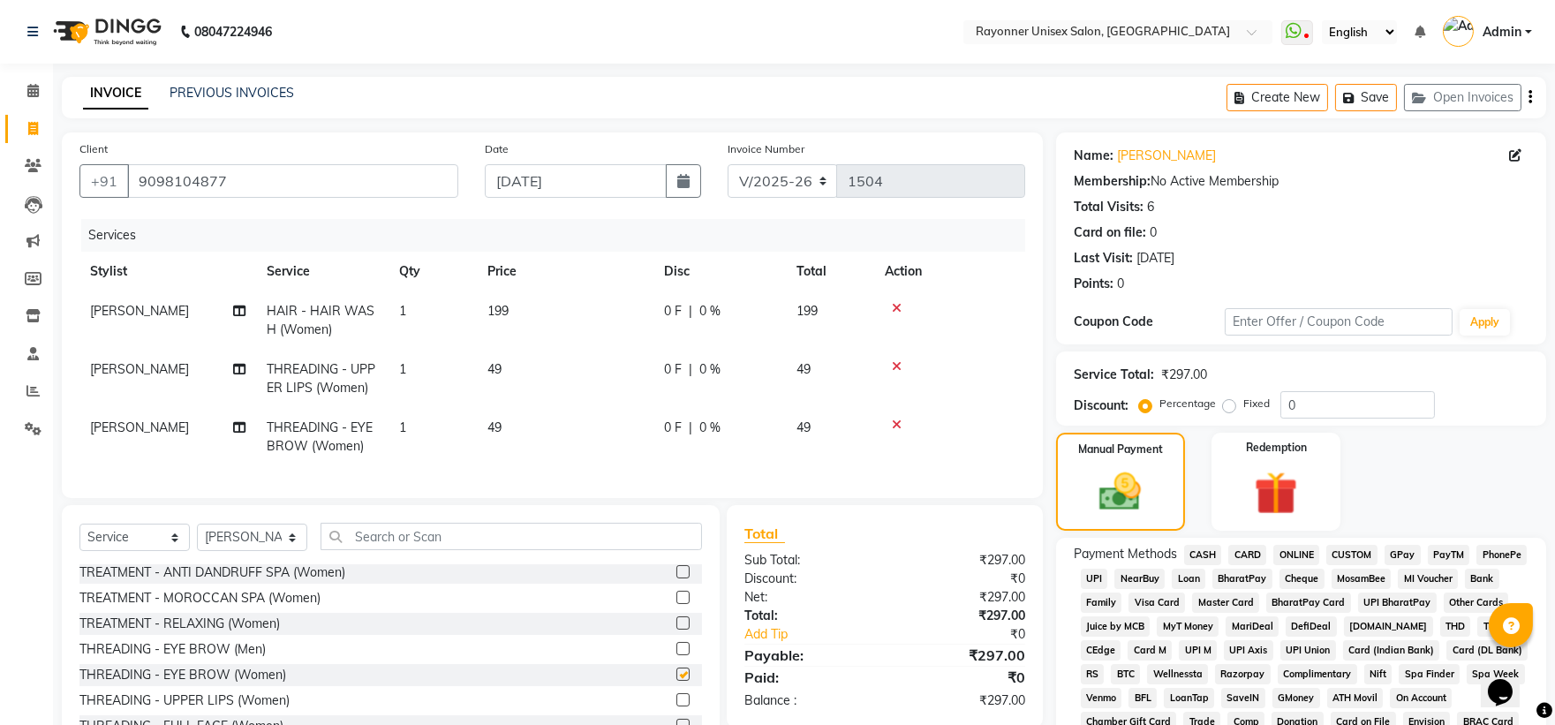
checkbox input "false"
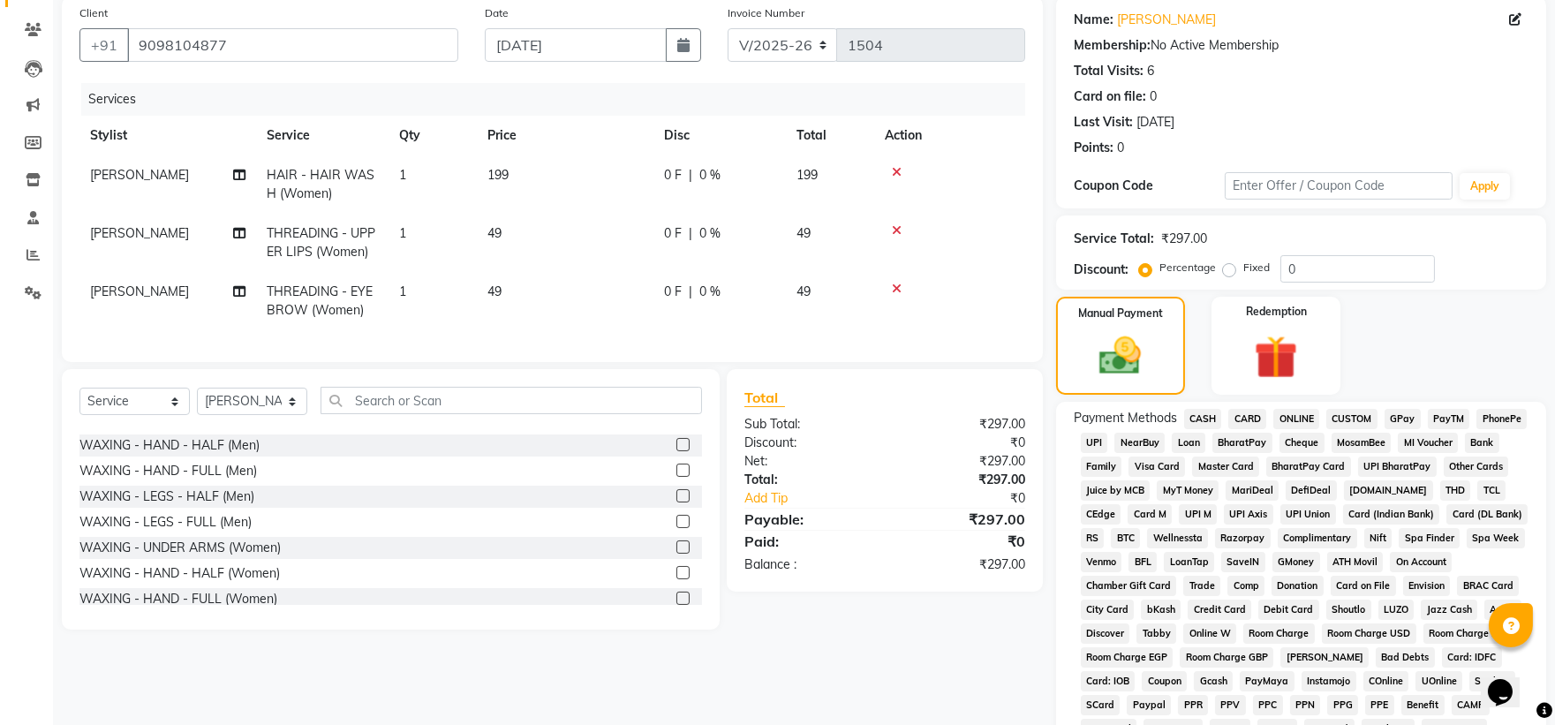
scroll to position [365, 0]
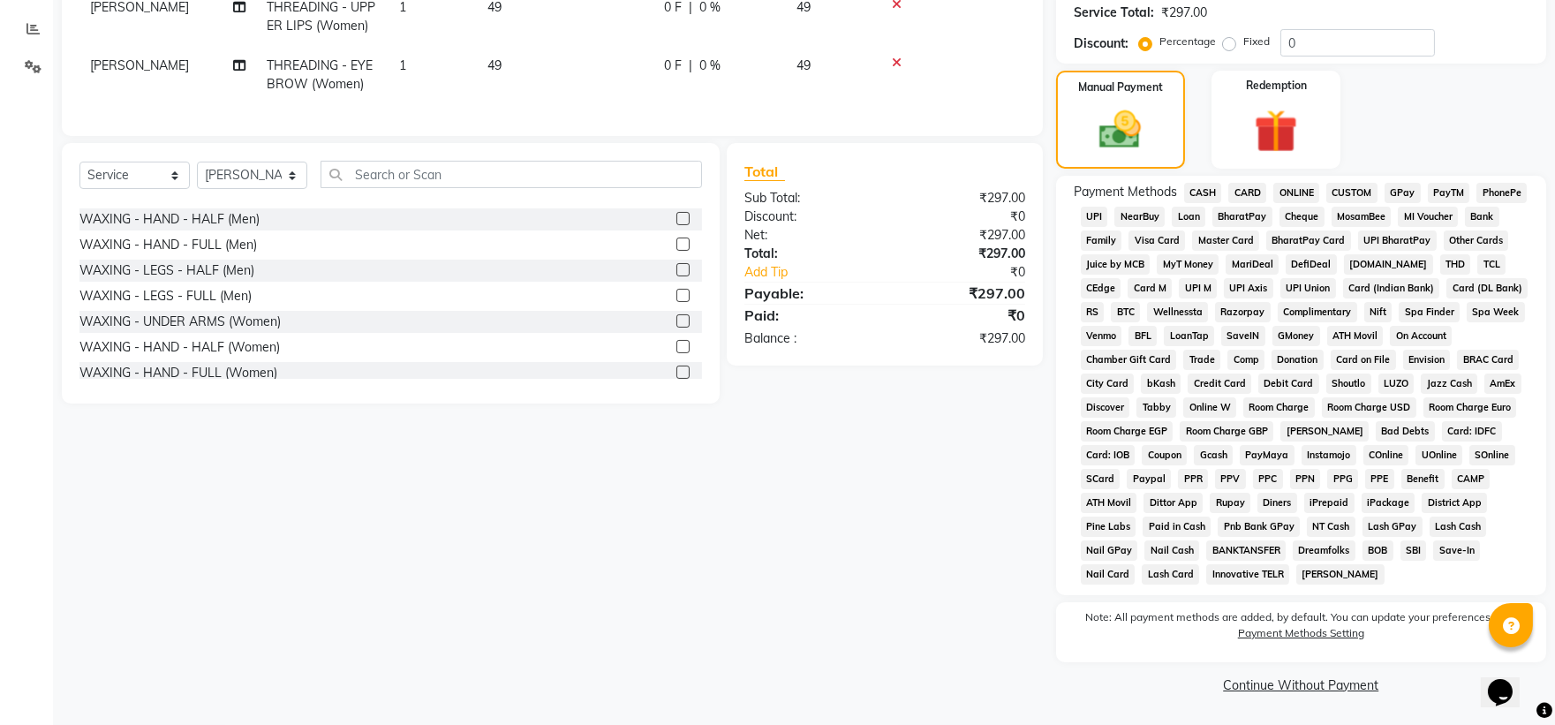
click at [676, 328] on label at bounding box center [682, 320] width 13 height 13
click at [676, 328] on input "checkbox" at bounding box center [681, 321] width 11 height 11
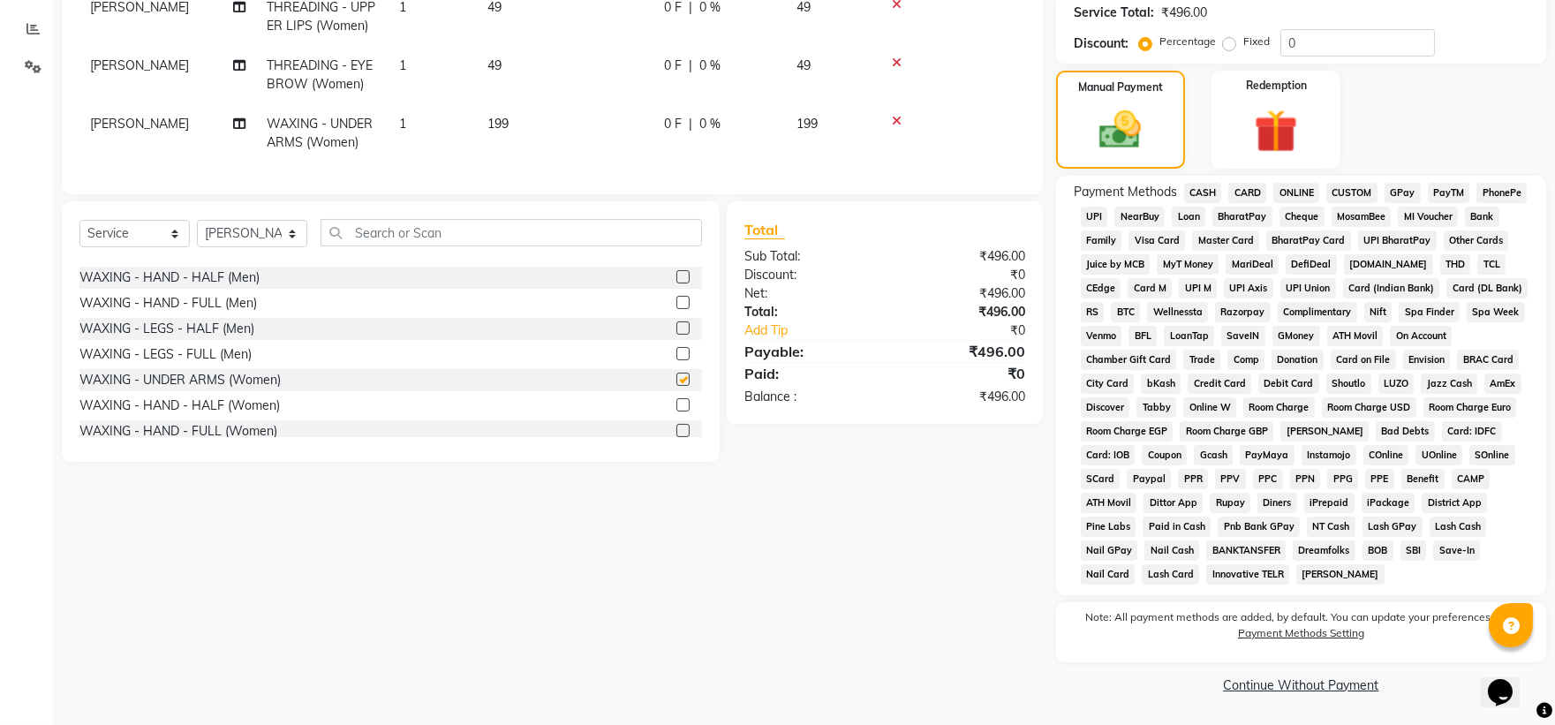
checkbox input "false"
click at [676, 437] on label at bounding box center [682, 430] width 13 height 13
click at [676, 437] on input "checkbox" at bounding box center [681, 431] width 11 height 11
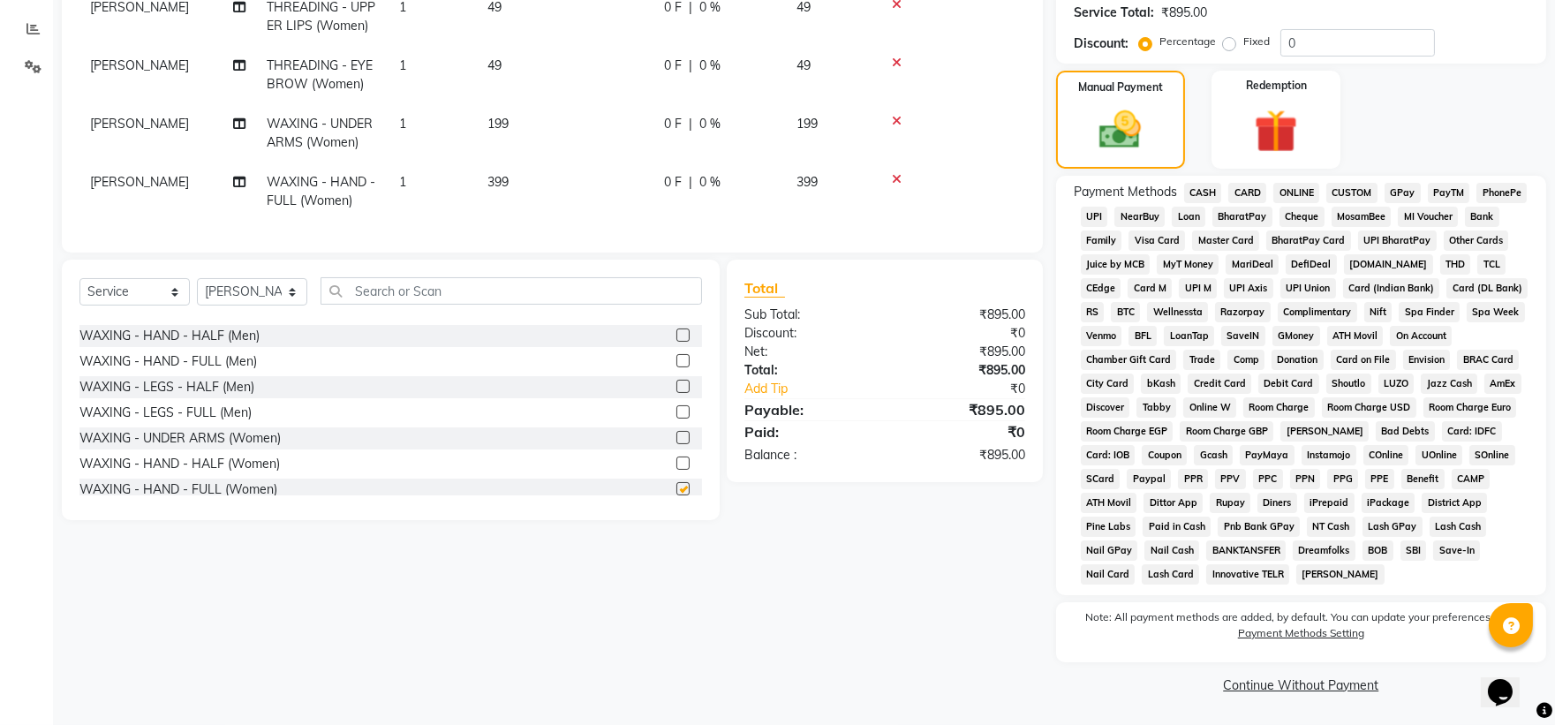
checkbox input "false"
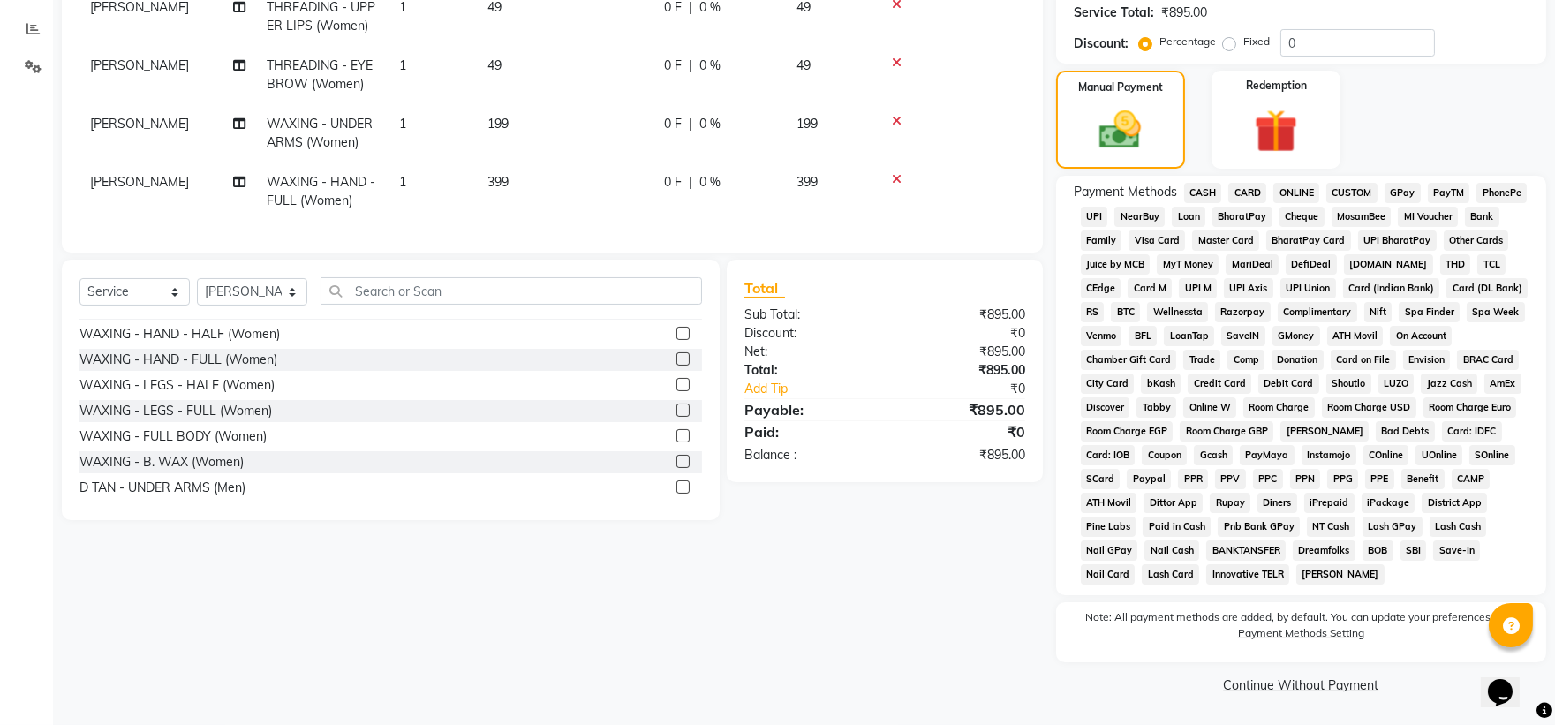
scroll to position [2550, 0]
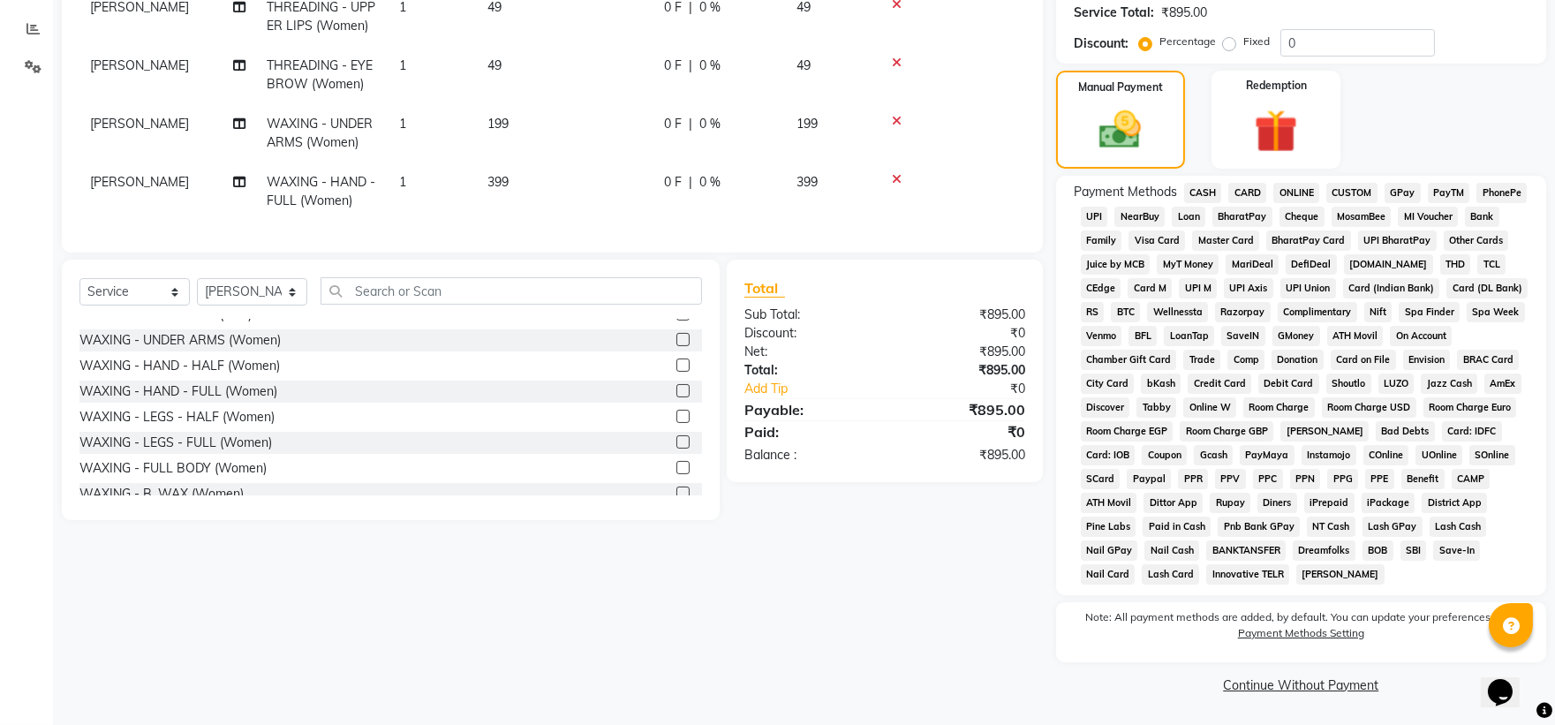
click at [676, 449] on label at bounding box center [682, 441] width 13 height 13
click at [676, 449] on input "checkbox" at bounding box center [681, 442] width 11 height 11
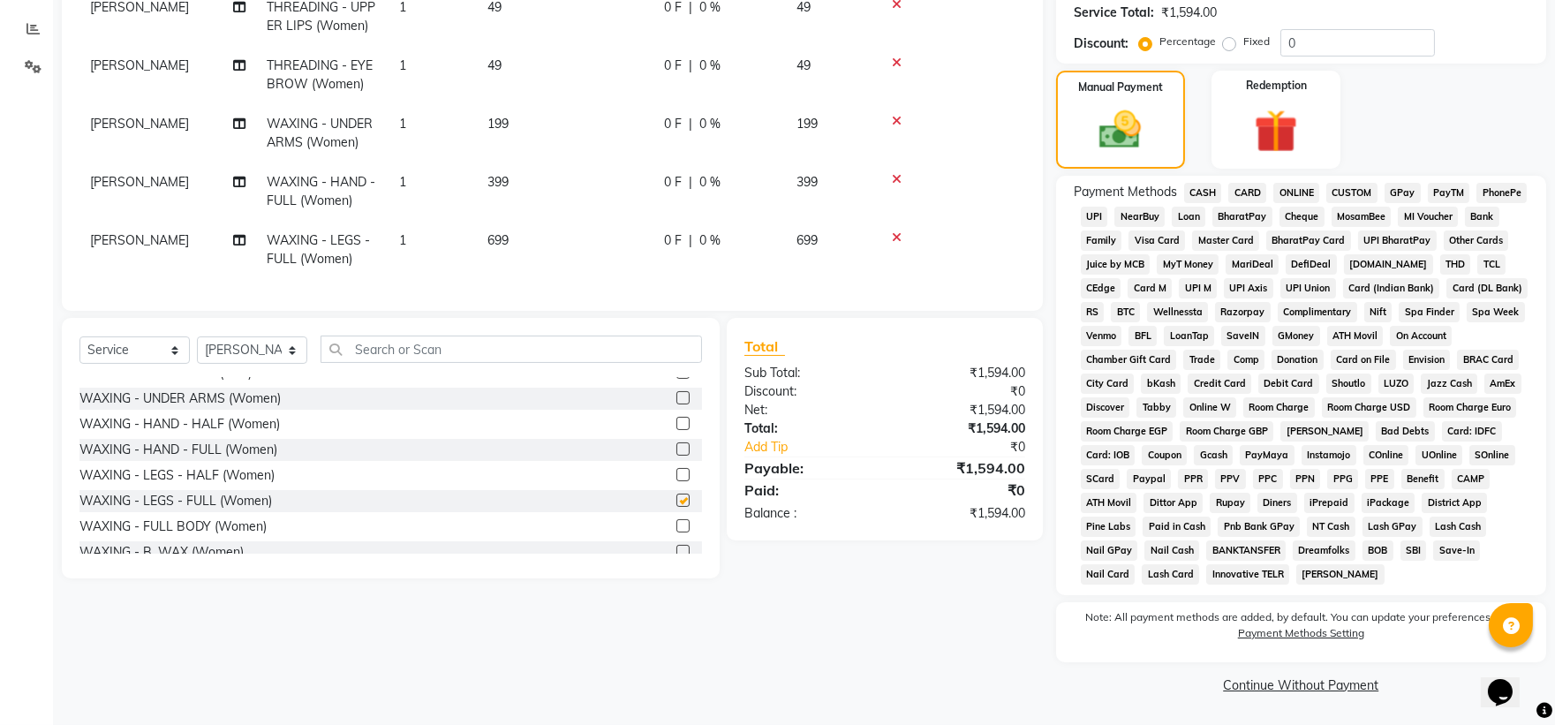
checkbox input "false"
click at [844, 109] on div "Manual Payment" at bounding box center [1121, 120] width 134 height 102
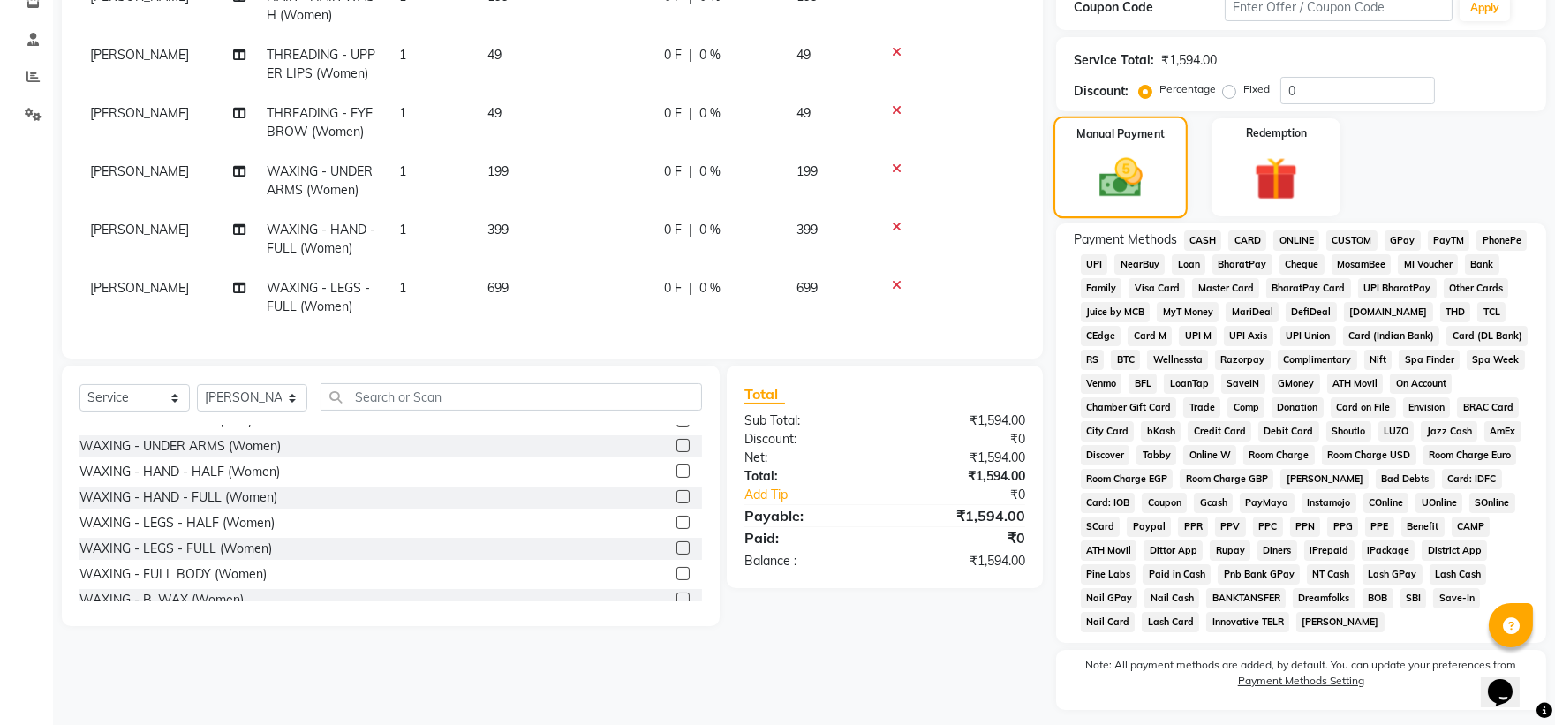
scroll to position [267, 0]
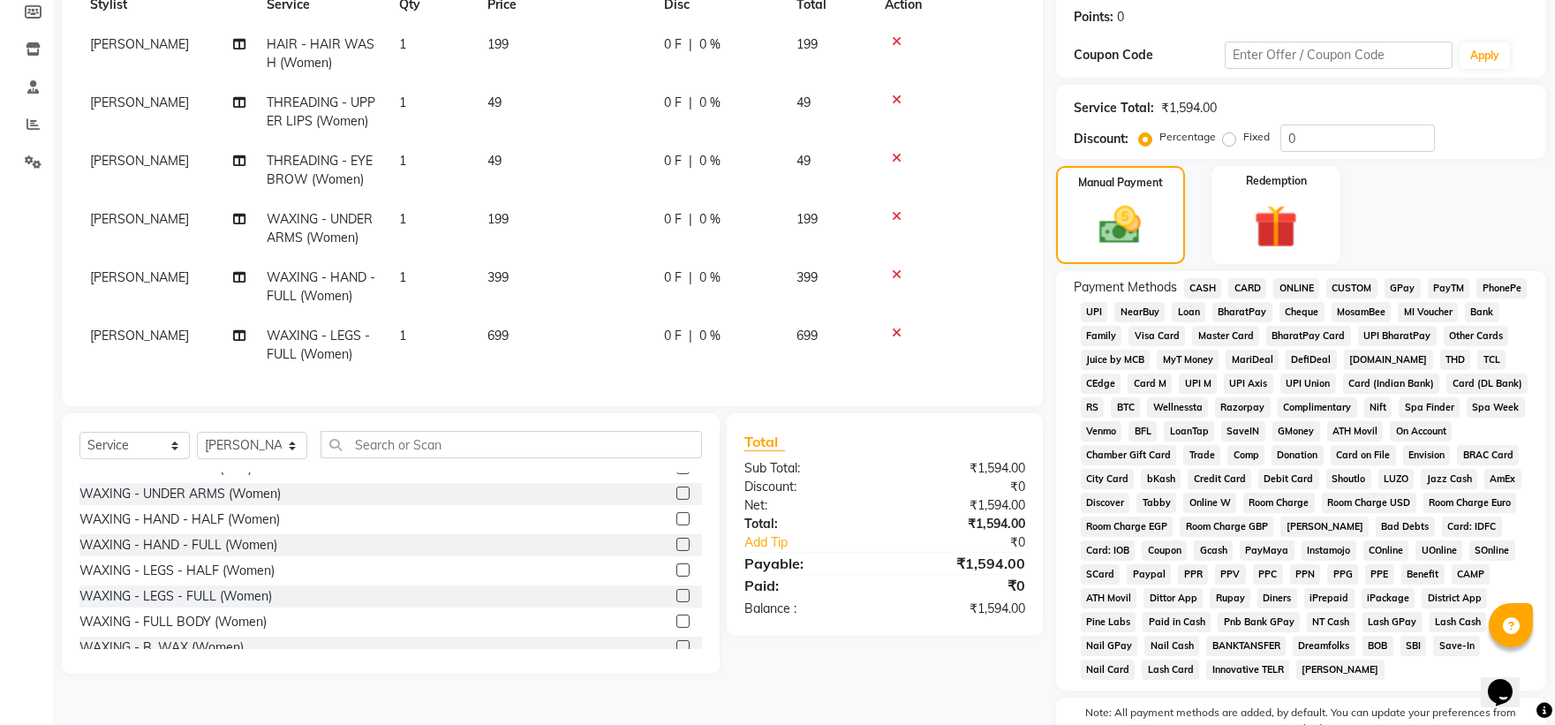
click at [844, 285] on span "ONLINE" at bounding box center [1296, 288] width 46 height 20
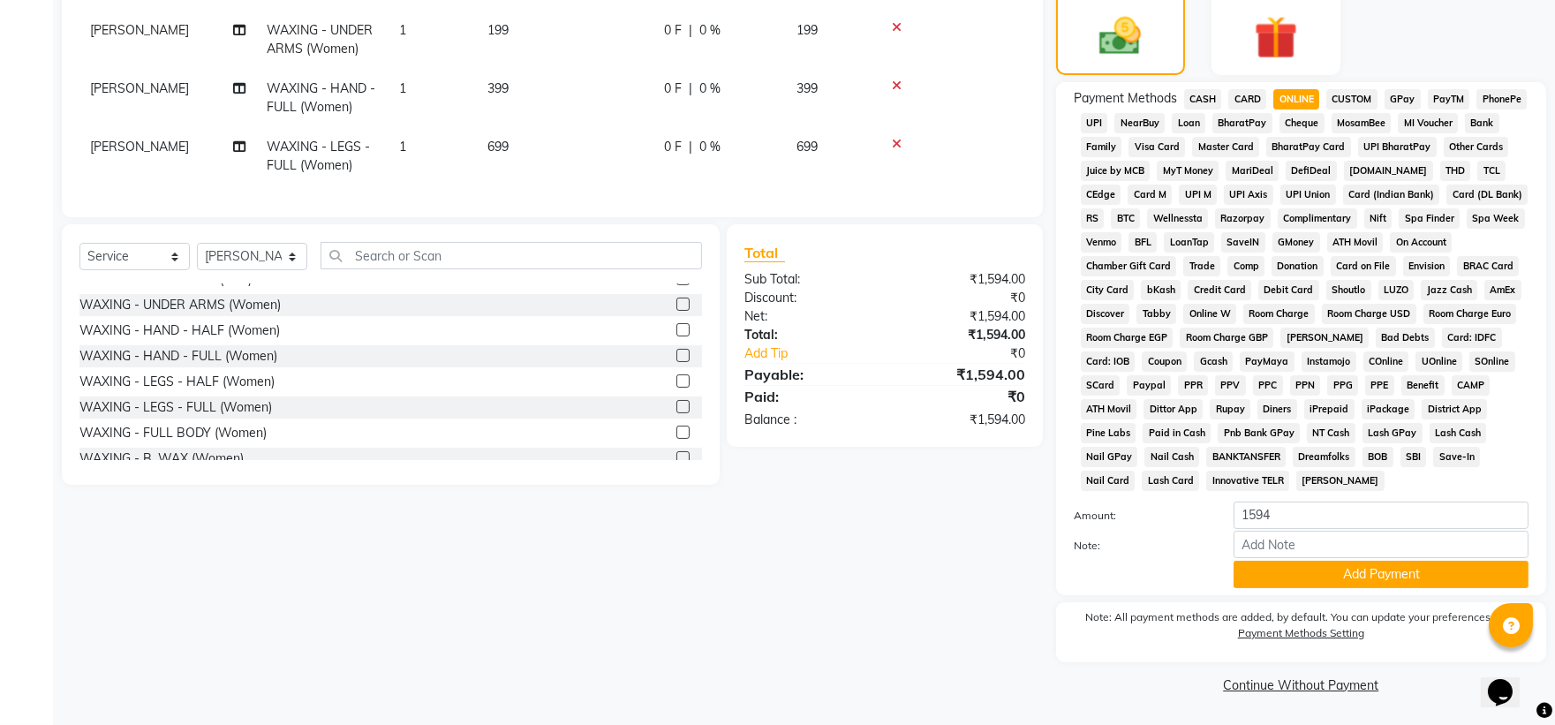
scroll to position [459, 0]
click at [844, 482] on button "Add Payment" at bounding box center [1381, 574] width 295 height 27
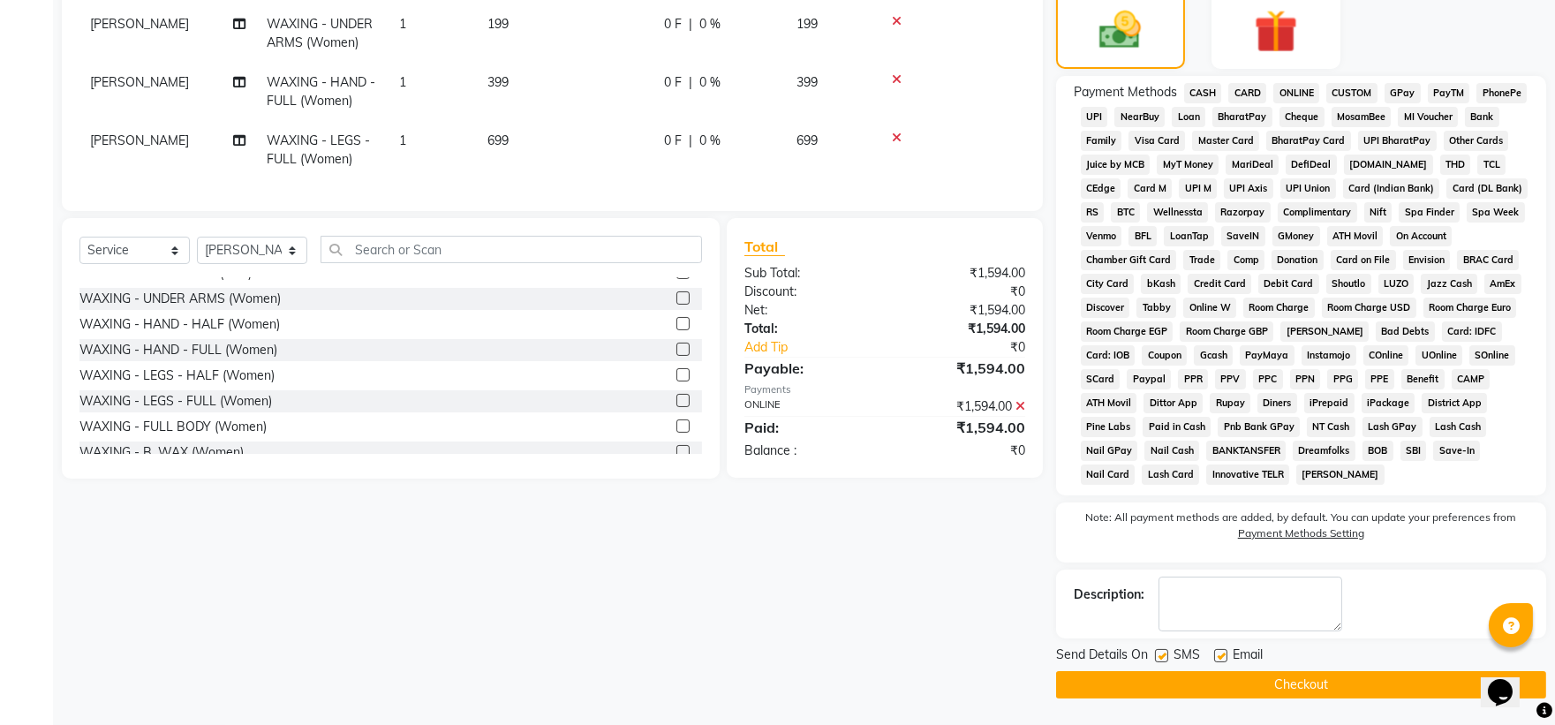
scroll to position [465, 0]
click at [844, 482] on button "Checkout" at bounding box center [1301, 684] width 490 height 27
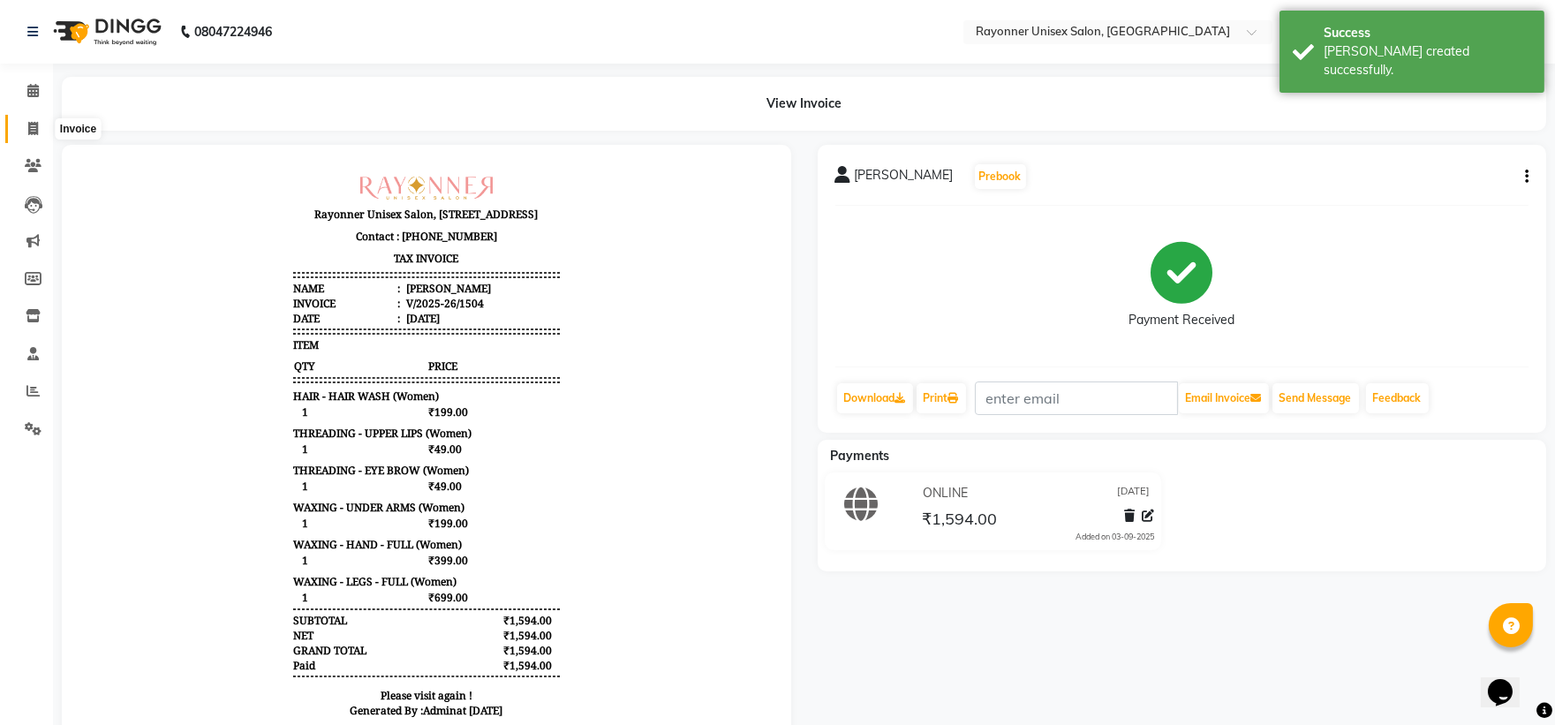
click at [24, 133] on span at bounding box center [33, 129] width 31 height 20
select select "service"
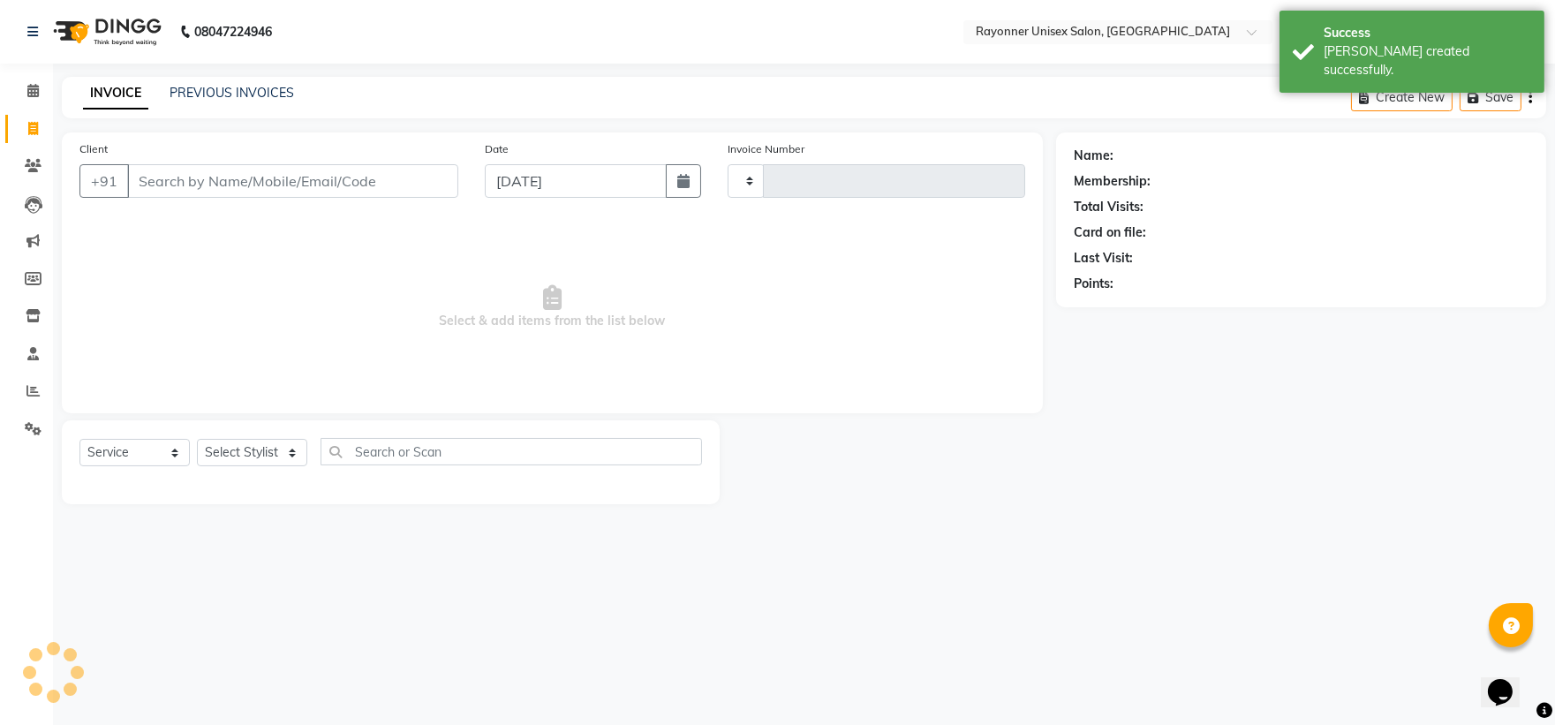
type input "1505"
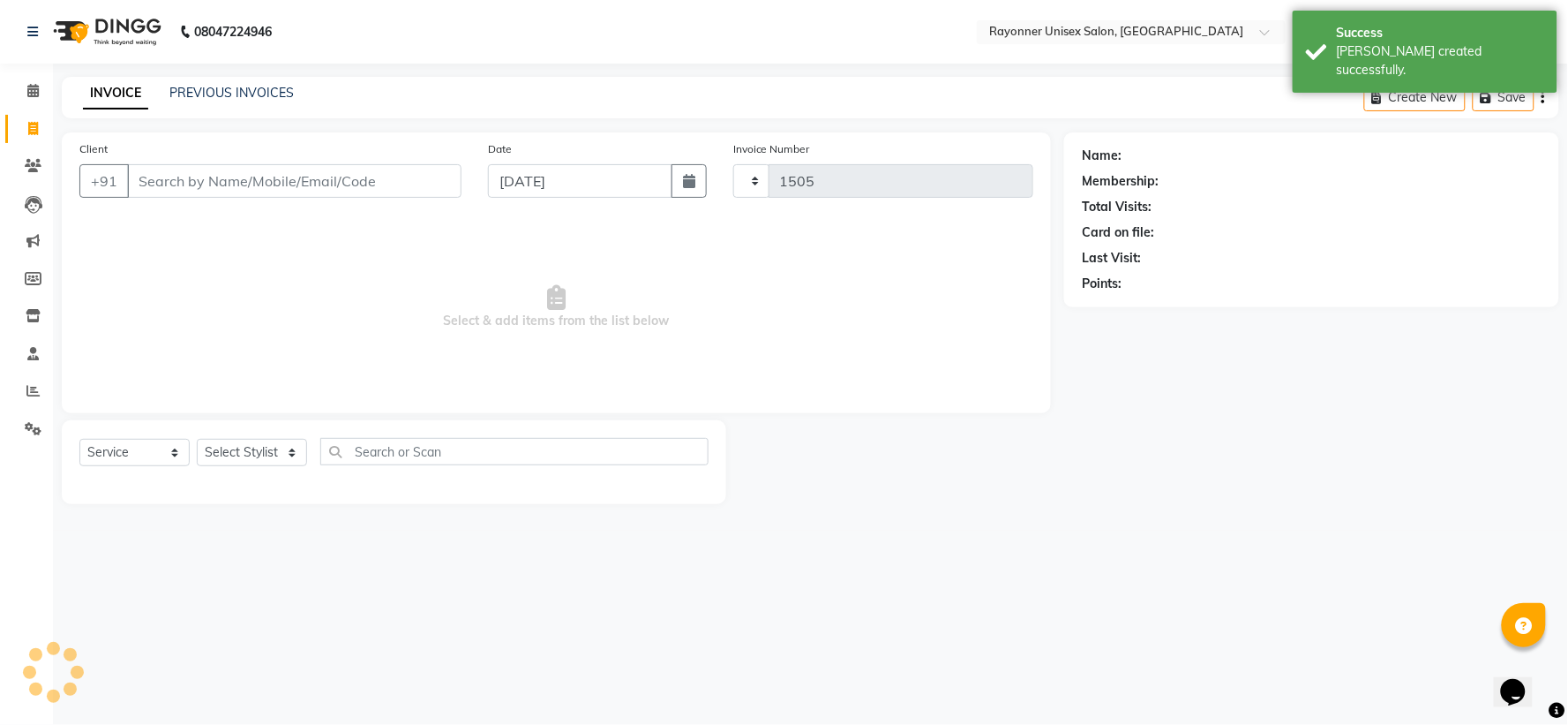
select select "5201"
select select "P"
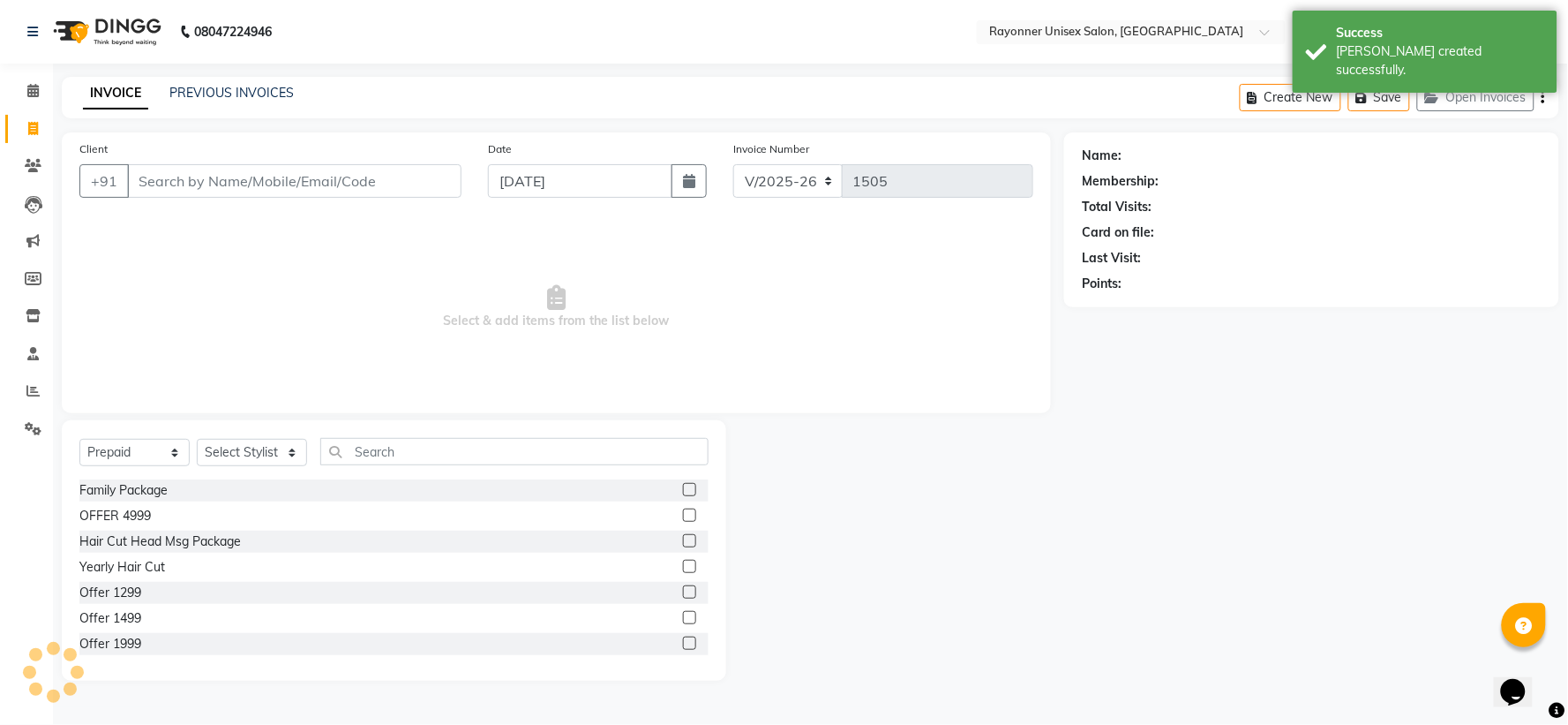
click at [154, 180] on input "Client" at bounding box center [294, 181] width 335 height 34
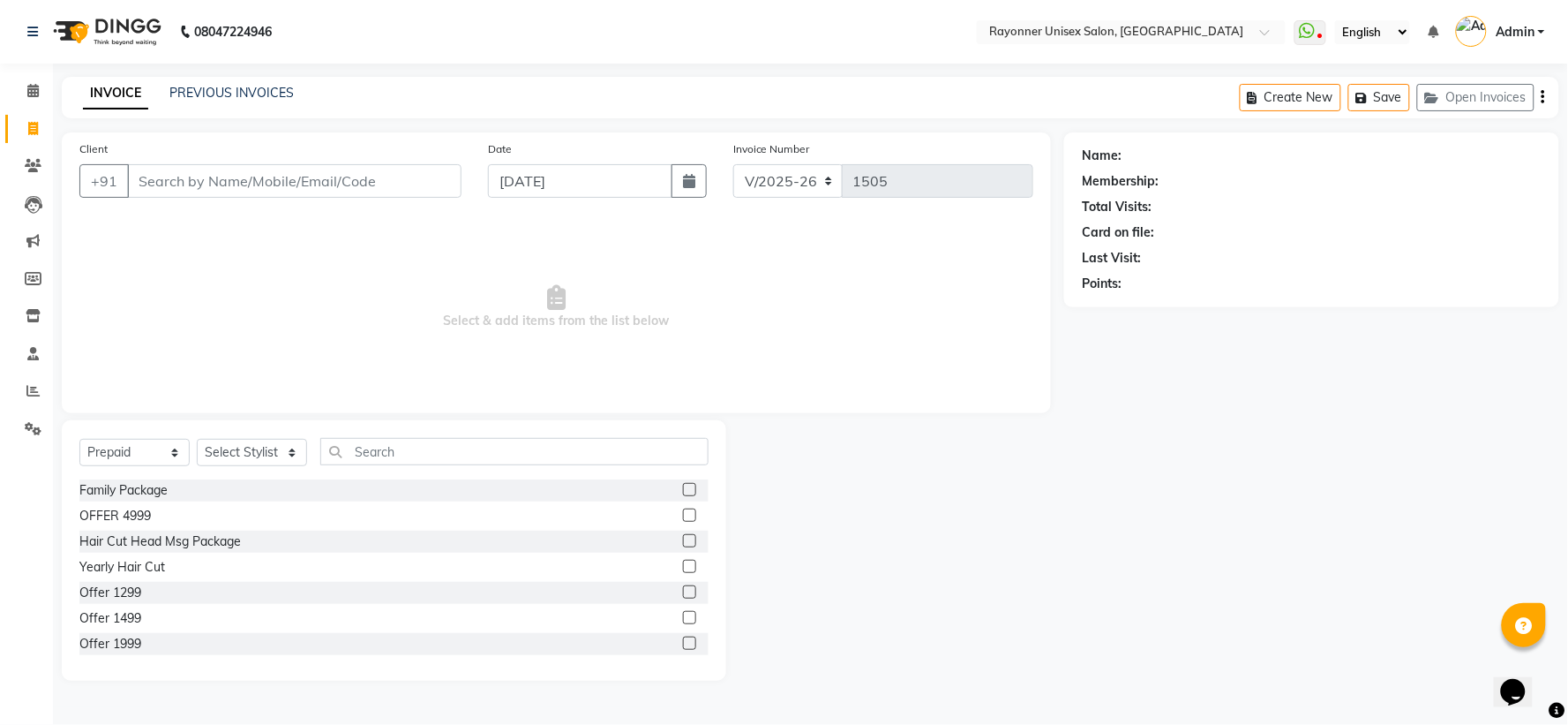
click at [194, 178] on input "Client" at bounding box center [294, 181] width 335 height 34
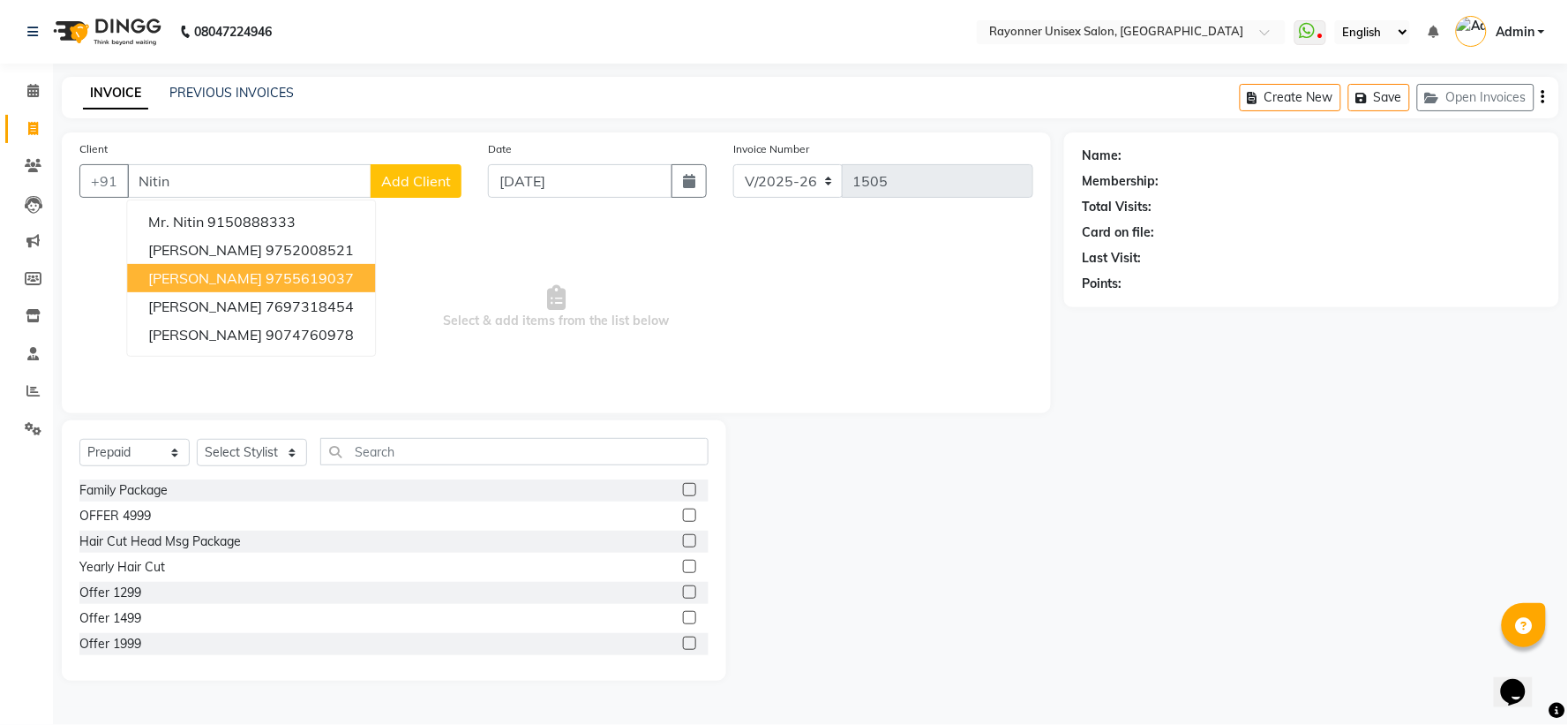
click at [174, 269] on span "Nitin Sharma" at bounding box center [205, 278] width 114 height 18
type input "9755619037"
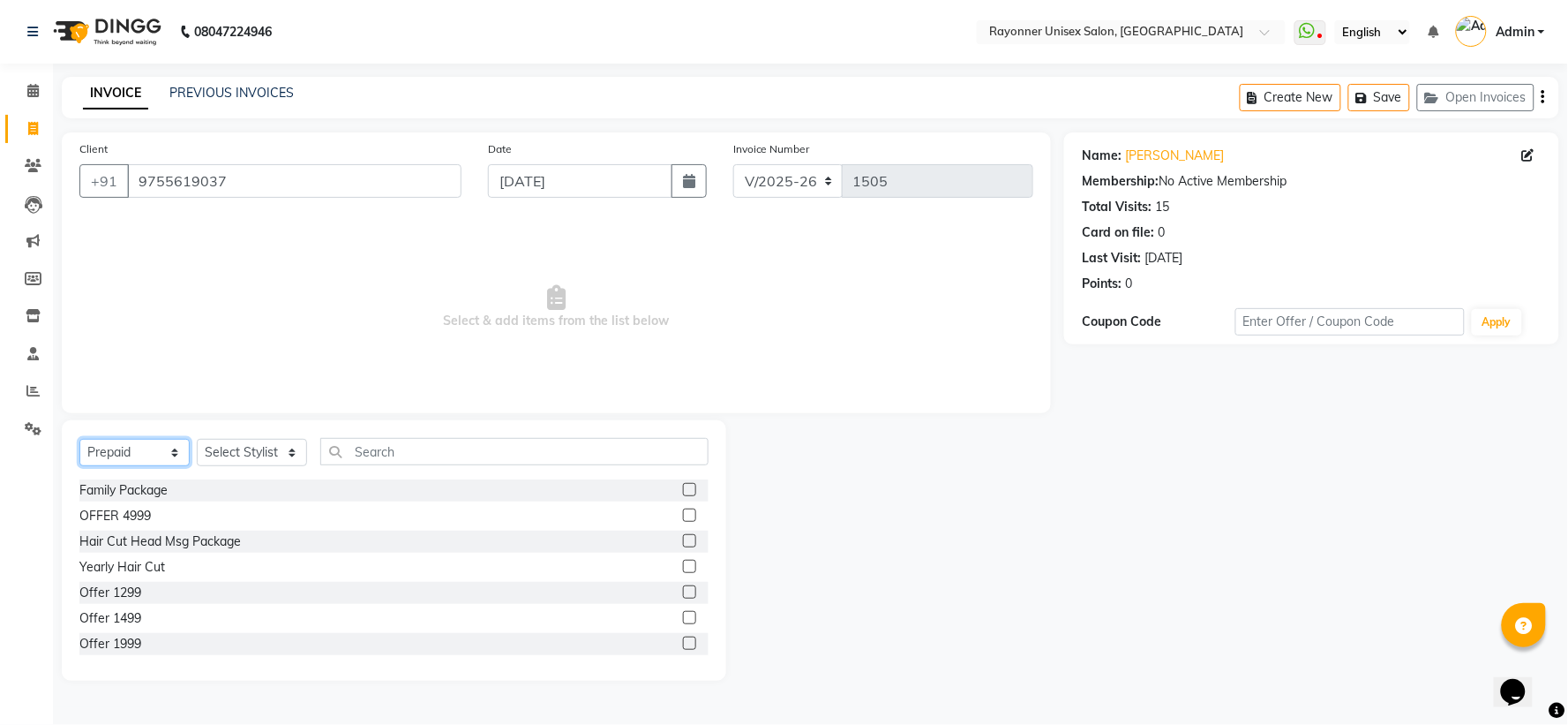
click at [171, 446] on select "Select Service Product Membership Package Voucher Prepaid Gift Card" at bounding box center [134, 452] width 110 height 27
select select "service"
click at [79, 440] on select "Select Service Product Membership Package Voucher Prepaid Gift Card" at bounding box center [134, 452] width 110 height 27
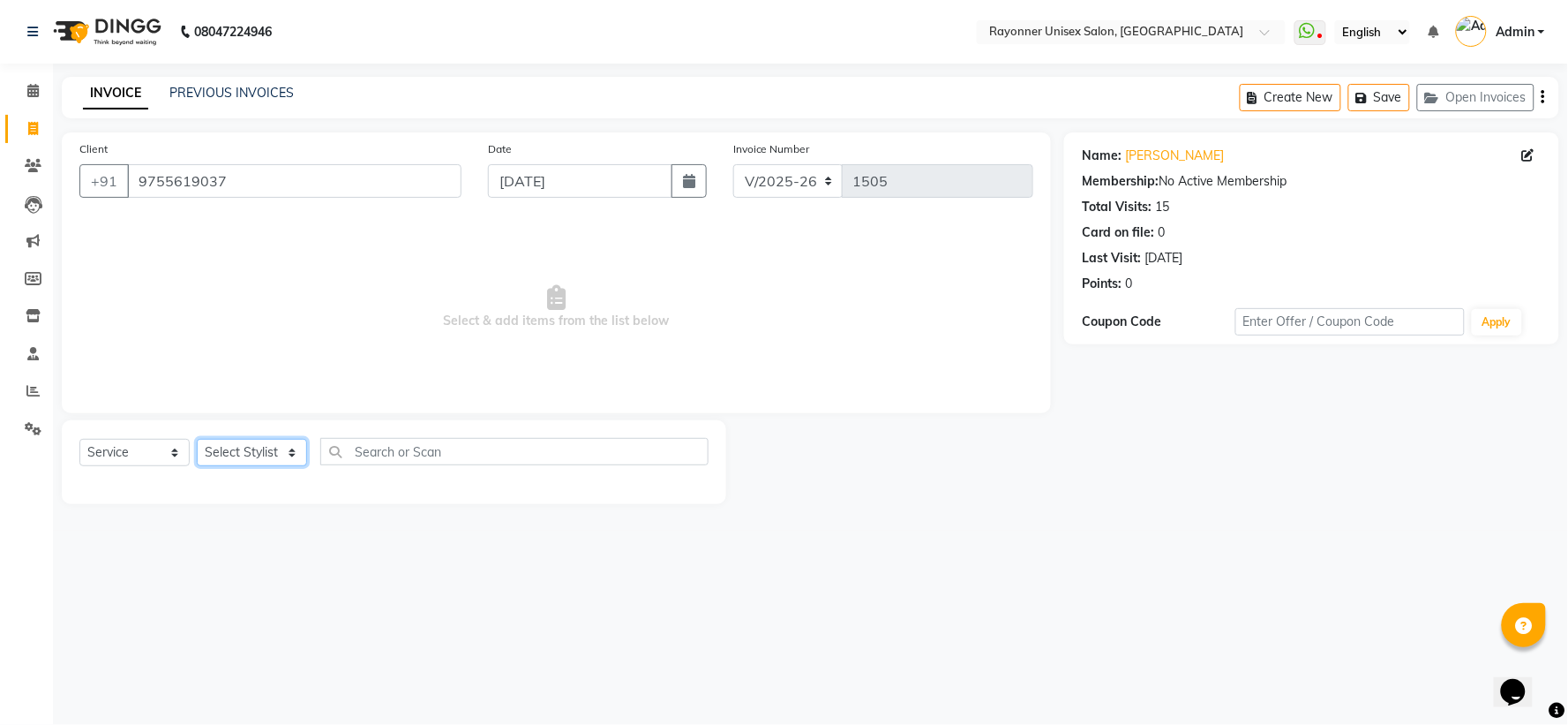
click at [293, 449] on select "Select Stylist Anjali Rajput Avanya Chouhan Dipika Di Harsh Varma Niraj Chauhan…" at bounding box center [252, 452] width 110 height 27
click at [173, 482] on div "08047224946 Select Location × Rayonner Unisex Salon, Gold Plaza WhatsApp Status…" at bounding box center [784, 362] width 1568 height 725
click at [267, 450] on select "Select Stylist Anjali Rajput Avanya Chouhan Dipika Di Harsh Varma Niraj Chauhan…" at bounding box center [252, 452] width 110 height 27
select select "49274"
click at [197, 440] on select "Select Stylist Anjali Rajput Avanya Chouhan Dipika Di Harsh Varma Niraj Chauhan…" at bounding box center [252, 452] width 110 height 27
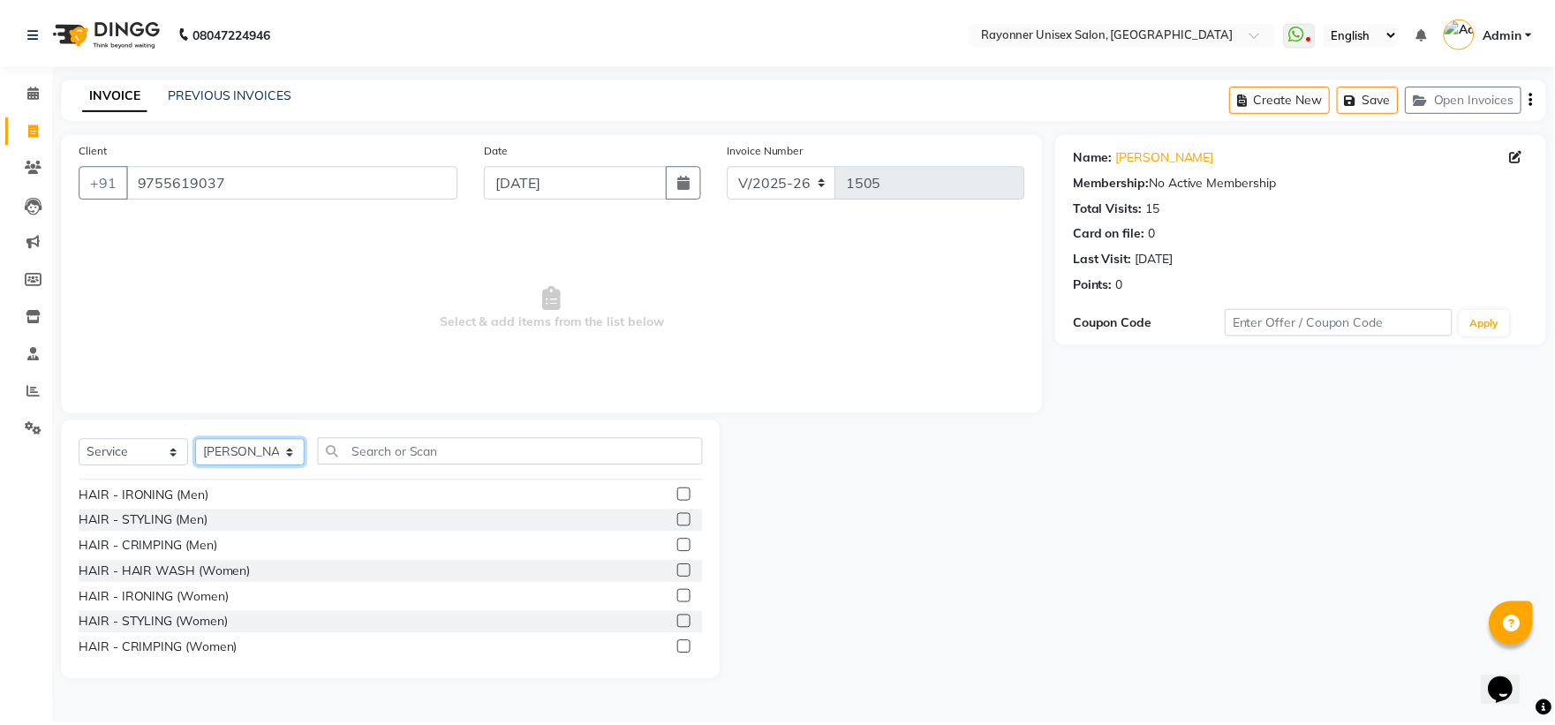
scroll to position [1079, 0]
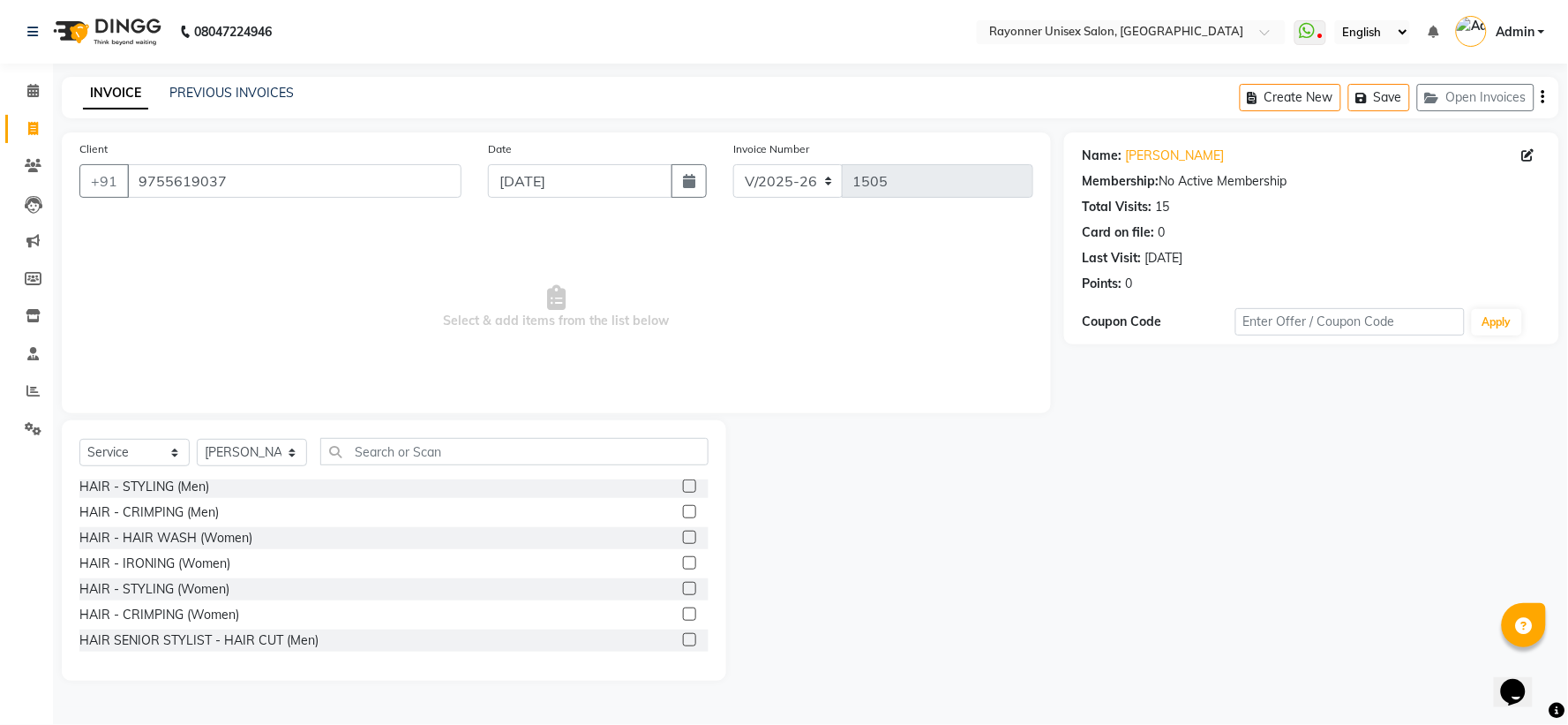
click at [684, 482] on label at bounding box center [690, 639] width 13 height 13
click at [684, 482] on input "checkbox" at bounding box center [689, 640] width 11 height 11
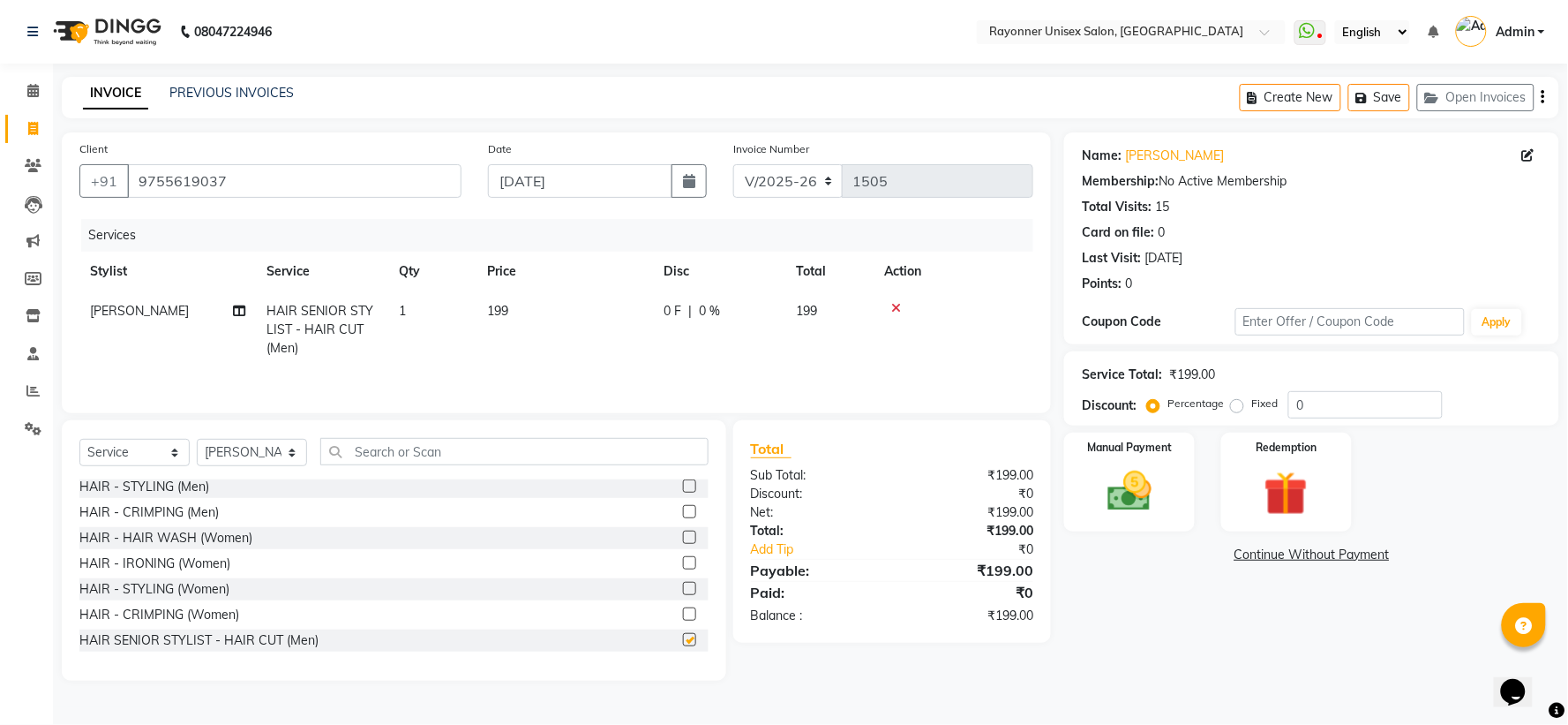
checkbox input "false"
click at [843, 470] on img at bounding box center [1129, 491] width 74 height 53
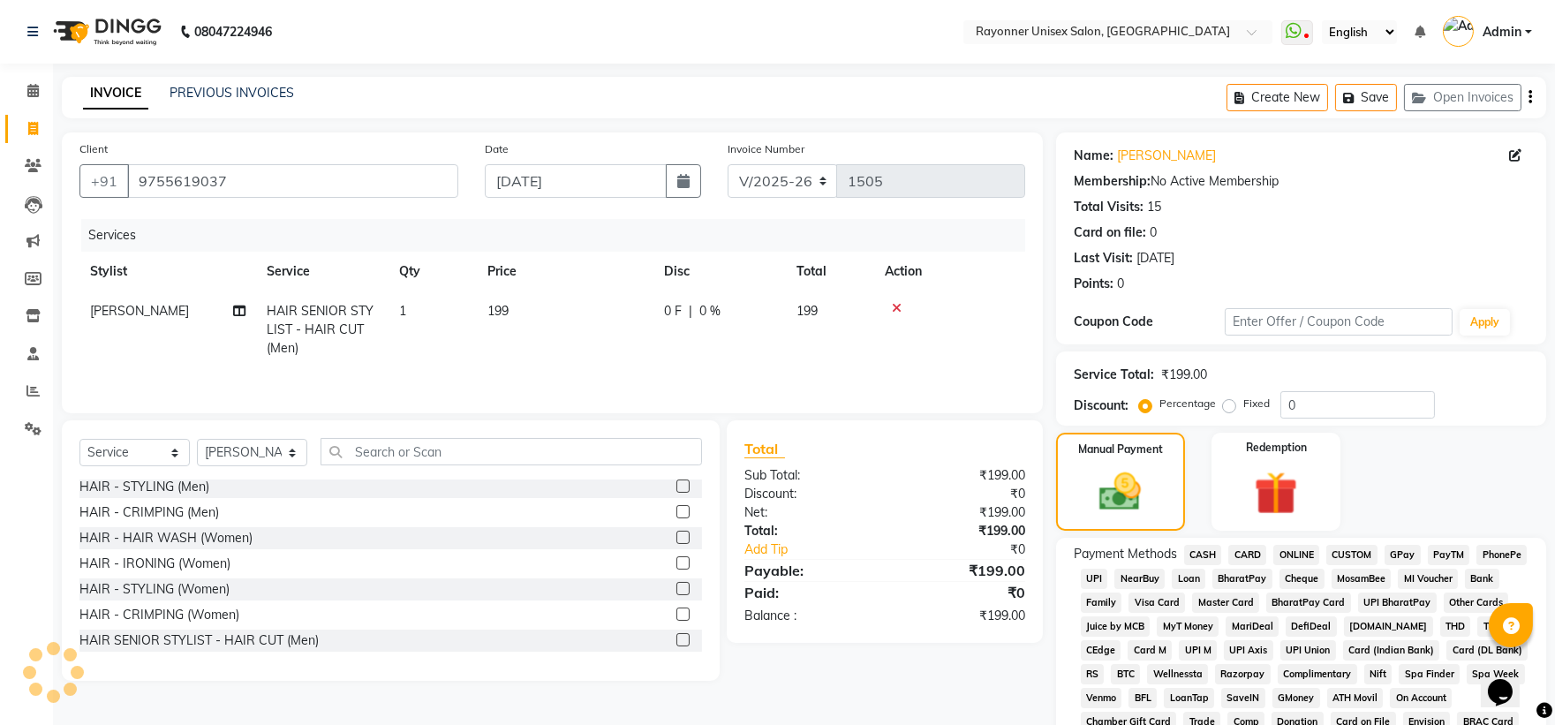
click at [844, 482] on span "CASH" at bounding box center [1203, 555] width 38 height 20
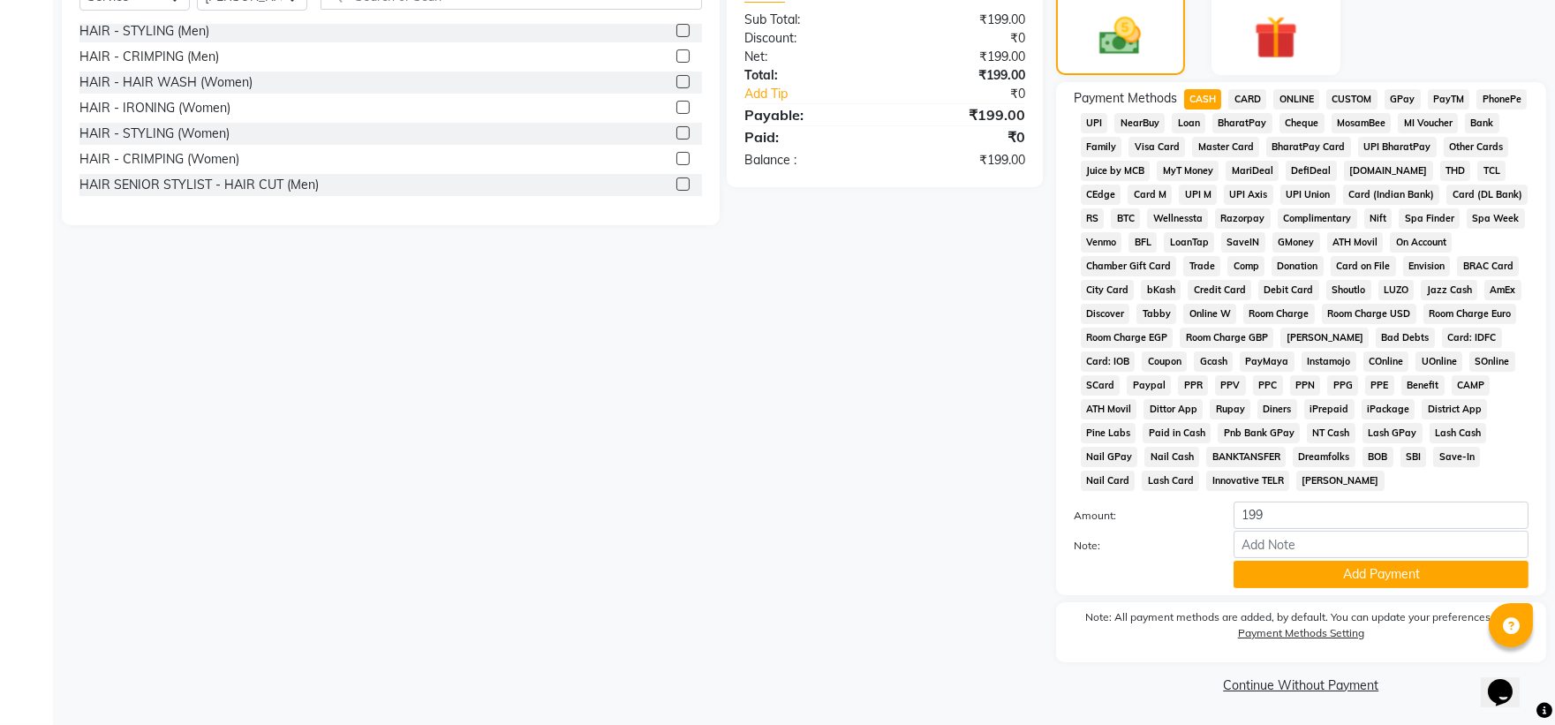
scroll to position [459, 0]
click at [844, 482] on button "Add Payment" at bounding box center [1381, 574] width 295 height 27
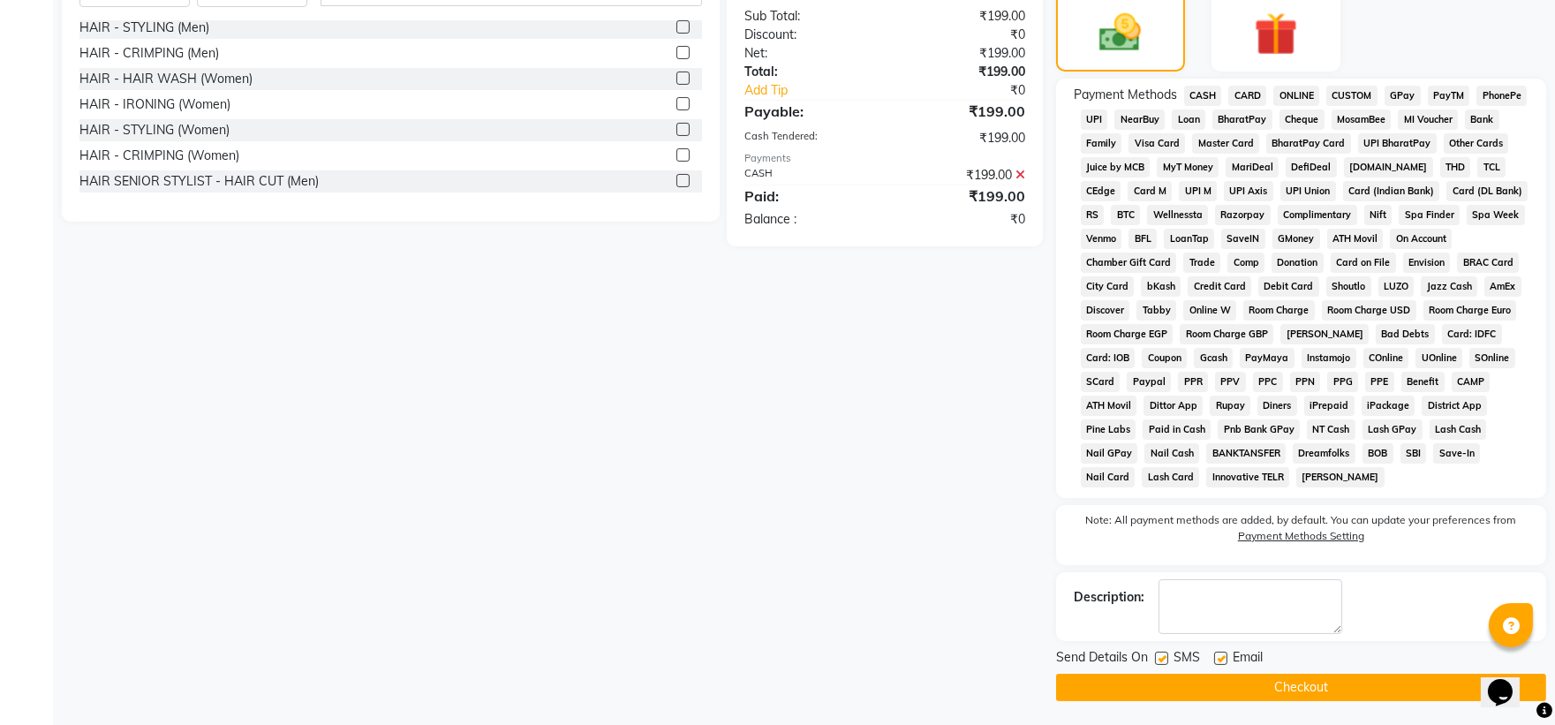
scroll to position [465, 0]
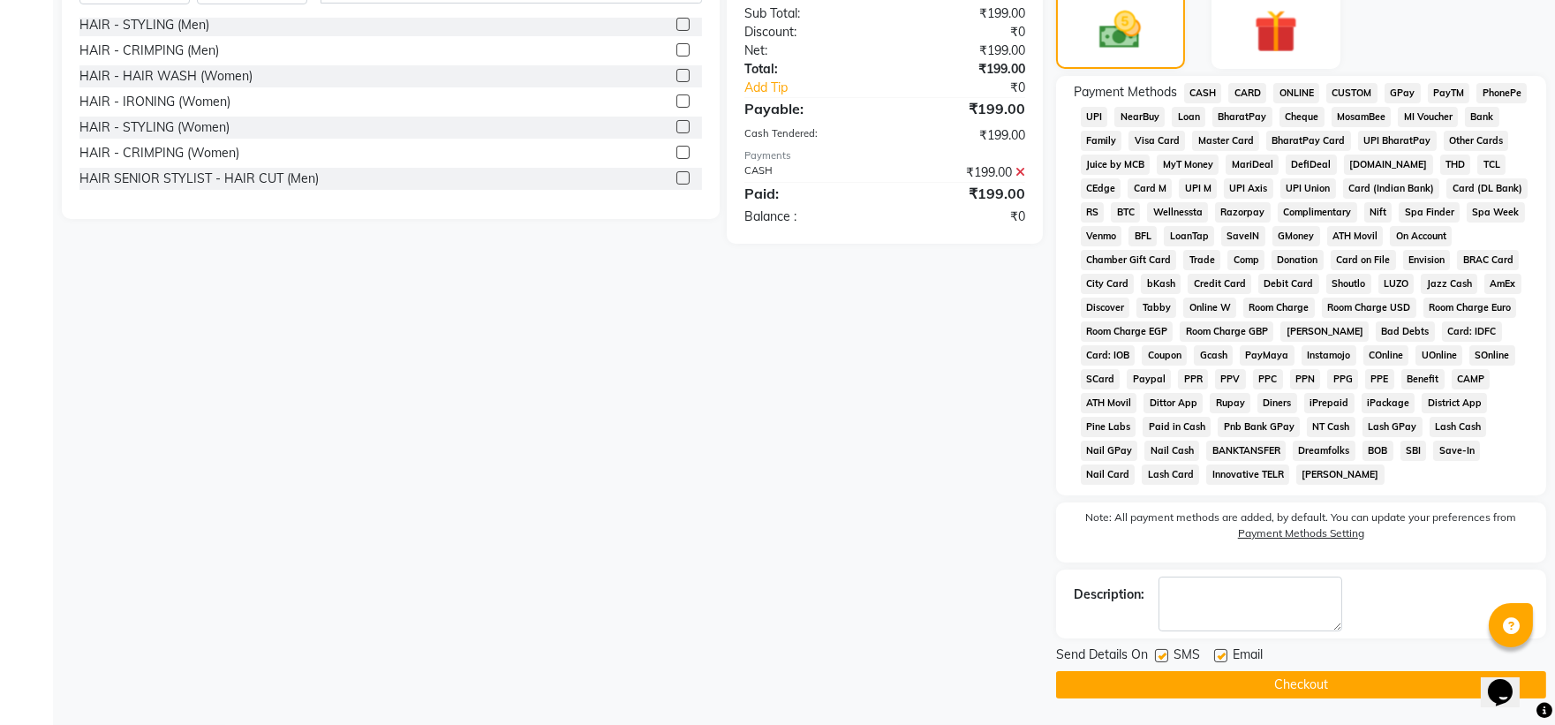
click at [844, 482] on button "Checkout" at bounding box center [1301, 684] width 490 height 27
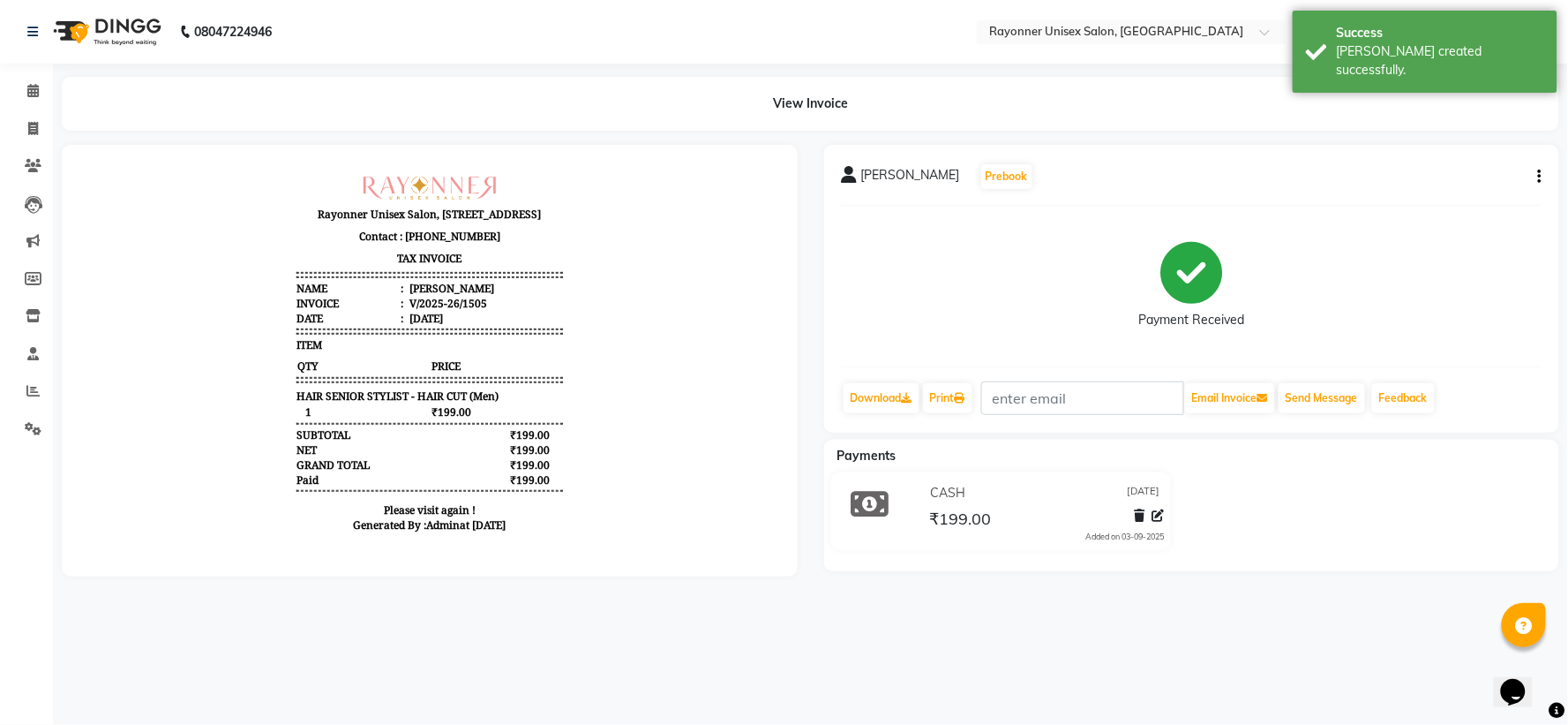
click at [843, 482] on div "08047224946 Select Location × Rayonner Unisex Salon, Gold Plaza WhatsApp Status…" at bounding box center [784, 362] width 1568 height 725
click at [42, 125] on span at bounding box center [33, 129] width 31 height 20
select select "5201"
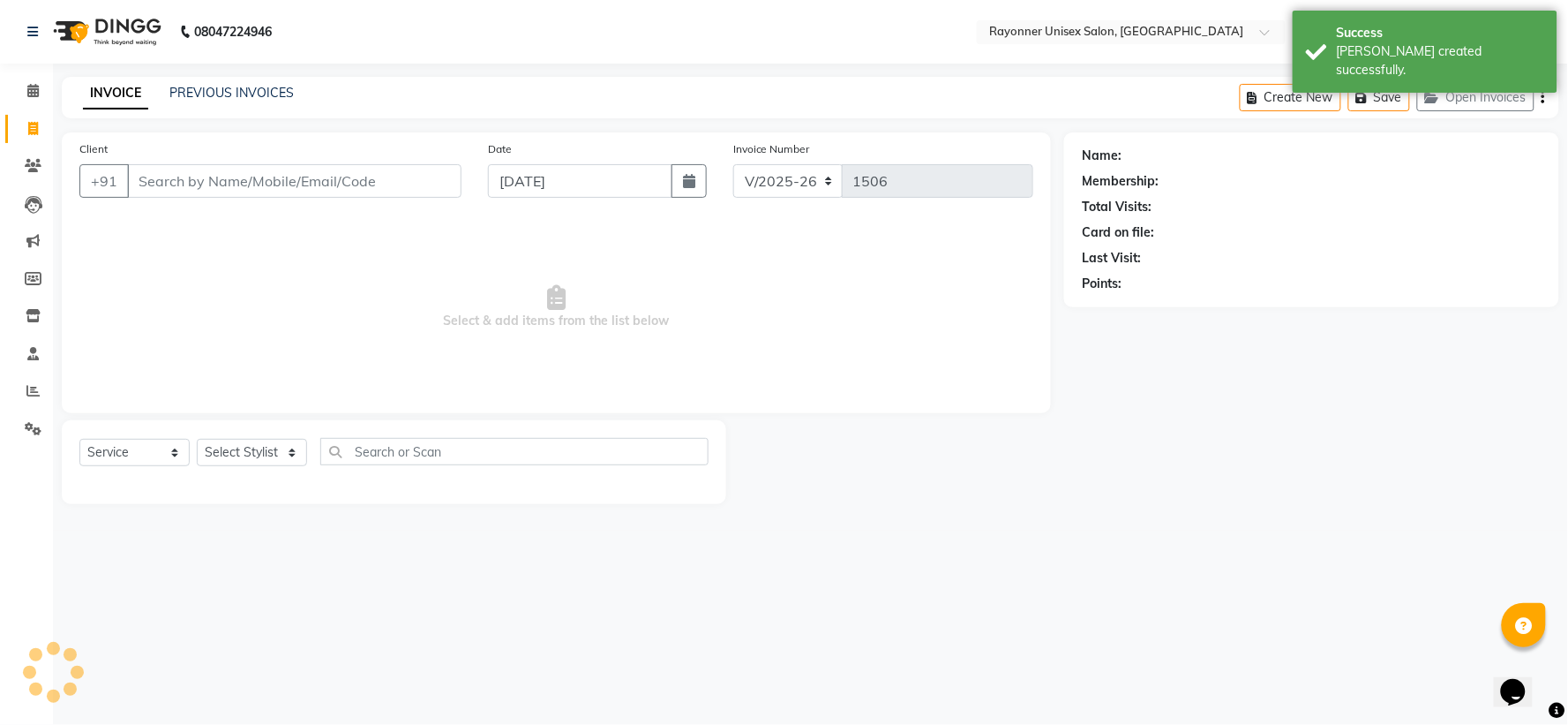
select select "P"
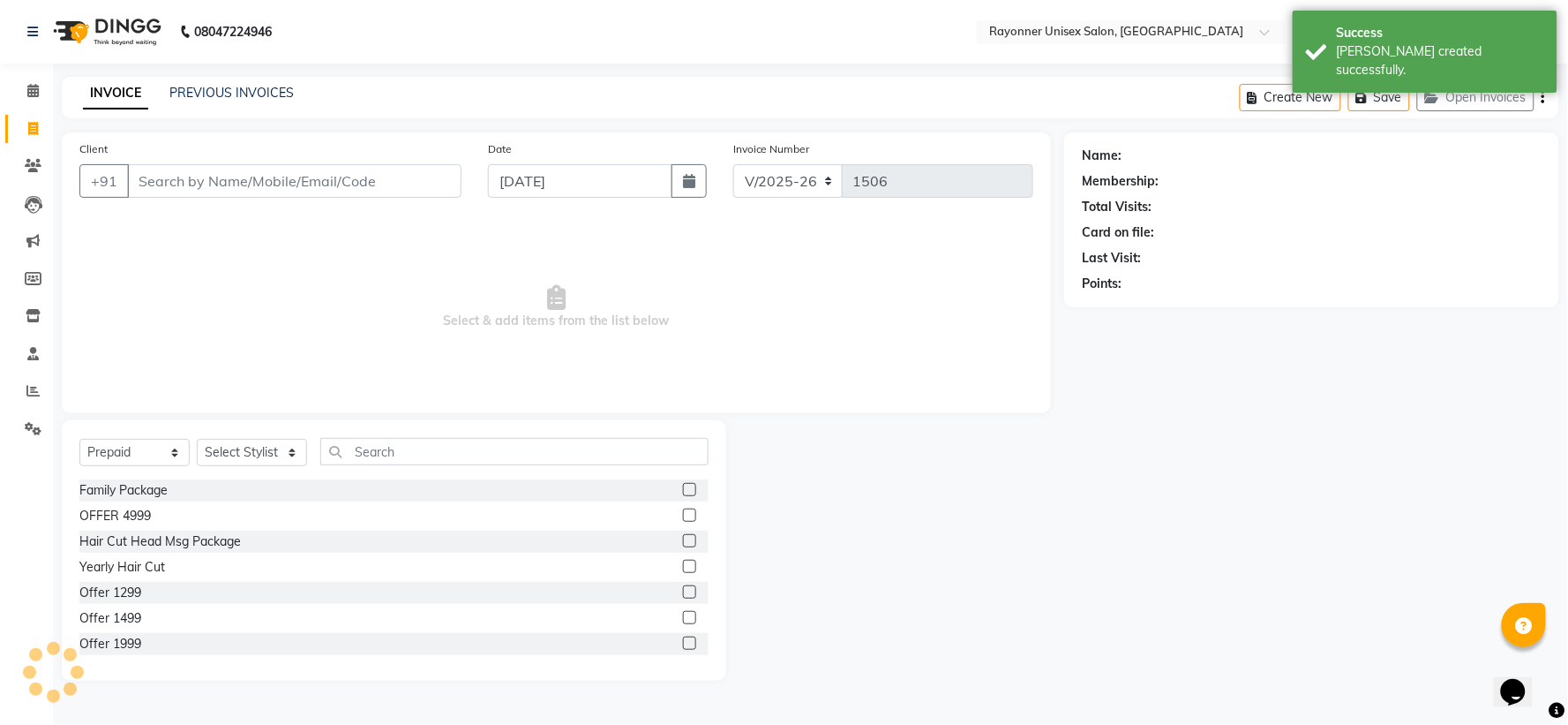
click at [184, 168] on input "Client" at bounding box center [294, 181] width 335 height 34
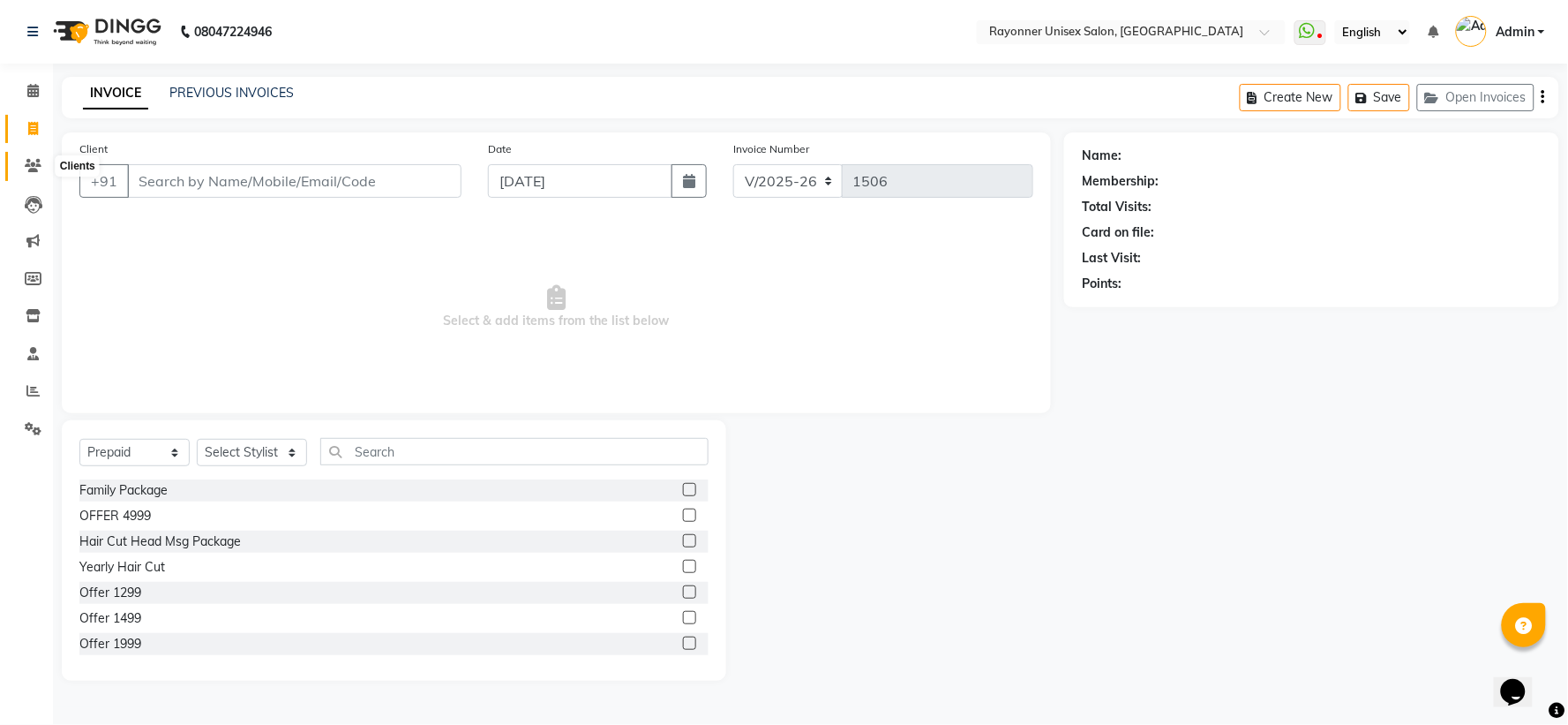
click at [27, 164] on icon at bounding box center [33, 165] width 17 height 13
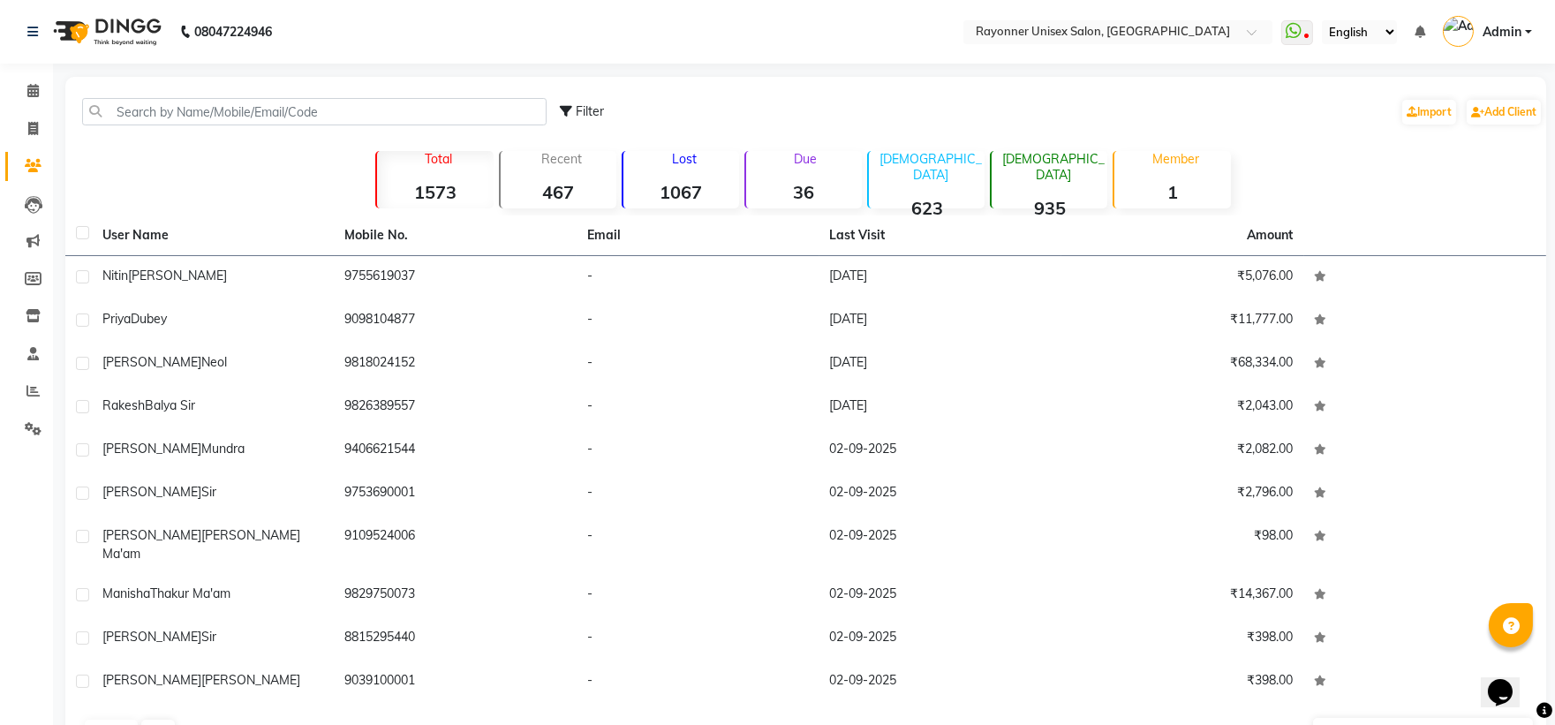
click at [148, 94] on div "Filter Import Add Client" at bounding box center [806, 112] width 1474 height 56
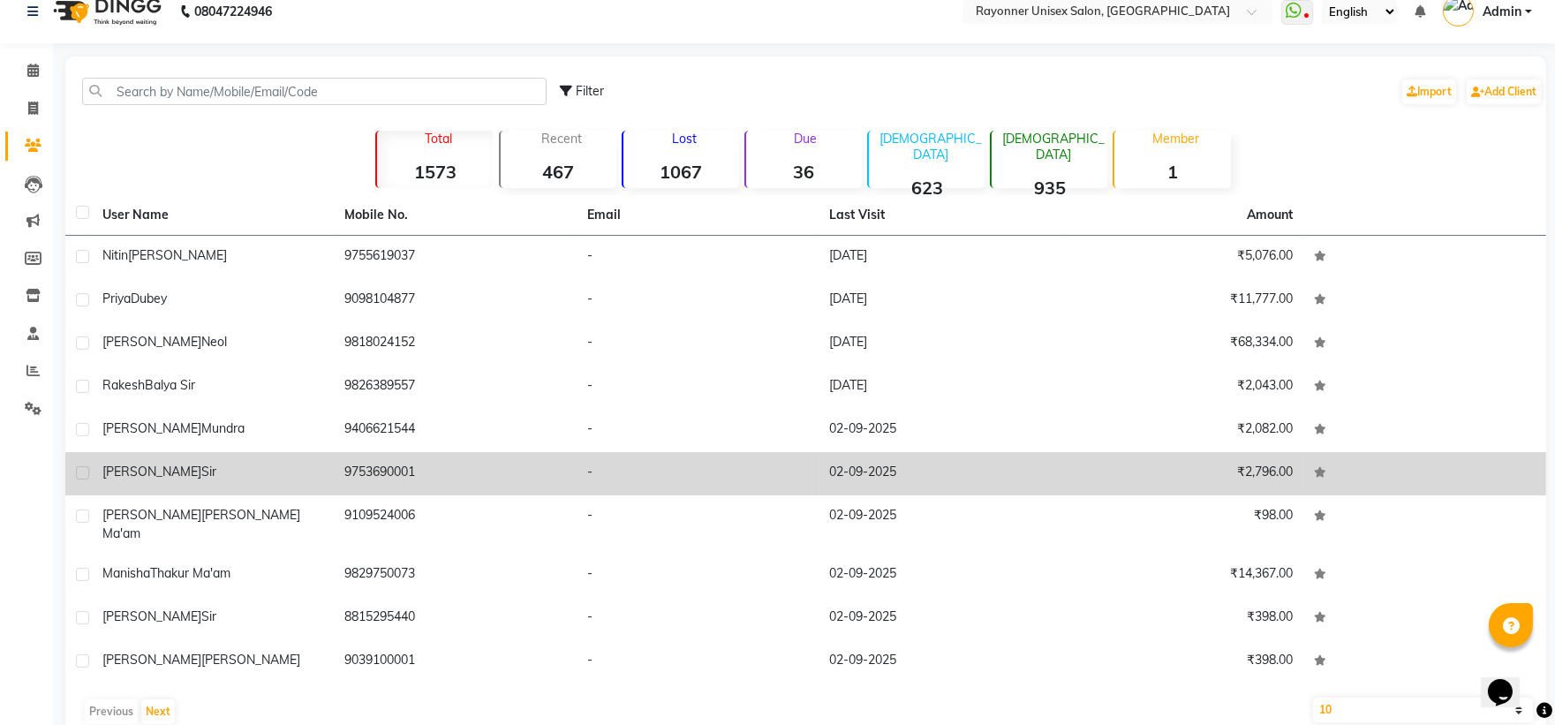
scroll to position [39, 0]
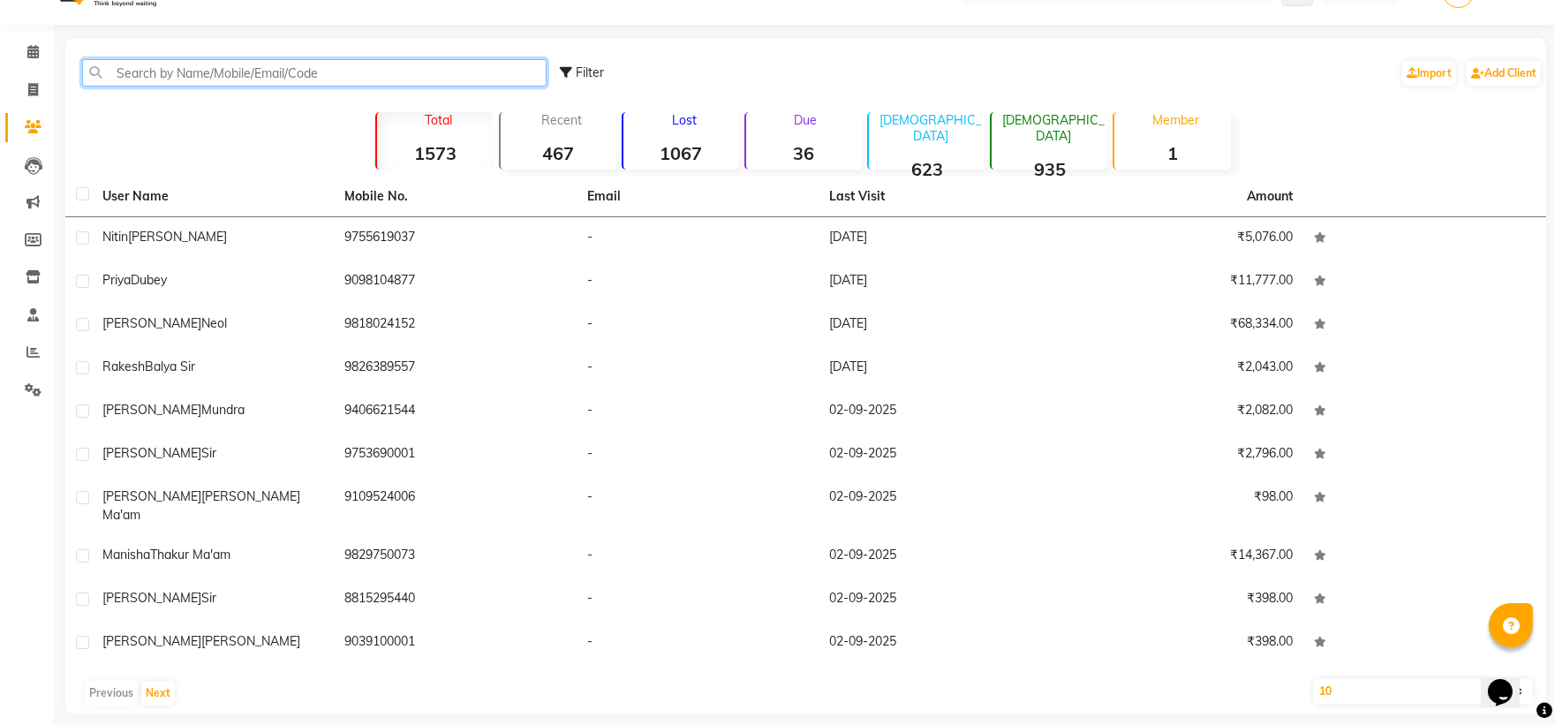
click at [240, 69] on input "text" at bounding box center [314, 72] width 465 height 27
click at [140, 72] on input "text" at bounding box center [314, 72] width 465 height 27
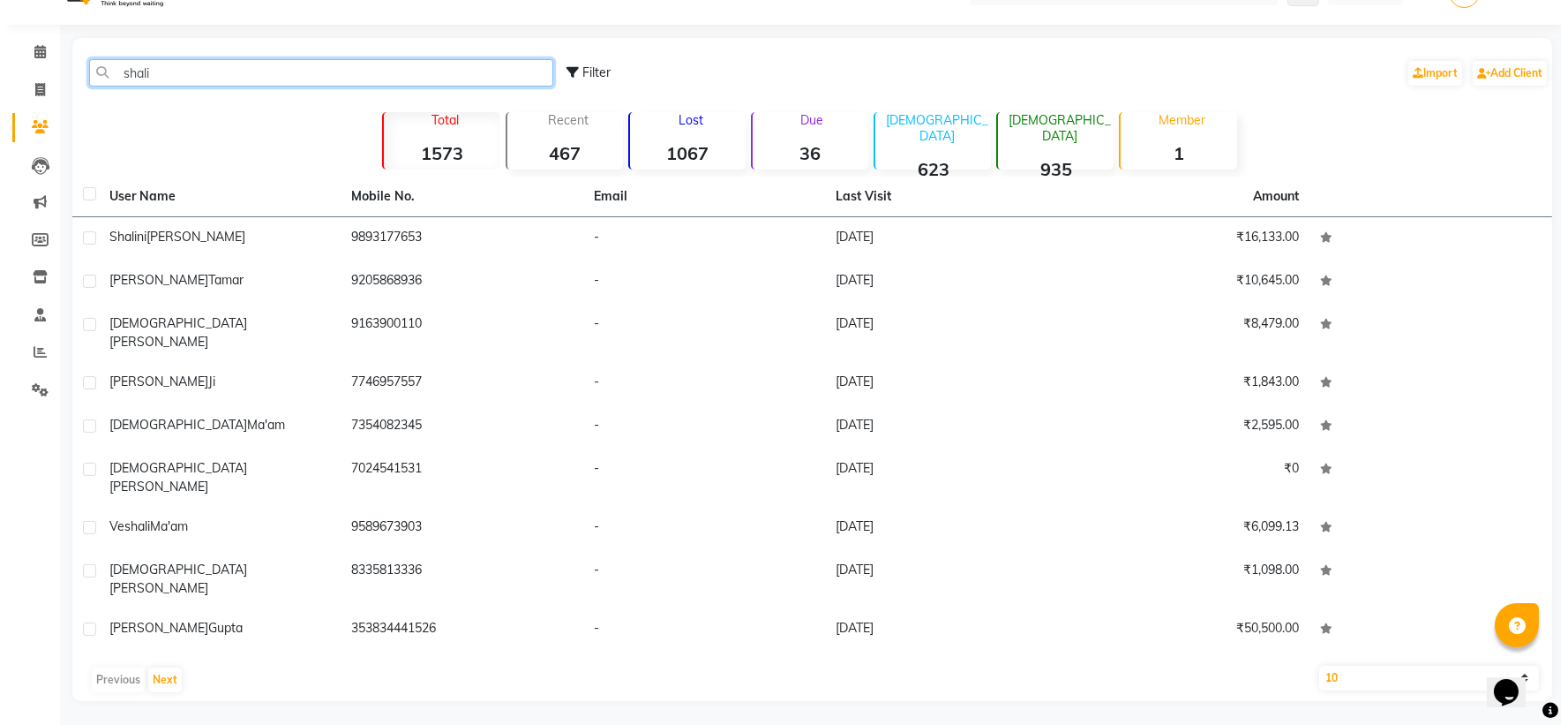
scroll to position [0, 0]
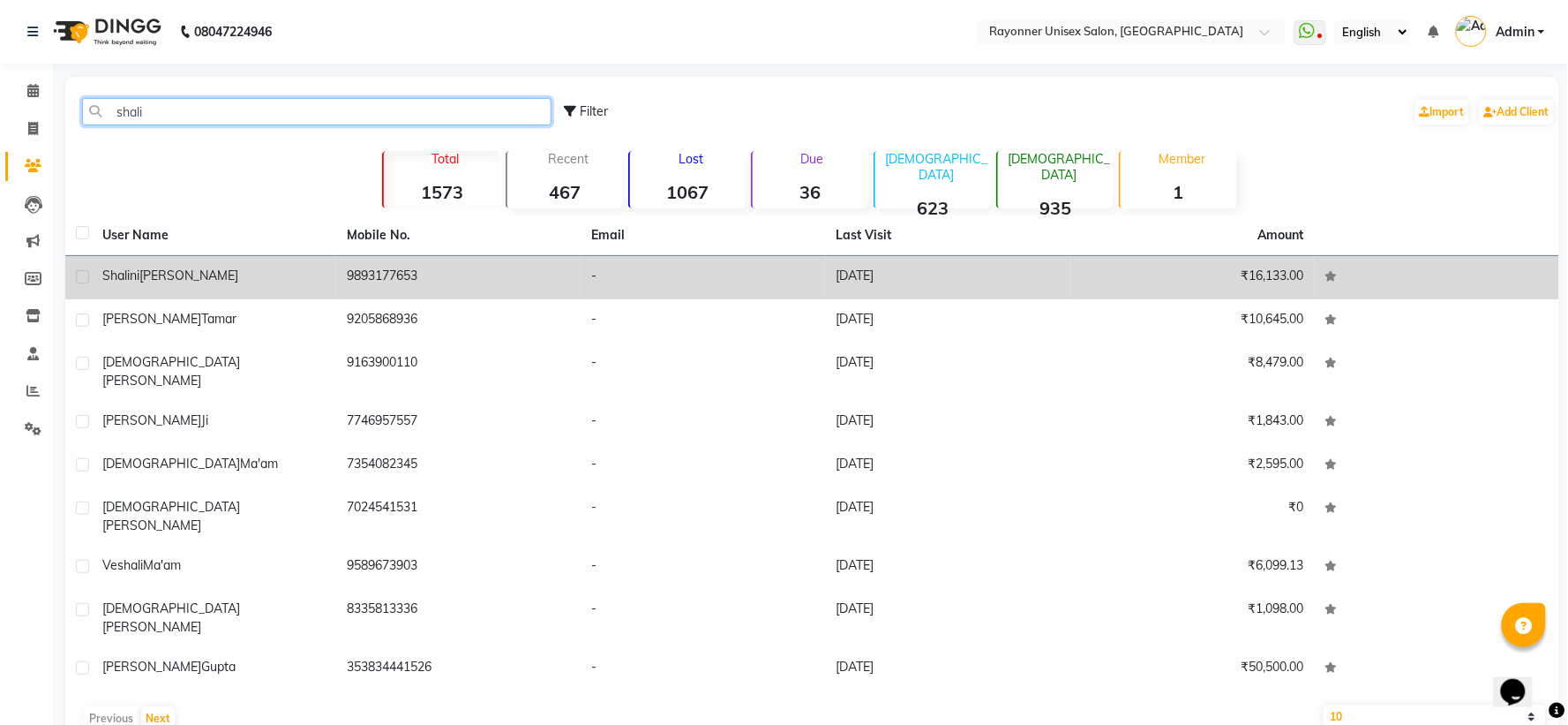
type input "shali"
click at [283, 261] on td "shalini kapoor" at bounding box center [214, 277] width 245 height 43
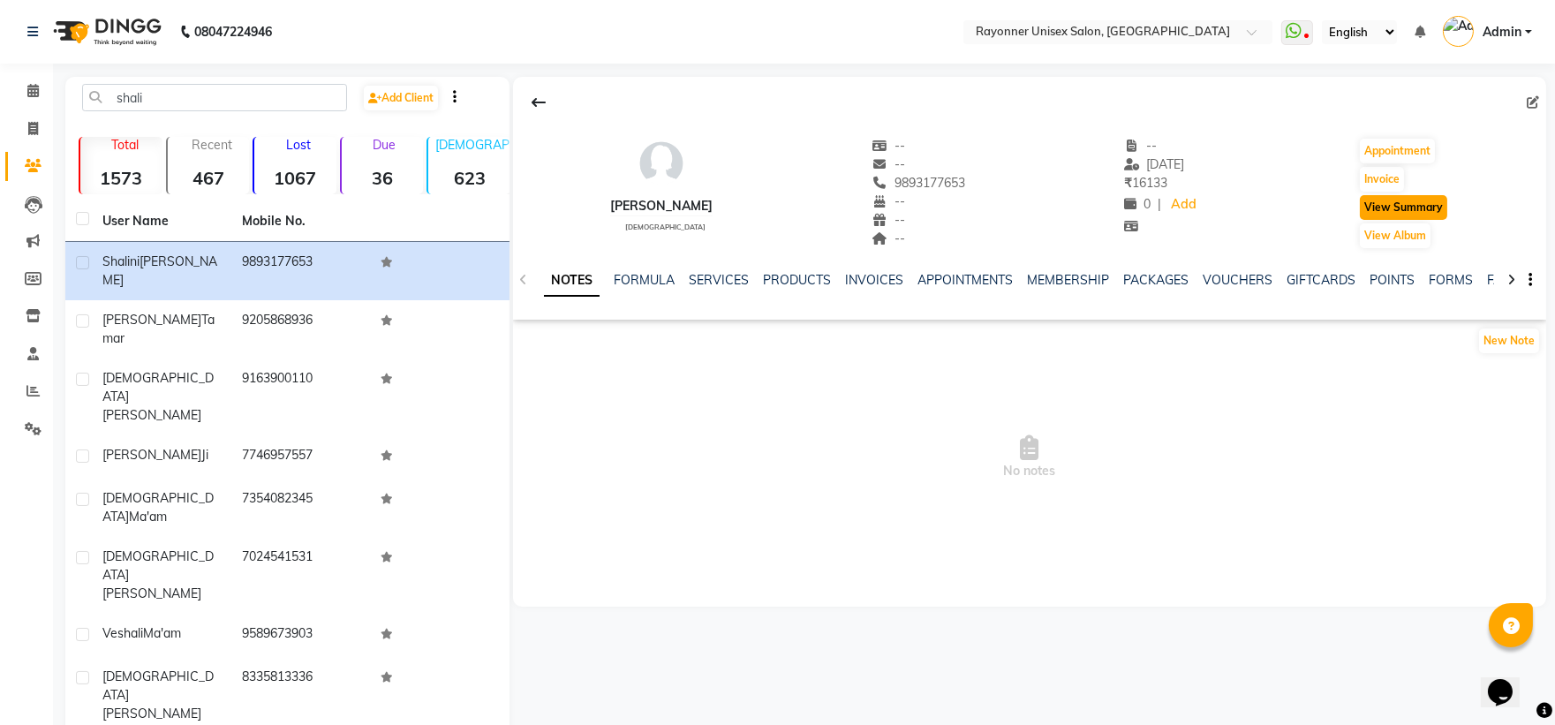
click at [844, 208] on button "View Summary" at bounding box center [1403, 207] width 87 height 25
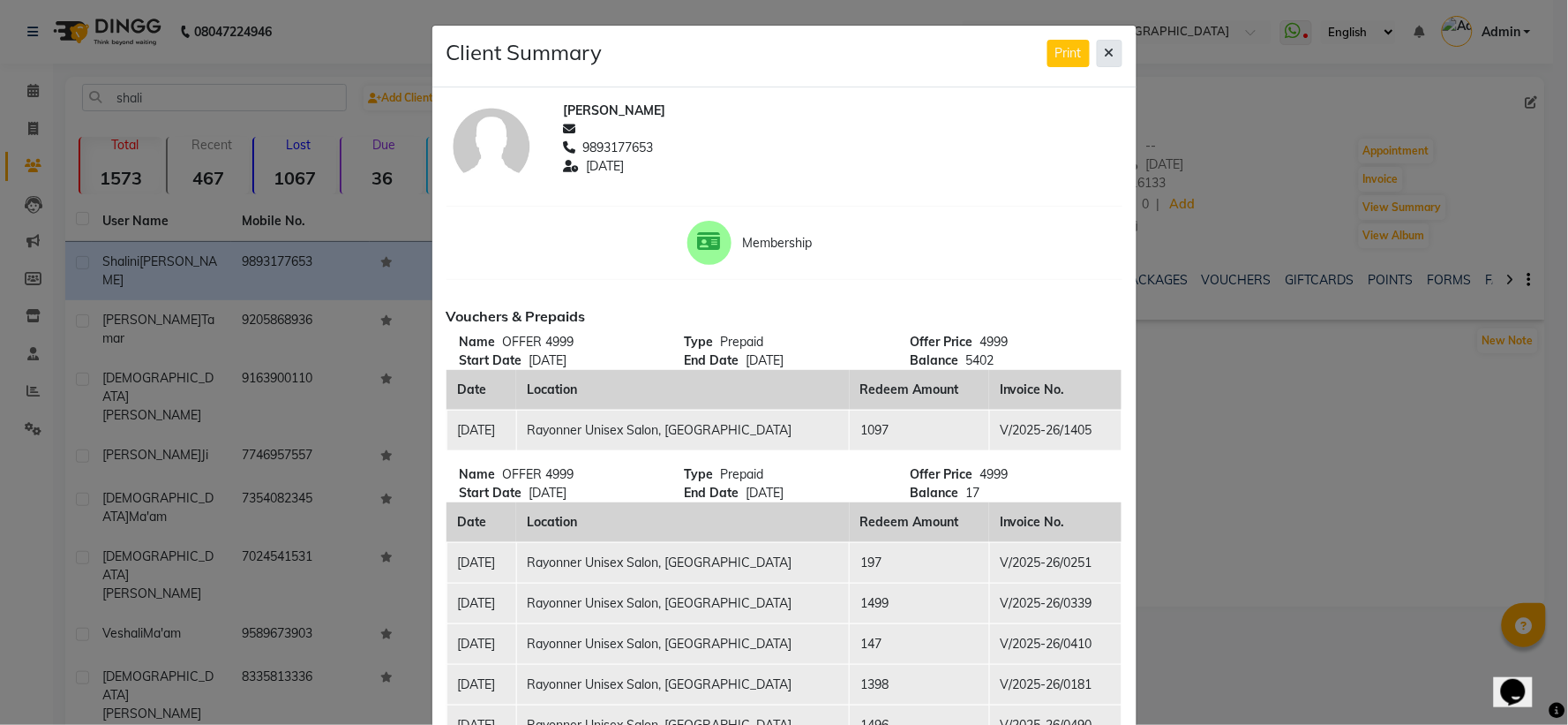
click at [843, 45] on button at bounding box center [1110, 53] width 26 height 27
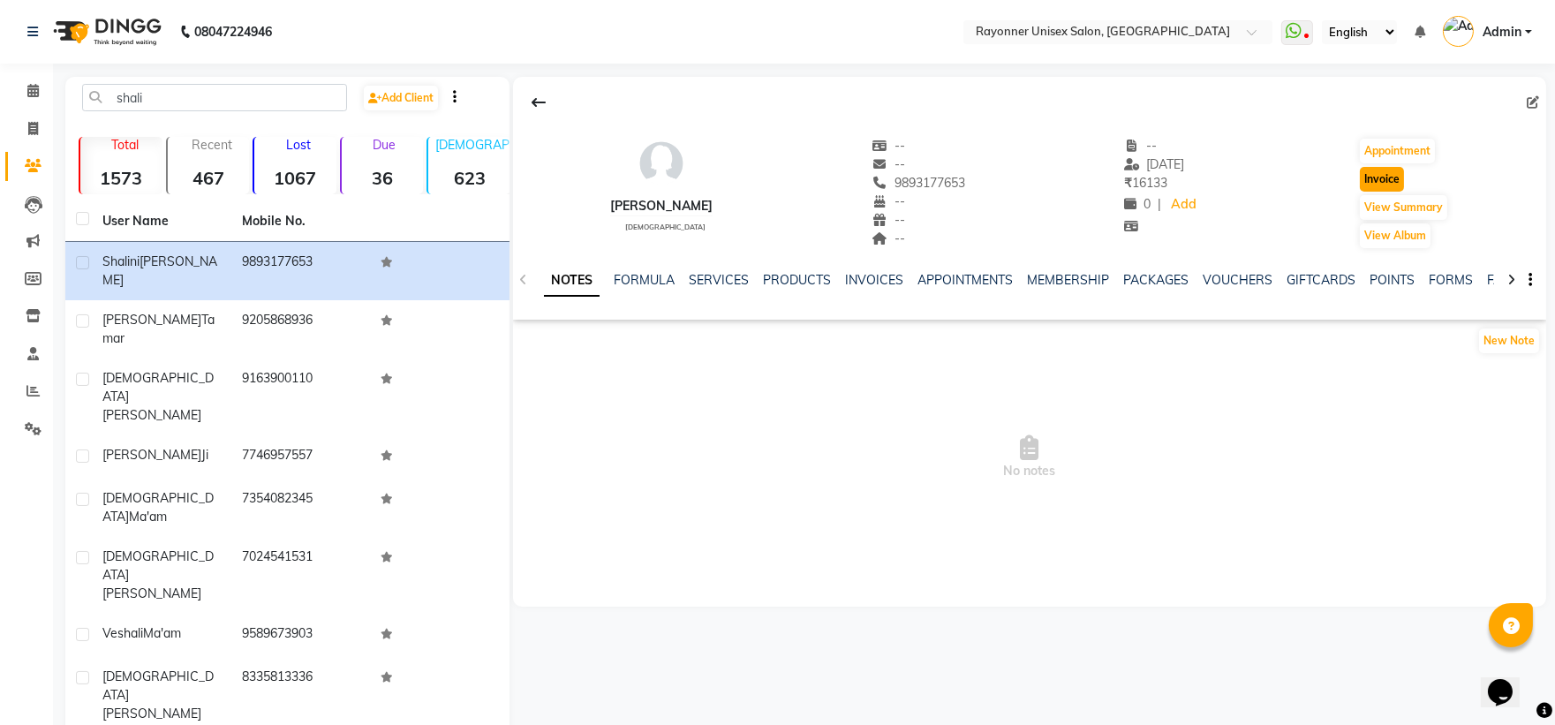
click at [844, 178] on button "Invoice" at bounding box center [1382, 179] width 44 height 25
select select "service"
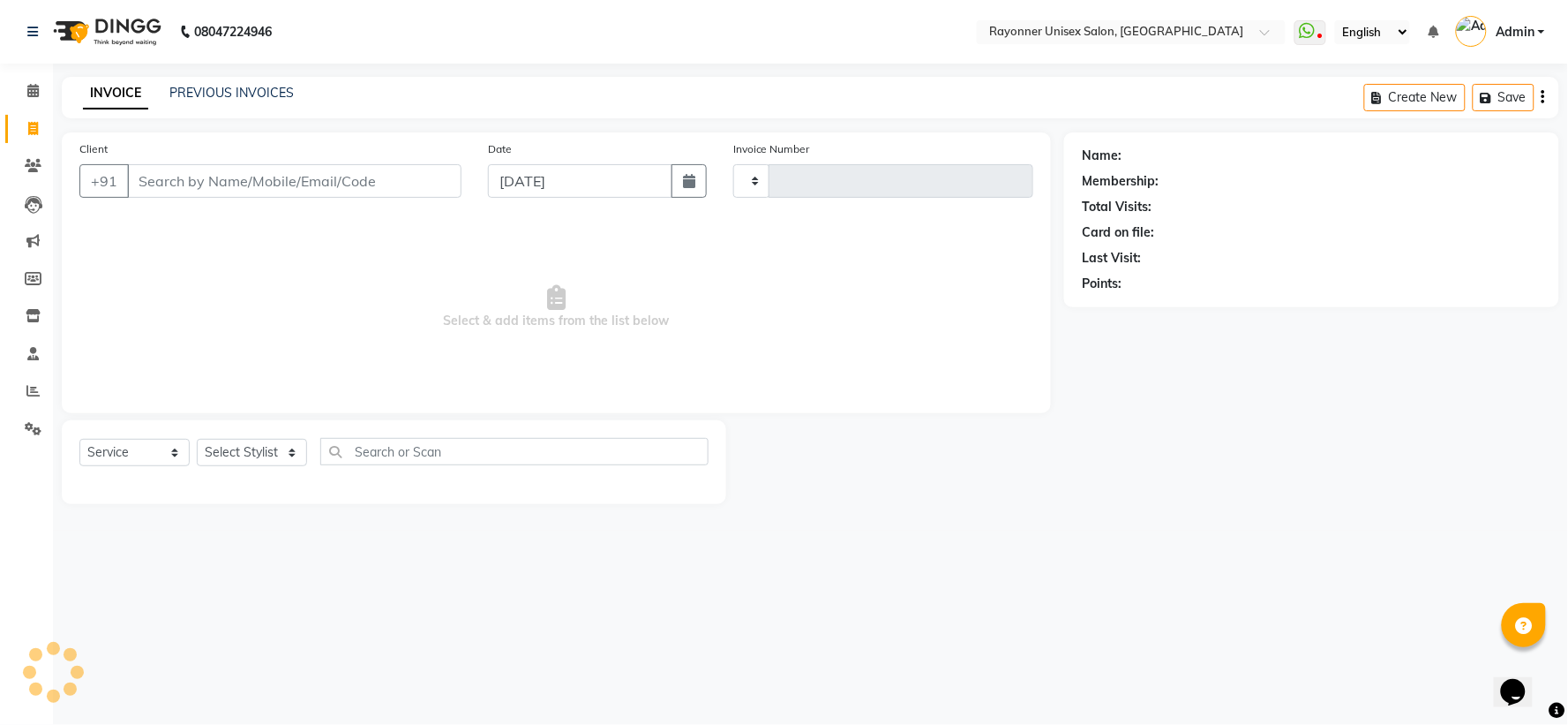
type input "1506"
select select "5201"
type input "9893177653"
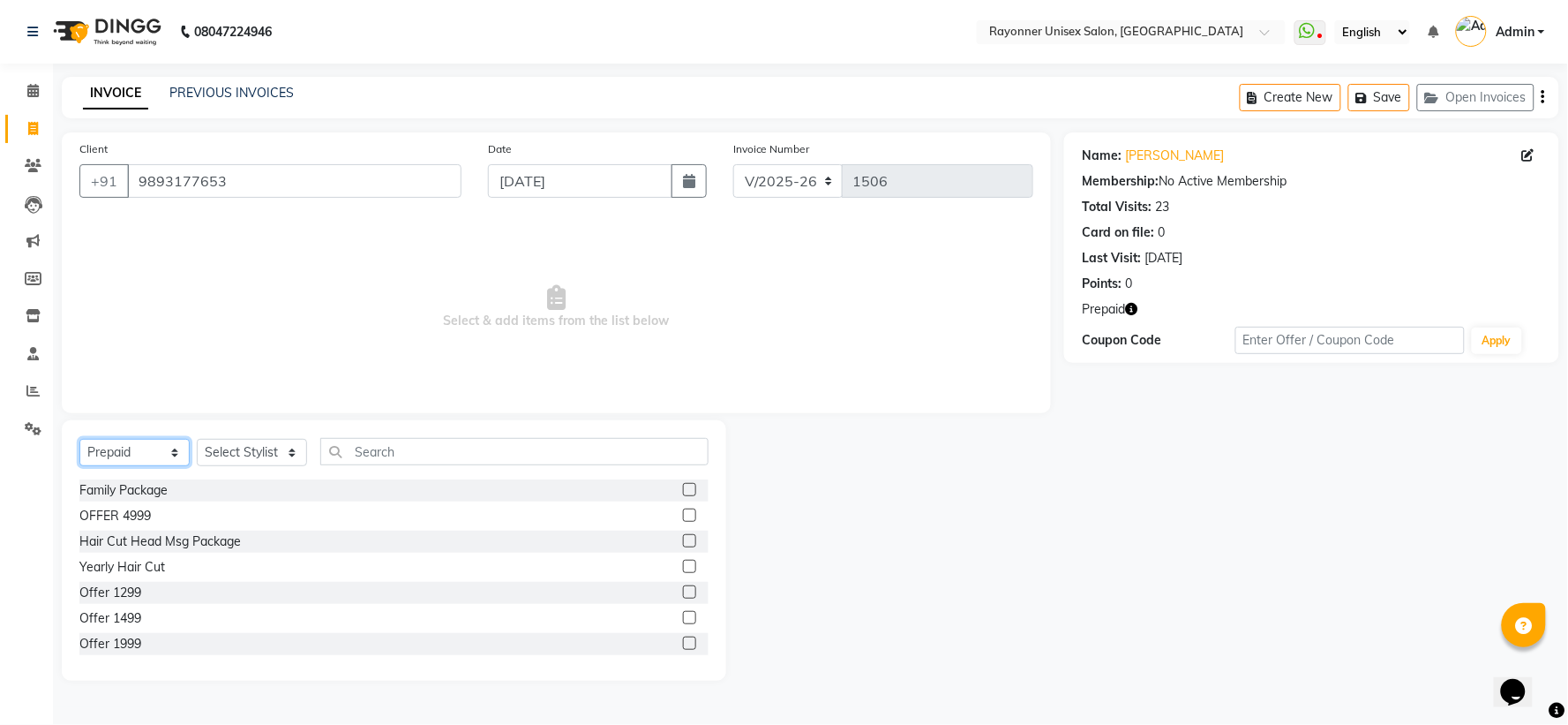
click at [163, 451] on select "Select Service Product Membership Package Voucher Prepaid Gift Card" at bounding box center [134, 452] width 110 height 27
select select "service"
click at [79, 440] on select "Select Service Product Membership Package Voucher Prepaid Gift Card" at bounding box center [134, 452] width 110 height 27
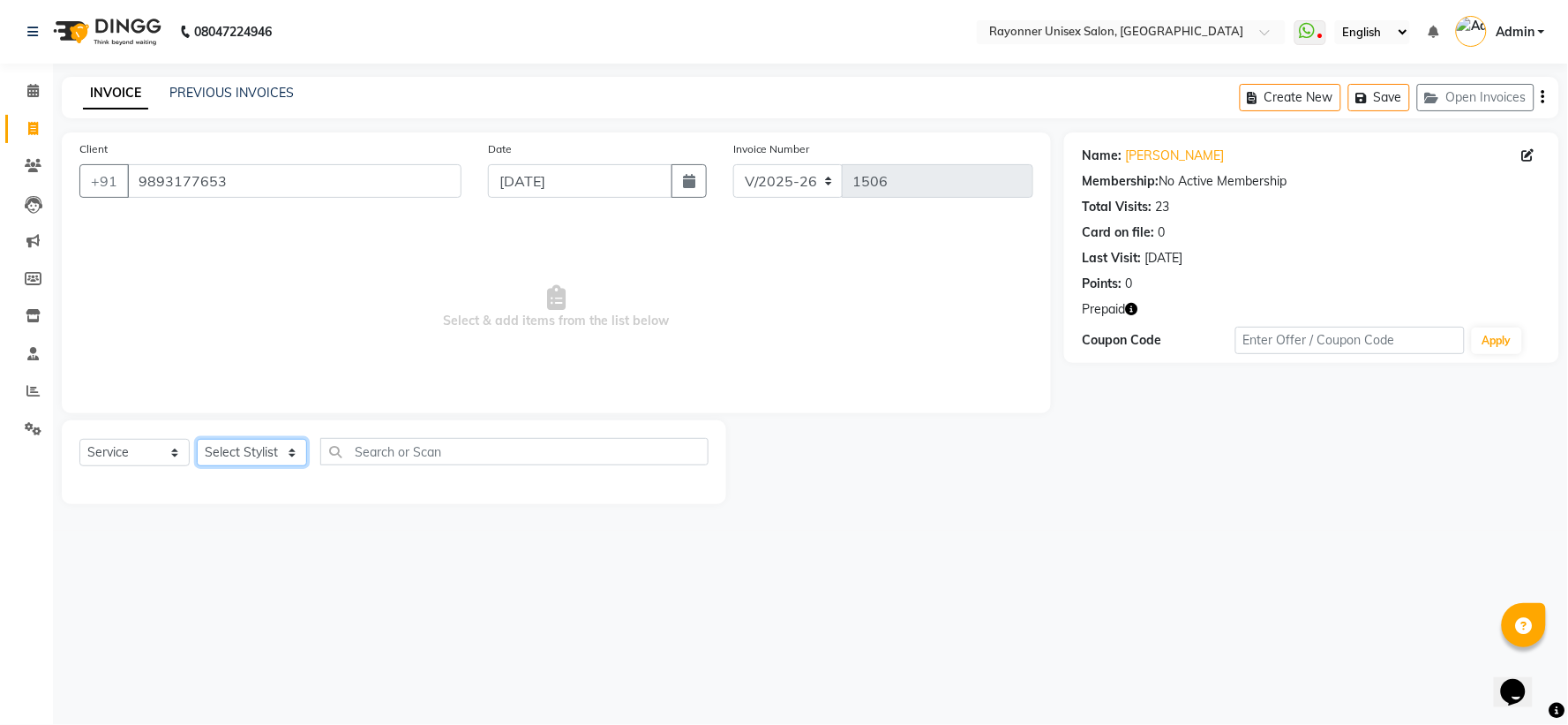
click at [290, 445] on select "Select Stylist Anjali Rajput Avanya Chouhan Dipika Di Harsh Varma Niraj Chauhan…" at bounding box center [252, 452] width 110 height 27
select select "49274"
click at [197, 440] on select "Select Stylist Anjali Rajput Avanya Chouhan Dipika Di Harsh Varma Niraj Chauhan…" at bounding box center [252, 452] width 110 height 27
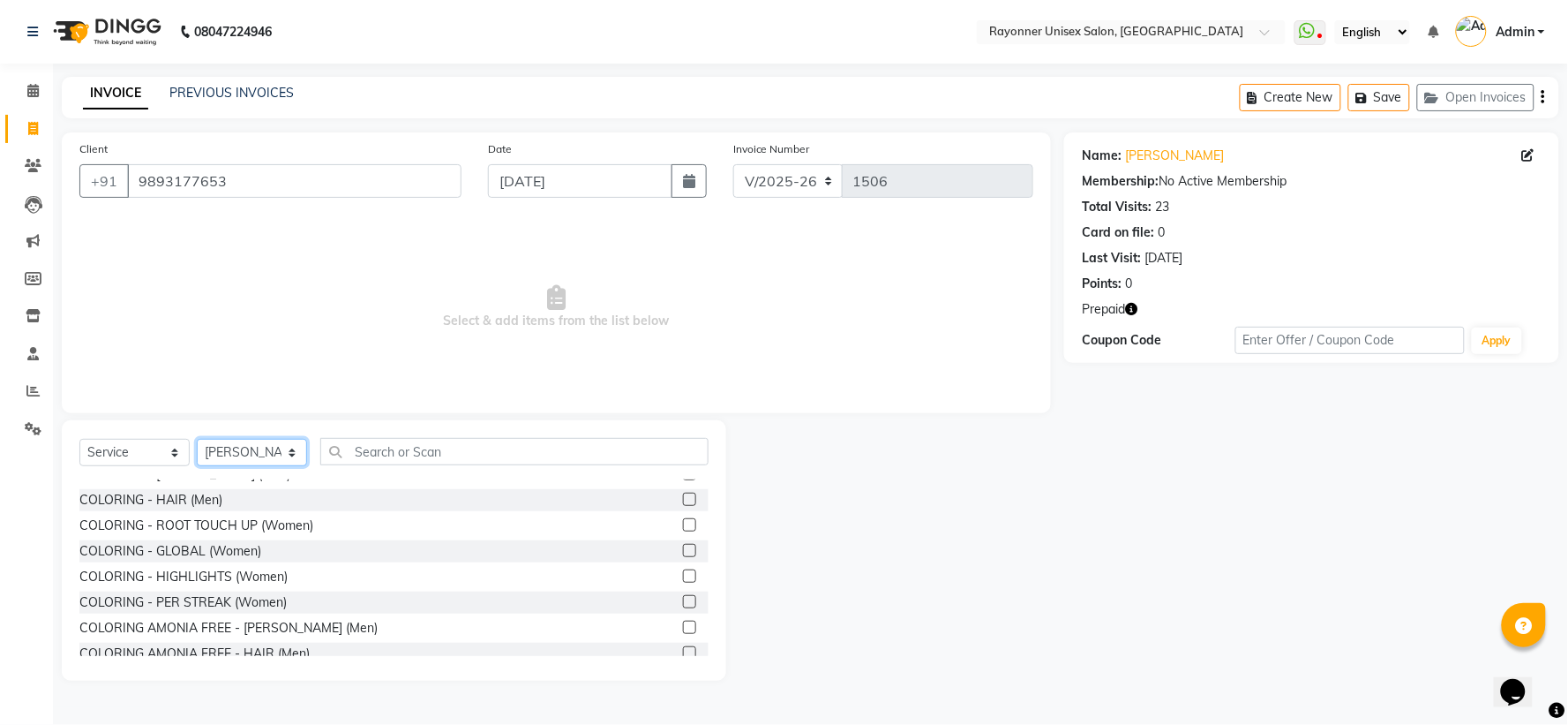
scroll to position [1471, 0]
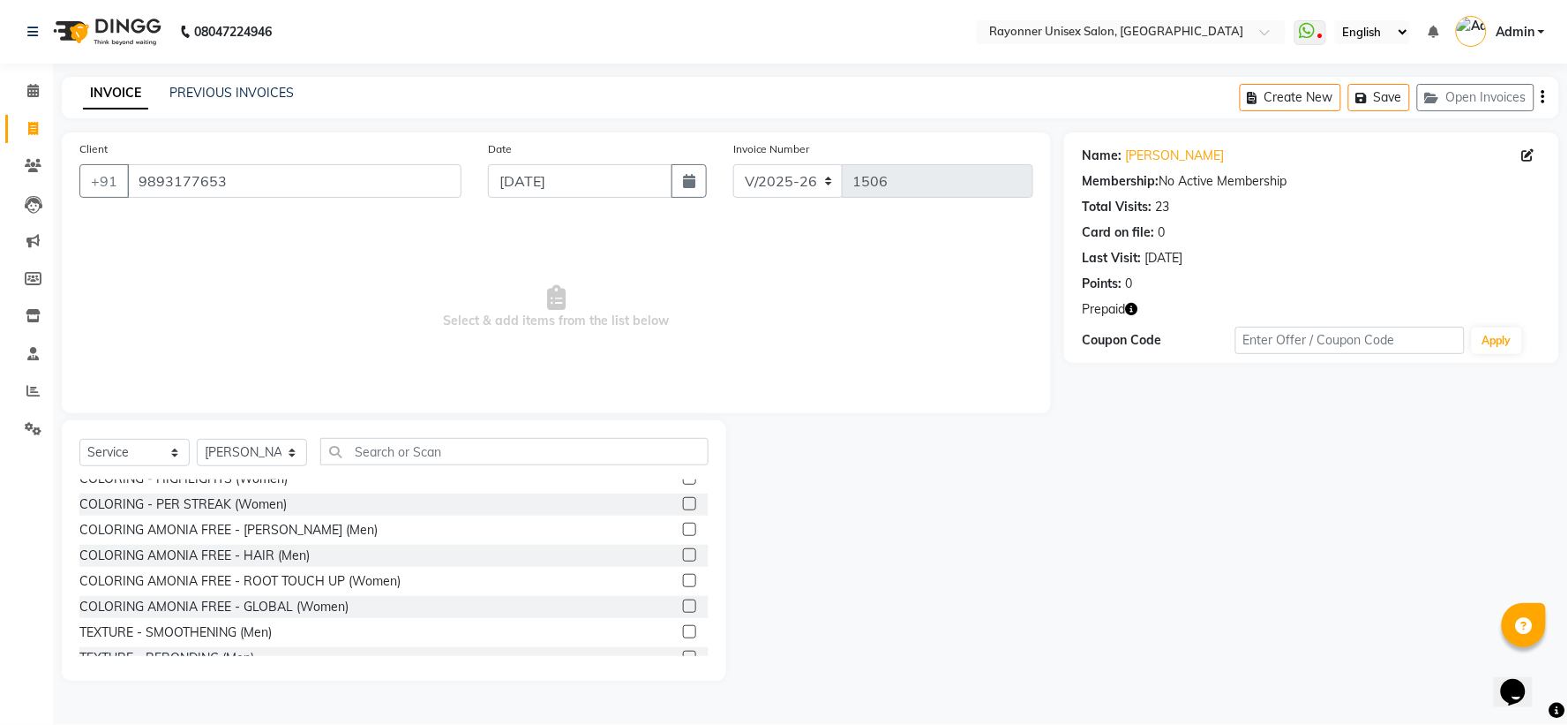
click at [684, 482] on label at bounding box center [690, 580] width 13 height 13
click at [684, 482] on input "checkbox" at bounding box center [689, 581] width 11 height 11
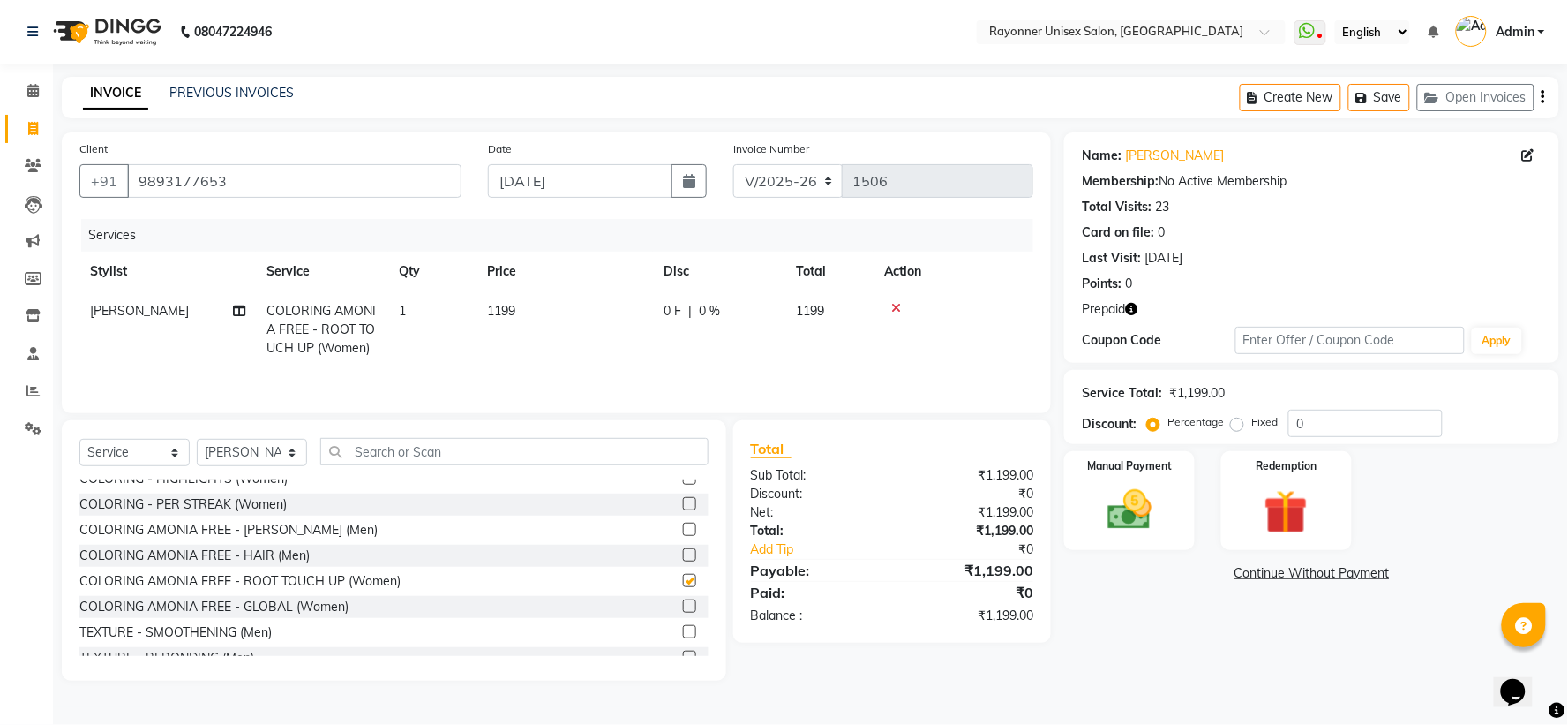
checkbox input "false"
click at [289, 450] on select "Select Stylist Anjali Rajput Avanya Chouhan Dipika Di Harsh Varma Niraj Chauhan…" at bounding box center [252, 452] width 110 height 27
select select "72204"
click at [197, 441] on select "Select Stylist Anjali Rajput Avanya Chouhan Dipika Di Harsh Varma Niraj Chauhan…" at bounding box center [252, 452] width 110 height 27
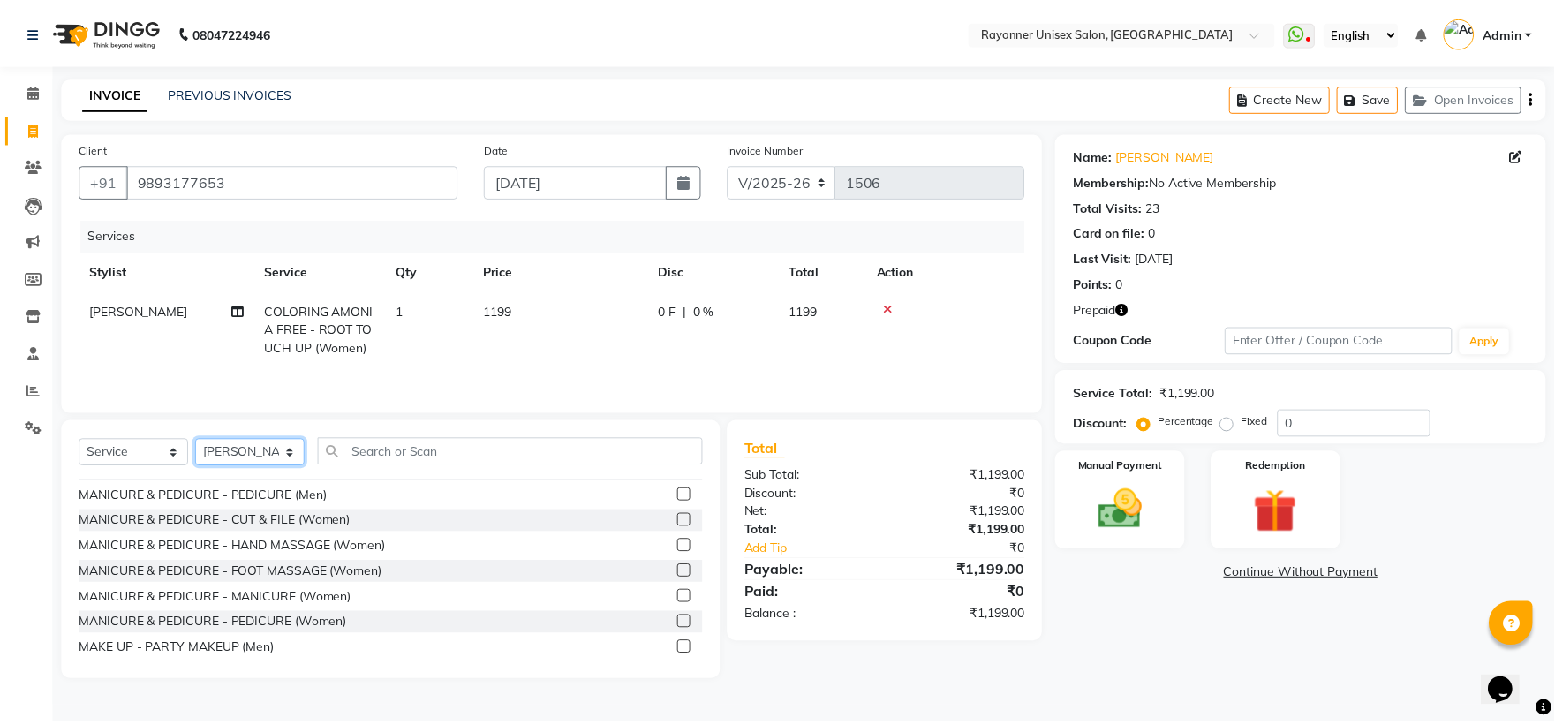
scroll to position [3434, 0]
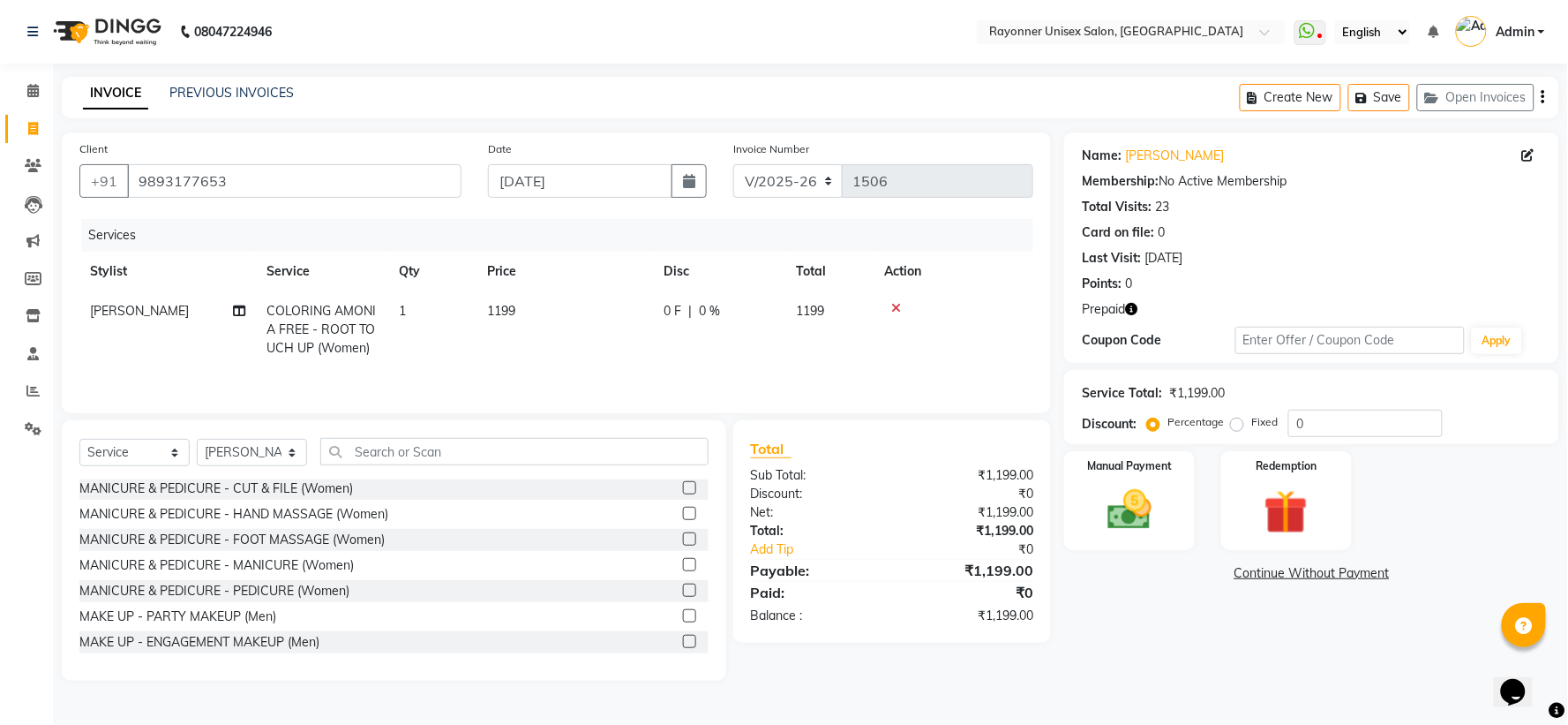
click at [684, 482] on label at bounding box center [690, 513] width 13 height 13
click at [684, 482] on input "checkbox" at bounding box center [689, 514] width 11 height 11
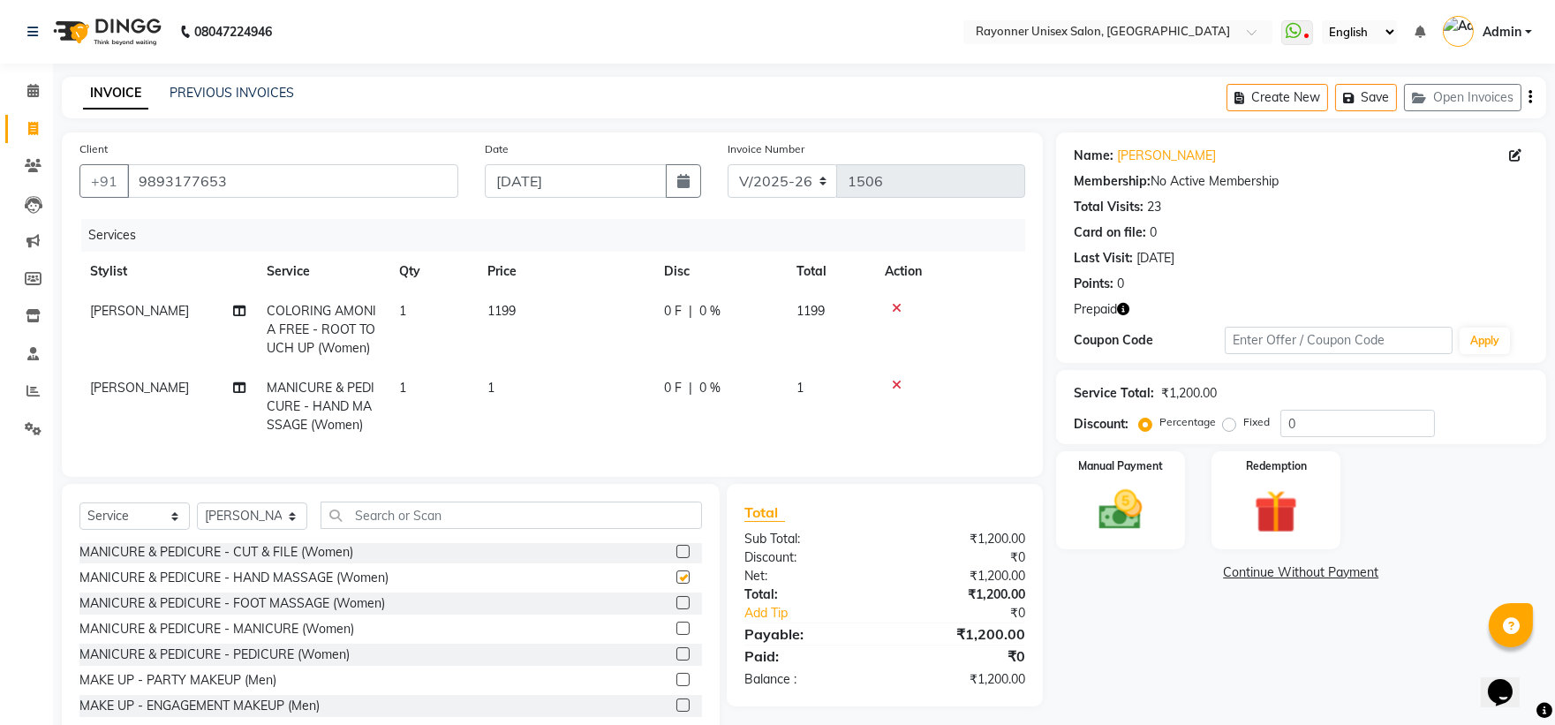
checkbox input "false"
click at [524, 358] on td "1199" at bounding box center [565, 329] width 177 height 77
select select "49274"
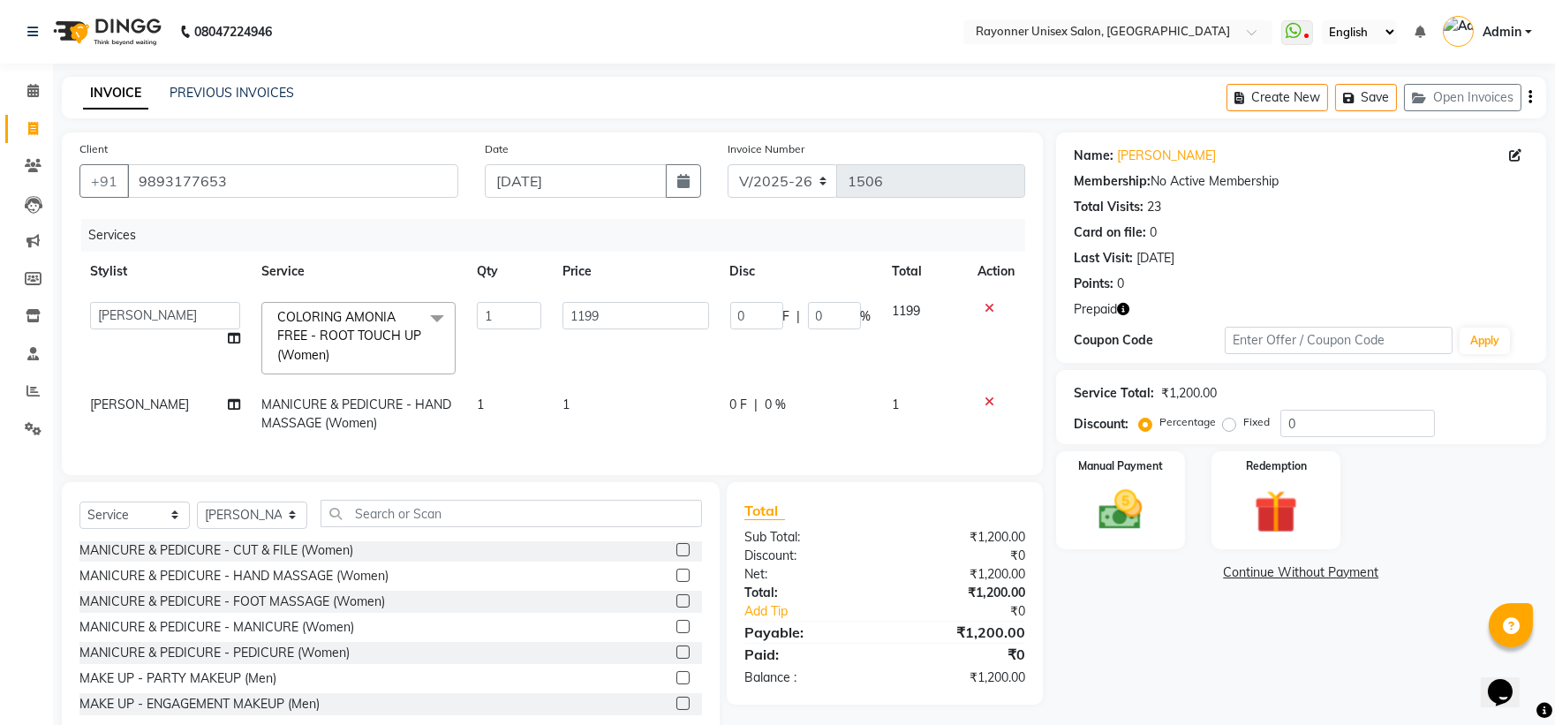
click at [844, 401] on icon at bounding box center [990, 402] width 10 height 12
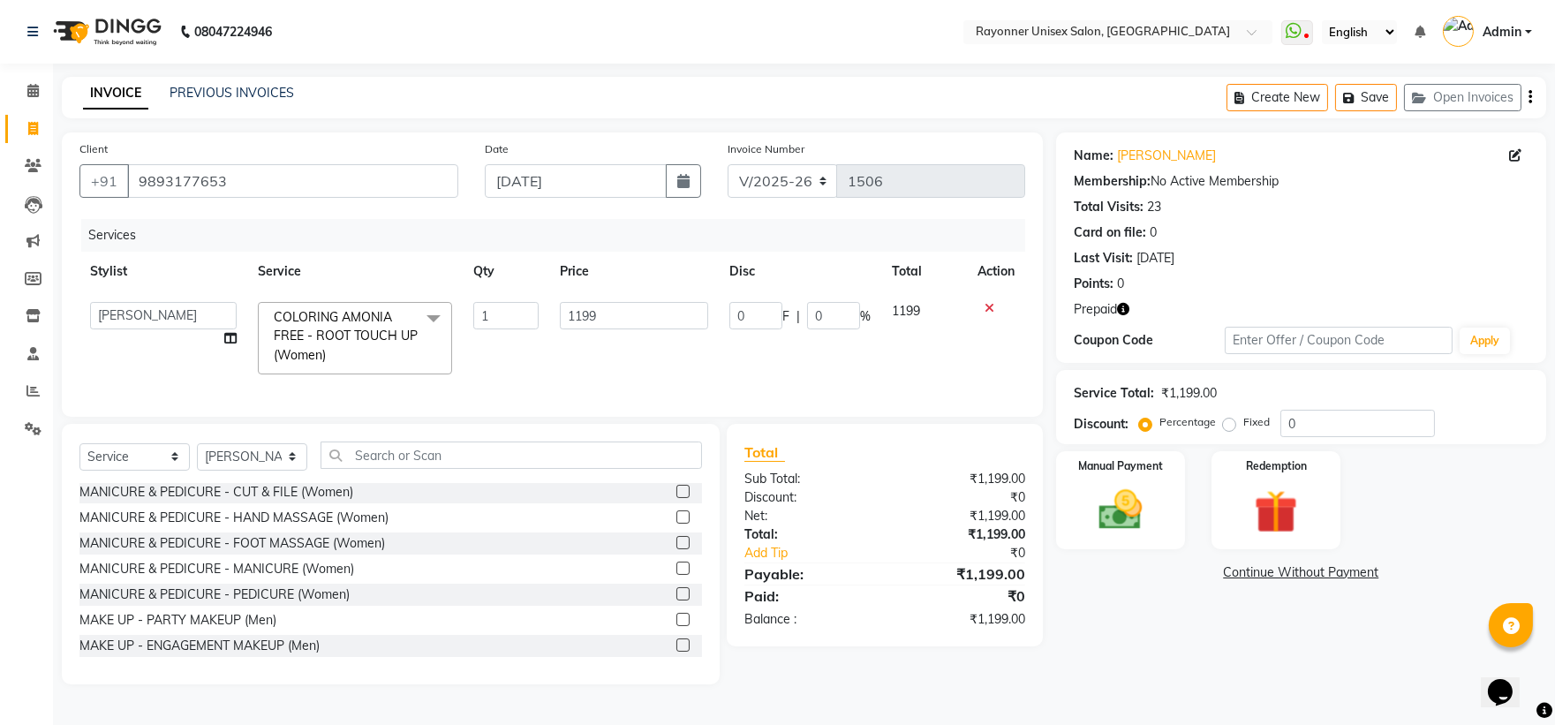
click at [676, 482] on label at bounding box center [682, 491] width 13 height 13
click at [676, 482] on input "checkbox" at bounding box center [681, 492] width 11 height 11
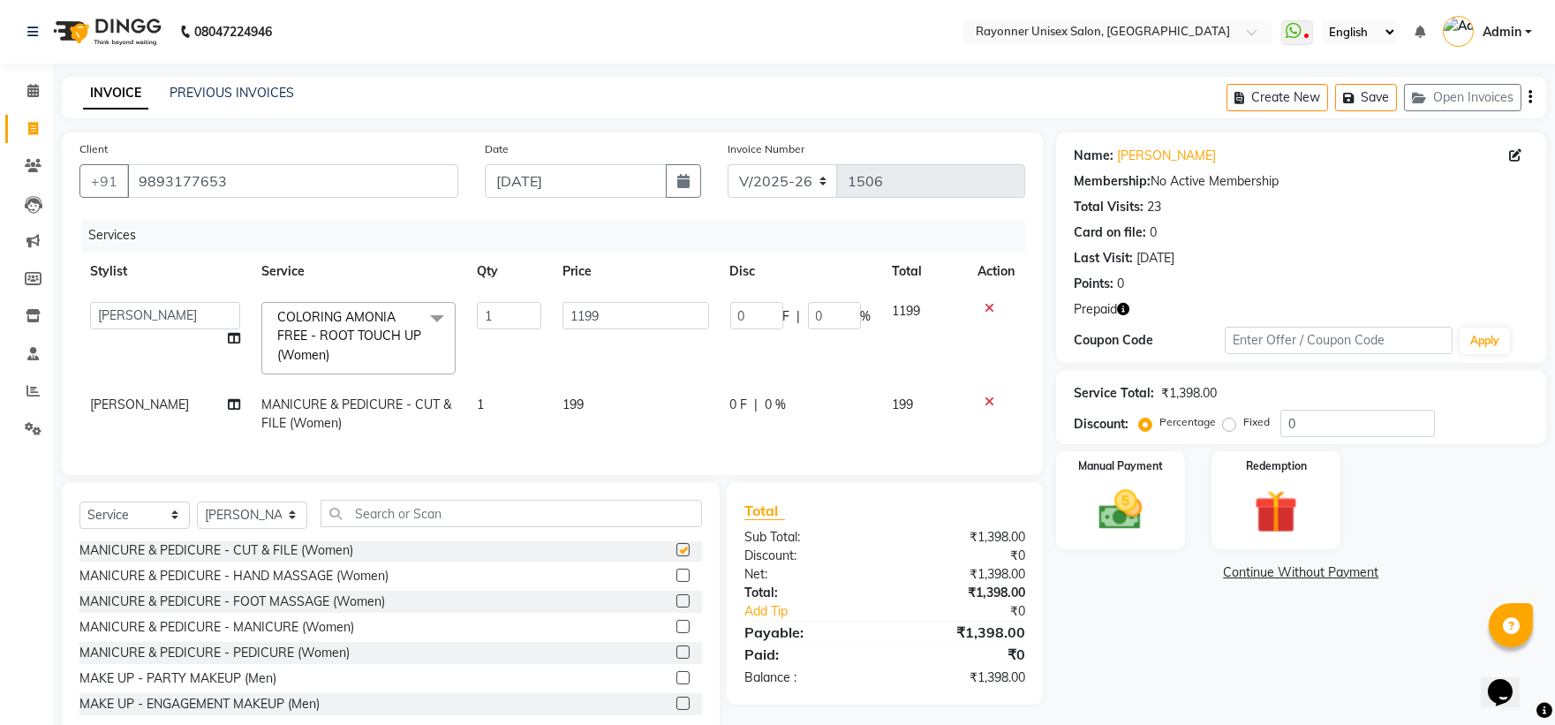
checkbox input "false"
click at [488, 394] on td "1" at bounding box center [509, 414] width 86 height 58
select select "72204"
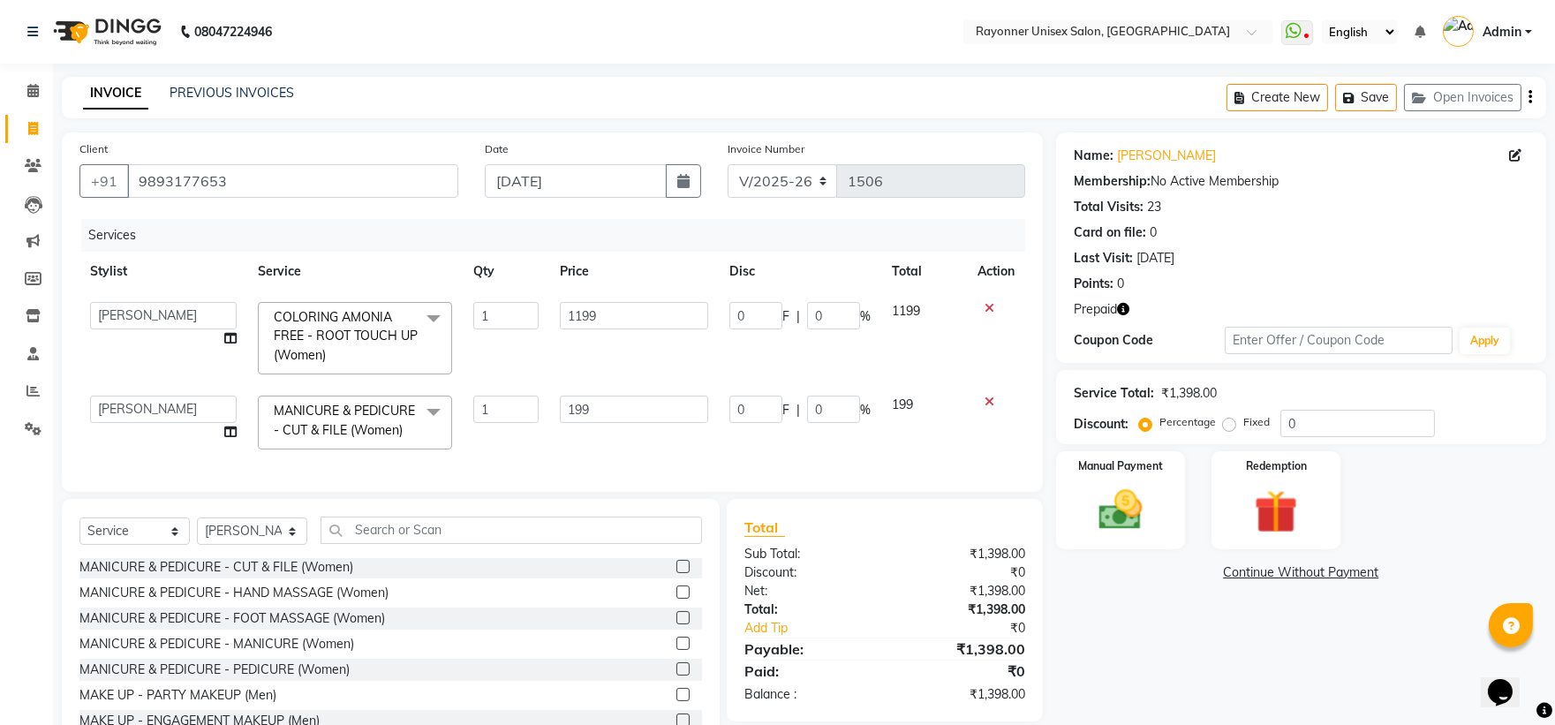
click at [506, 394] on td "1" at bounding box center [506, 422] width 87 height 75
click at [512, 404] on input "1" at bounding box center [505, 409] width 65 height 27
type input "2"
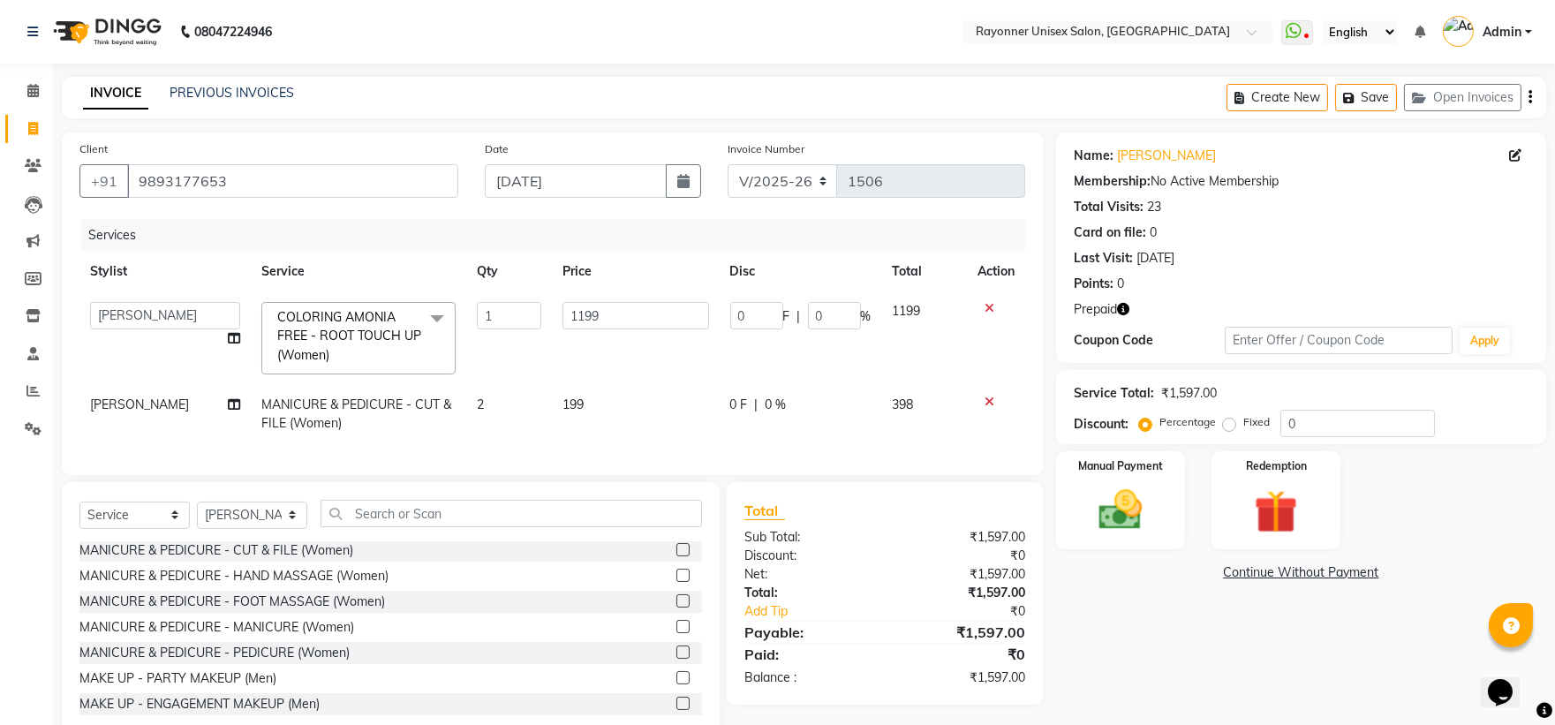
click at [666, 482] on div "BODY MASSAGE GEL POLISH REMOVE BLOW DRY EAR WAX BACK MASSAGE HeelPeel FORHEAD F…" at bounding box center [390, 629] width 623 height 177
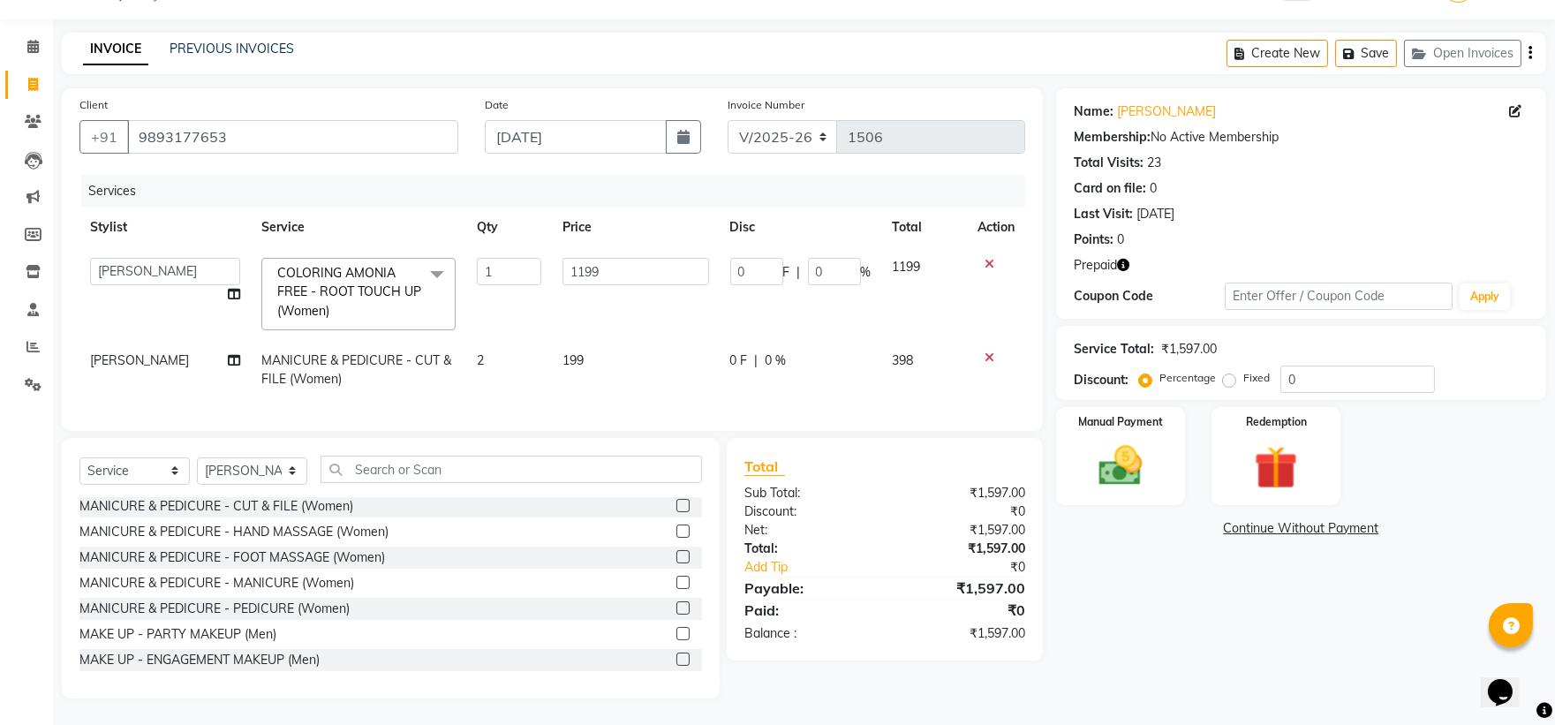
click at [676, 482] on label at bounding box center [682, 531] width 13 height 13
click at [676, 482] on input "checkbox" at bounding box center [681, 531] width 11 height 11
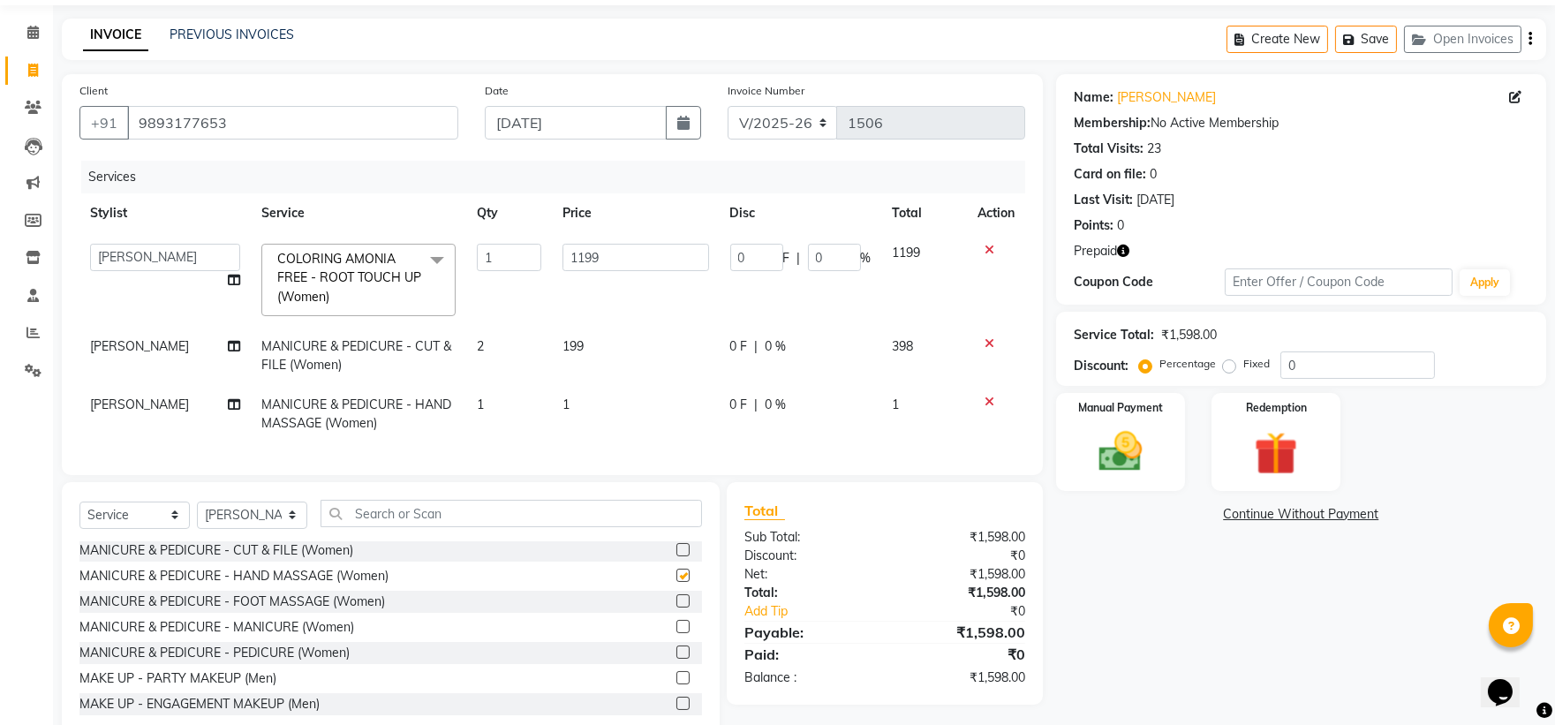
checkbox input "false"
click at [844, 399] on icon at bounding box center [990, 402] width 10 height 12
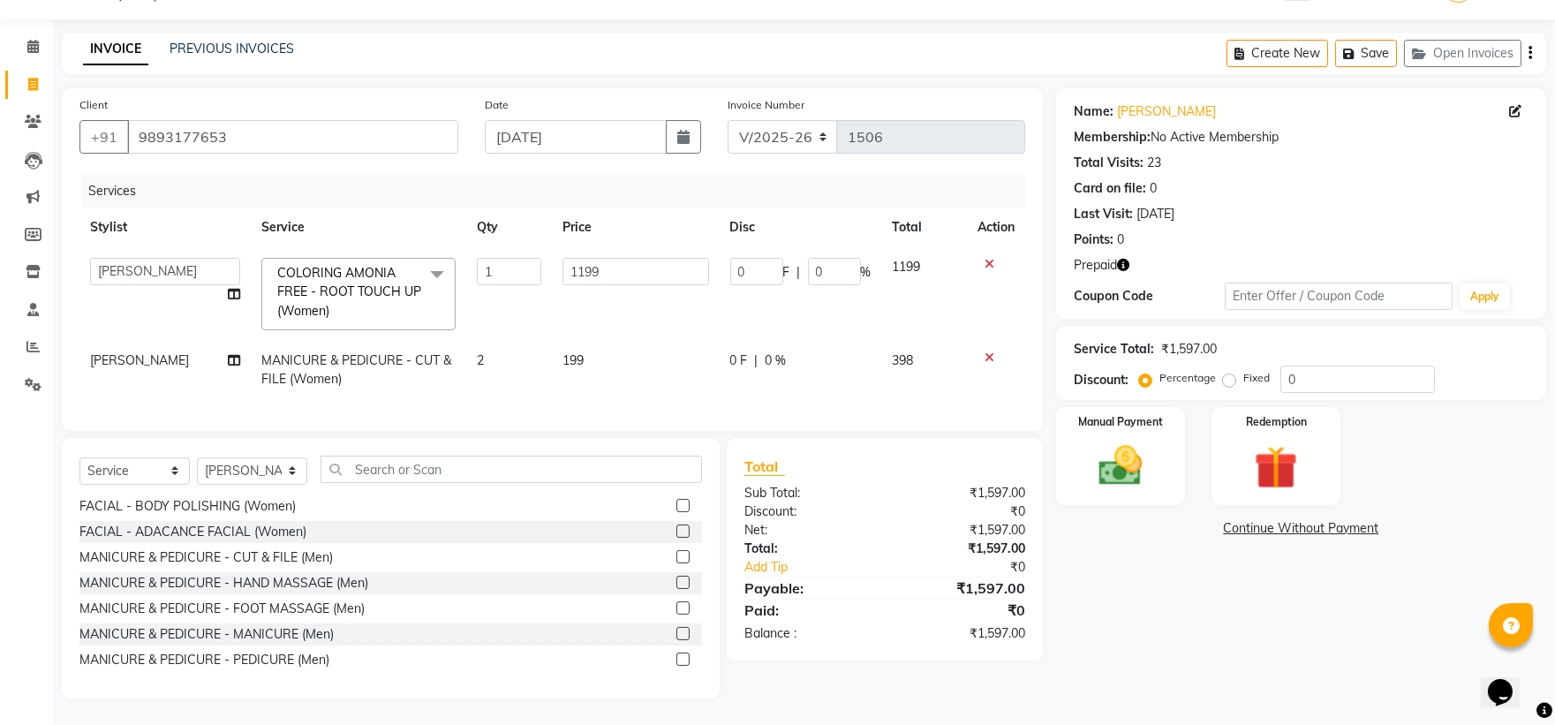
scroll to position [3238, 0]
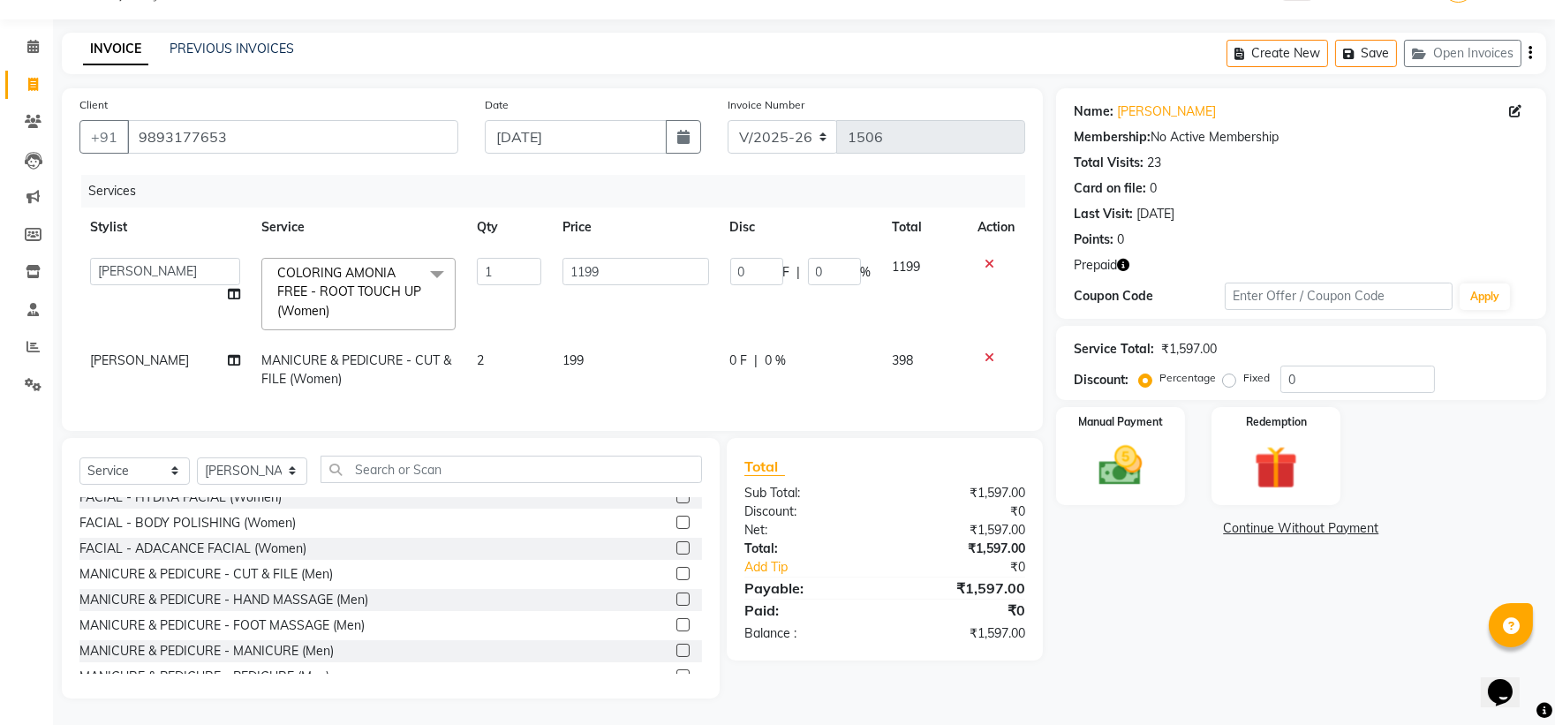
click at [676, 482] on label at bounding box center [682, 599] width 13 height 13
click at [676, 482] on input "checkbox" at bounding box center [681, 599] width 11 height 11
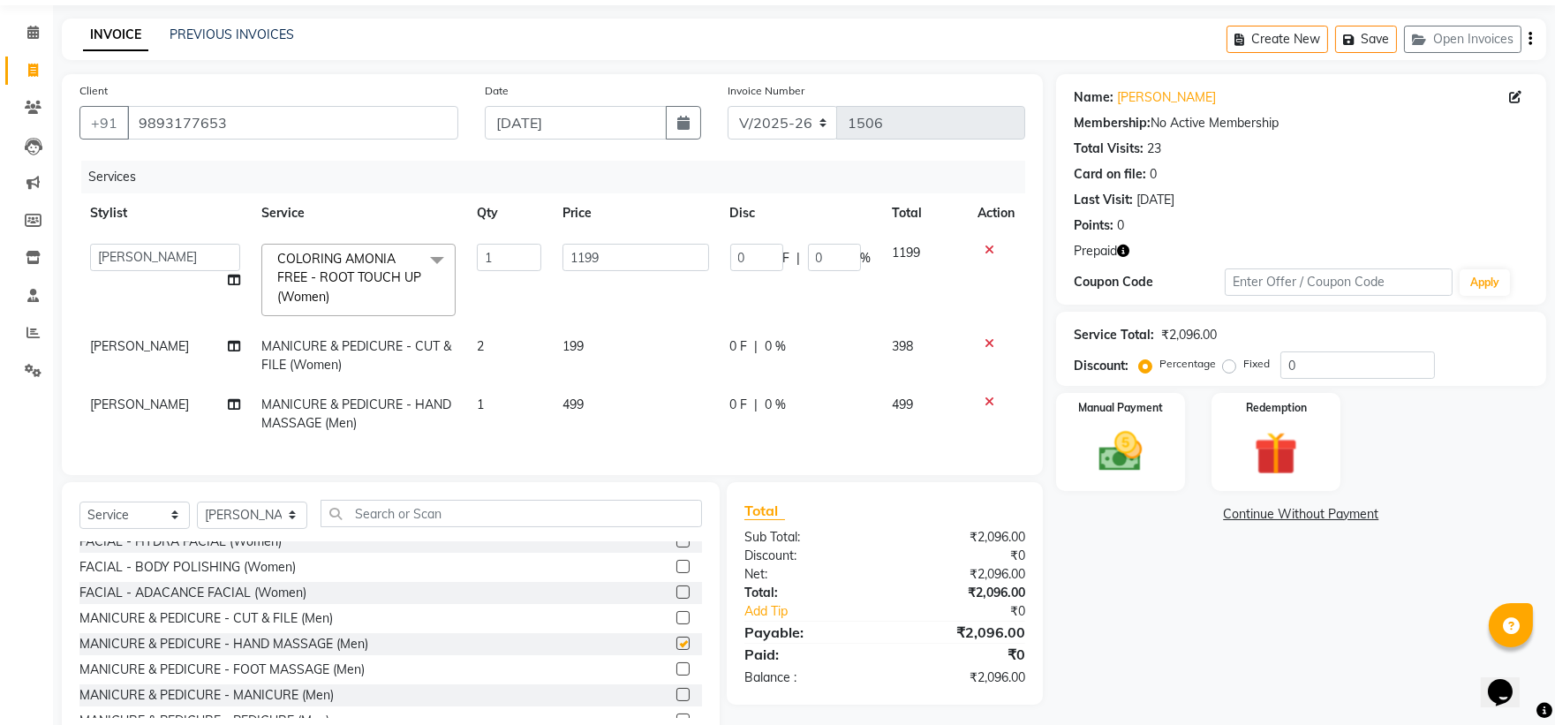
checkbox input "false"
click at [844, 396] on icon at bounding box center [990, 402] width 10 height 12
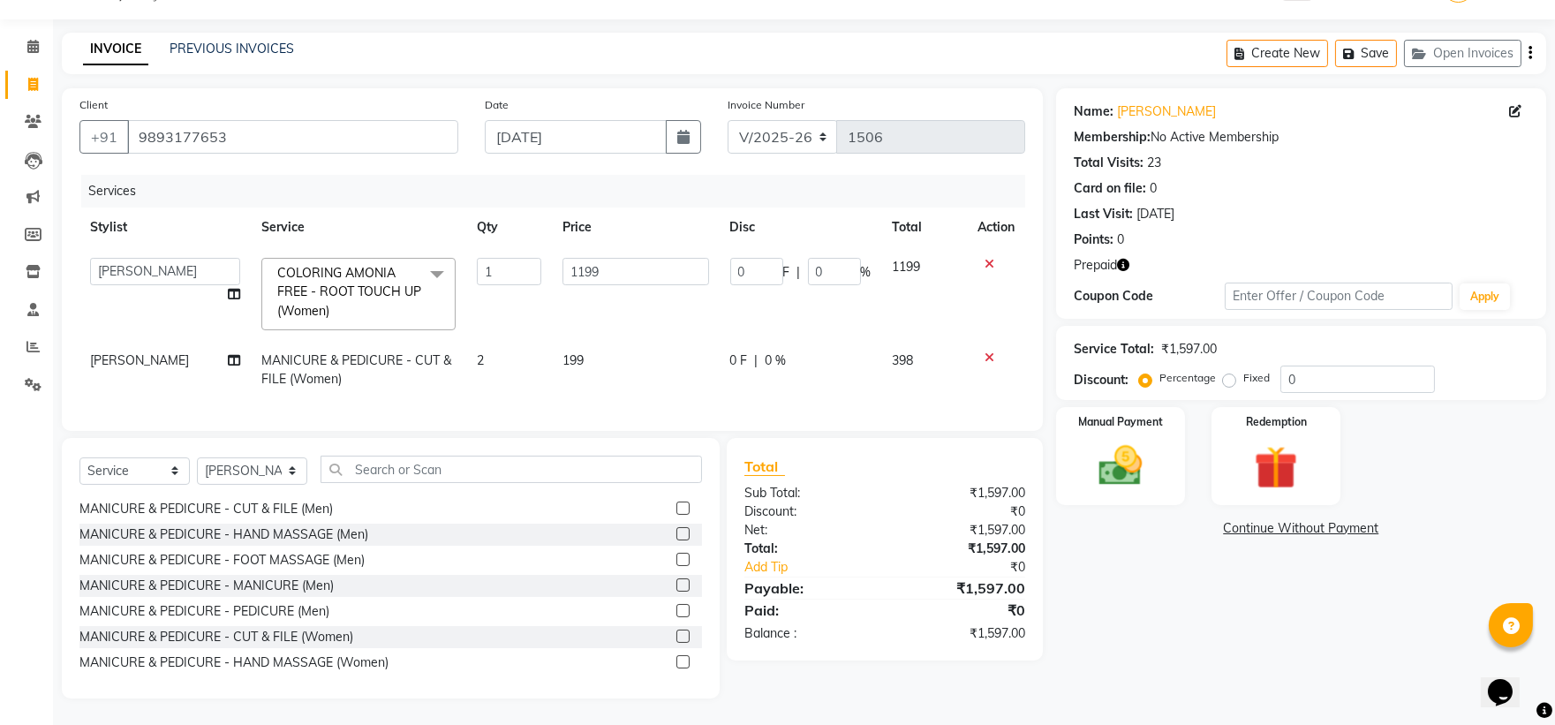
scroll to position [3336, 0]
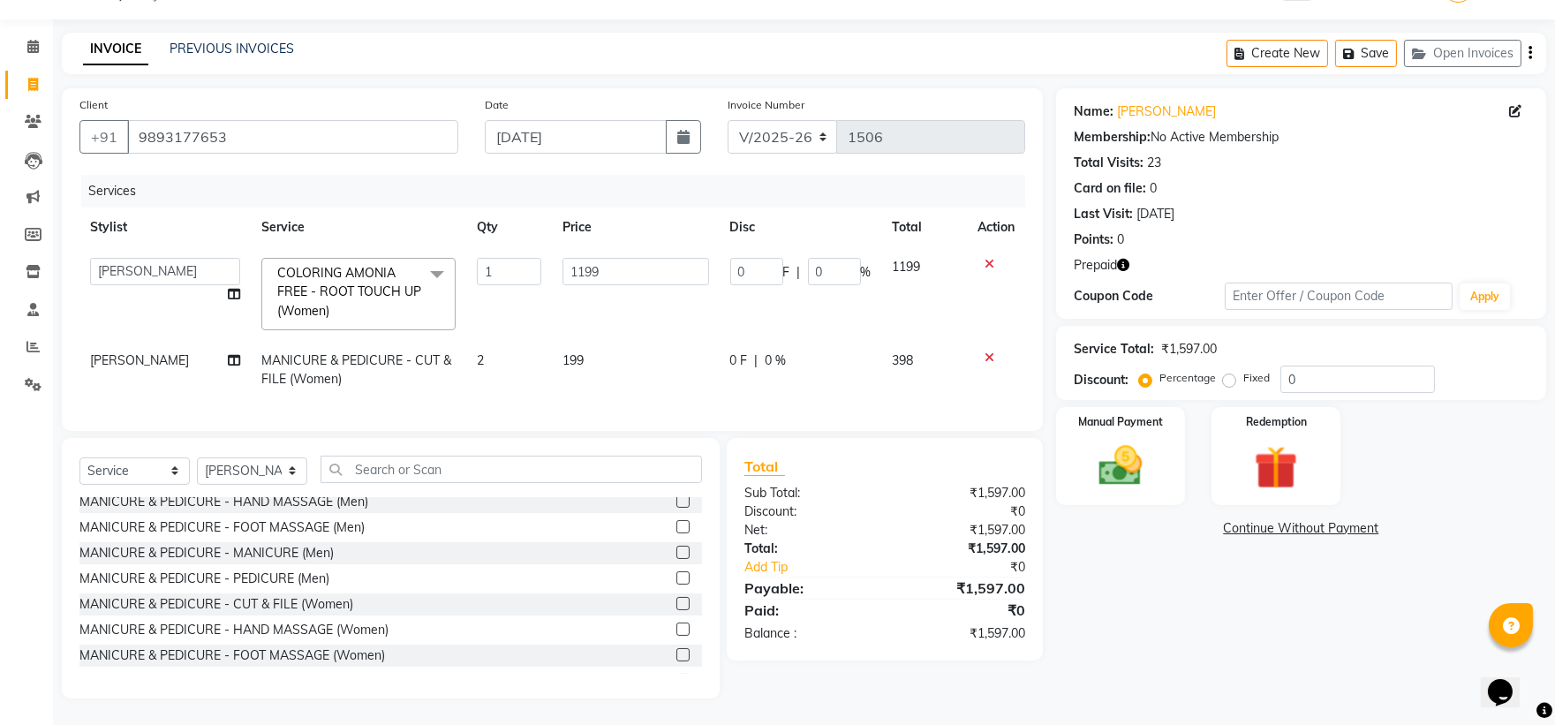
click at [676, 482] on label at bounding box center [682, 629] width 13 height 13
click at [676, 482] on input "checkbox" at bounding box center [681, 629] width 11 height 11
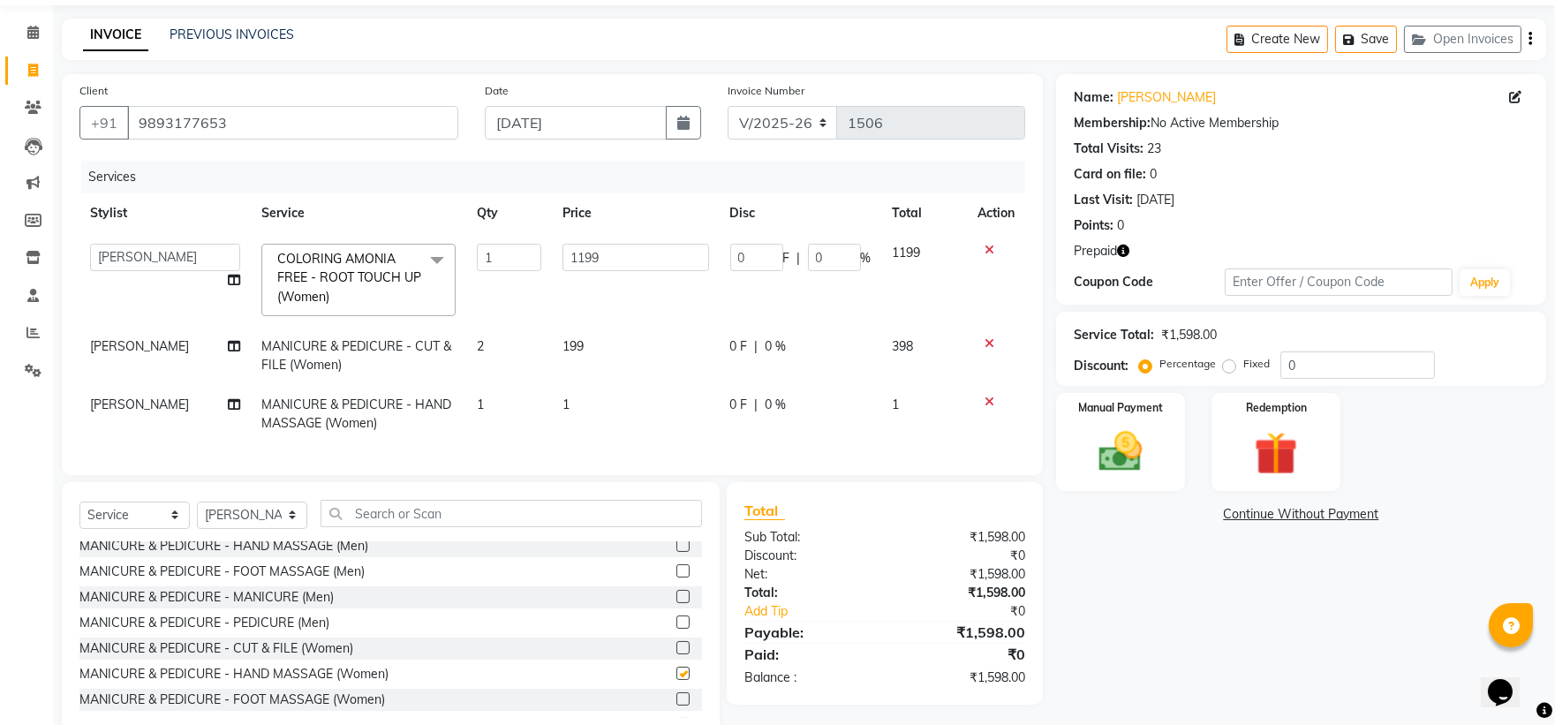
checkbox input "false"
click at [585, 390] on td "1" at bounding box center [635, 414] width 167 height 58
select select "72204"
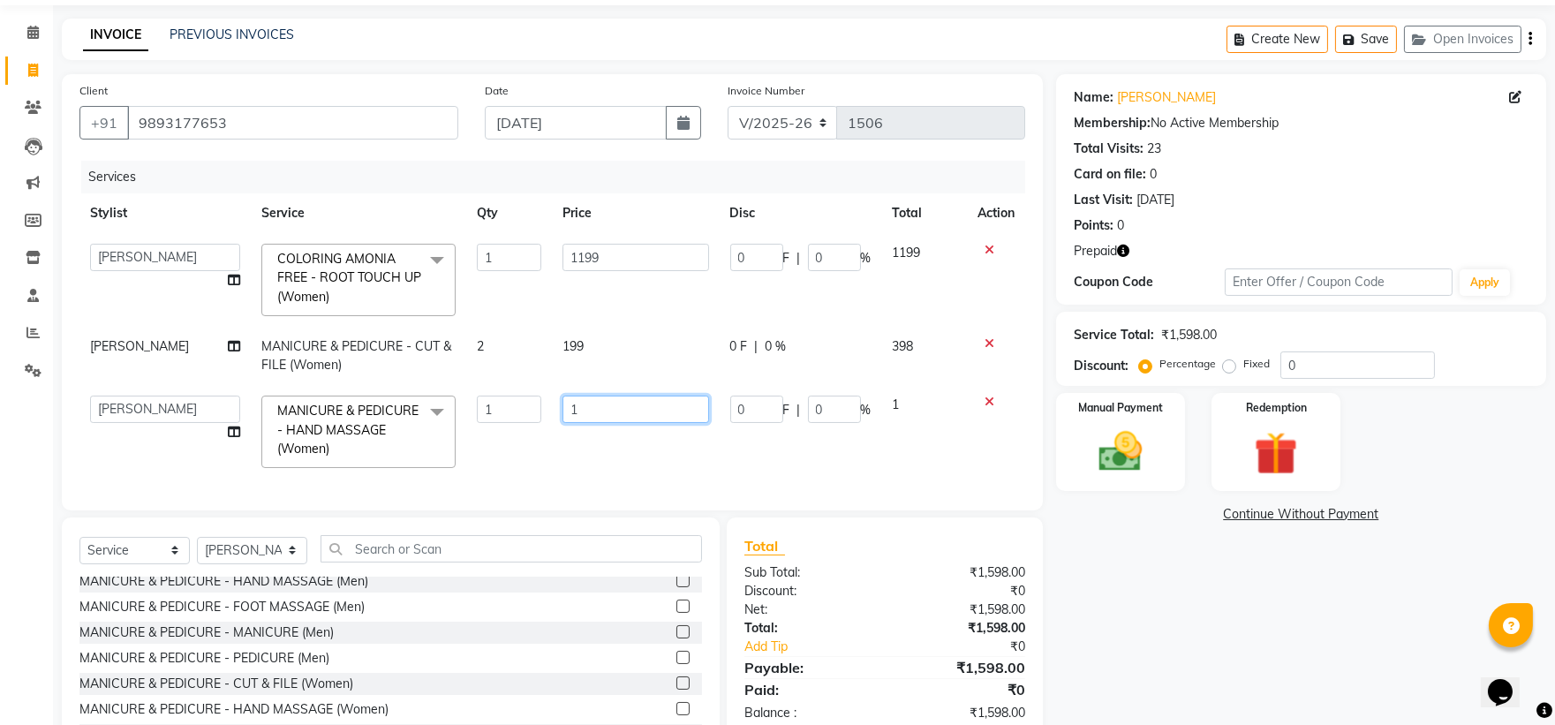
click at [595, 406] on input "1" at bounding box center [636, 409] width 146 height 27
type input "299"
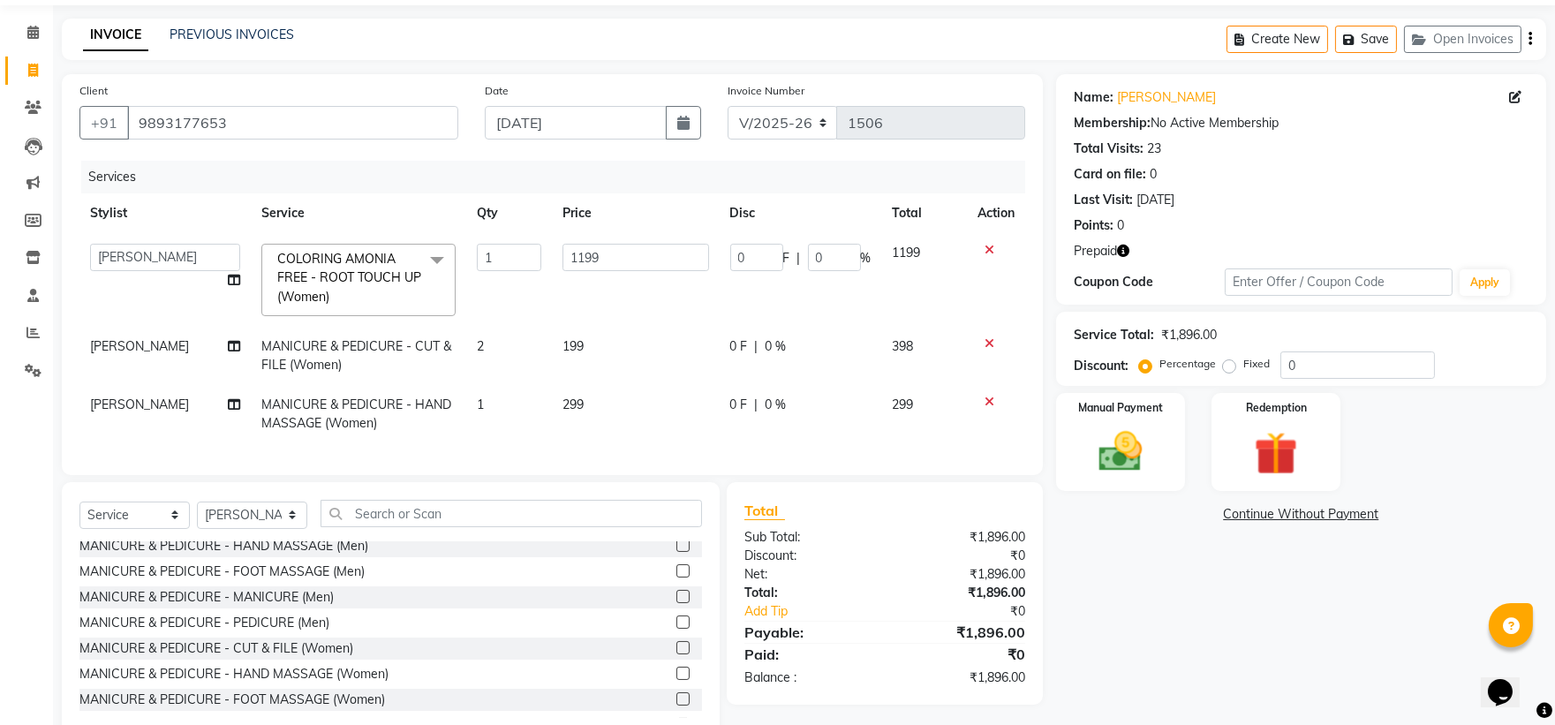
click at [844, 408] on td "299" at bounding box center [924, 414] width 85 height 58
select select "72204"
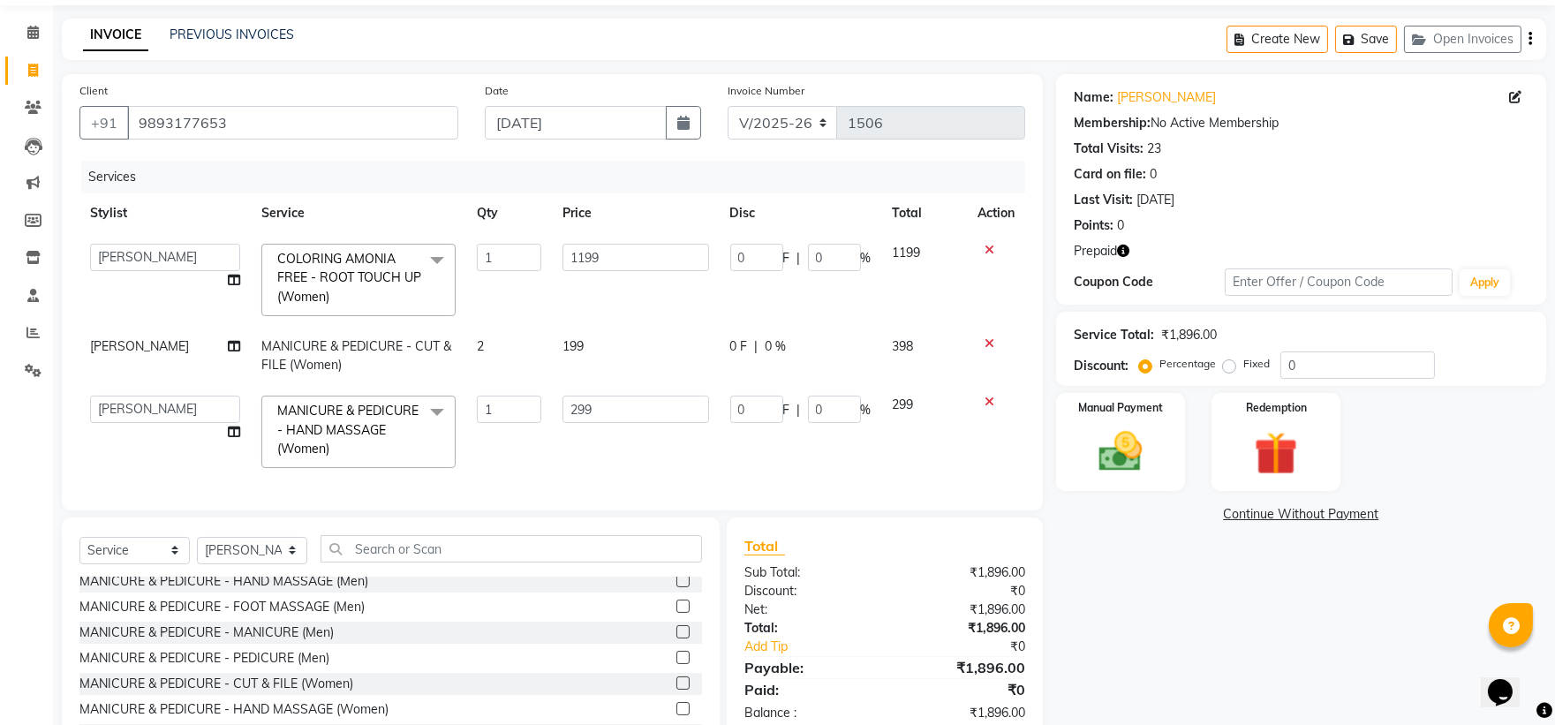
click at [493, 336] on td "2" at bounding box center [509, 356] width 86 height 58
select select "72204"
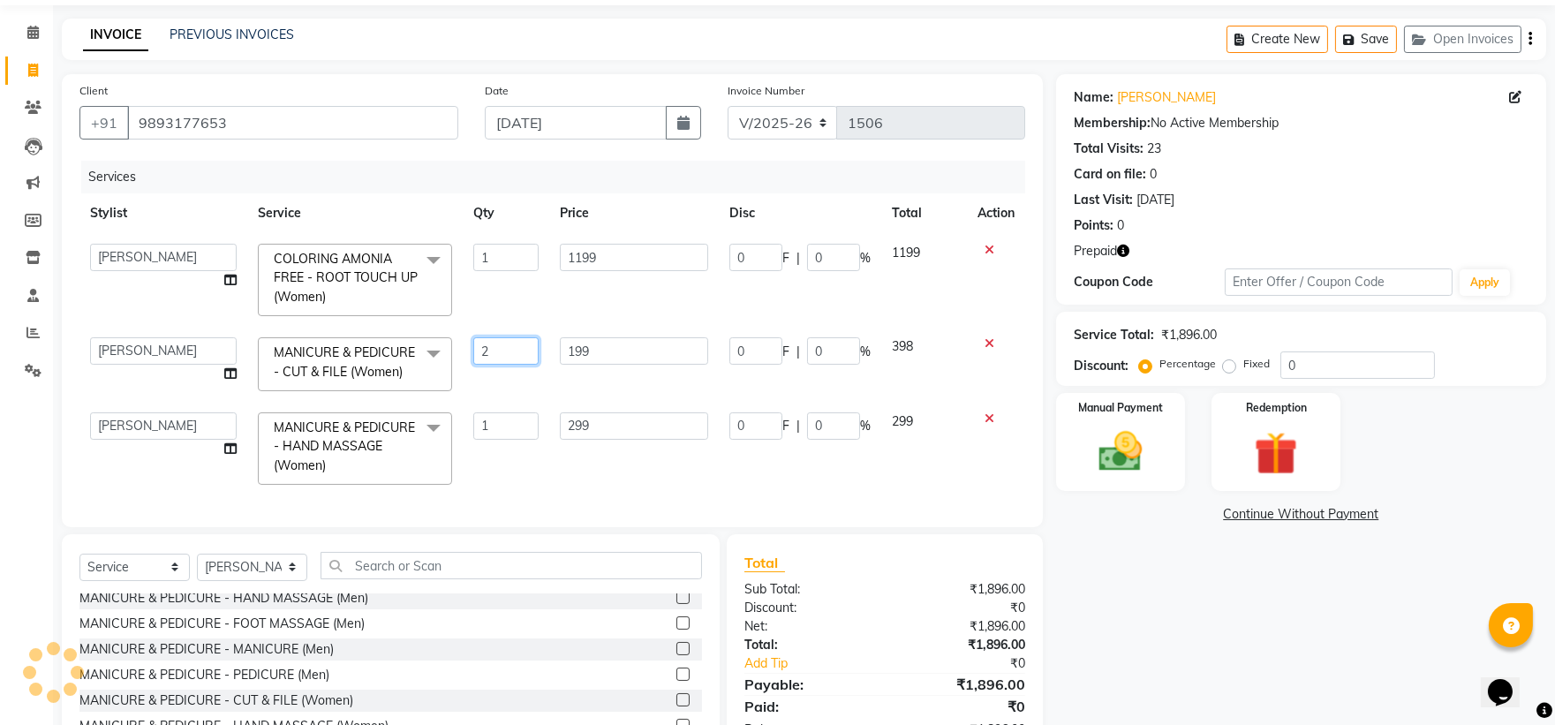
click at [510, 347] on input "2" at bounding box center [505, 350] width 65 height 27
type input "1"
click at [576, 425] on td "299" at bounding box center [634, 449] width 170 height 94
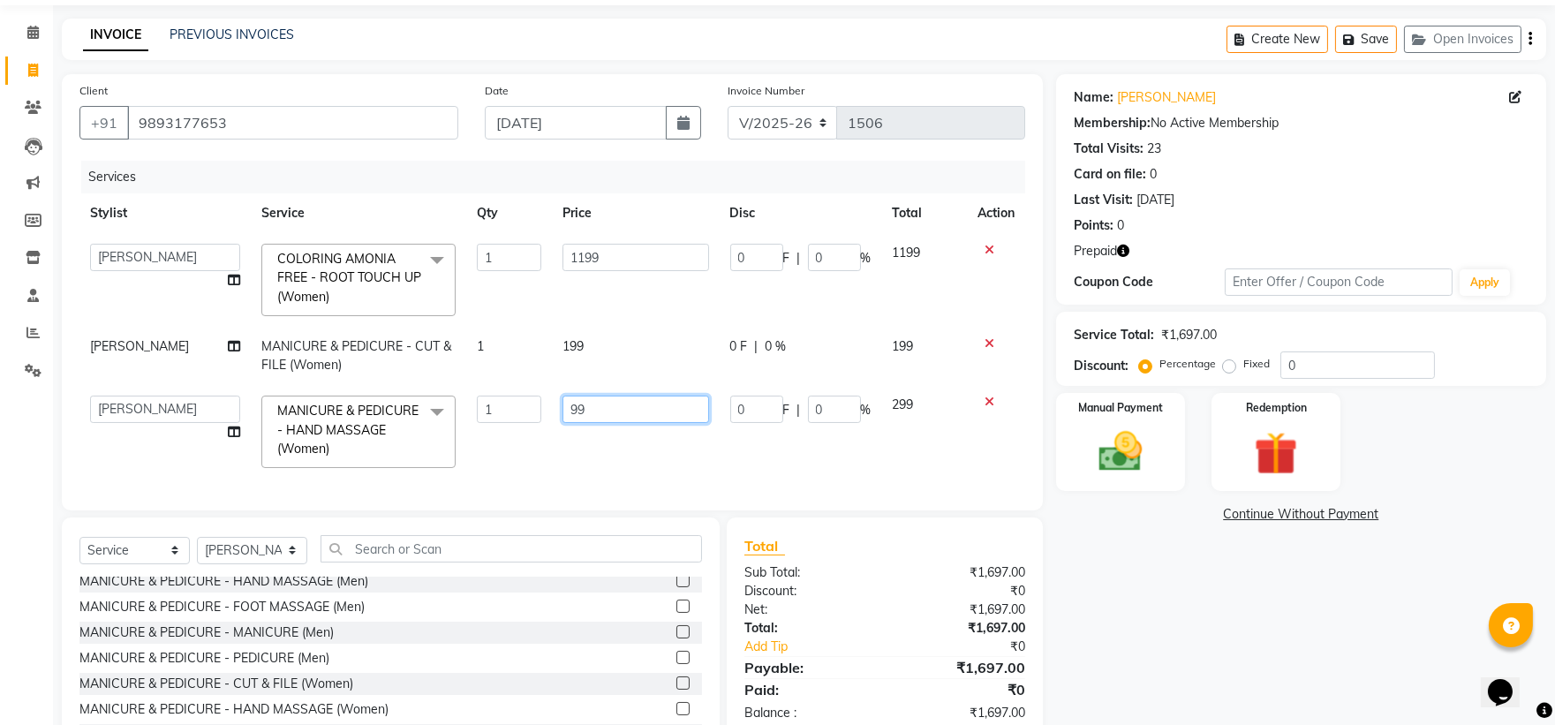
type input "399"
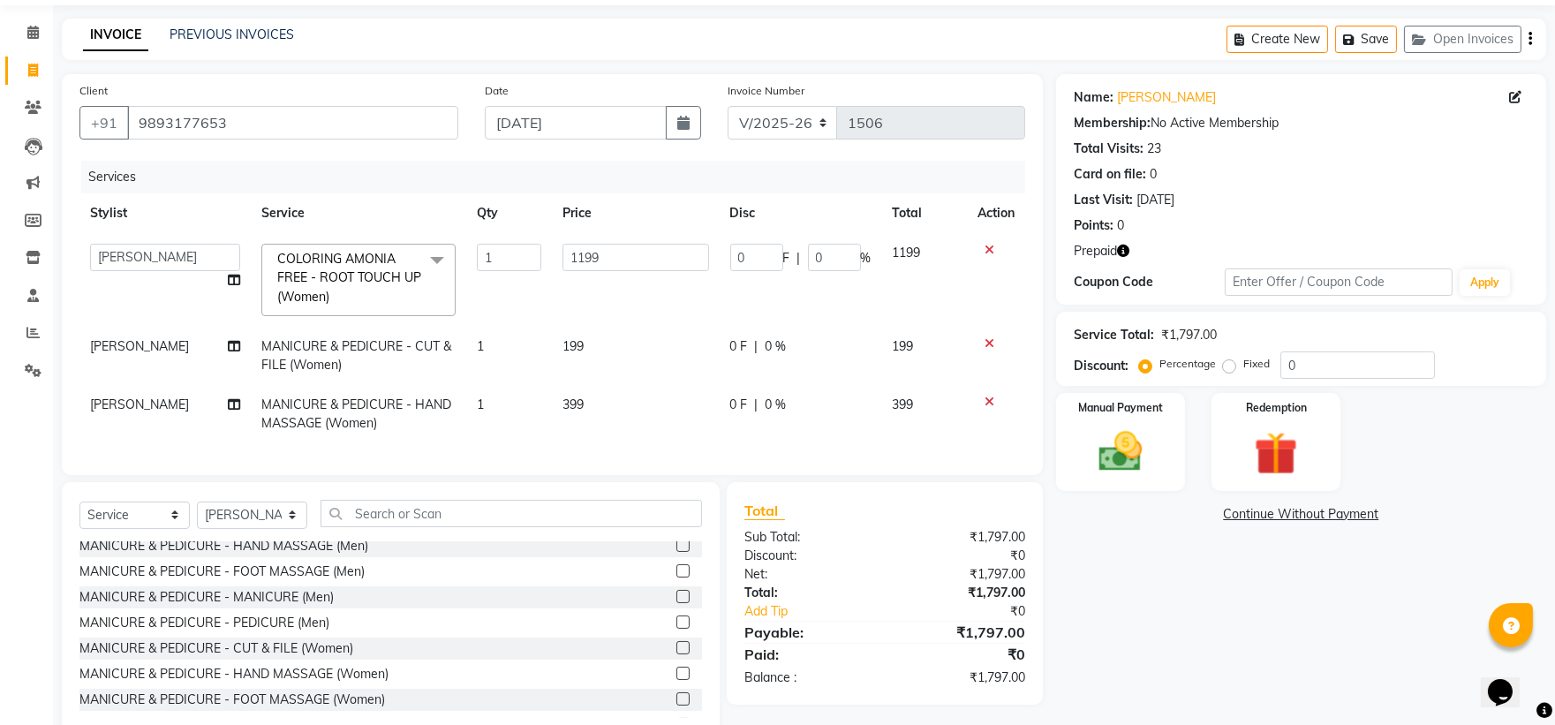
click at [844, 435] on td "399" at bounding box center [924, 414] width 85 height 58
select select "72204"
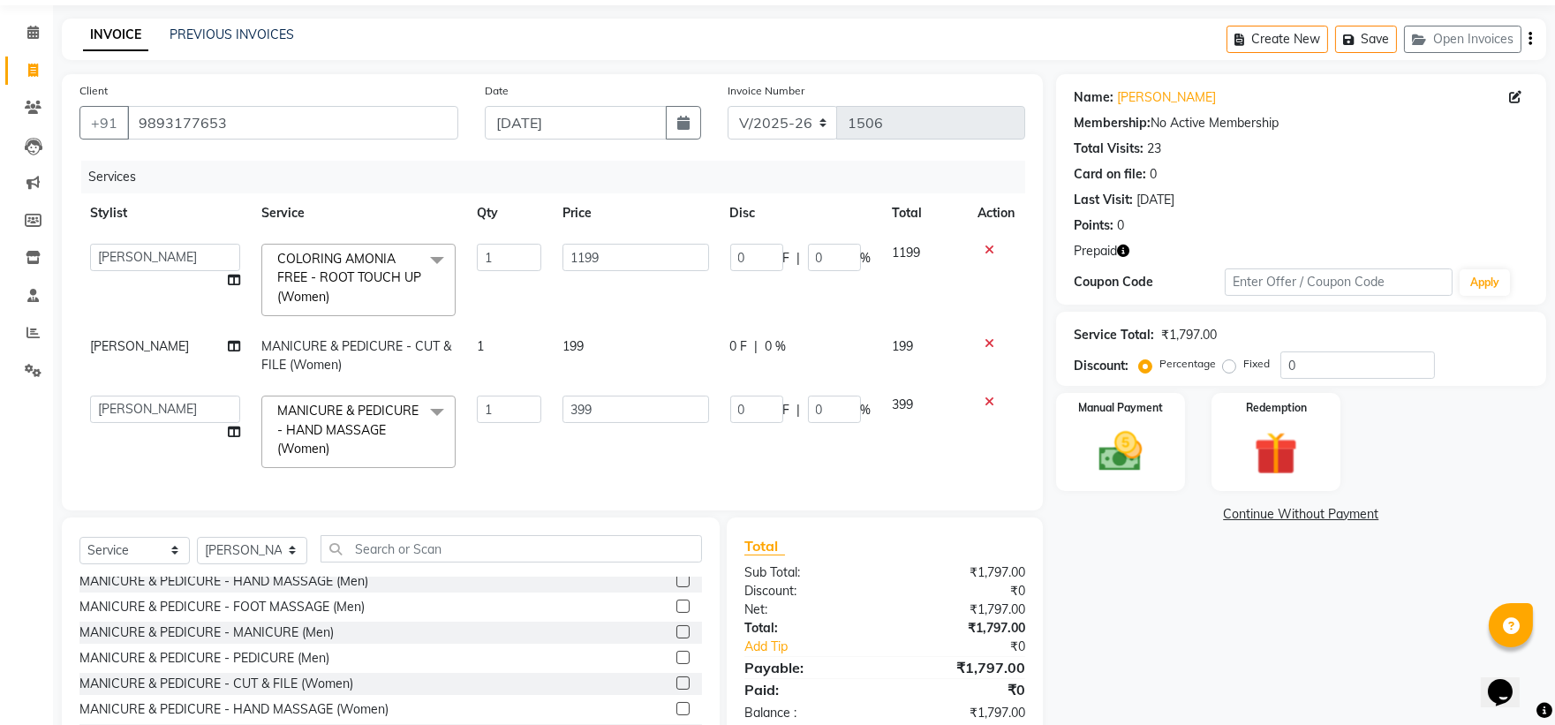
click at [569, 344] on span "199" at bounding box center [573, 346] width 21 height 16
select select "72204"
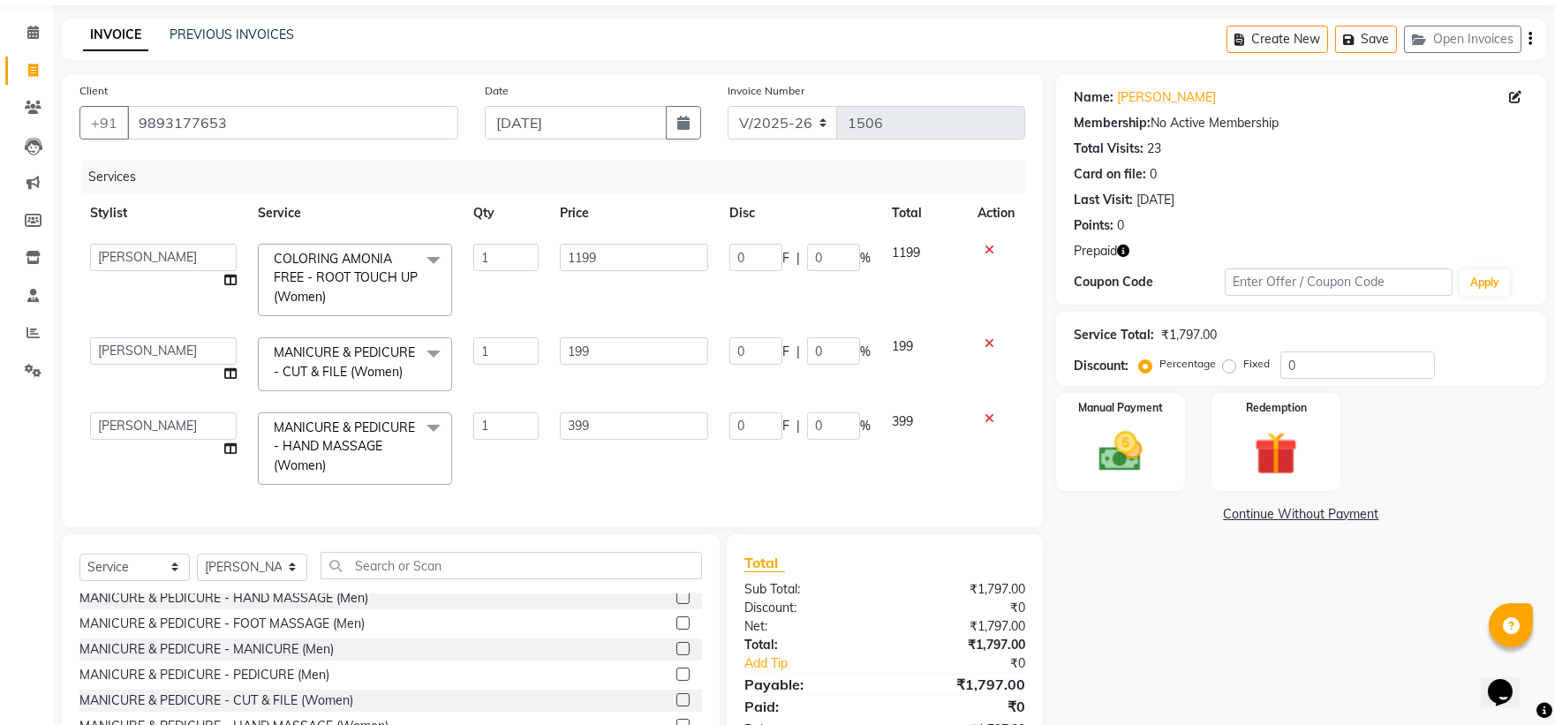
click at [844, 382] on td "199" at bounding box center [924, 364] width 86 height 75
click at [577, 422] on input "399" at bounding box center [634, 425] width 148 height 27
type input "299"
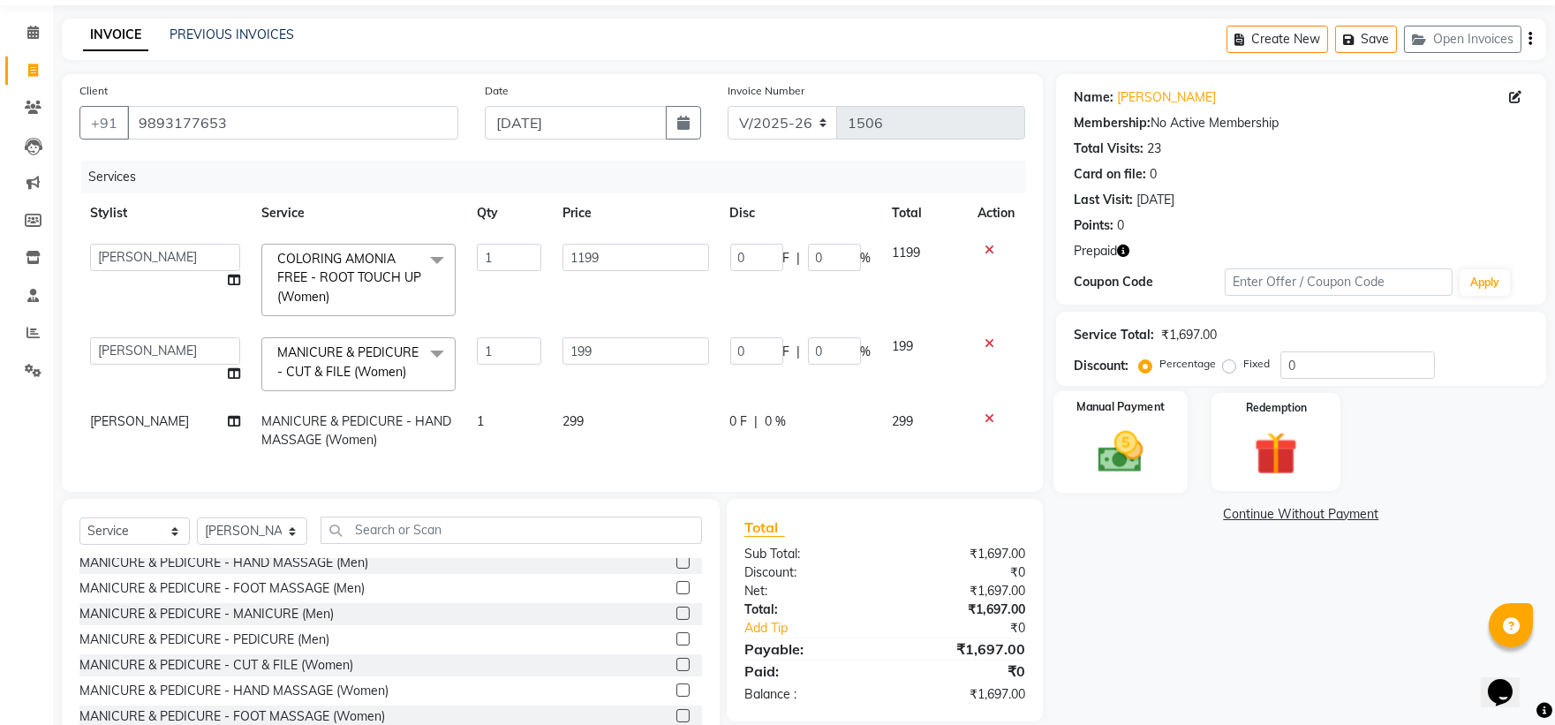
click at [844, 465] on div "Manual Payment" at bounding box center [1121, 442] width 134 height 102
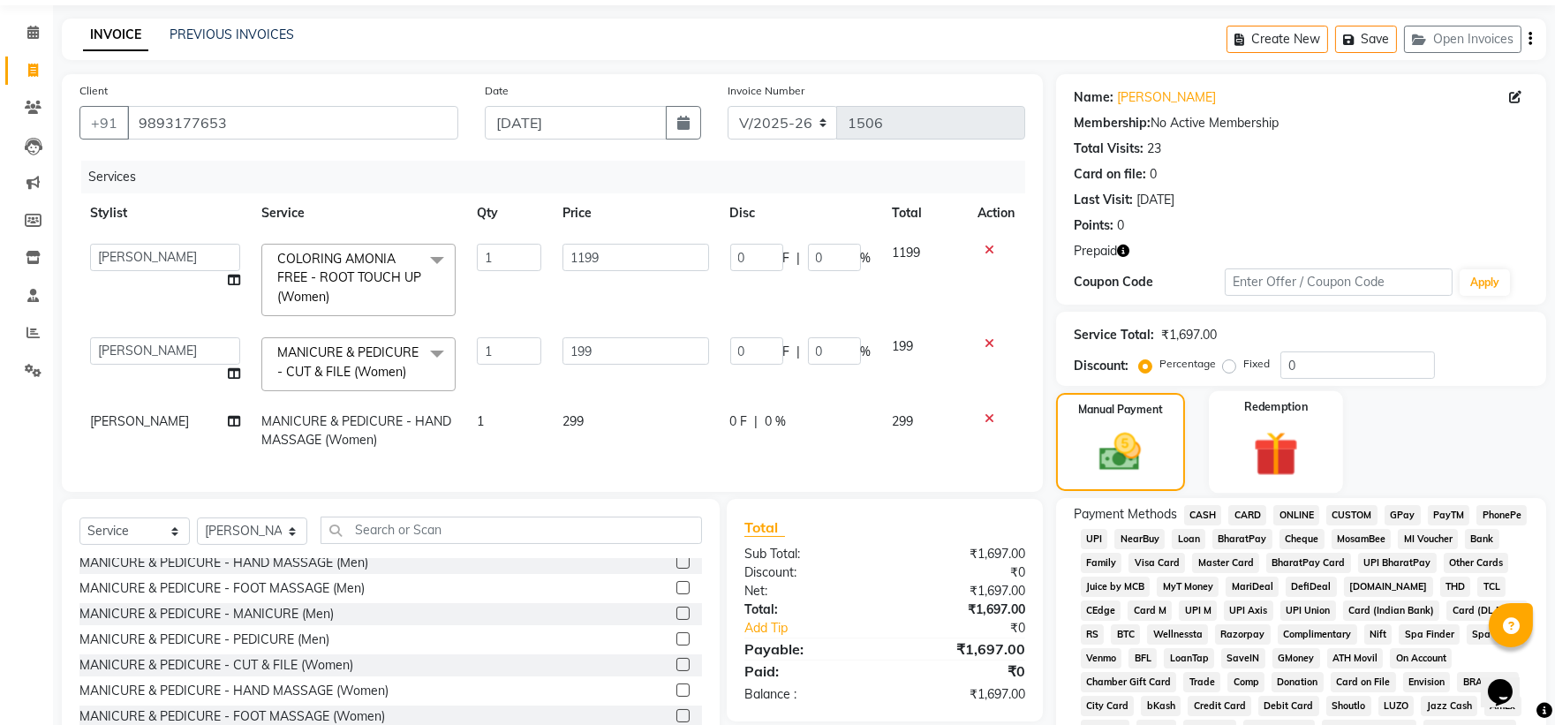
click at [844, 435] on div "Redemption" at bounding box center [1276, 442] width 134 height 102
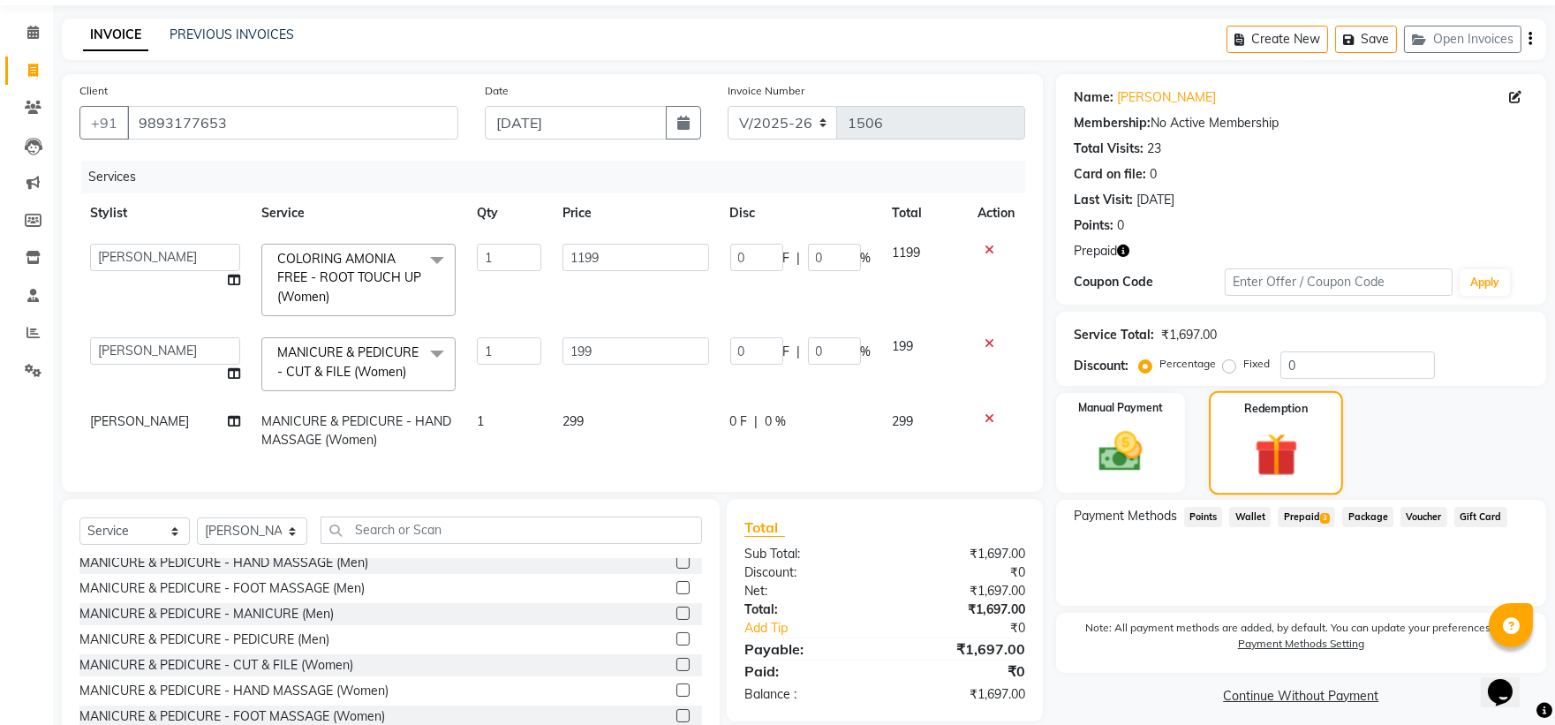
scroll to position [134, 0]
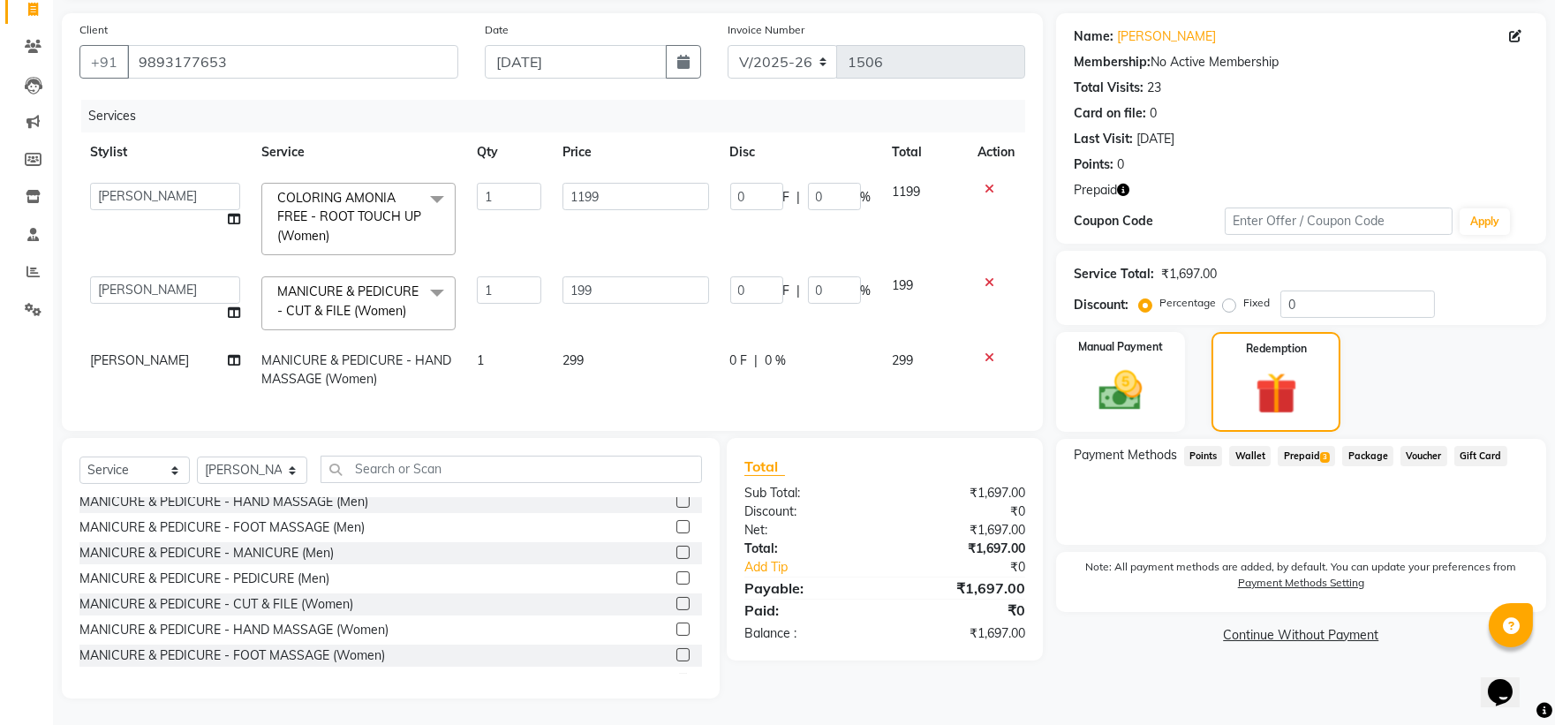
click at [844, 446] on span "Prepaid 3" at bounding box center [1306, 456] width 57 height 20
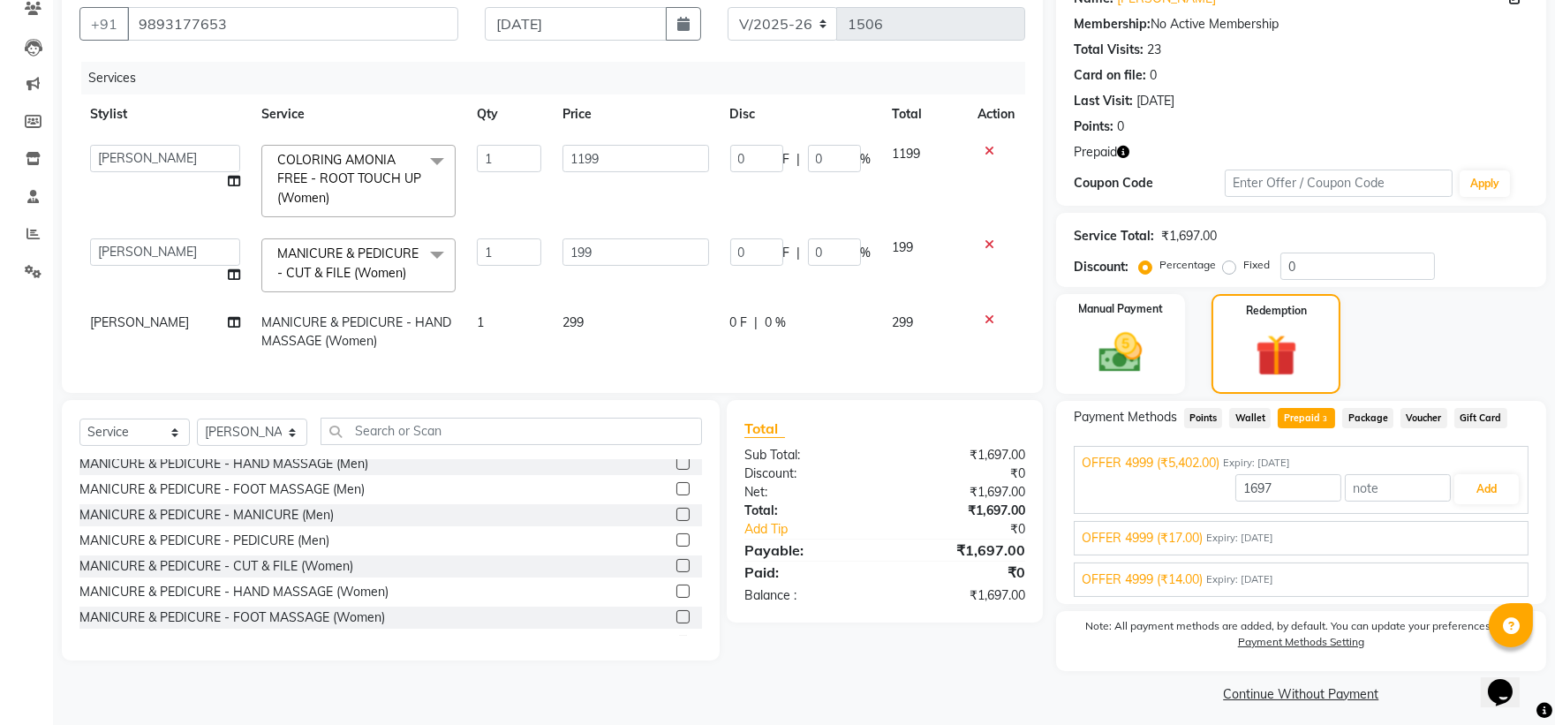
scroll to position [164, 0]
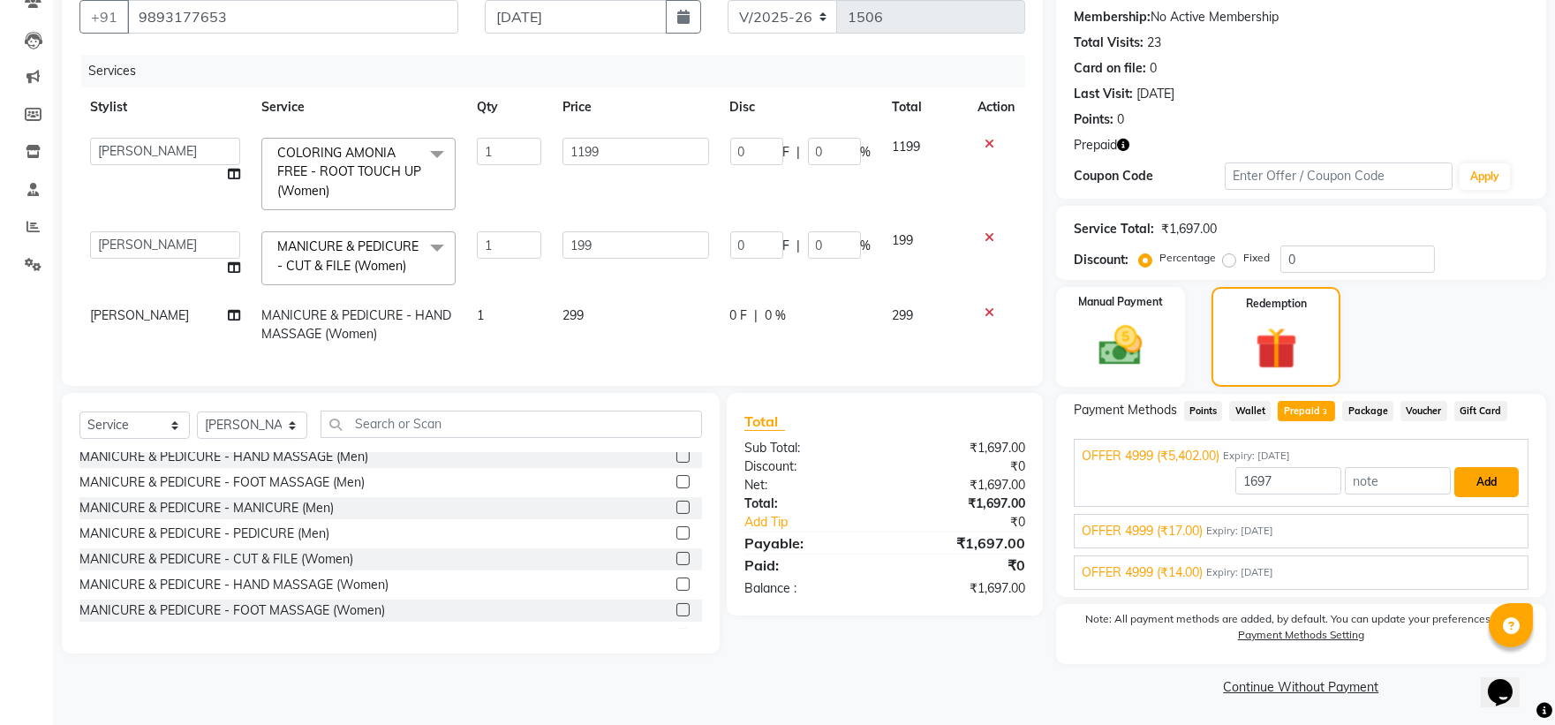
click at [844, 477] on button "Add" at bounding box center [1487, 482] width 64 height 30
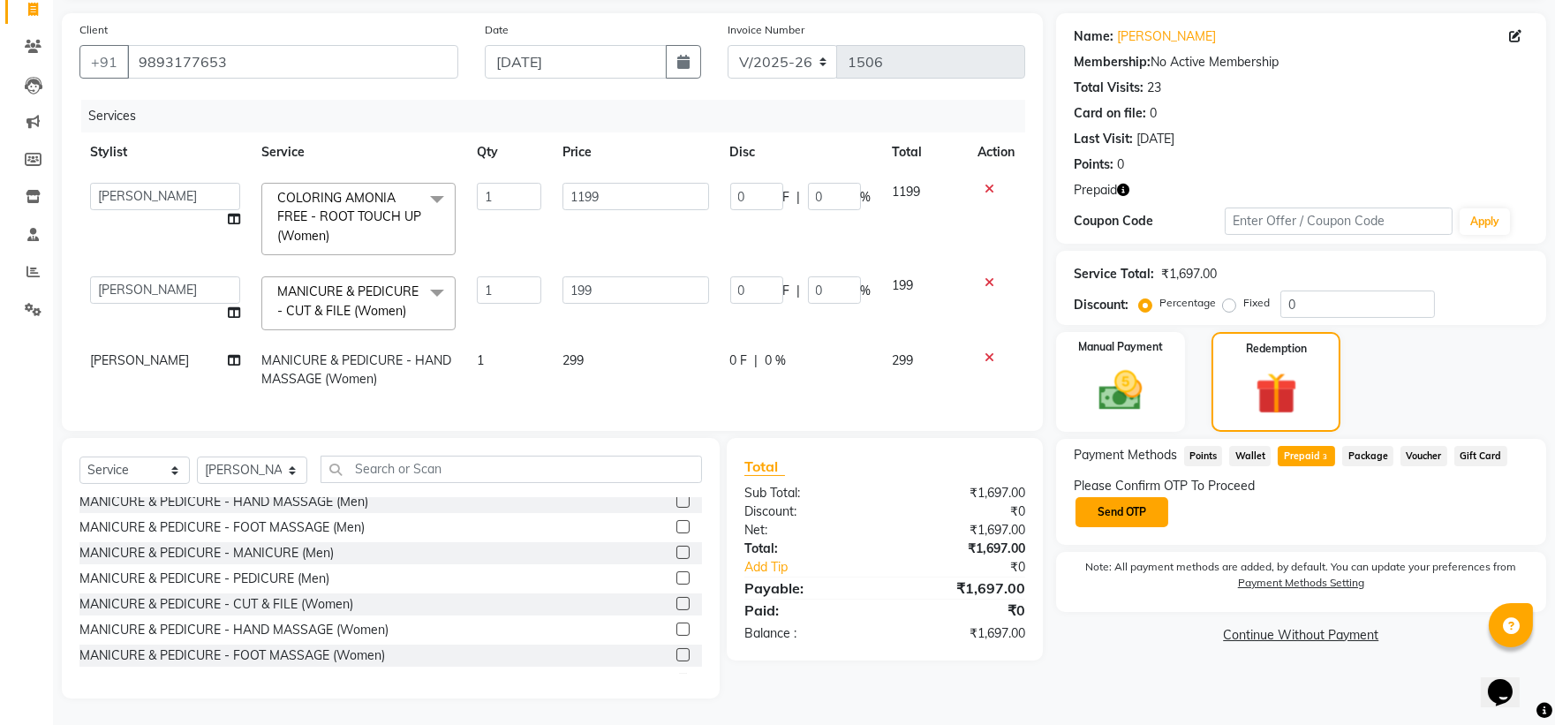
click at [844, 482] on button "Send OTP" at bounding box center [1122, 512] width 93 height 30
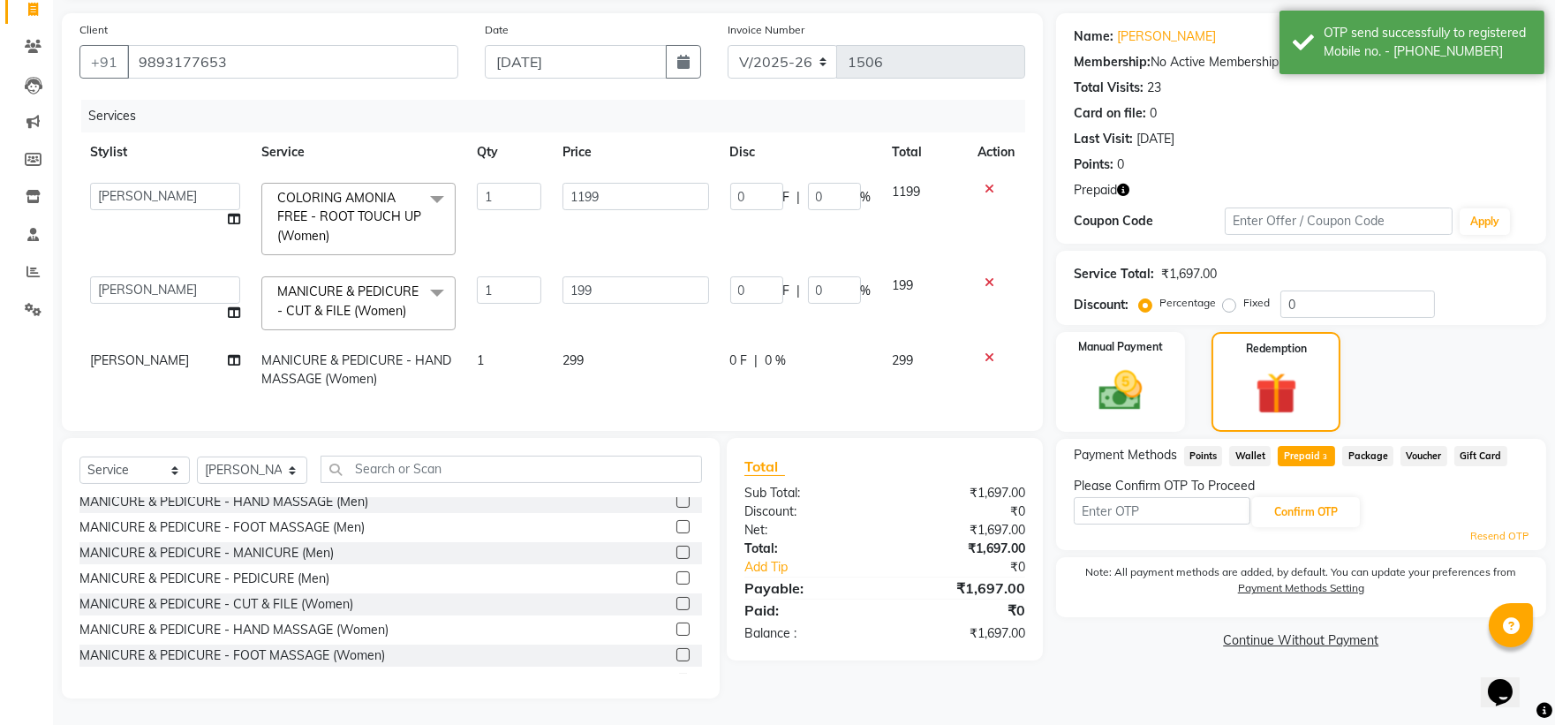
click at [844, 482] on input "text" at bounding box center [1162, 510] width 177 height 27
type input "2857"
click at [844, 482] on button "Confirm OTP" at bounding box center [1306, 512] width 108 height 30
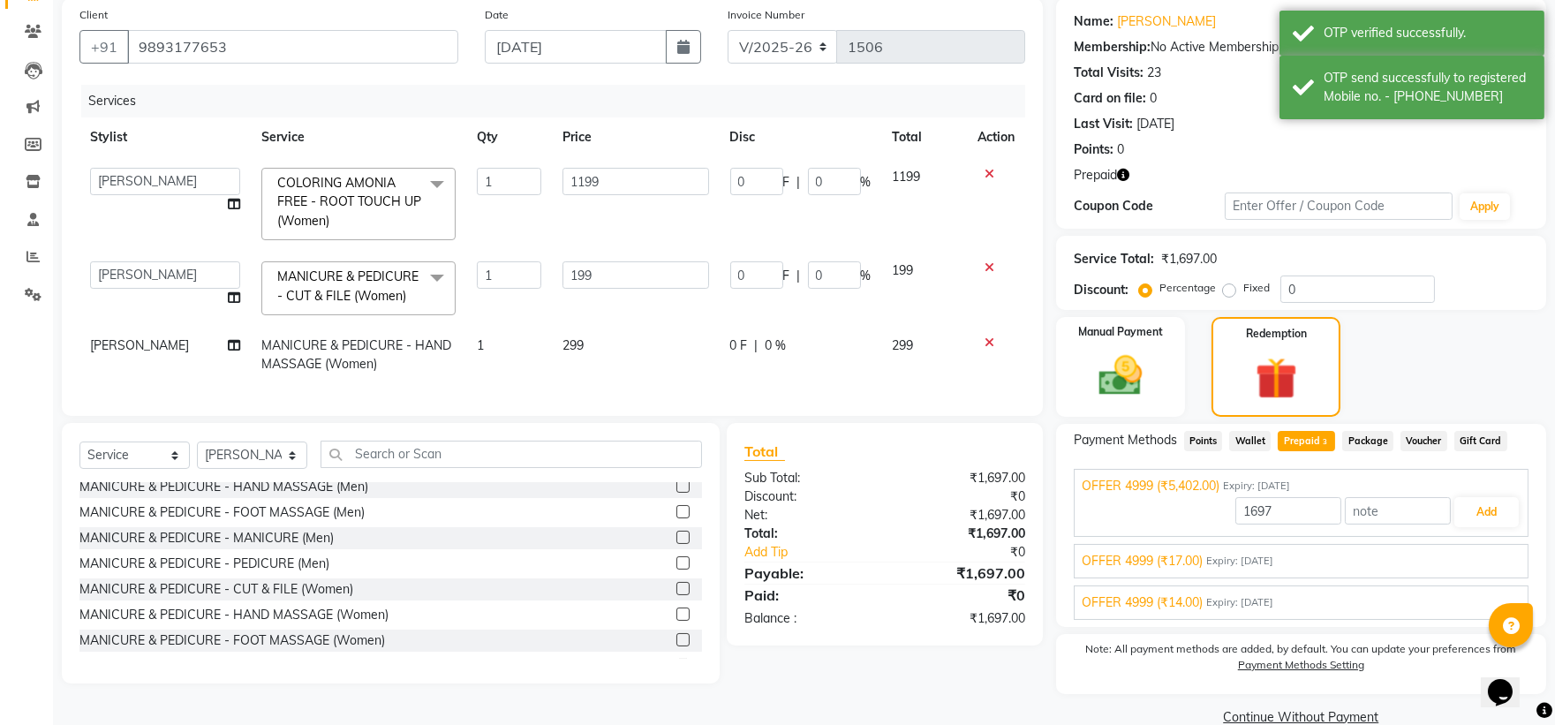
scroll to position [164, 0]
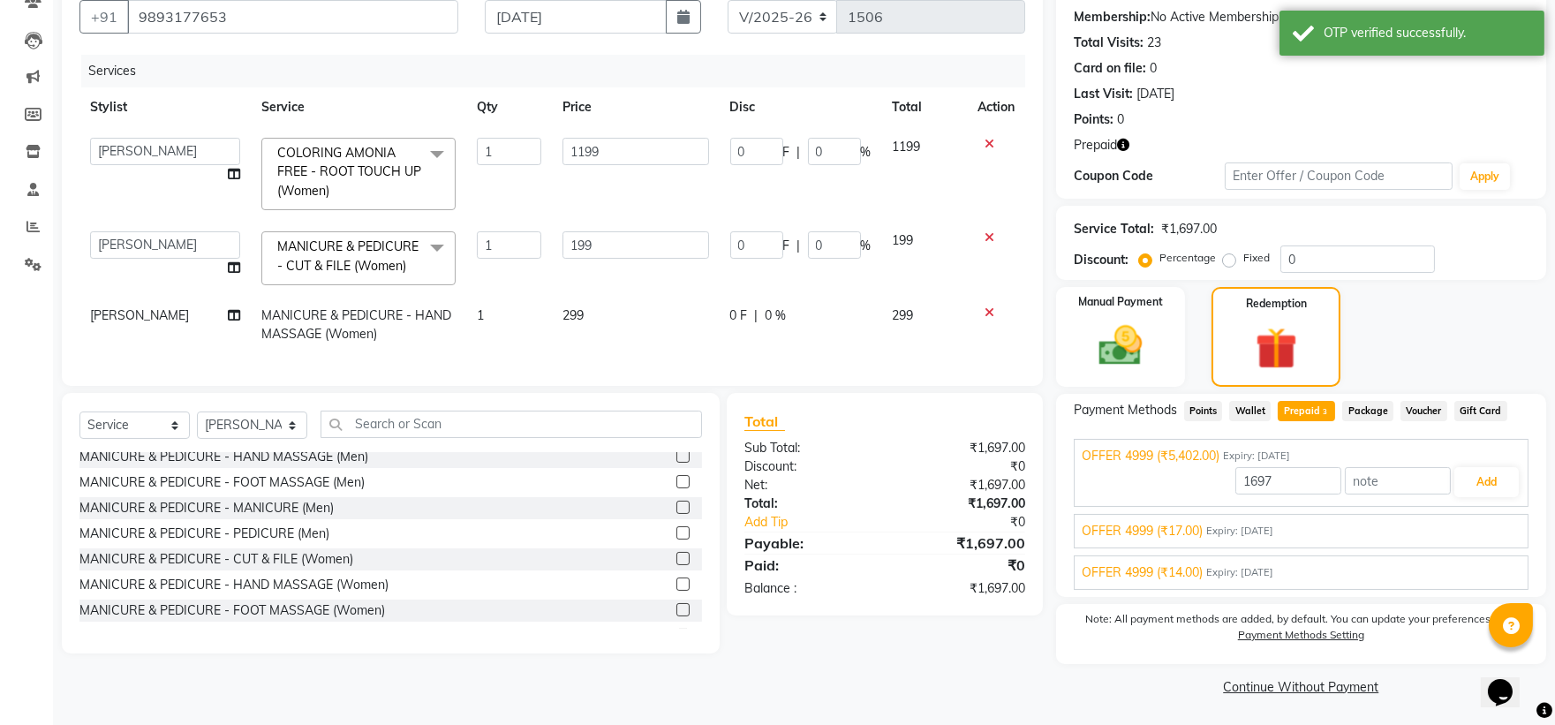
click at [563, 311] on span "299" at bounding box center [573, 315] width 21 height 16
select select "72204"
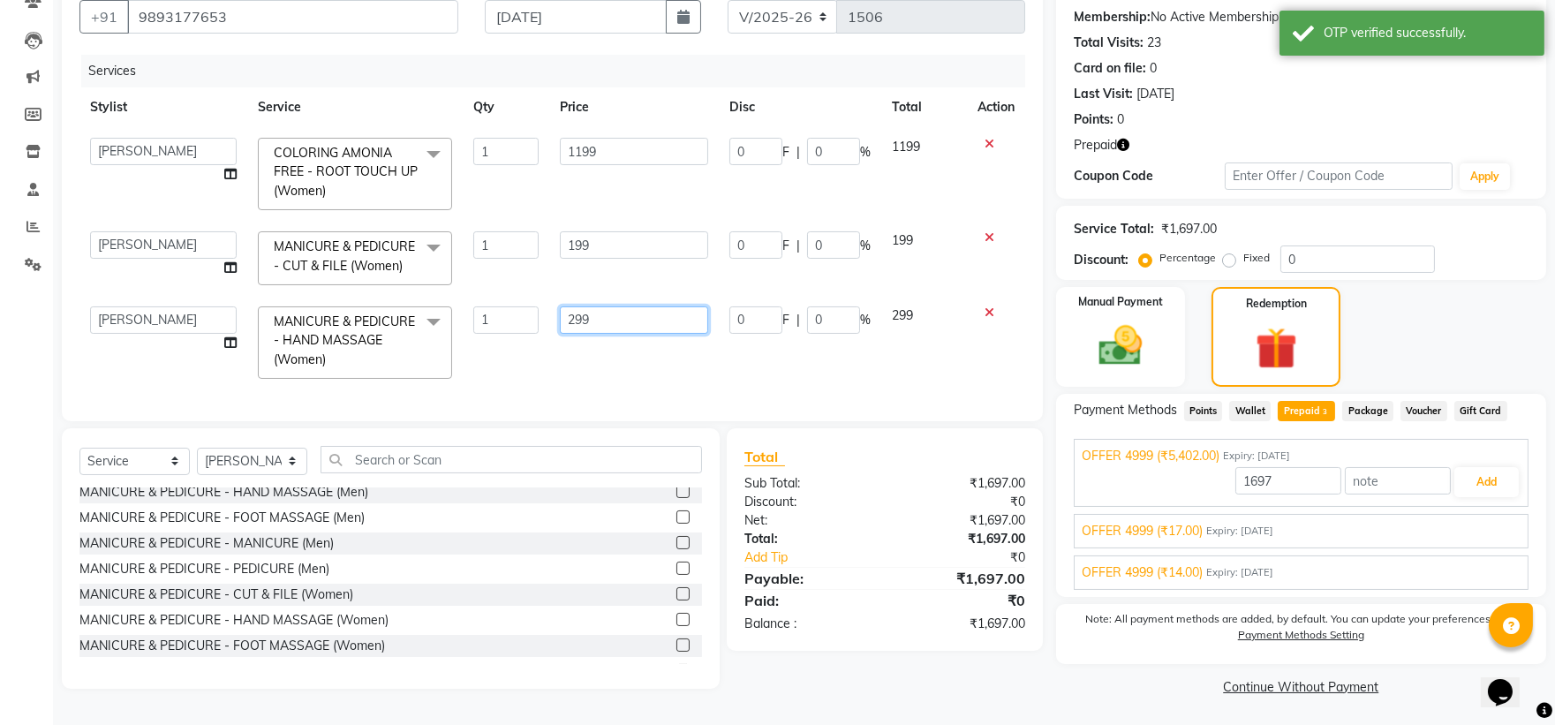
click at [574, 311] on input "299" at bounding box center [634, 319] width 148 height 27
type input "399"
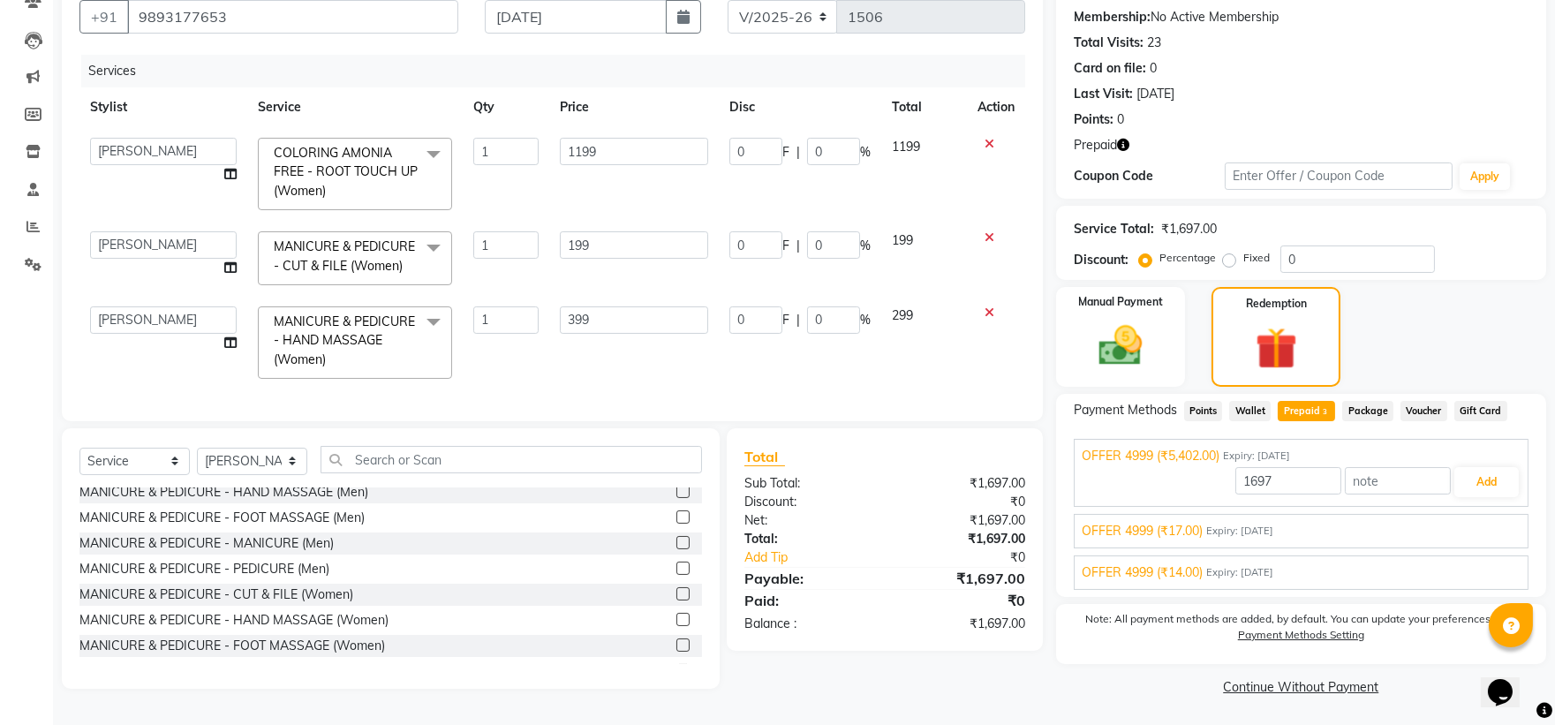
type input "5402"
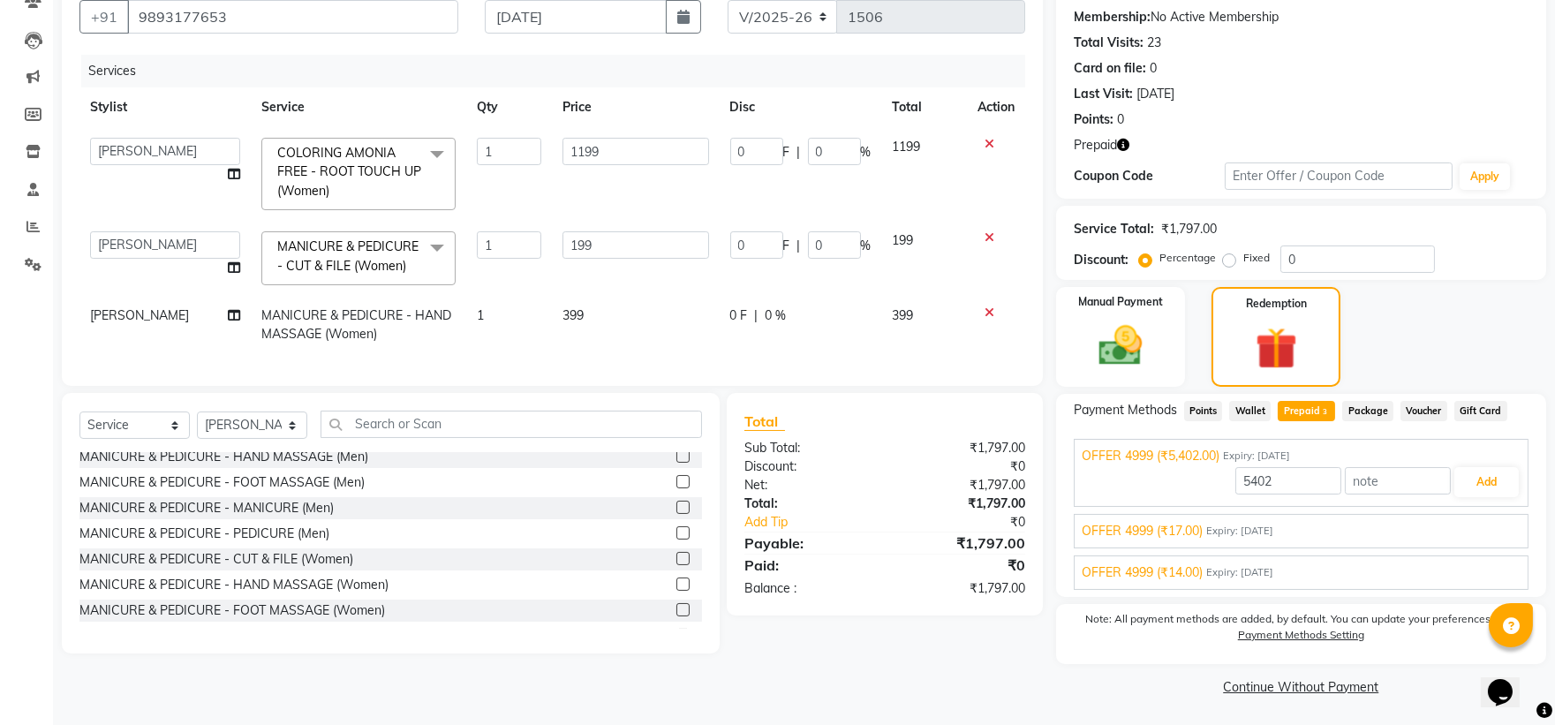
click at [844, 307] on td "399" at bounding box center [924, 325] width 85 height 58
select select "72204"
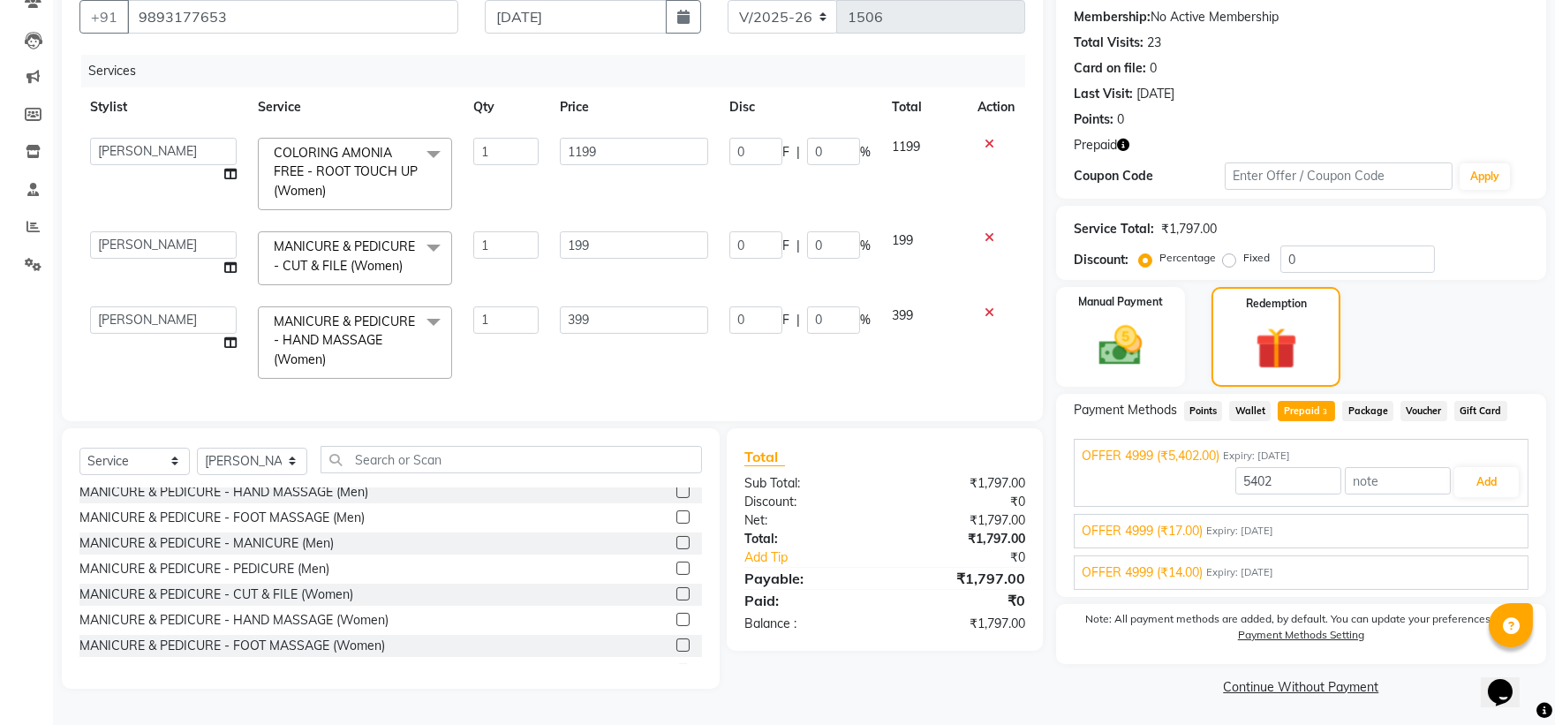
click at [844, 238] on div "Service Total: ₹1,797.00 Discount: Percentage Fixed 0" at bounding box center [1301, 243] width 455 height 60
click at [844, 471] on input "5402" at bounding box center [1288, 480] width 106 height 27
type input "5"
click at [844, 482] on button "Add" at bounding box center [1487, 482] width 64 height 30
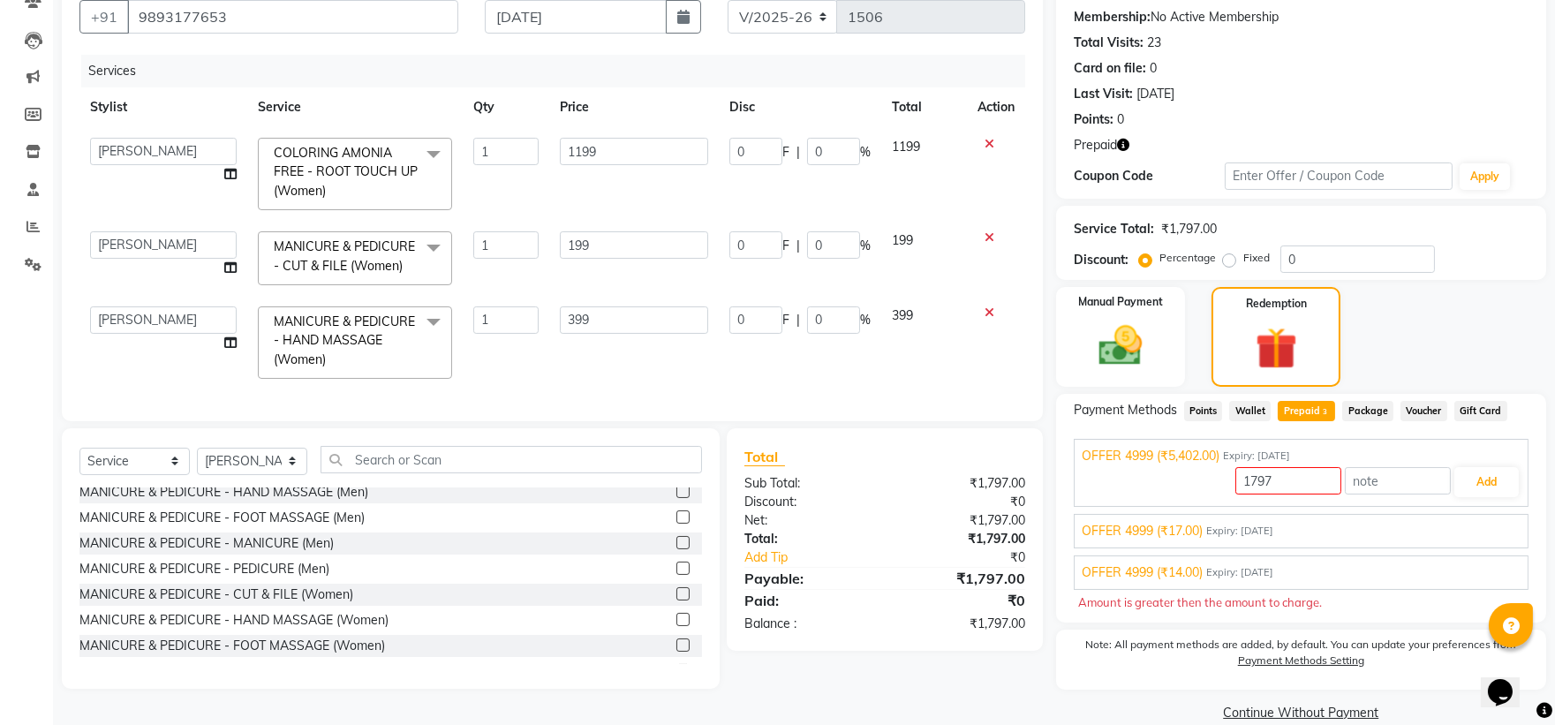
click at [844, 482] on div "₹0" at bounding box center [962, 600] width 154 height 21
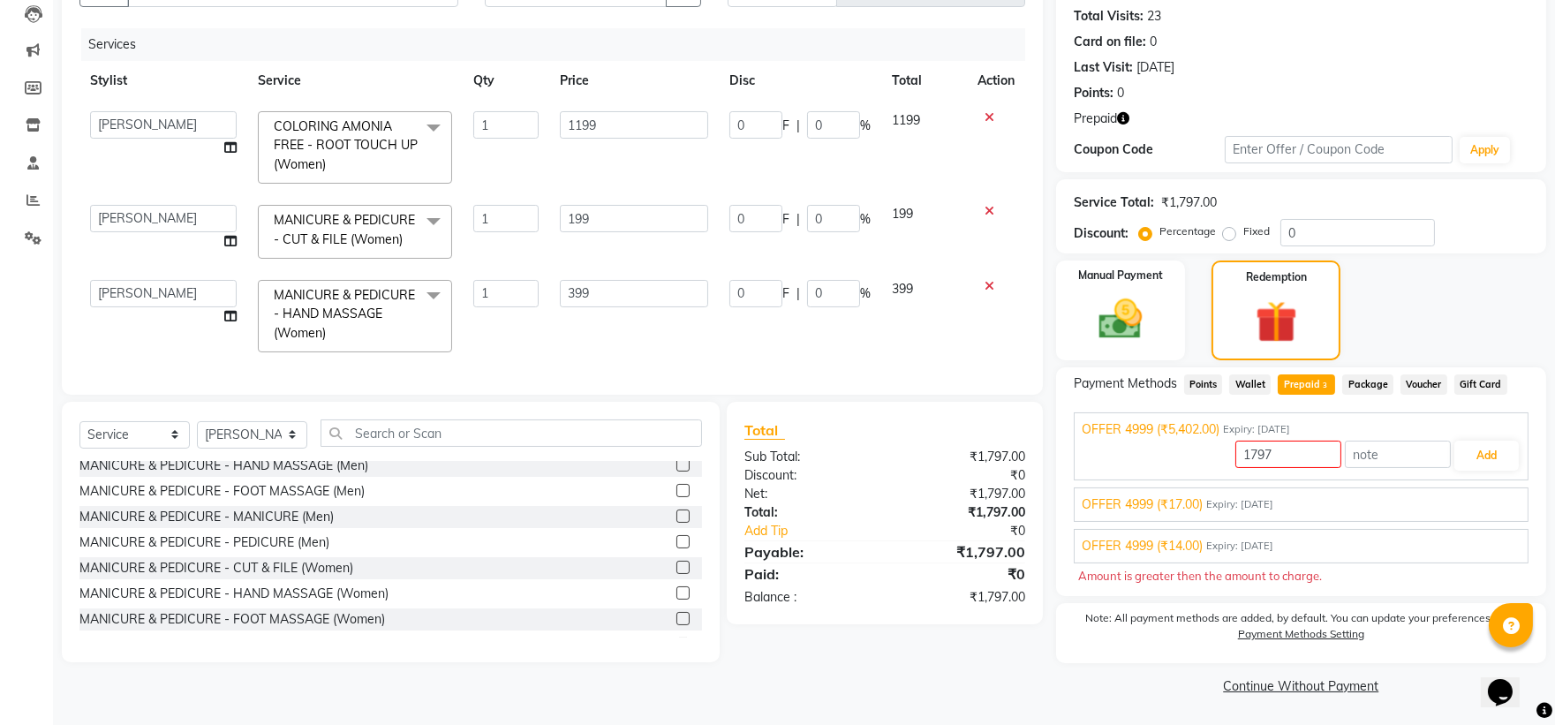
click at [844, 298] on td "399" at bounding box center [924, 316] width 86 height 94
click at [844, 311] on div "Redemption" at bounding box center [1276, 310] width 134 height 103
click at [844, 382] on span "Prepaid 3" at bounding box center [1306, 384] width 57 height 20
type input "1797"
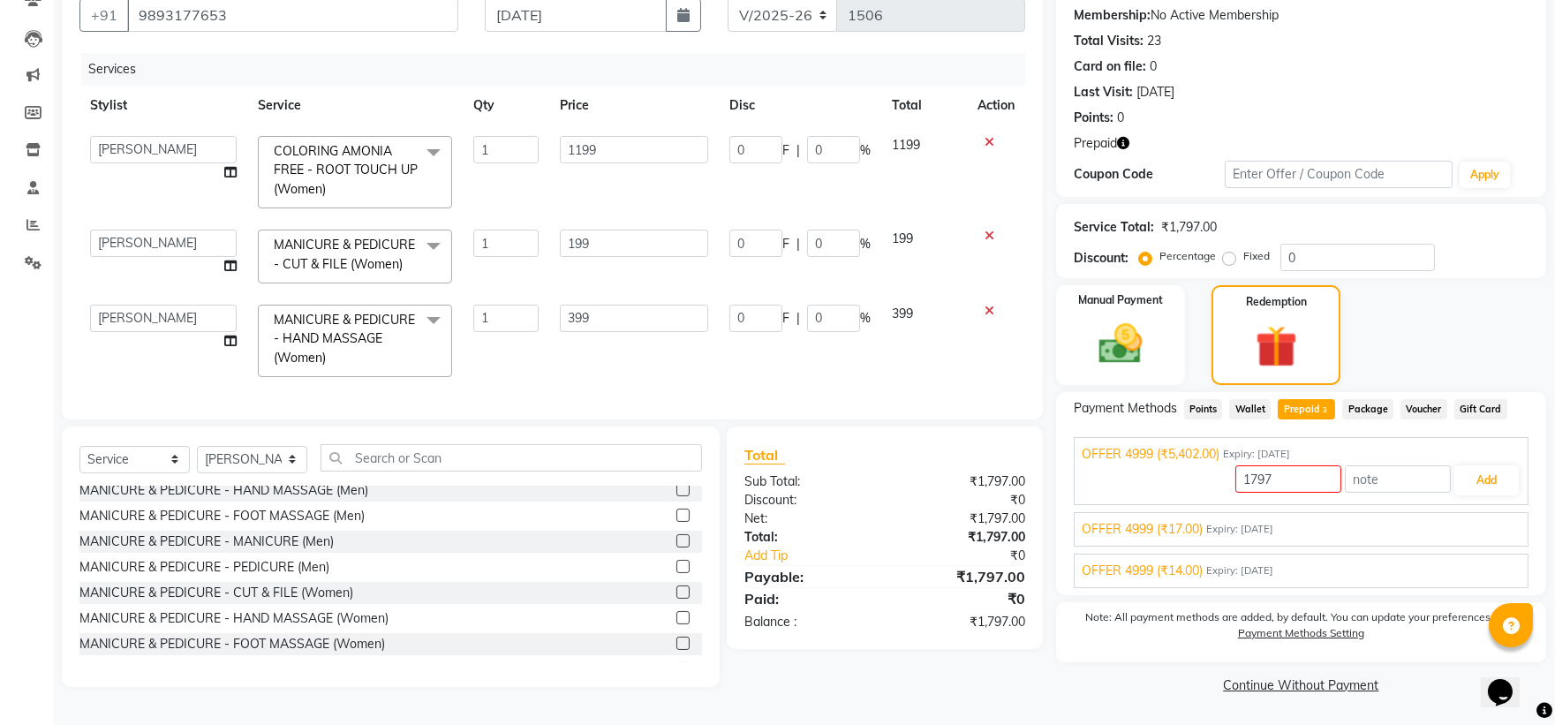
scroll to position [170, 0]
click at [844, 480] on button "Add" at bounding box center [1487, 480] width 64 height 30
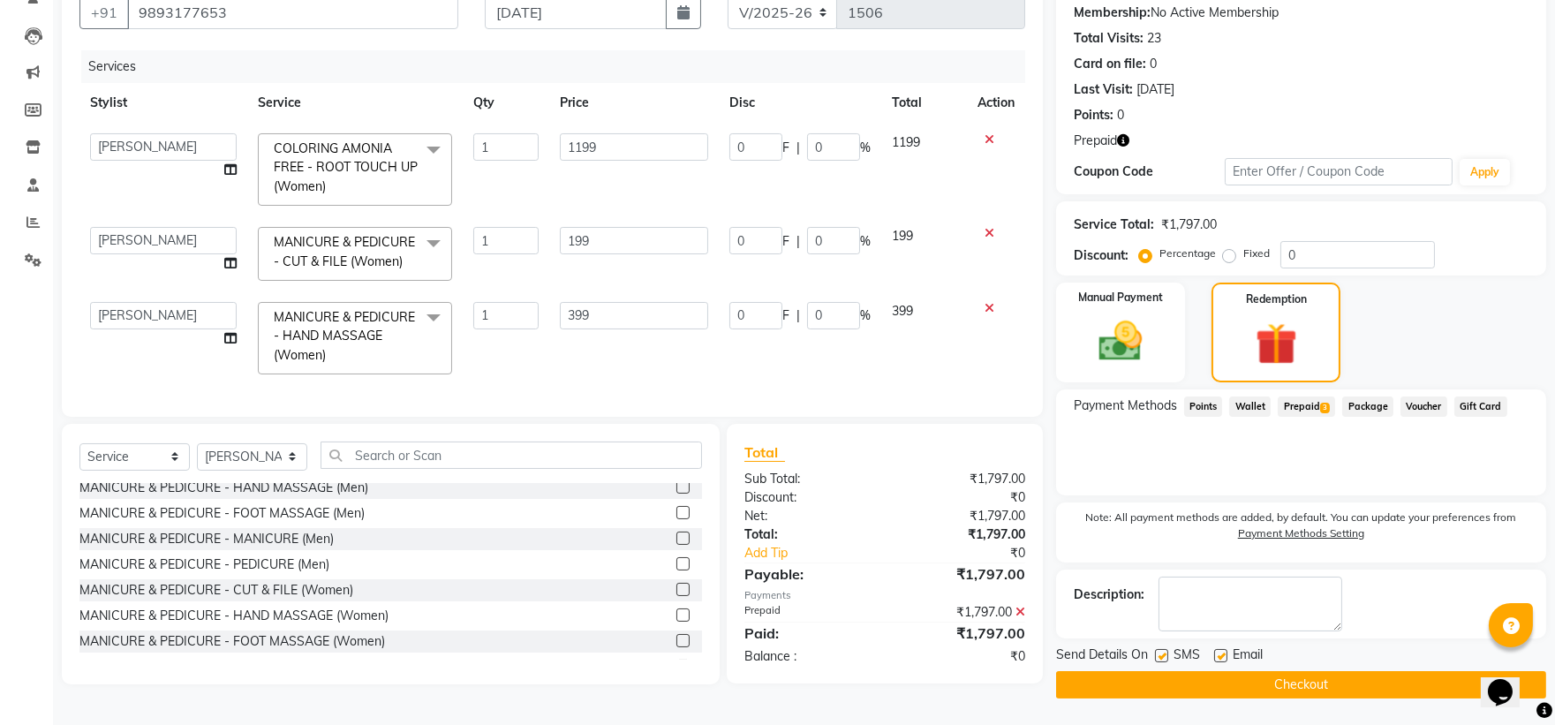
click at [844, 482] on button "Checkout" at bounding box center [1301, 684] width 490 height 27
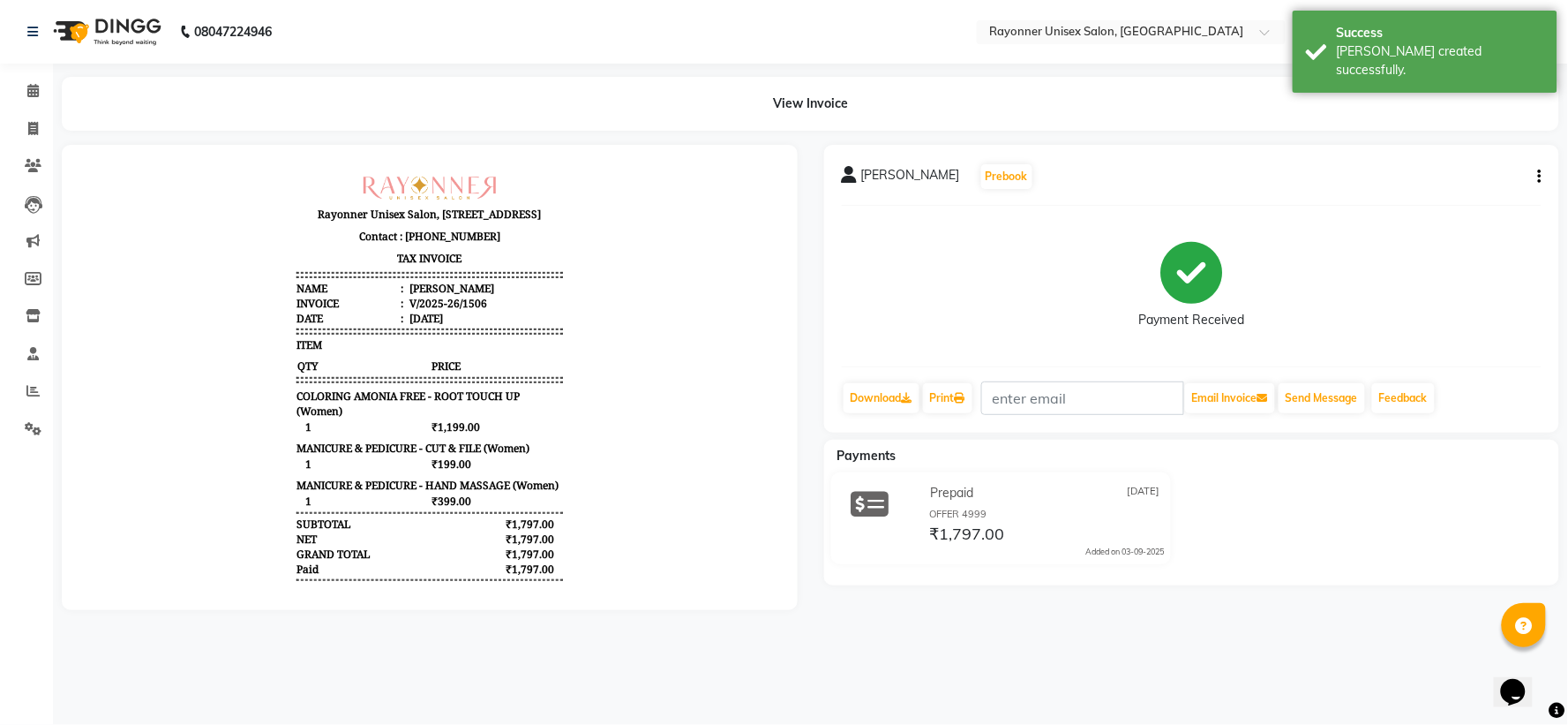
click at [843, 482] on main "View Invoice shalini kapoor Prebook Payment Received Download Print Email Invoi…" at bounding box center [810, 357] width 1515 height 560
click at [29, 130] on icon at bounding box center [33, 128] width 10 height 13
select select "service"
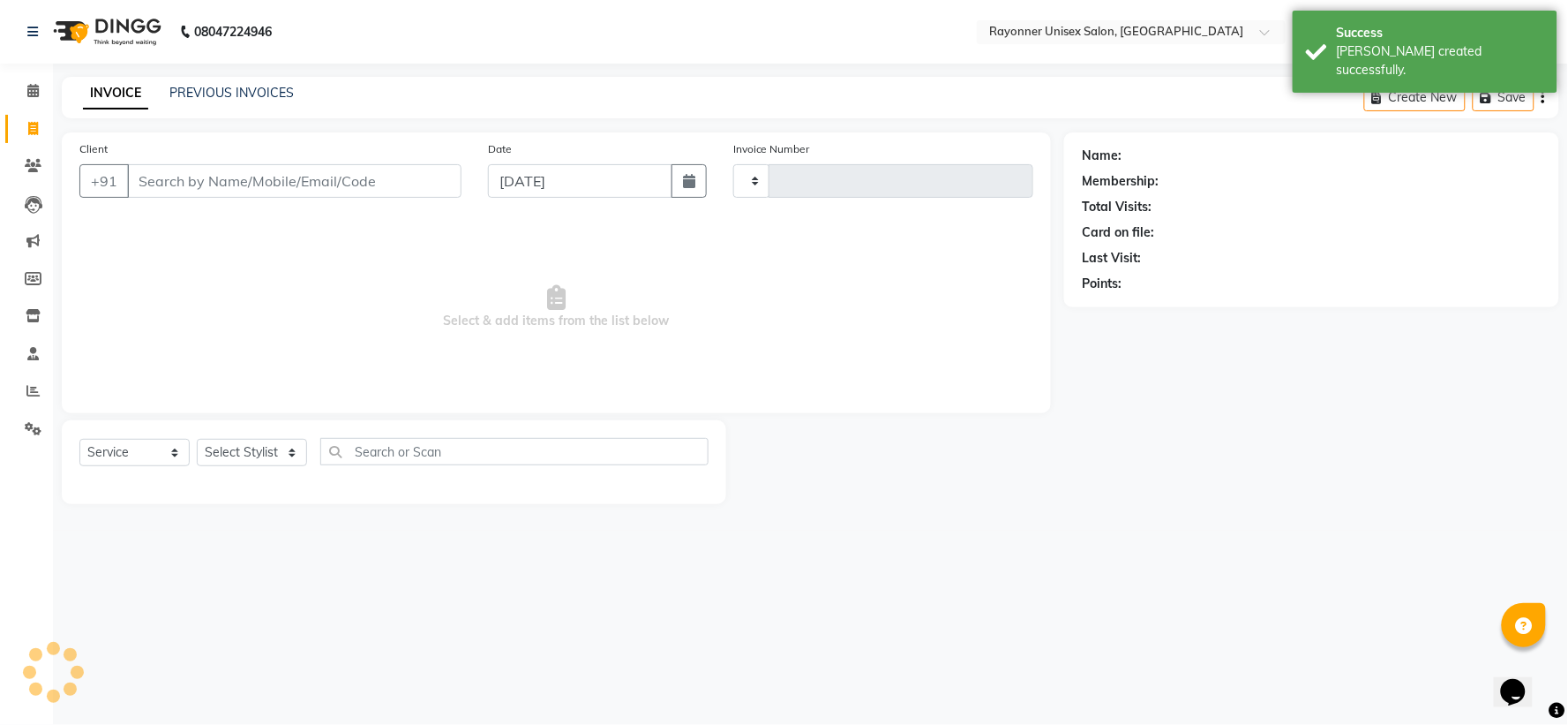
type input "1507"
select select "5201"
select select "P"
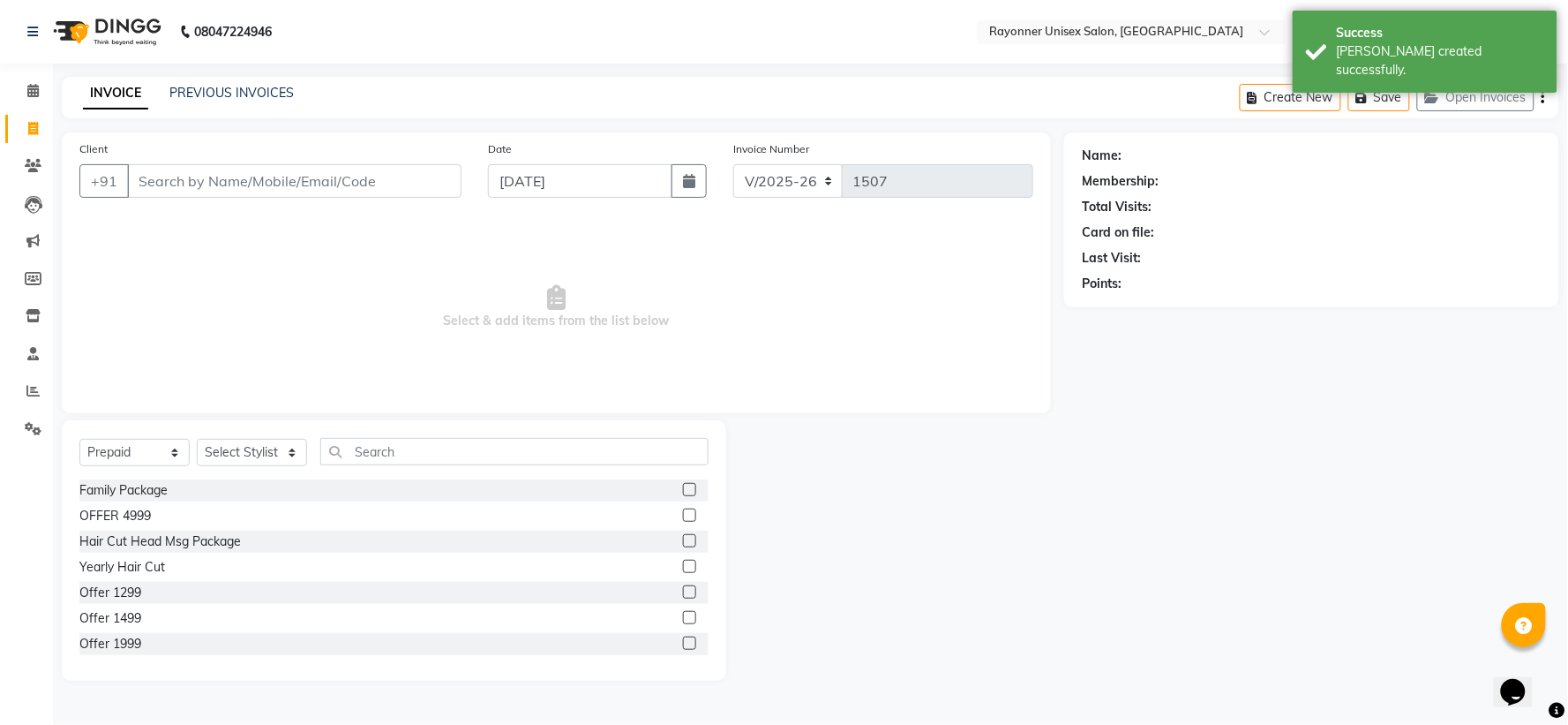
click at [168, 164] on input "Client" at bounding box center [294, 181] width 335 height 34
